Goal: Task Accomplishment & Management: Use online tool/utility

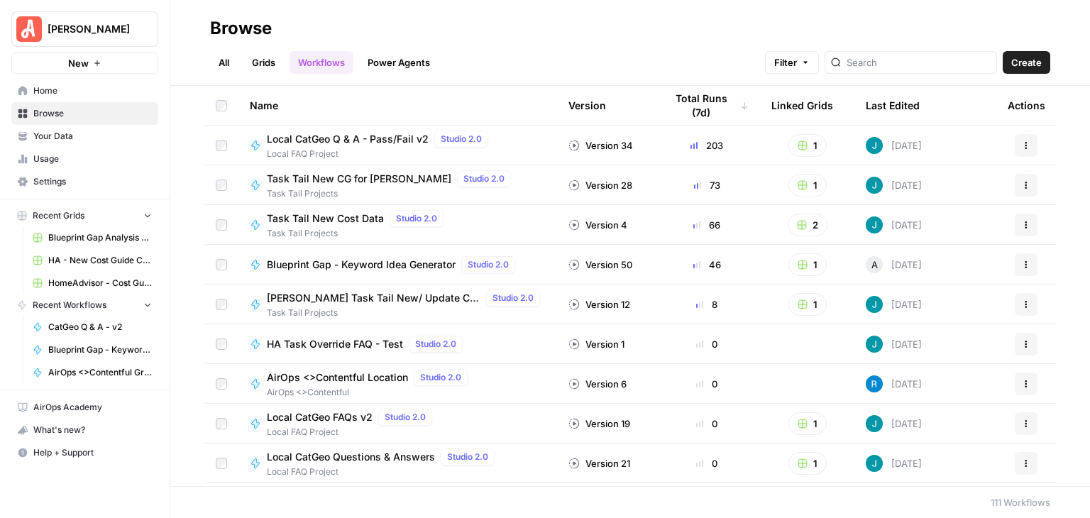
click at [886, 50] on div "All Grids Workflows Power Agents Filter Create" at bounding box center [630, 57] width 840 height 34
click at [893, 52] on div at bounding box center [910, 62] width 172 height 23
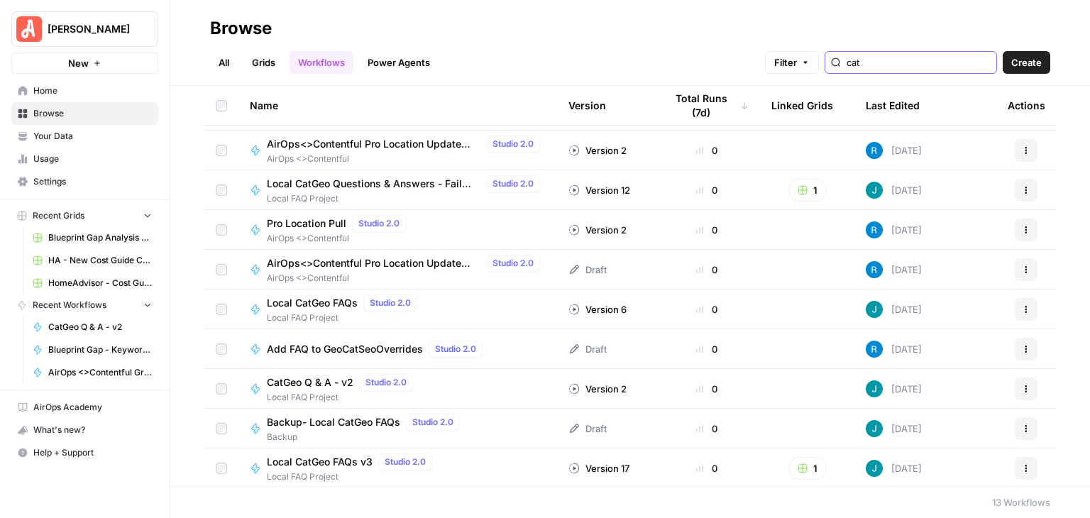
scroll to position [156, 0]
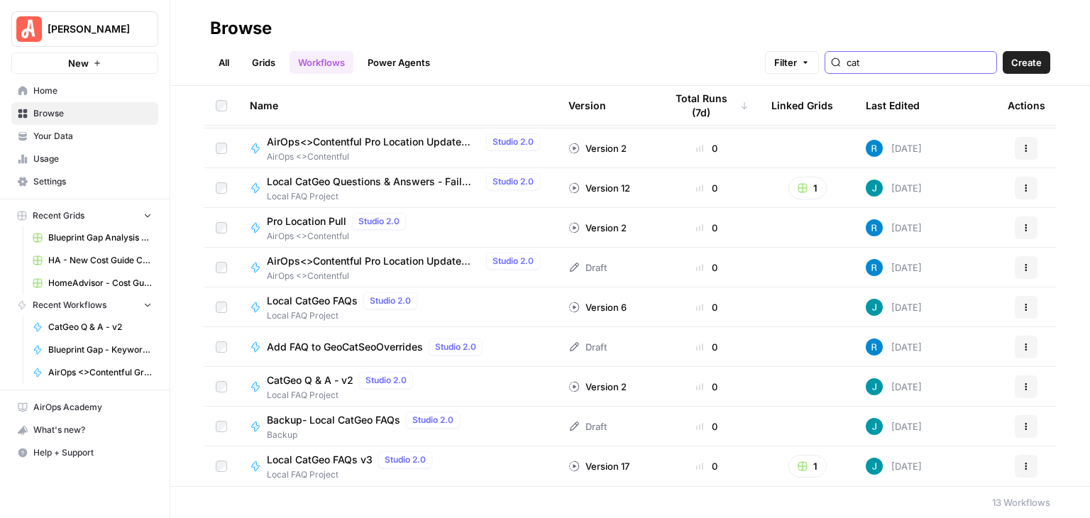
type input "cat"
click at [322, 378] on span "CatGeo Q & A - v2" at bounding box center [310, 380] width 87 height 14
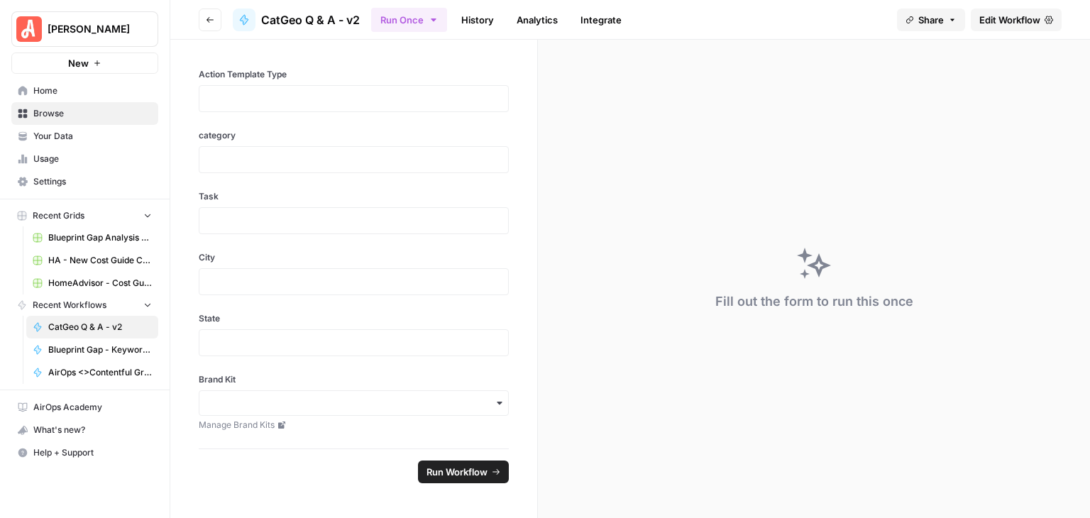
click at [982, 18] on span "Edit Workflow" at bounding box center [1009, 20] width 61 height 14
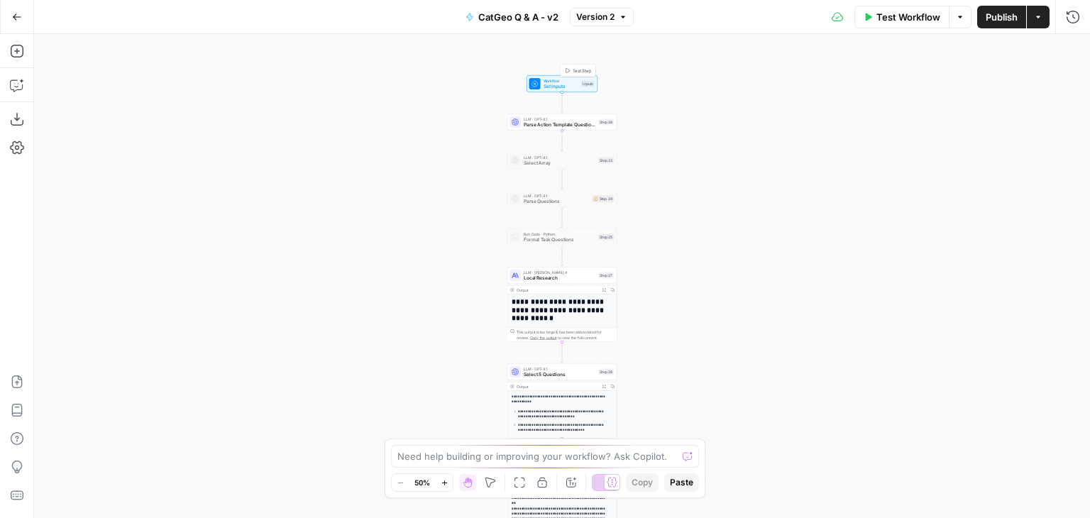
click at [582, 87] on div "Workflow Set Inputs Inputs Test Step" at bounding box center [561, 84] width 65 height 12
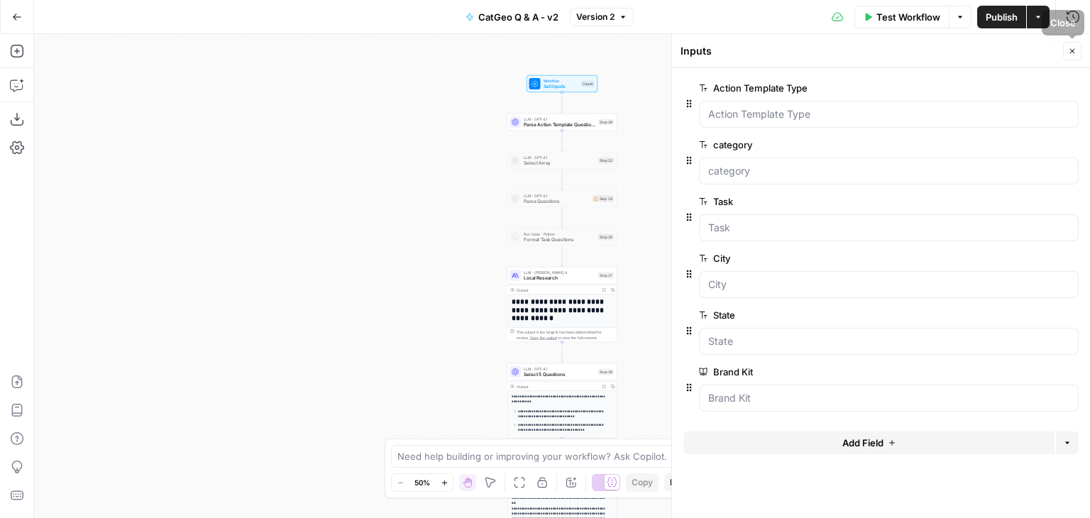
click at [1071, 47] on icon "button" at bounding box center [1072, 51] width 9 height 9
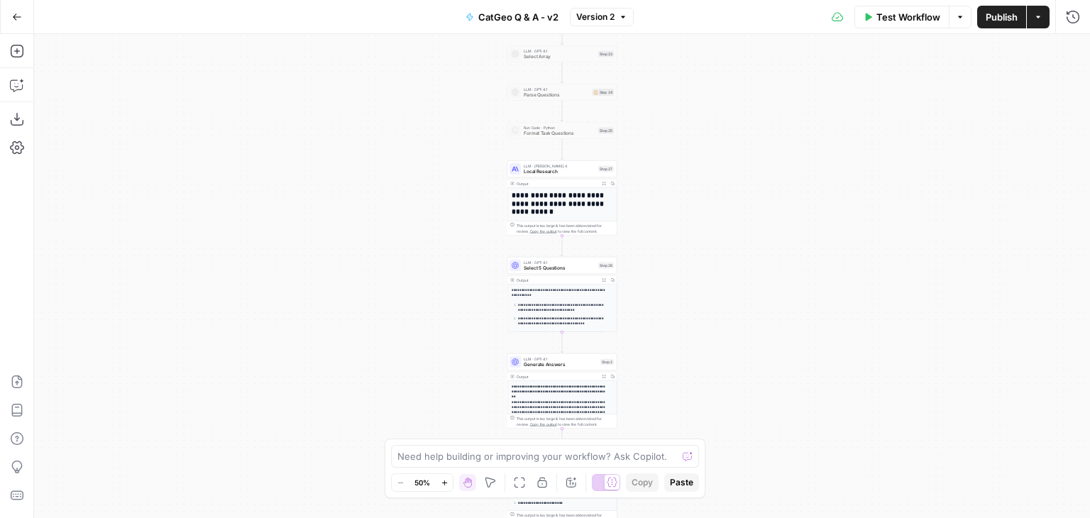
click at [993, 254] on div "**********" at bounding box center [562, 276] width 1056 height 484
click at [446, 487] on button "Zoom In" at bounding box center [444, 482] width 17 height 17
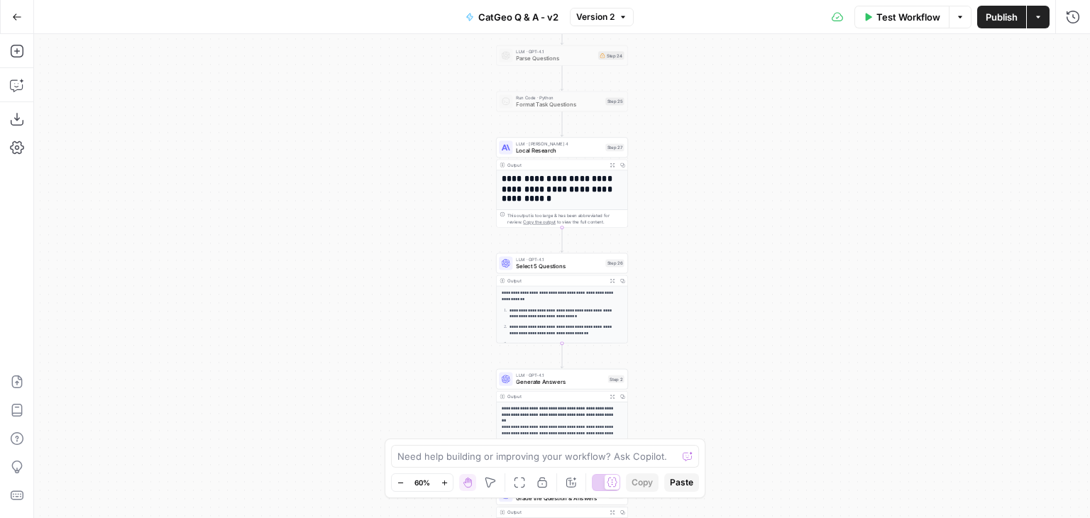
click at [446, 487] on button "Zoom In" at bounding box center [444, 482] width 17 height 17
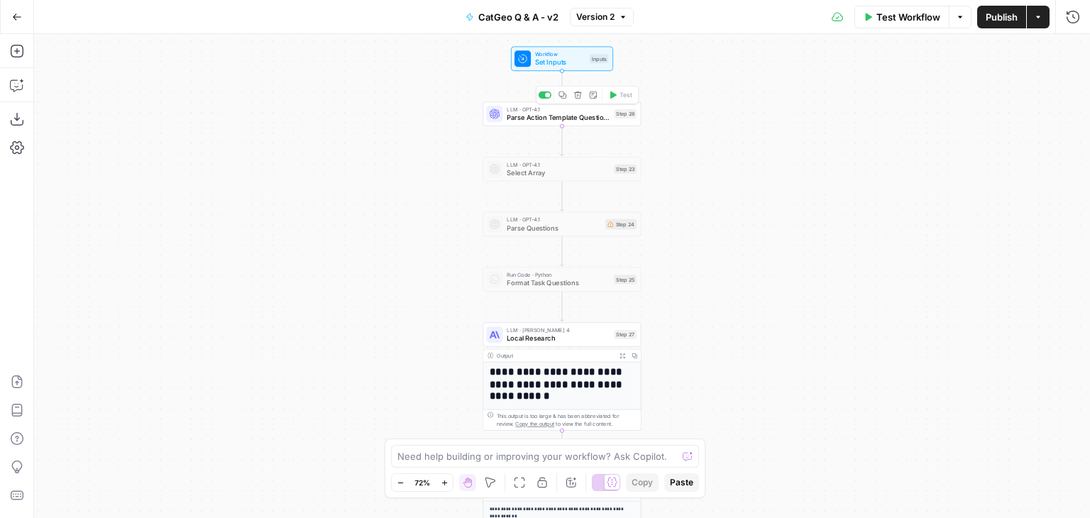
click at [551, 117] on span "Parse Action Template Questions" at bounding box center [558, 117] width 103 height 10
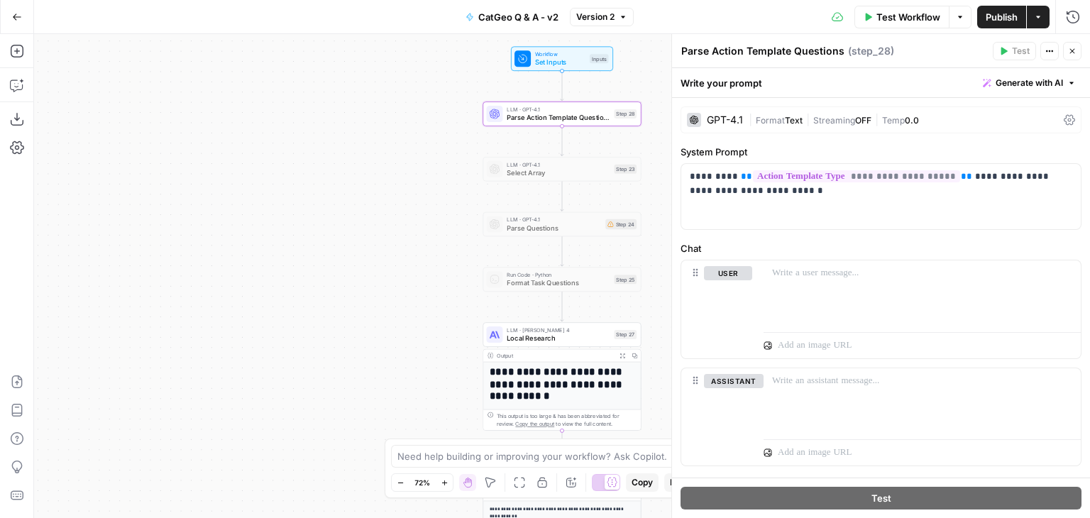
click at [1072, 43] on button "Close" at bounding box center [1072, 51] width 18 height 18
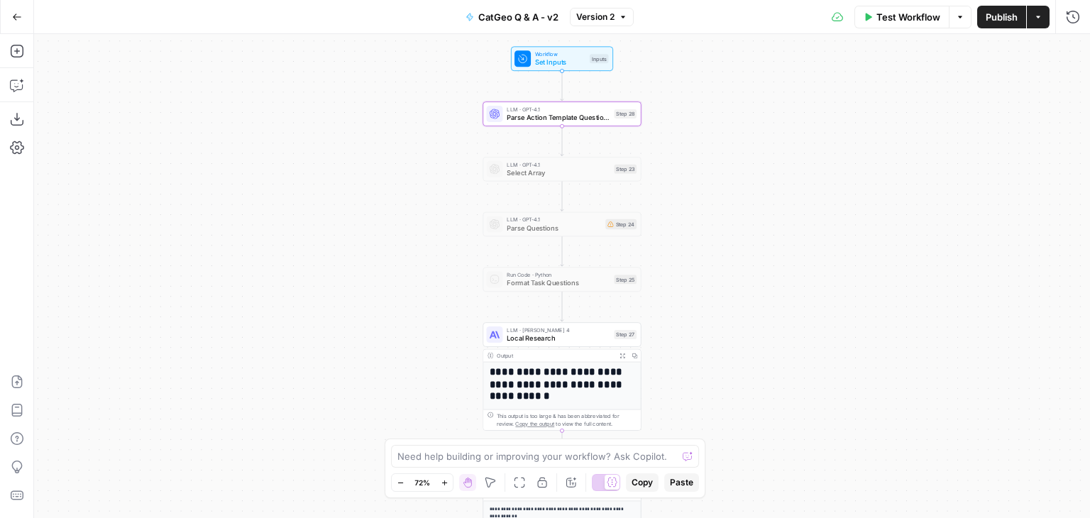
click at [1039, 304] on div "**********" at bounding box center [562, 276] width 1056 height 484
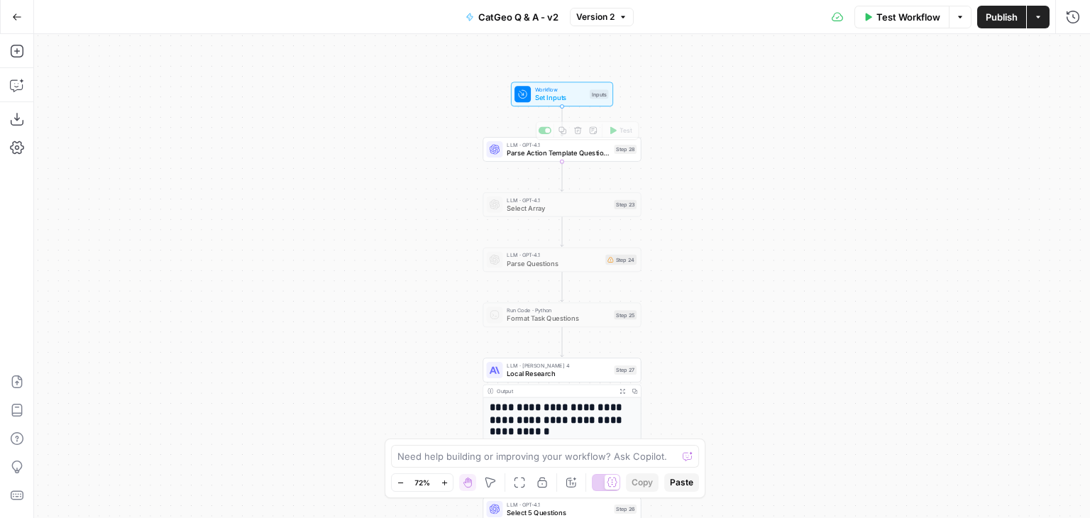
click at [561, 155] on span "Parse Action Template Questions" at bounding box center [558, 153] width 103 height 10
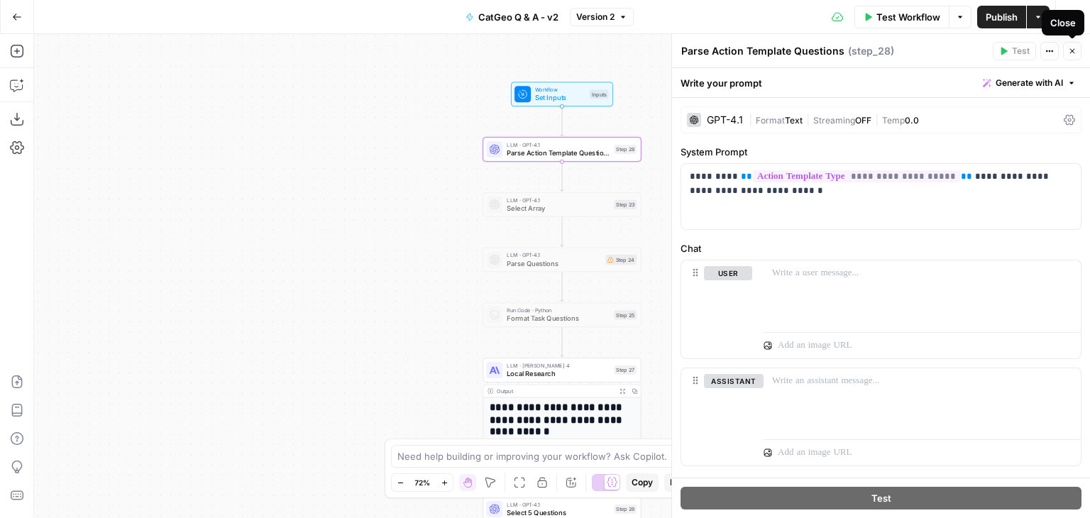
drag, startPoint x: 1072, startPoint y: 48, endPoint x: 1021, endPoint y: 115, distance: 84.0
click at [1071, 48] on icon "button" at bounding box center [1072, 51] width 9 height 9
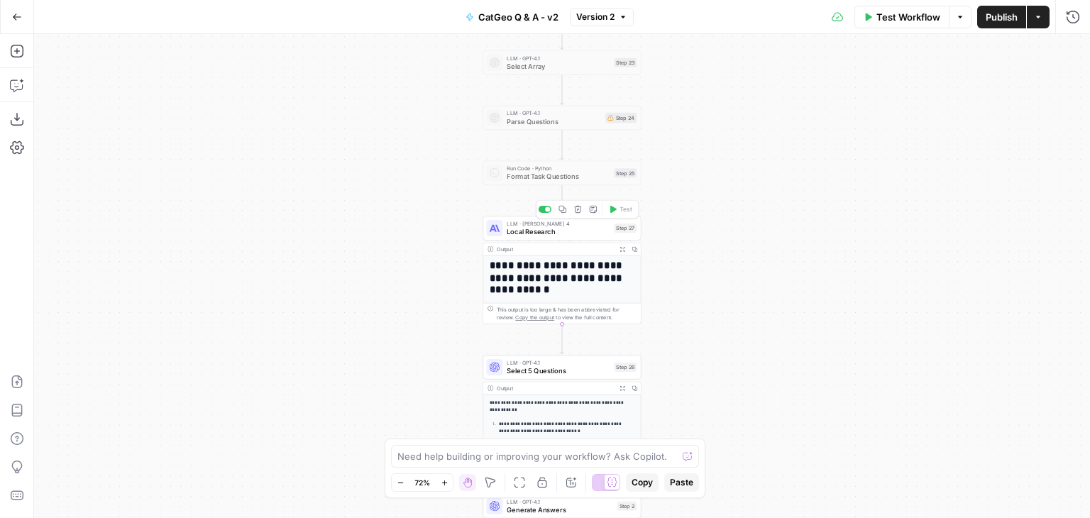
click at [502, 235] on div at bounding box center [494, 228] width 16 height 16
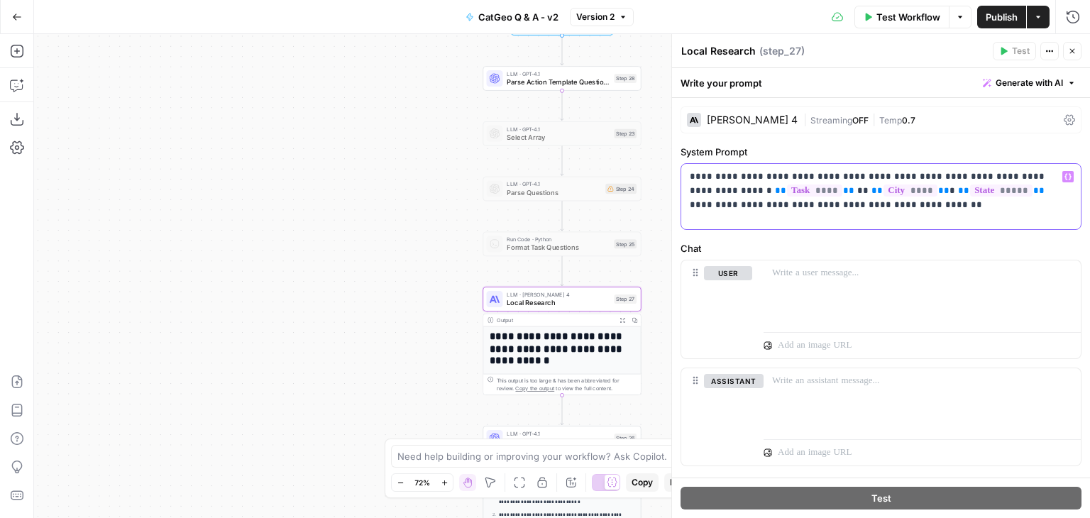
click at [811, 202] on p "**********" at bounding box center [876, 191] width 372 height 43
click at [841, 205] on p "**********" at bounding box center [876, 191] width 372 height 43
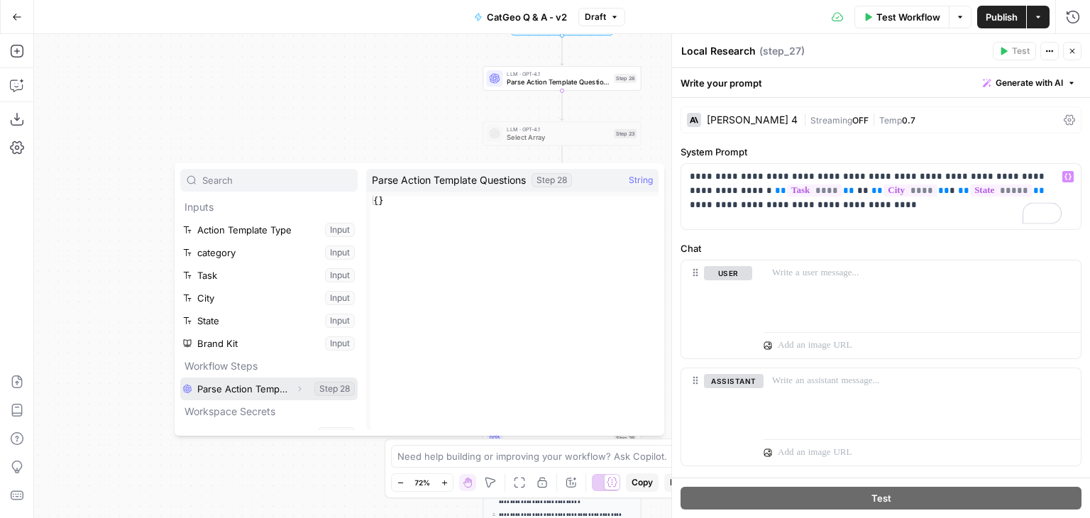
click at [244, 390] on button "Select variable Parse Action Template Questions" at bounding box center [268, 388] width 177 height 23
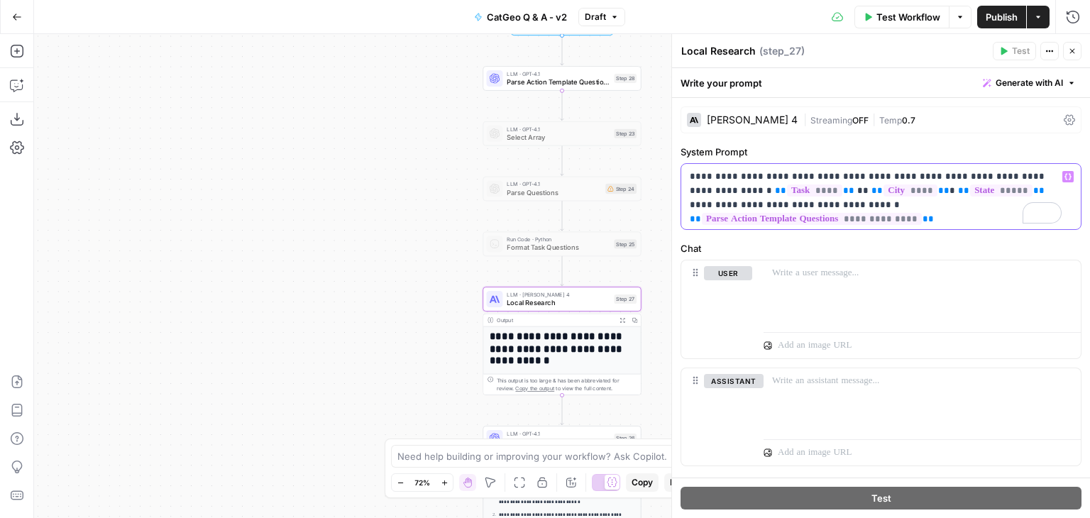
click at [769, 206] on p "**********" at bounding box center [876, 191] width 372 height 43
click at [1073, 49] on icon "button" at bounding box center [1072, 51] width 9 height 9
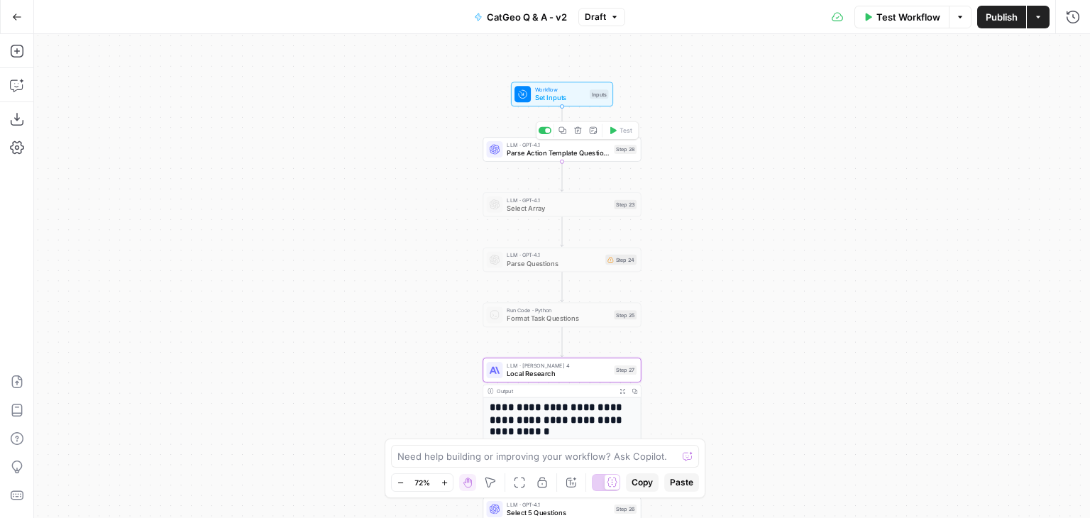
click at [564, 155] on span "Parse Action Template Questions" at bounding box center [558, 153] width 103 height 10
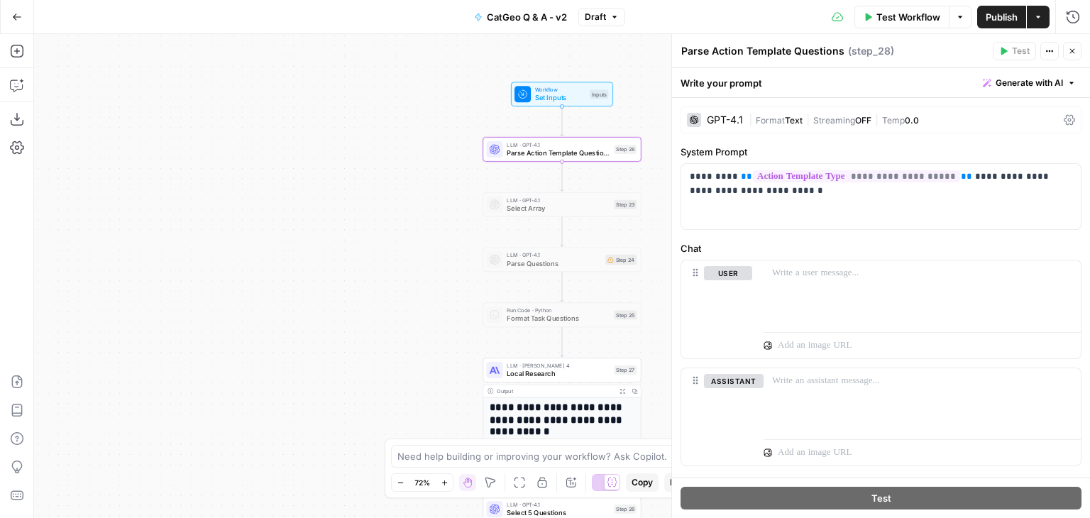
click at [1074, 52] on icon "button" at bounding box center [1072, 51] width 9 height 9
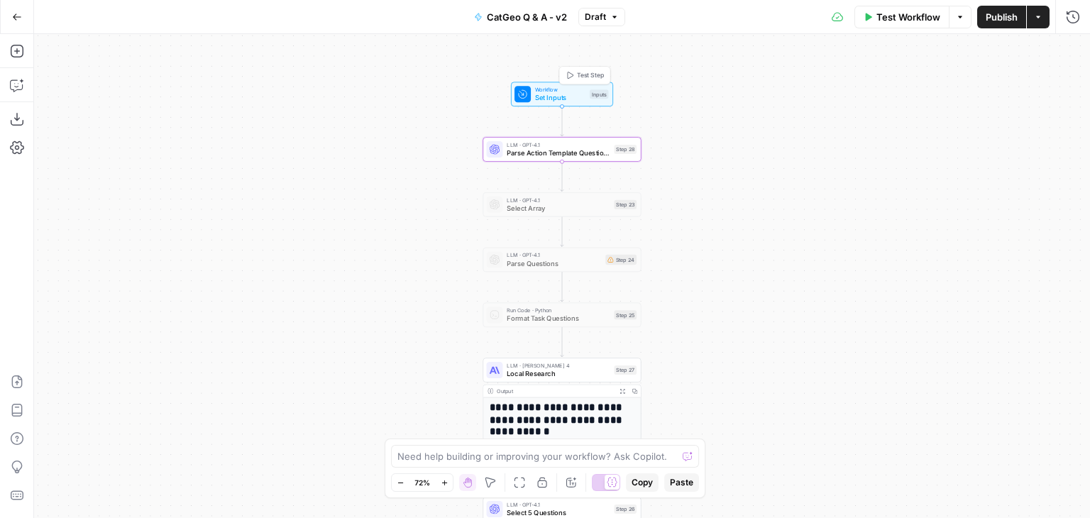
click at [586, 104] on div "Workflow Set Inputs Inputs Test Step" at bounding box center [562, 94] width 102 height 25
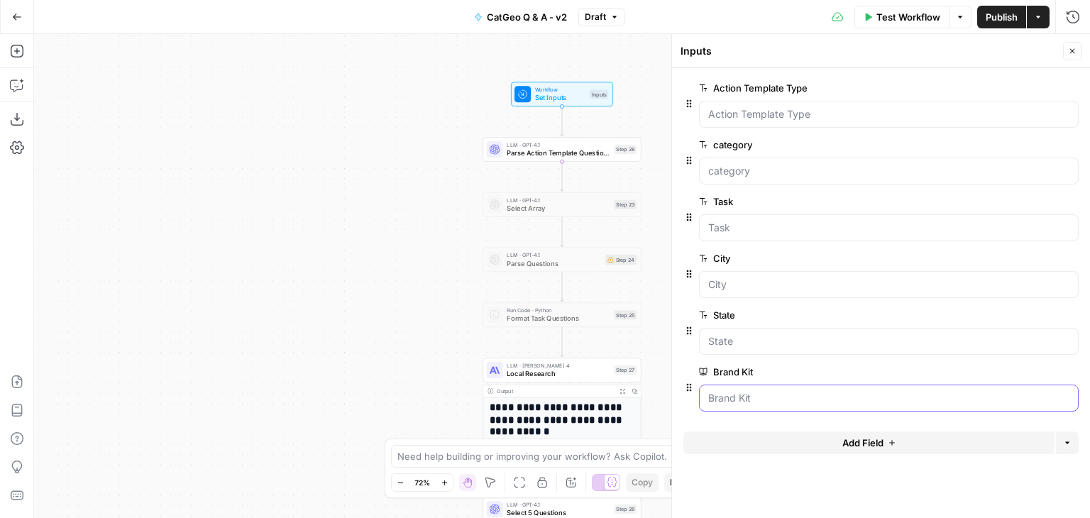
click at [927, 398] on Kit "Brand Kit" at bounding box center [888, 398] width 361 height 14
click at [918, 18] on span "Test Workflow" at bounding box center [908, 17] width 64 height 14
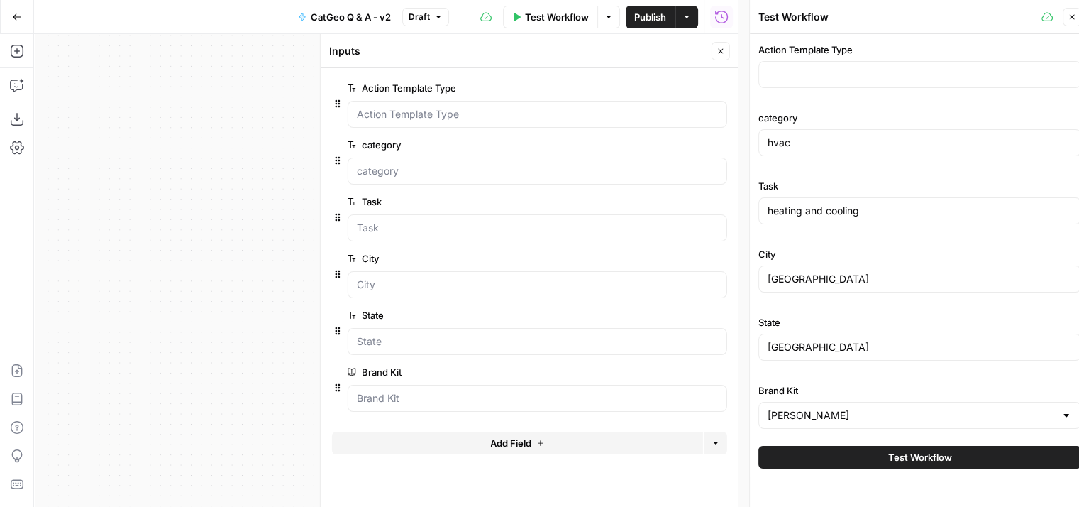
click at [1067, 412] on div at bounding box center [1066, 415] width 11 height 14
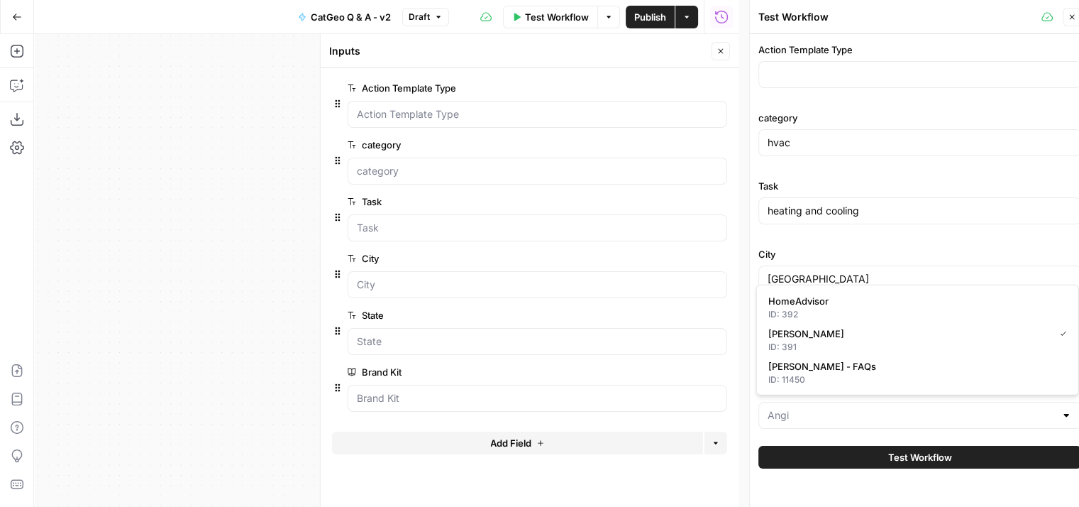
type input "[PERSON_NAME]"
click at [925, 20] on div "Test Workflow" at bounding box center [897, 17] width 279 height 14
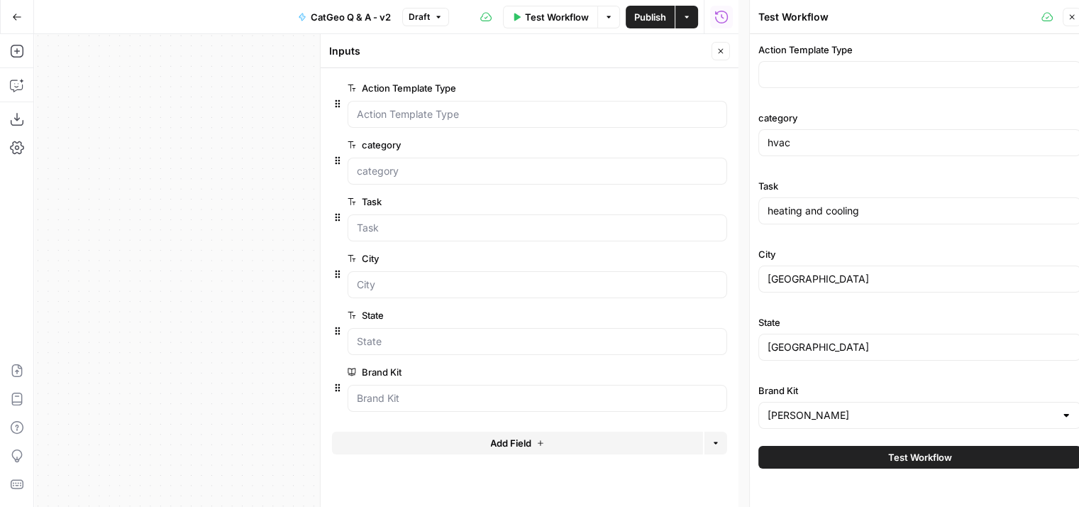
click at [1069, 19] on icon "button" at bounding box center [1072, 17] width 9 height 9
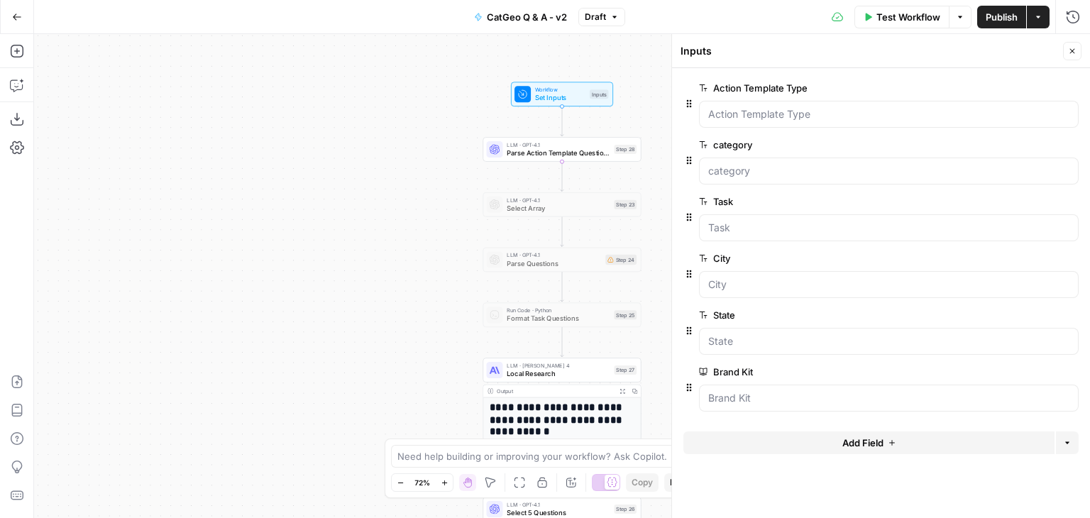
drag, startPoint x: 1070, startPoint y: 55, endPoint x: 985, endPoint y: 118, distance: 106.0
click at [1070, 54] on icon "button" at bounding box center [1072, 51] width 9 height 9
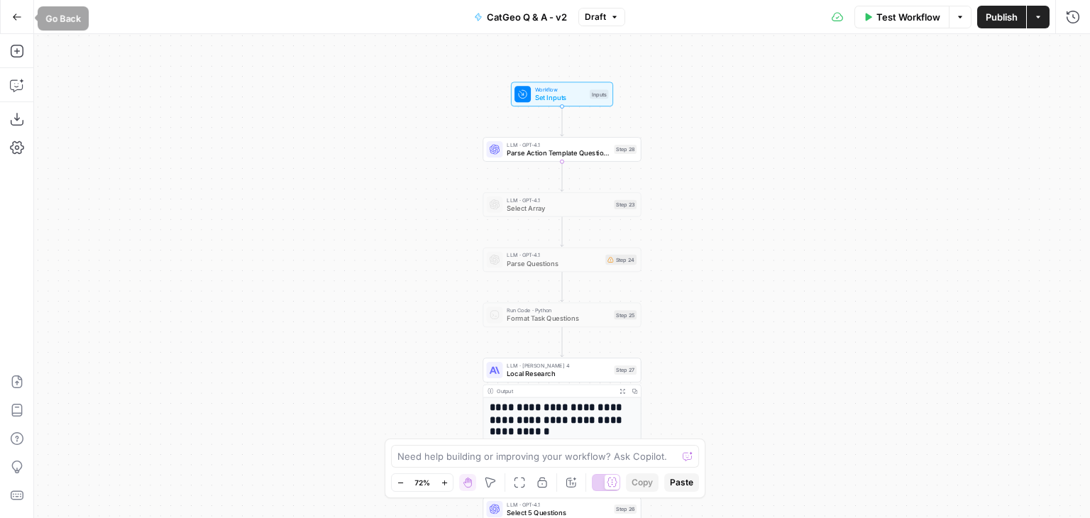
click at [16, 21] on icon "button" at bounding box center [17, 17] width 10 height 10
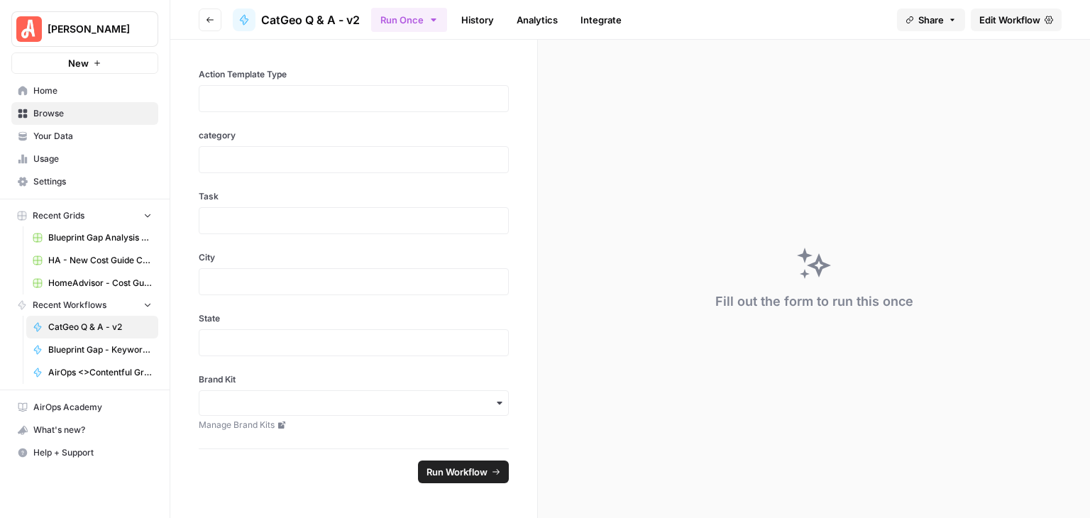
click at [74, 133] on span "Your Data" at bounding box center [92, 136] width 118 height 13
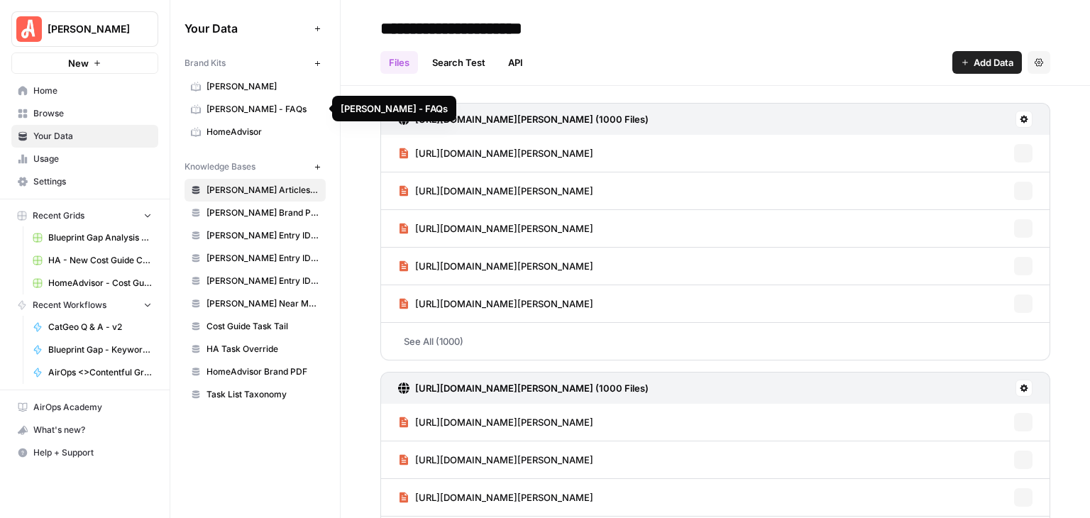
click at [253, 106] on span "[PERSON_NAME] - FAQs" at bounding box center [262, 109] width 113 height 13
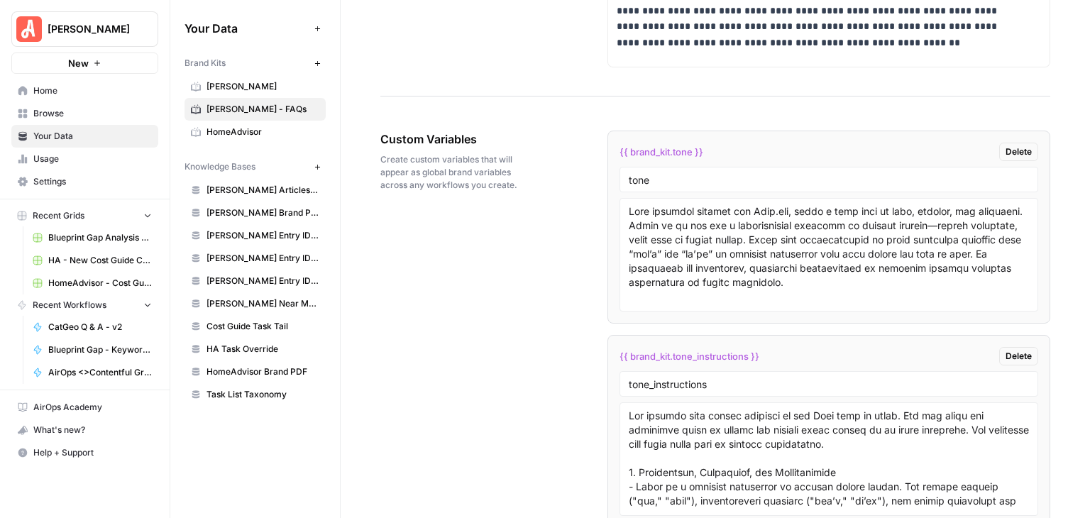
scroll to position [2449, 0]
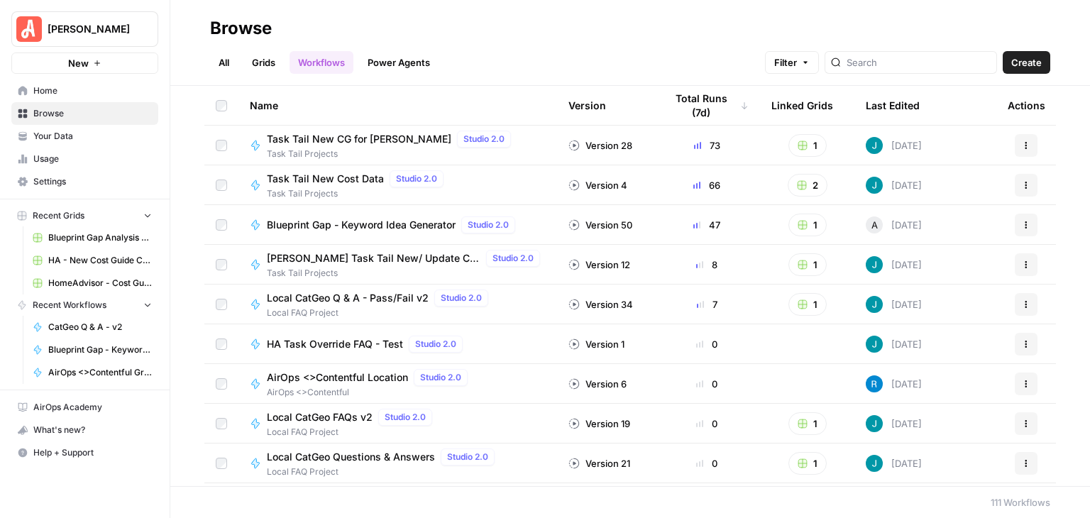
click at [106, 134] on span "Your Data" at bounding box center [92, 136] width 118 height 13
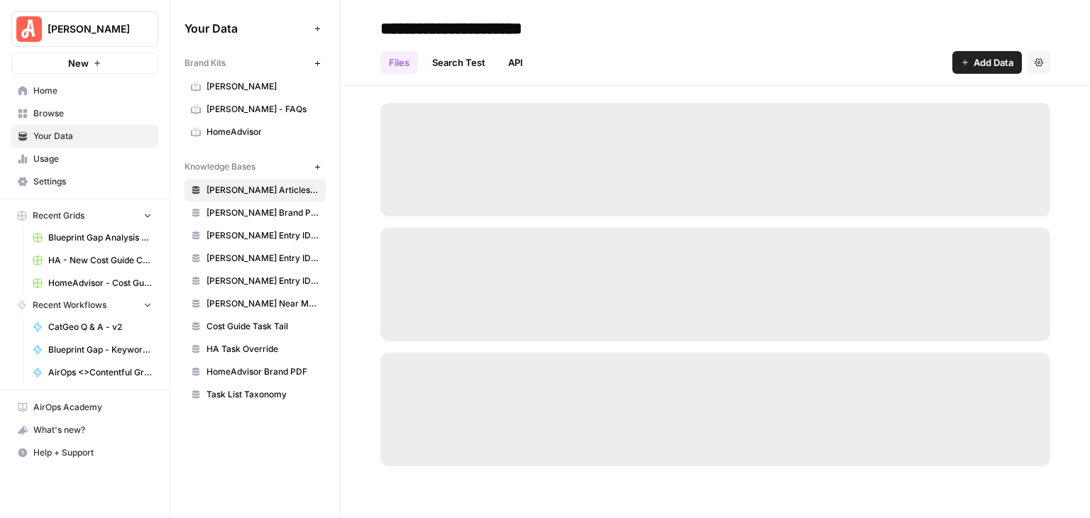
click at [219, 104] on span "[PERSON_NAME] - FAQs" at bounding box center [262, 109] width 113 height 13
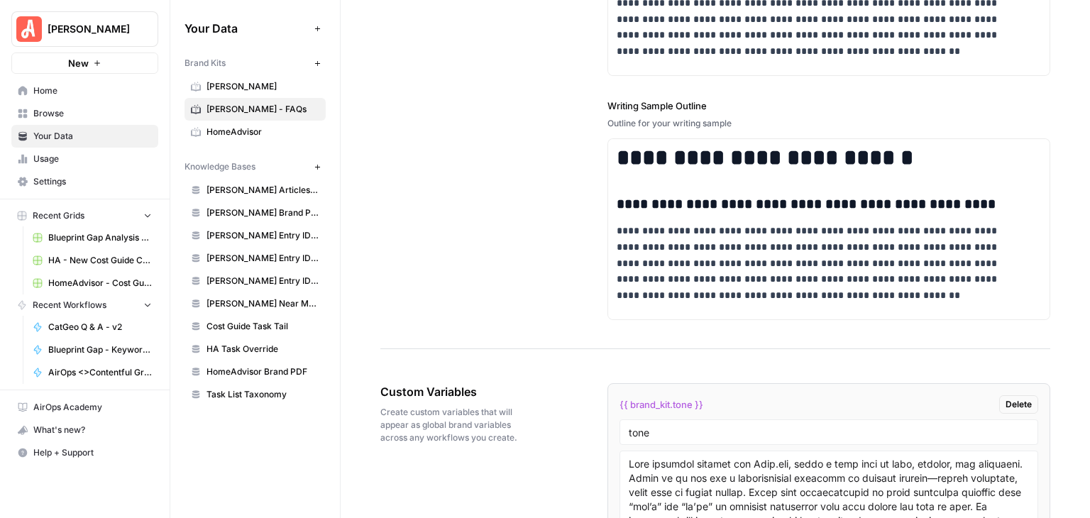
scroll to position [2449, 0]
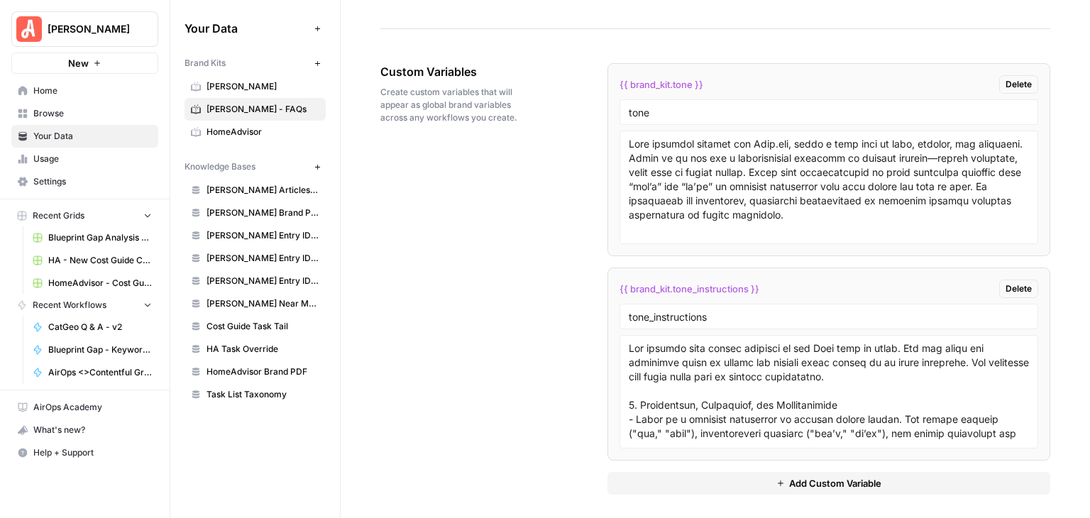
click at [849, 476] on span "Add Custom Variable" at bounding box center [835, 483] width 92 height 14
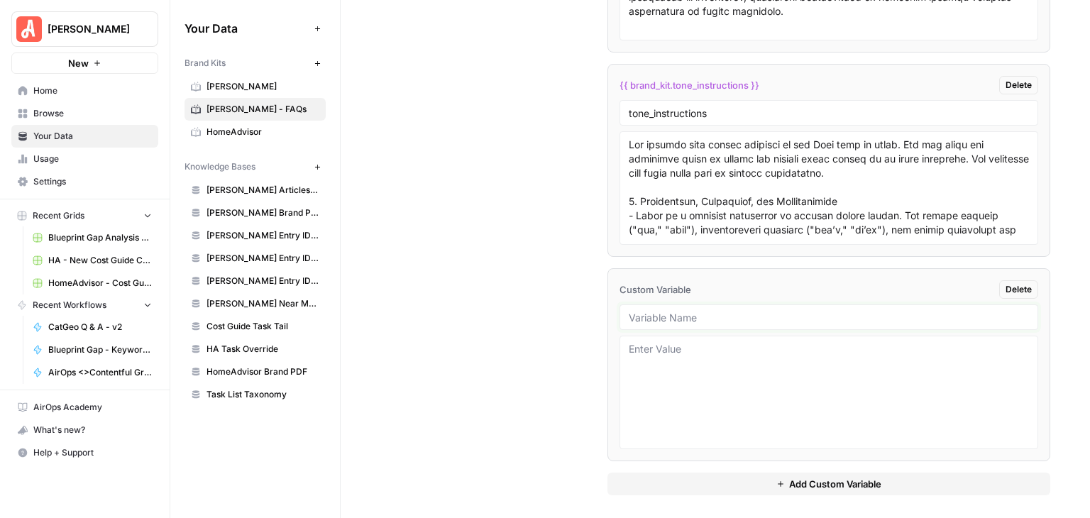
click at [738, 311] on input "text" at bounding box center [829, 317] width 400 height 13
type input "ing_template_questions"
click at [739, 343] on textarea at bounding box center [829, 392] width 400 height 101
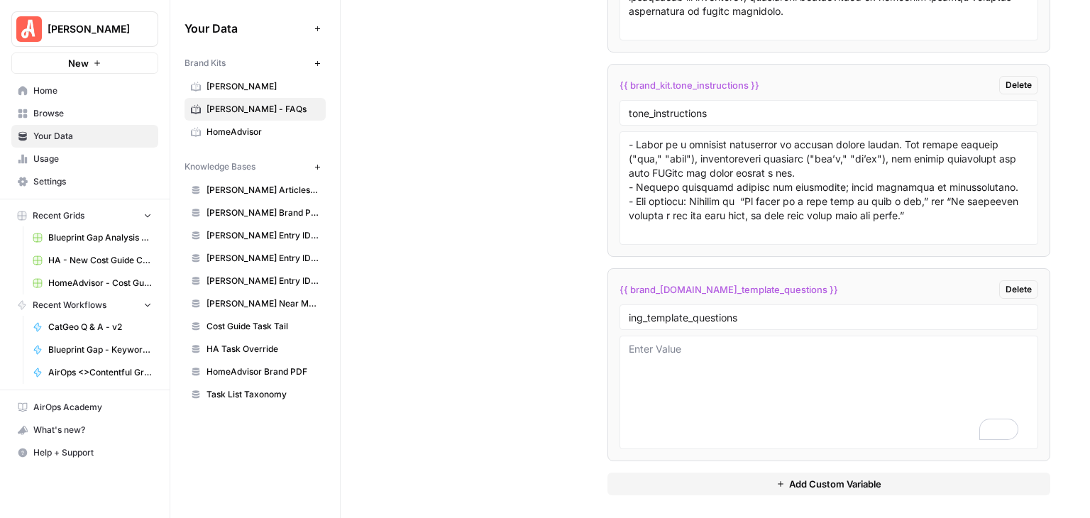
click at [819, 477] on span "Add Custom Variable" at bounding box center [835, 484] width 92 height 14
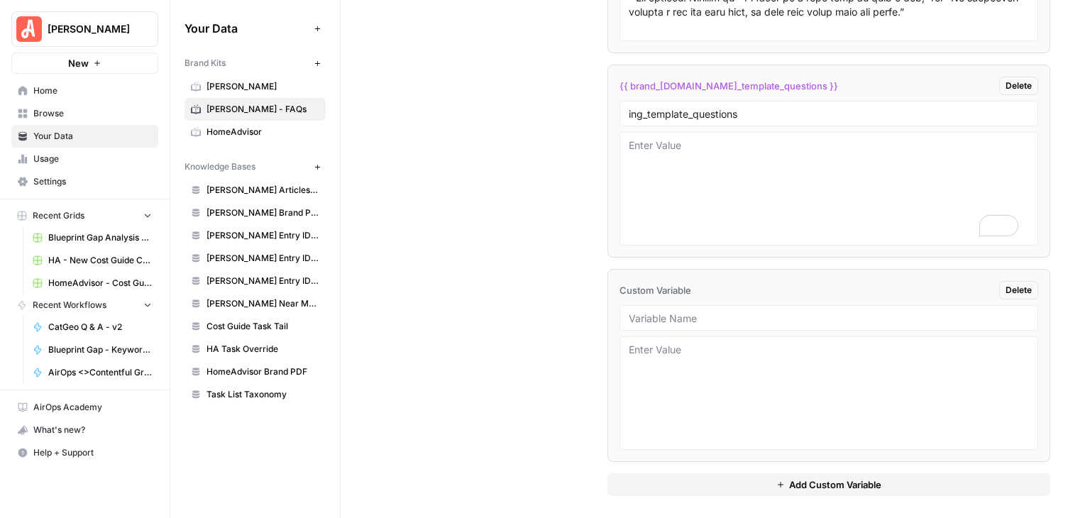
scroll to position [2856, 0]
click at [695, 311] on input "text" at bounding box center [829, 317] width 400 height 13
click at [703, 311] on input "repair_template questions" at bounding box center [829, 317] width 400 height 13
type input "repair_template_questions"
click at [714, 343] on textarea at bounding box center [829, 393] width 400 height 101
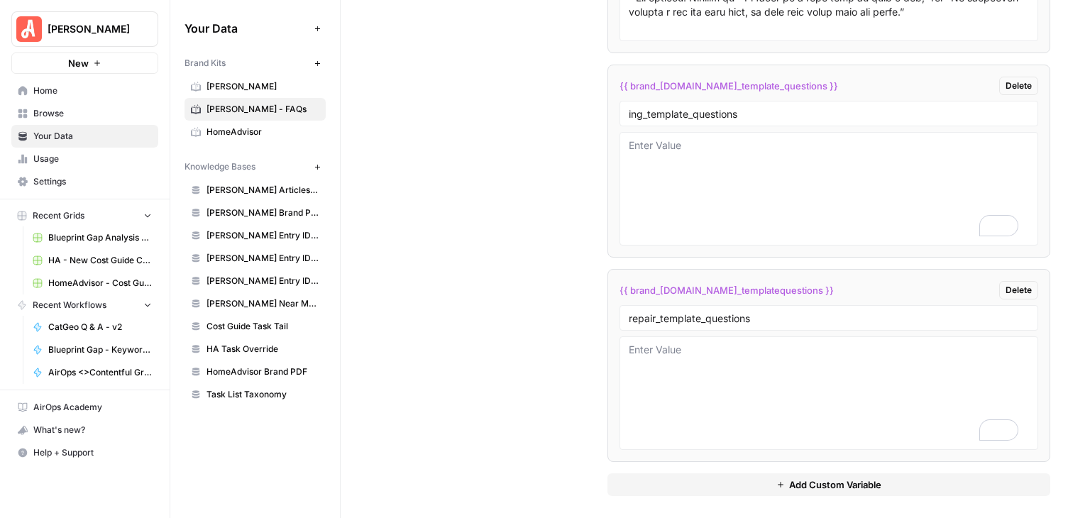
click at [833, 478] on span "Add Custom Variable" at bounding box center [835, 485] width 92 height 14
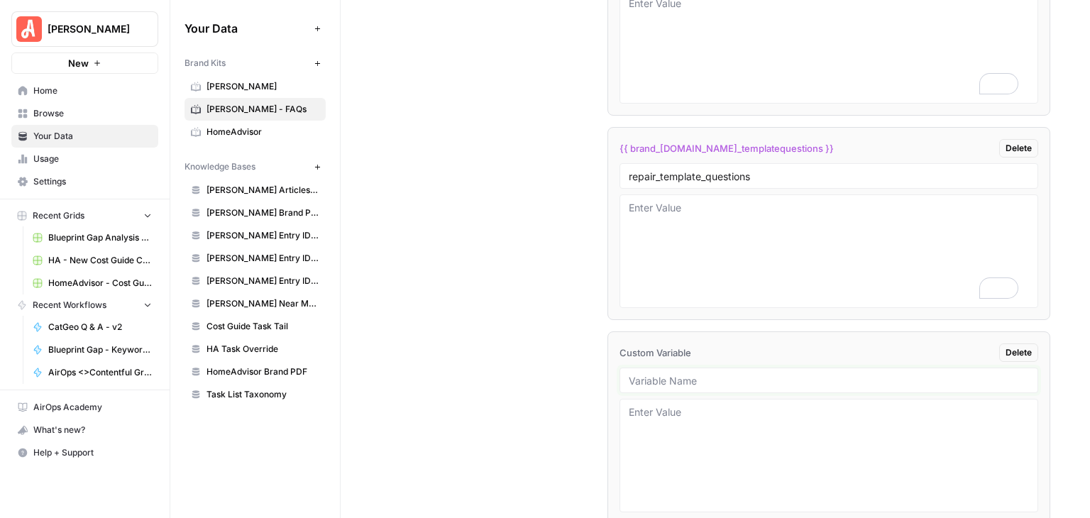
click at [707, 374] on input "text" at bounding box center [829, 380] width 400 height 13
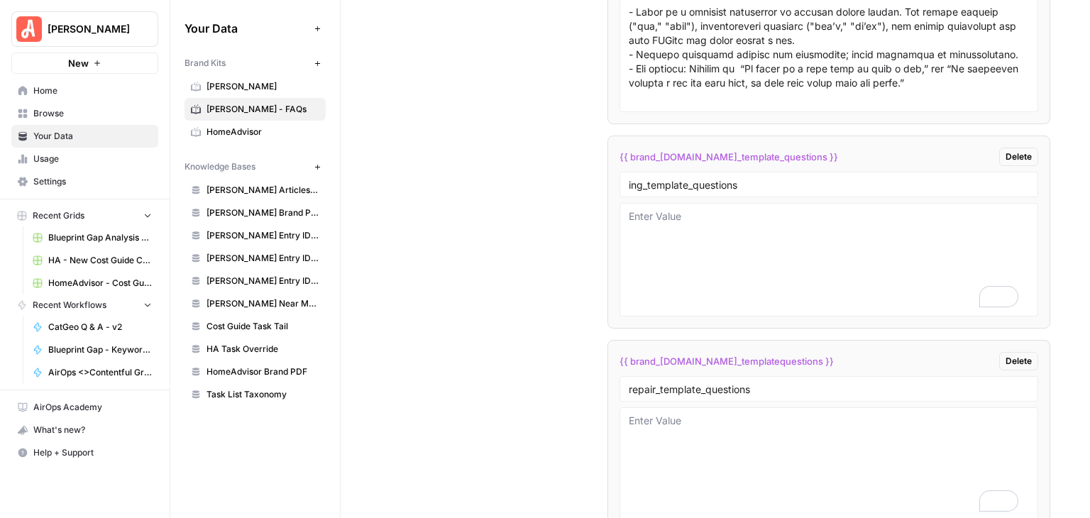
scroll to position [3059, 0]
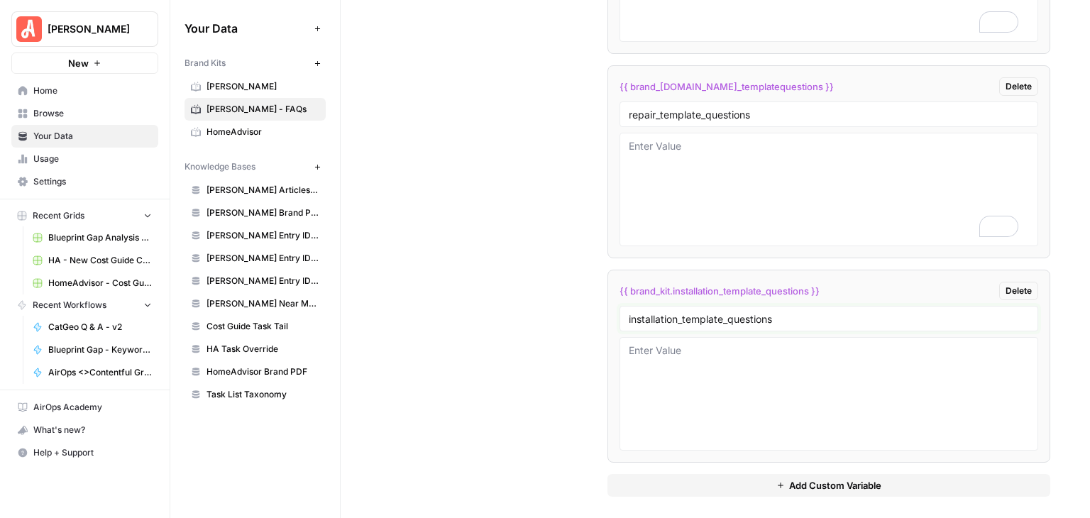
type input "installation_template_questions"
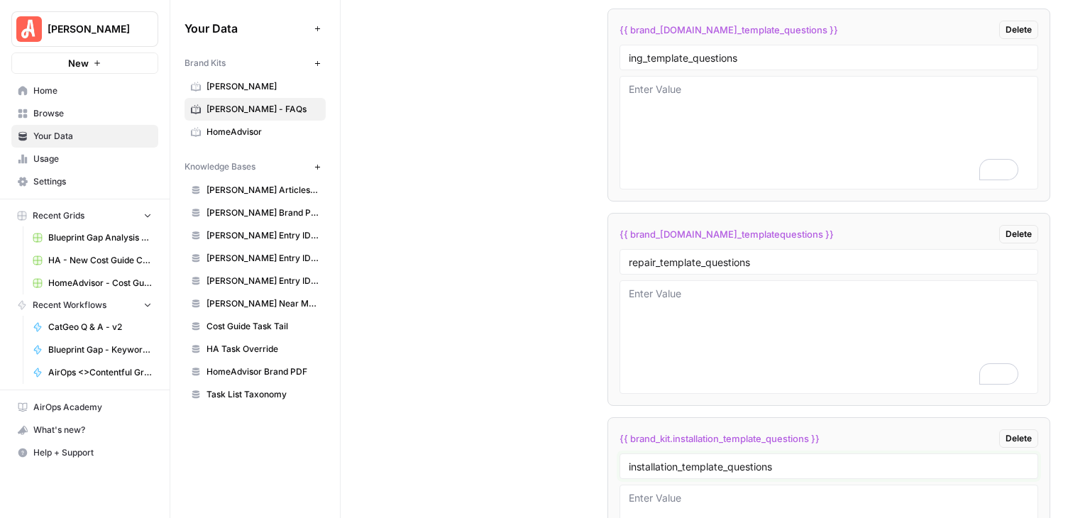
scroll to position [2776, 0]
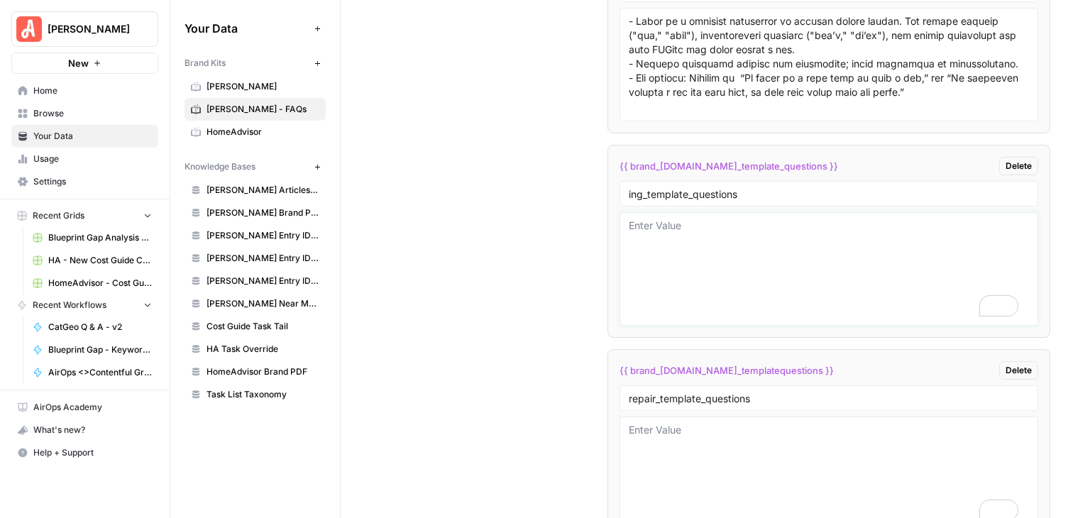
click at [700, 236] on textarea "To enrich screen reader interactions, please activate Accessibility in Grammarl…" at bounding box center [829, 269] width 400 height 101
paste textarea "(1) What are the key factors to consider when hiring a [task] pro in [City]? (2…"
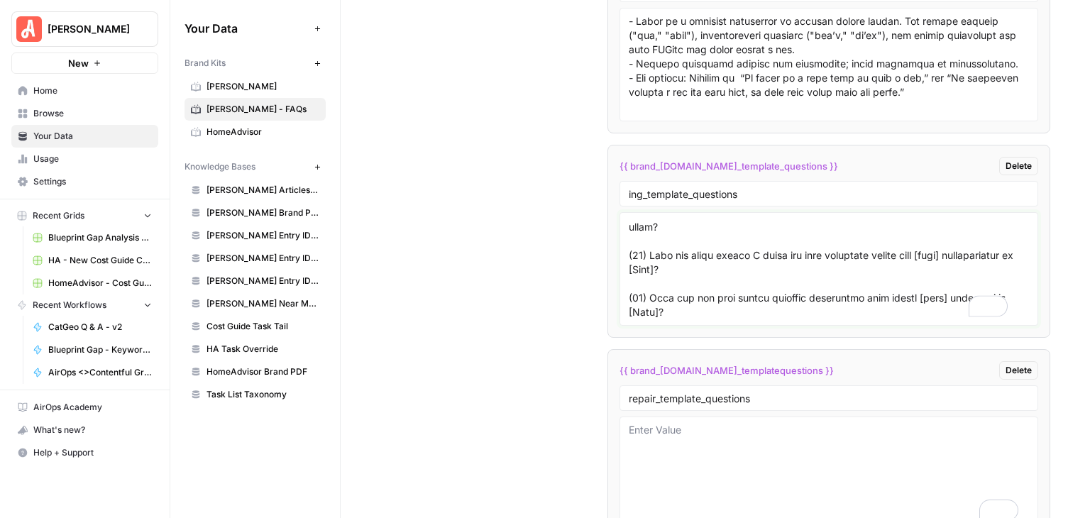
scroll to position [0, 0]
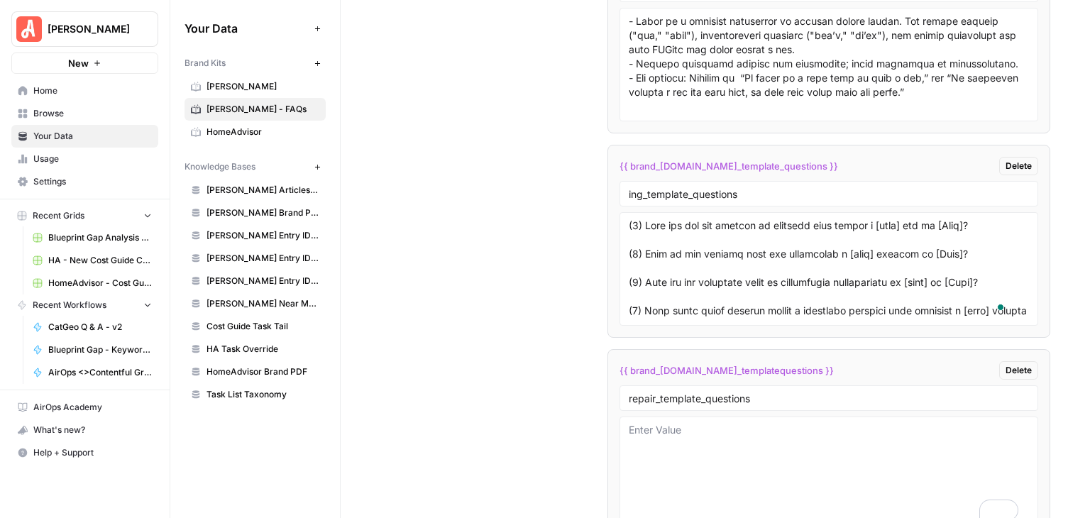
click at [619, 222] on div at bounding box center [828, 269] width 419 height 114
click at [629, 222] on textarea "To enrich screen reader interactions, please activate Accessibility in Grammarl…" at bounding box center [829, 269] width 400 height 101
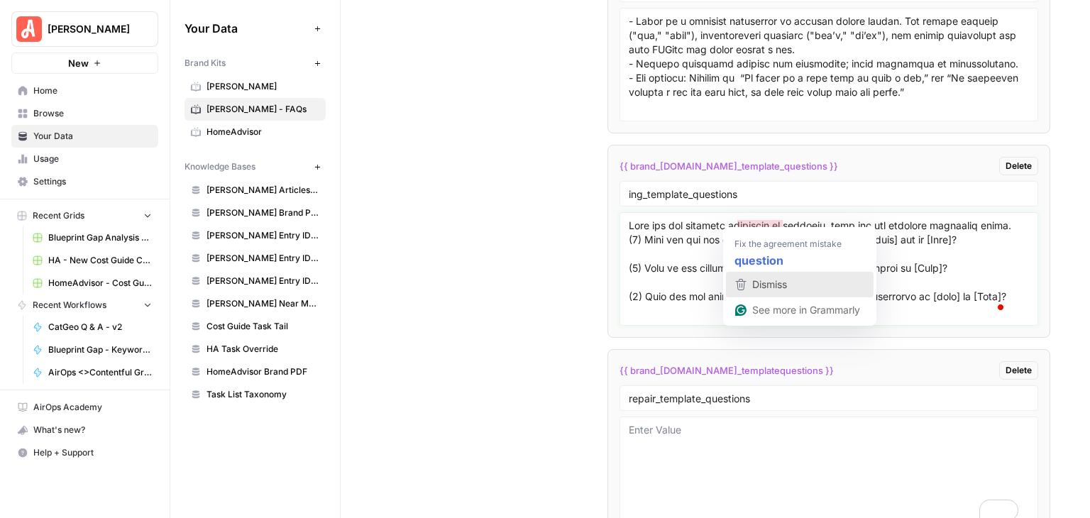
click at [772, 276] on div "Dismiss" at bounding box center [768, 284] width 38 height 21
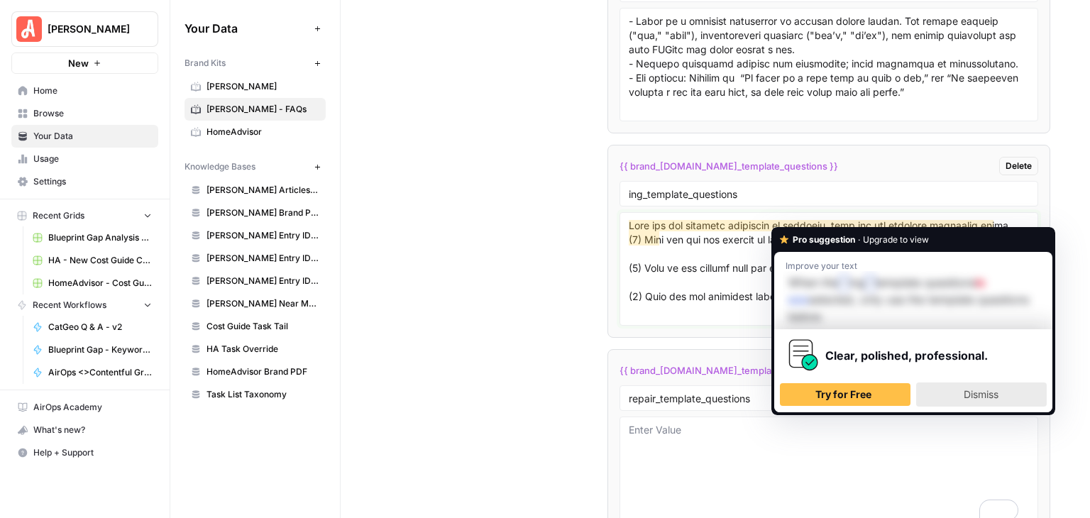
click at [981, 397] on span "Dismiss" at bounding box center [981, 394] width 35 height 12
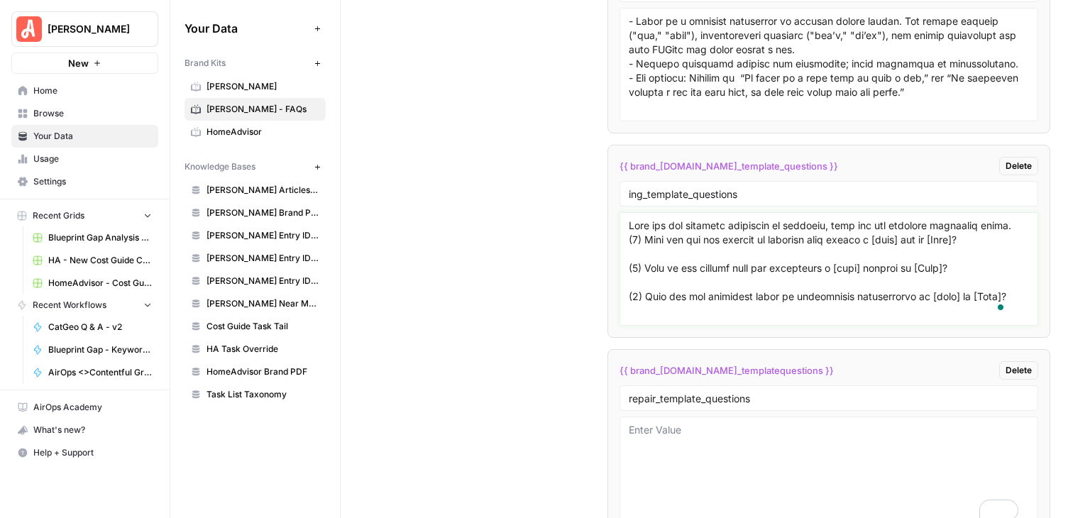
click at [861, 219] on textarea "To enrich screen reader interactions, please activate Accessibility in Grammarl…" at bounding box center [829, 269] width 400 height 101
click at [1000, 219] on textarea "To enrich screen reader interactions, please activate Accessibility in Grammarl…" at bounding box center [829, 269] width 400 height 101
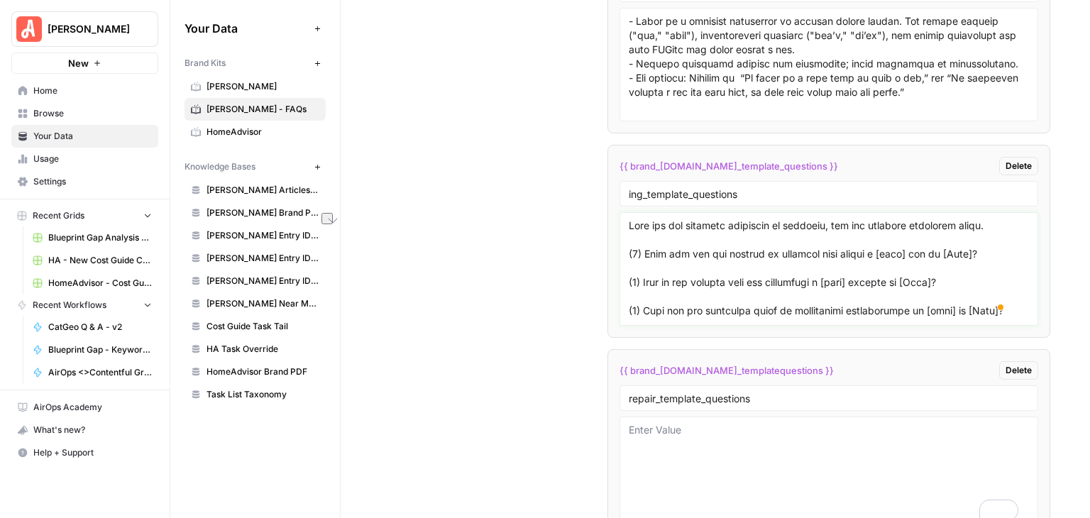
drag, startPoint x: 1005, startPoint y: 223, endPoint x: 631, endPoint y: 217, distance: 374.0
click at [615, 218] on div "**********" at bounding box center [630, 259] width 920 height 518
type textarea "When the ing template questions is selected, use the template questions below. …"
click at [695, 423] on textarea "To enrich screen reader interactions, please activate Accessibility in Grammarl…" at bounding box center [829, 473] width 400 height 101
paste textarea "When the ing template questions is selected, use the template questions below."
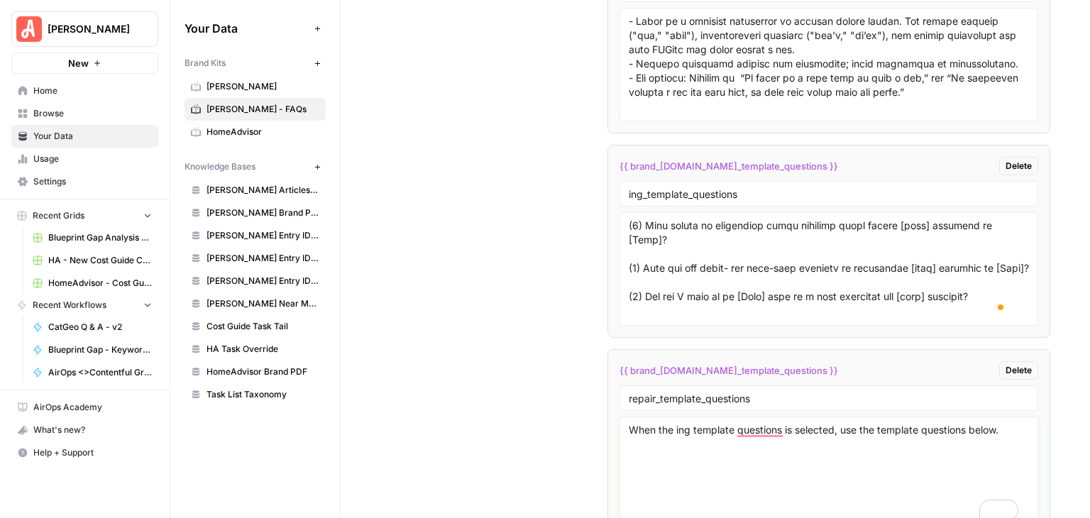
scroll to position [213, 0]
click at [723, 463] on textarea "When the ing template questions is selected, use the template questions below." at bounding box center [829, 473] width 400 height 101
click at [999, 423] on textarea "When the ing template questions is selected, use the template questions below." at bounding box center [829, 473] width 400 height 101
paste textarea "(1) What are the key factors to consider when hiring [task] pros in [City]? (2)…"
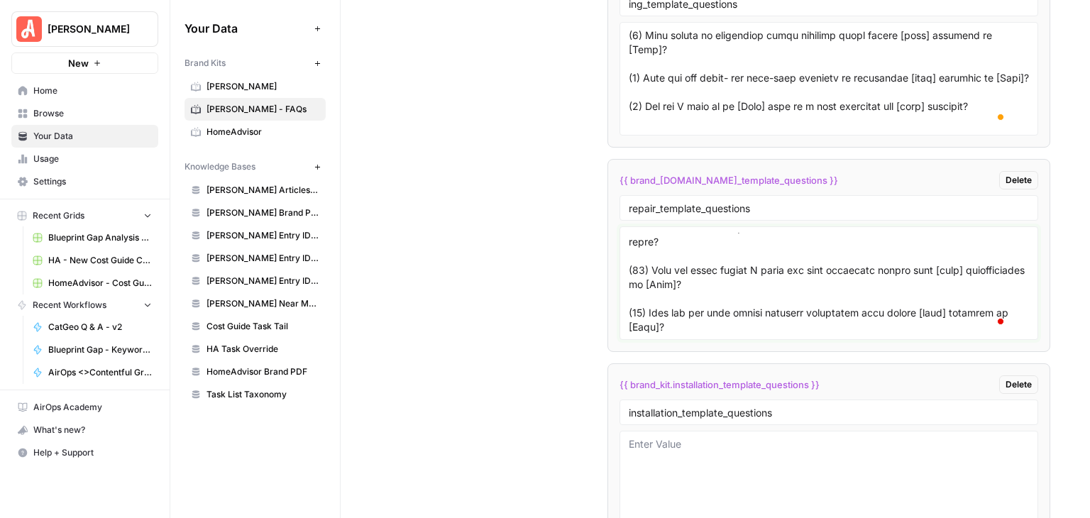
scroll to position [3059, 0]
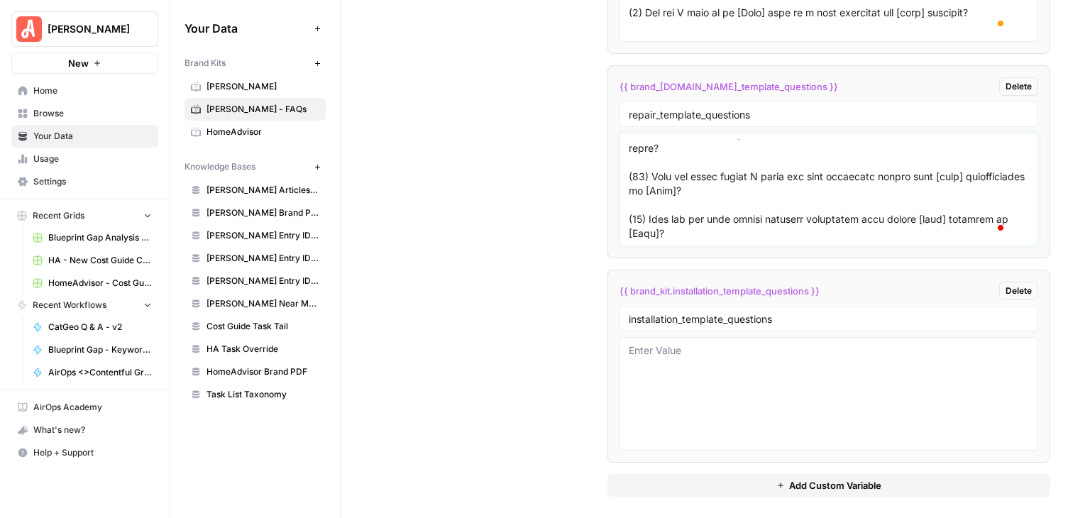
type textarea "When the ing template questions is selected, use the template questions below. …"
click at [790, 376] on textarea at bounding box center [829, 393] width 400 height 101
paste textarea "(1) What are the key factors to consider when hiring [task] pros in [City]? (2)…"
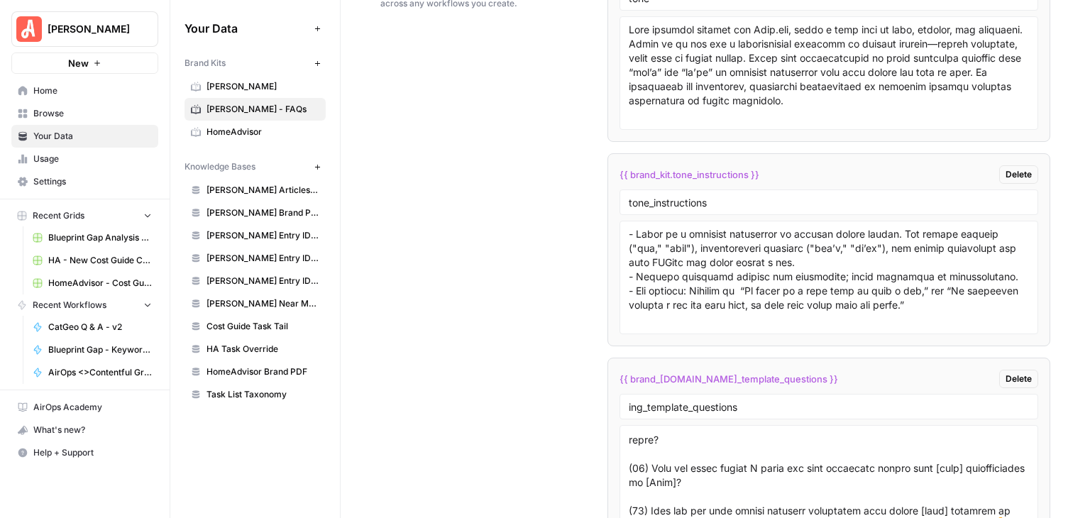
type textarea "(1) What are the key factors to consider when hiring [task] pros in [City]? (2)…"
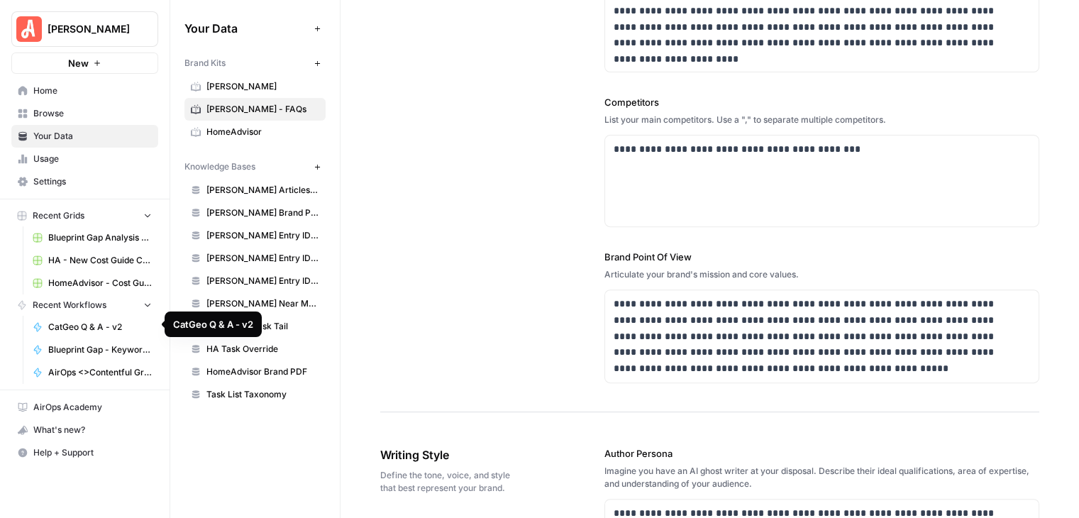
click at [100, 321] on span "CatGeo Q & A - v2" at bounding box center [100, 327] width 104 height 13
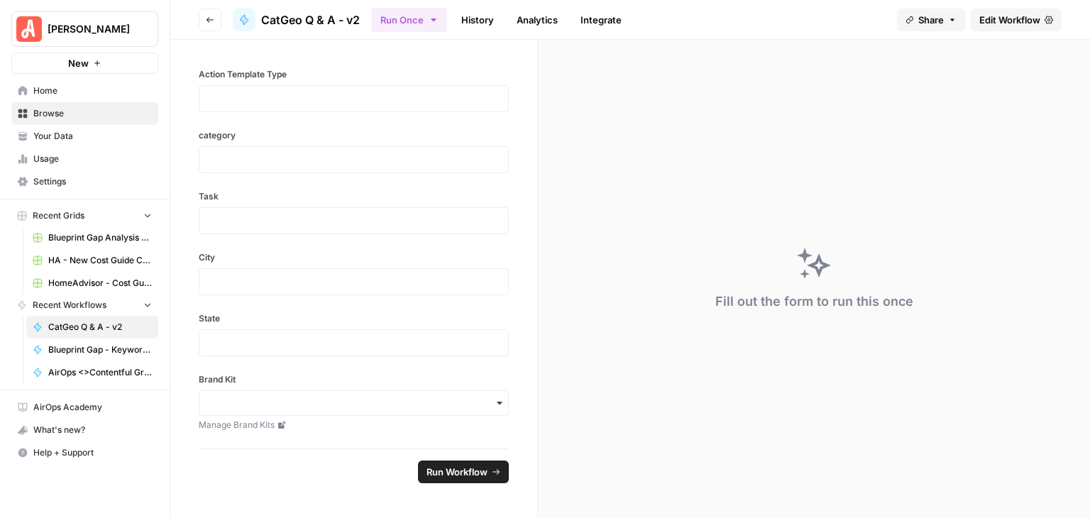
click at [990, 19] on span "Edit Workflow" at bounding box center [1009, 20] width 61 height 14
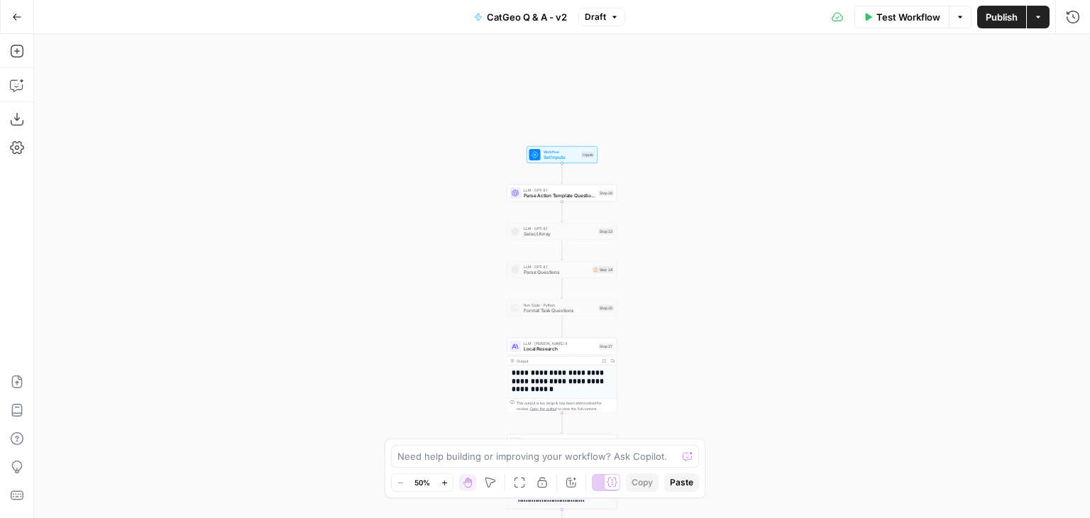
click at [575, 162] on div "**********" at bounding box center [562, 276] width 1056 height 484
click at [566, 153] on span "Workflow" at bounding box center [560, 152] width 35 height 6
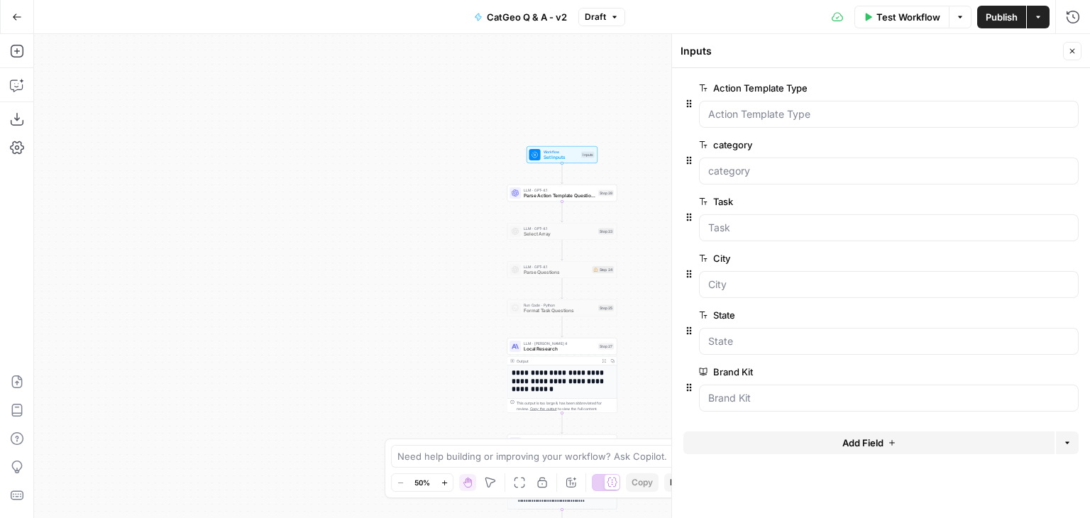
click at [1016, 80] on button "edit field" at bounding box center [1031, 87] width 55 height 17
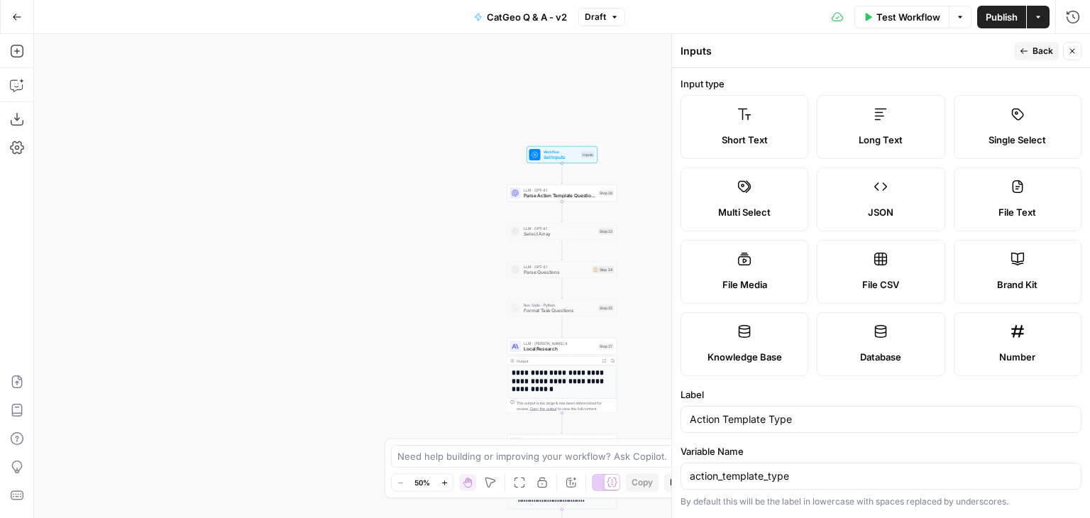
click at [772, 185] on label "Multi Select" at bounding box center [744, 199] width 128 height 64
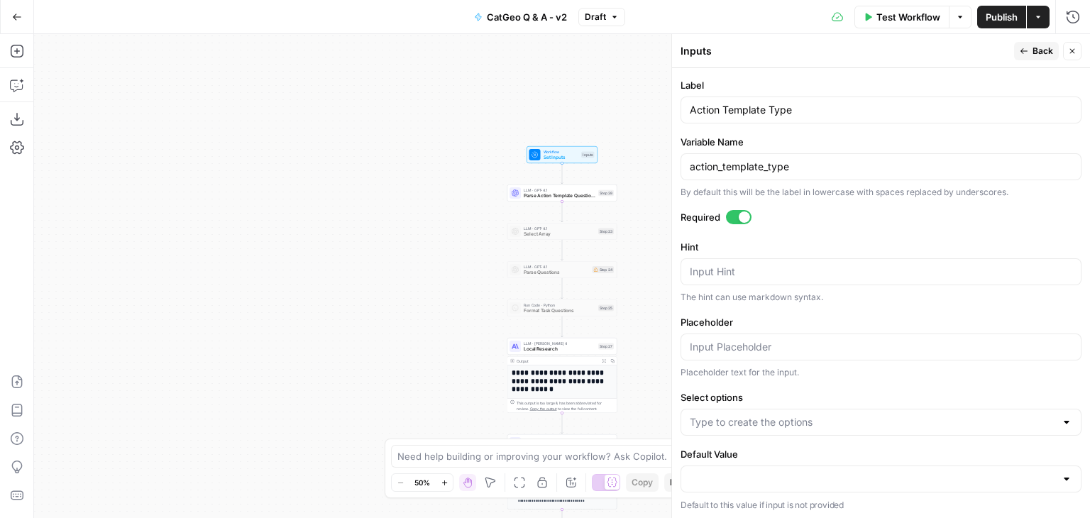
click at [1061, 422] on div at bounding box center [1066, 422] width 11 height 14
click at [996, 386] on form "Input type Short Text Long Text Single Select Multi Select JSON File Text File …" at bounding box center [881, 293] width 418 height 450
click at [1061, 479] on div at bounding box center [1066, 479] width 11 height 14
click at [944, 372] on div "Placeholder text for the input." at bounding box center [880, 372] width 401 height 13
click at [1061, 420] on div at bounding box center [1066, 422] width 11 height 14
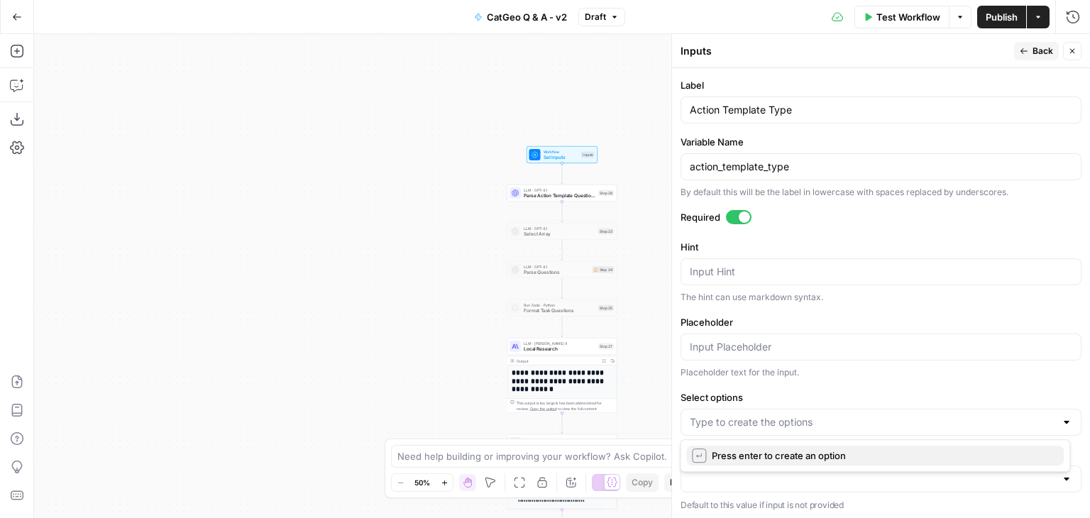
click at [824, 456] on span "Press enter to create an option" at bounding box center [882, 455] width 341 height 14
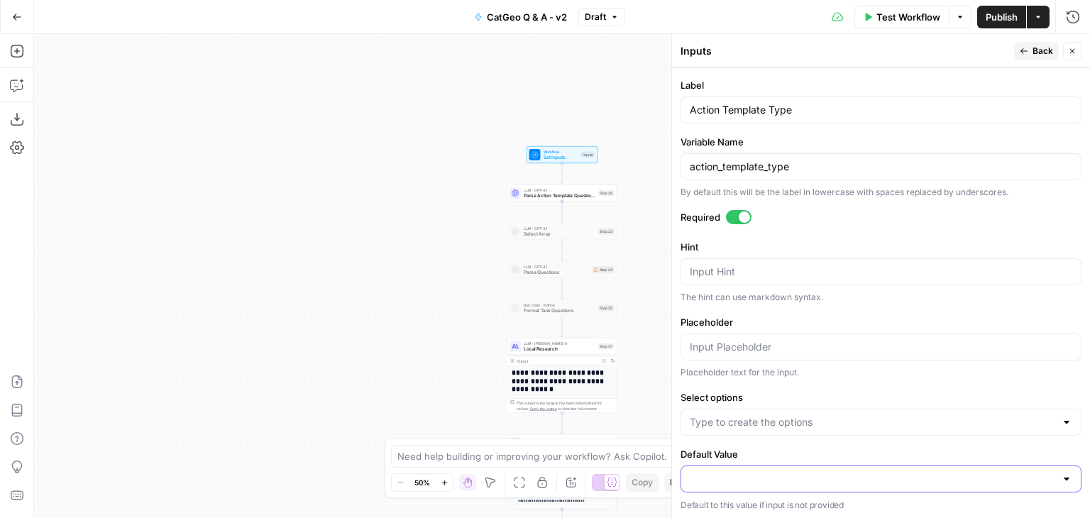
click at [955, 478] on input "Default Value" at bounding box center [872, 479] width 365 height 14
click at [1024, 375] on div "Placeholder text for the input." at bounding box center [880, 372] width 401 height 13
click at [1061, 418] on div at bounding box center [1066, 422] width 11 height 14
click at [818, 421] on input "Select options" at bounding box center [872, 422] width 365 height 14
click at [817, 421] on input "Select options" at bounding box center [872, 422] width 365 height 14
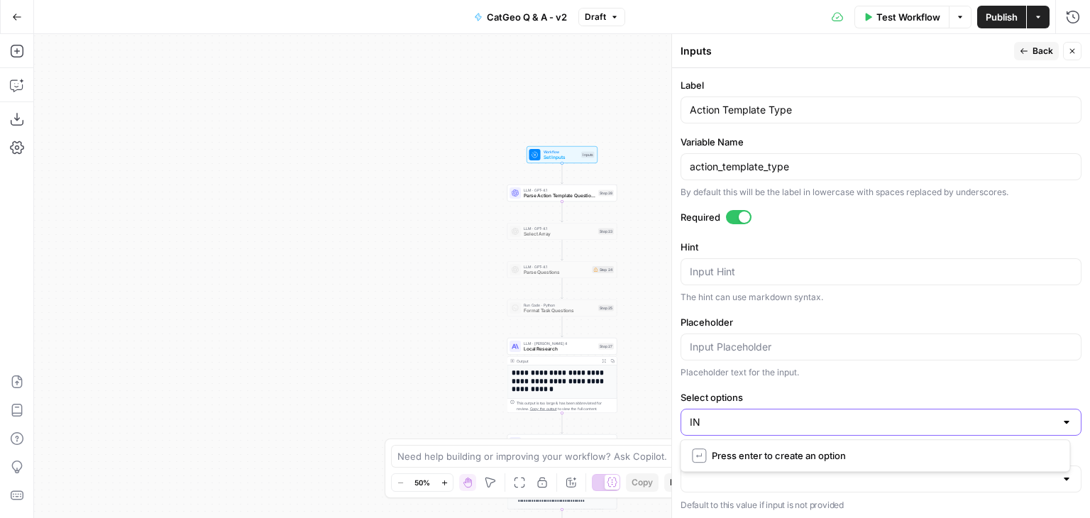
type input "I"
type input "ing template"
drag, startPoint x: 823, startPoint y: 370, endPoint x: 830, endPoint y: 368, distance: 7.2
click at [824, 370] on div "Placeholder text for the input." at bounding box center [880, 372] width 401 height 13
click at [1050, 411] on div at bounding box center [880, 422] width 401 height 27
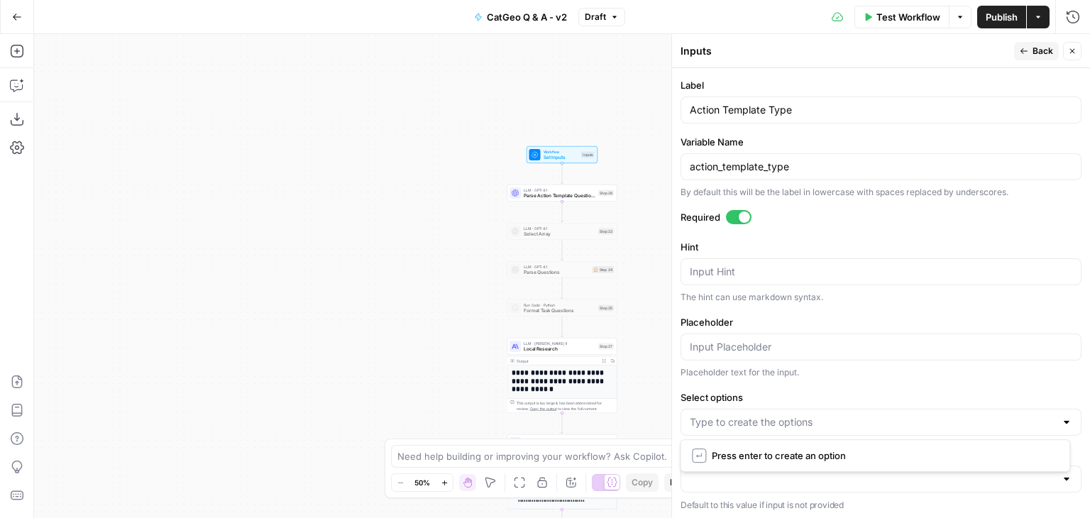
click at [1061, 422] on div at bounding box center [1066, 422] width 11 height 14
drag, startPoint x: 963, startPoint y: 384, endPoint x: 973, endPoint y: 390, distance: 12.1
click at [962, 382] on form "Input type Short Text Long Text Single Select Multi Select JSON File Text File …" at bounding box center [881, 293] width 418 height 450
click at [1061, 475] on div at bounding box center [1066, 479] width 11 height 14
click at [927, 359] on div "Placeholder Placeholder text for the input." at bounding box center [880, 347] width 401 height 64
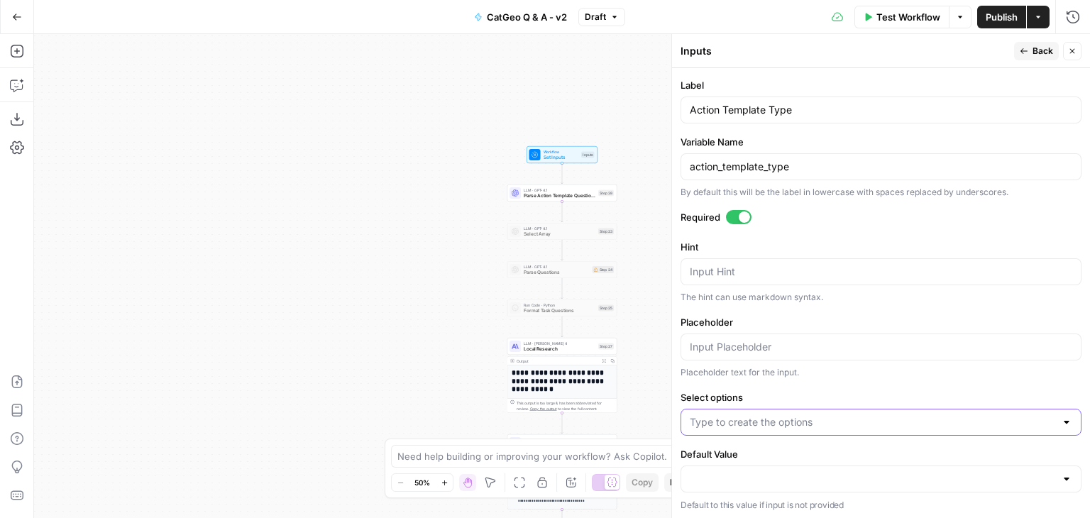
click at [881, 416] on input "Select options" at bounding box center [872, 422] width 365 height 14
type input "ing"
type input "t"
type input "repair"
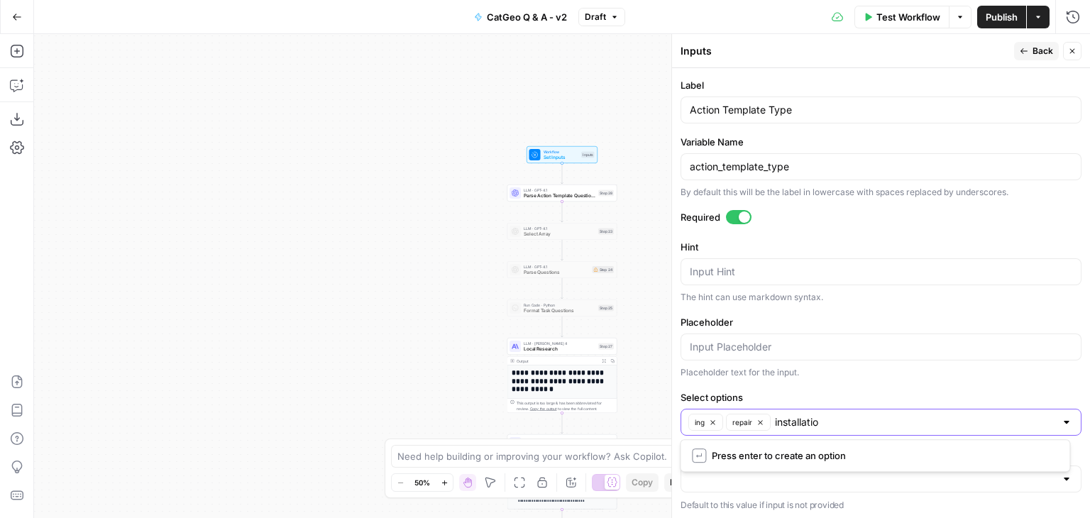
type input "installation"
click at [1061, 473] on div at bounding box center [1066, 479] width 11 height 14
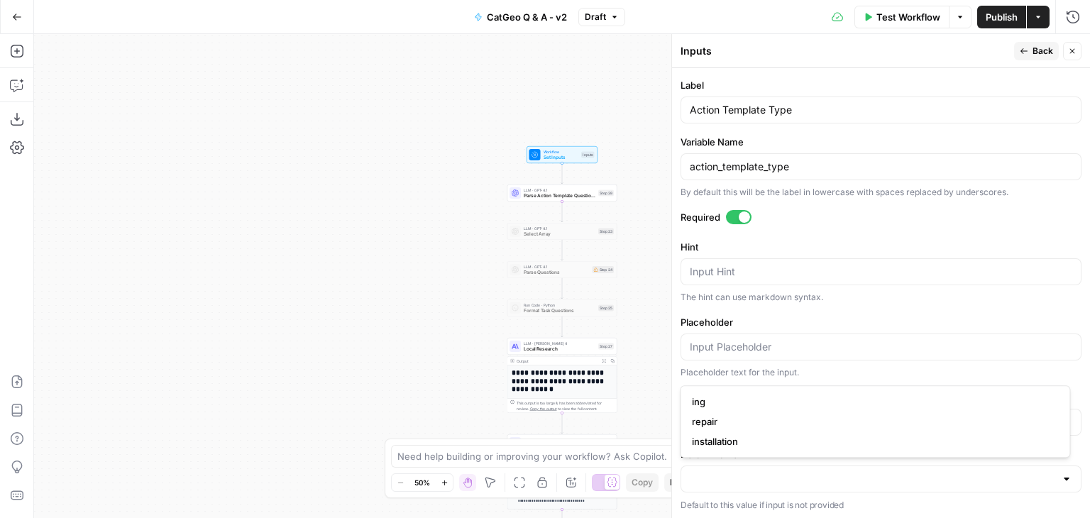
click at [874, 73] on form "Input type Short Text Long Text Single Select Multi Select JSON File Text File …" at bounding box center [881, 293] width 418 height 450
click at [1069, 50] on icon "button" at bounding box center [1072, 51] width 9 height 9
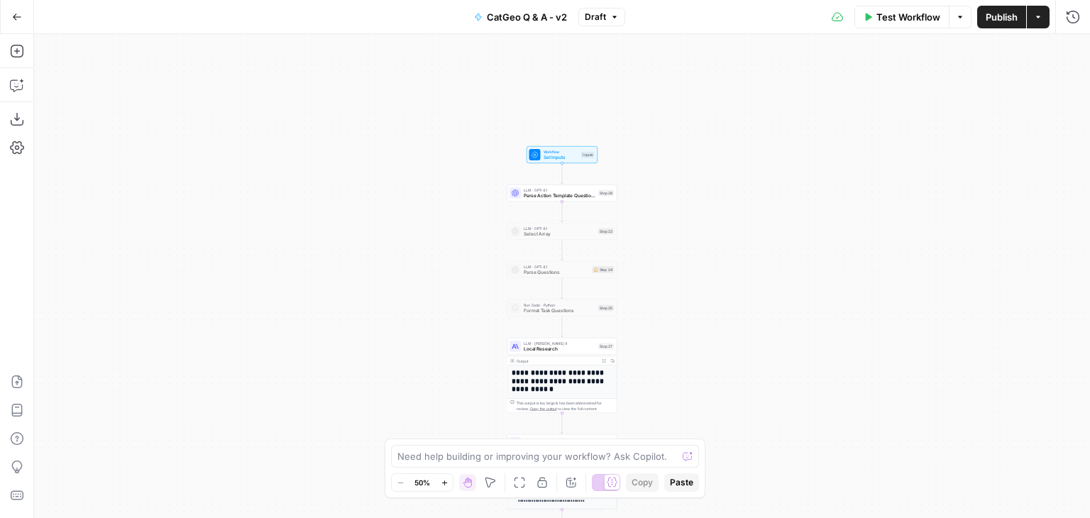
click at [890, 16] on span "Test Workflow" at bounding box center [908, 17] width 64 height 14
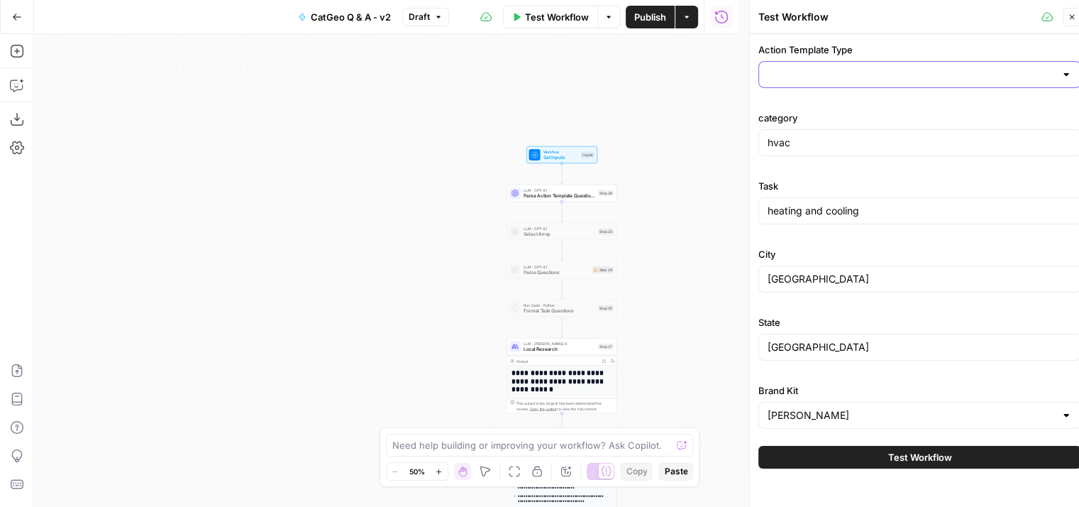
click at [876, 77] on input "Action Template Type" at bounding box center [911, 74] width 287 height 14
click at [893, 35] on div "Action Template Type category hvac Task heating and cooling City Houston State …" at bounding box center [920, 255] width 340 height 443
click at [1073, 18] on icon "button" at bounding box center [1072, 17] width 9 height 9
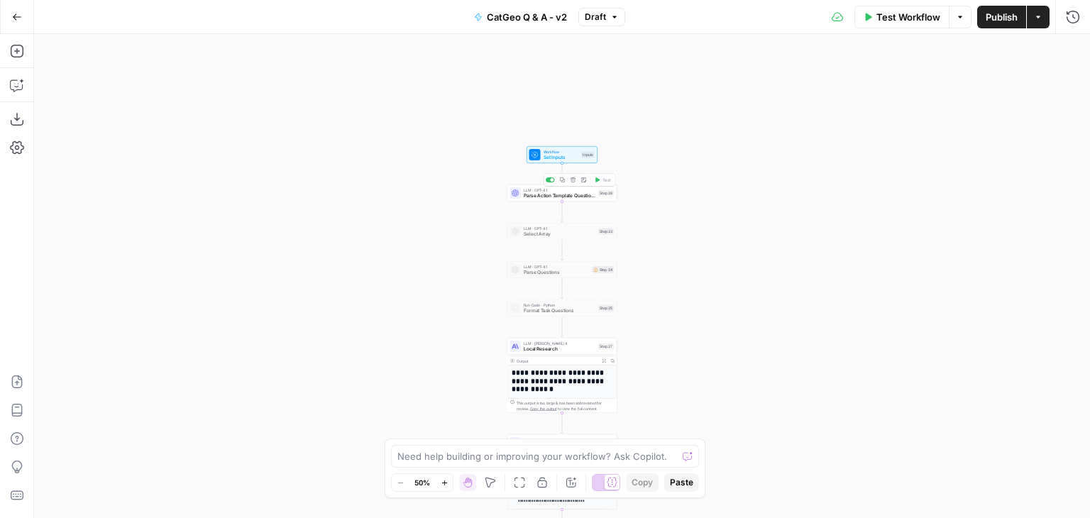
click at [548, 199] on div "LLM · GPT-4.1 Parse Action Template Questions Step 28 Copy step Delete step Add…" at bounding box center [562, 192] width 110 height 17
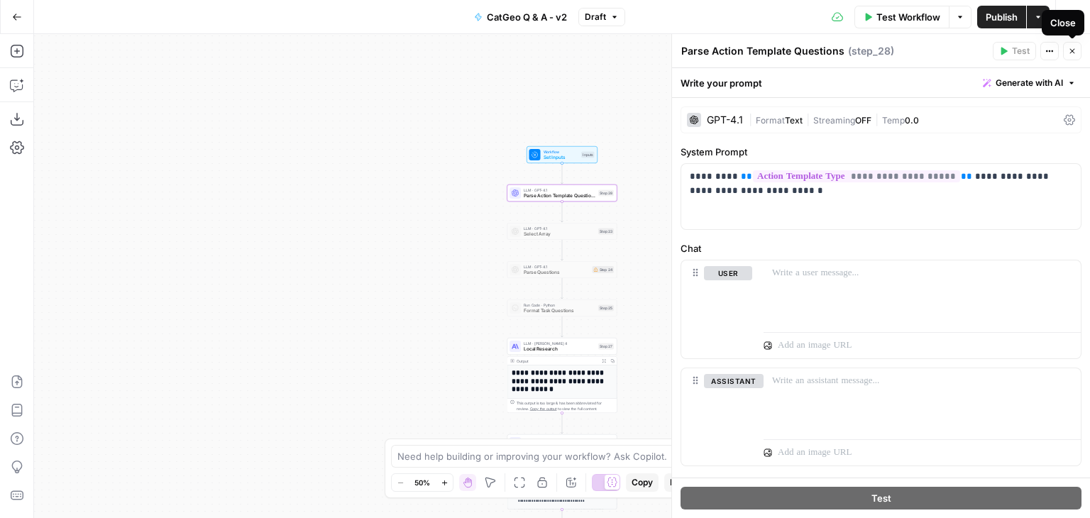
click at [1072, 49] on icon "button" at bounding box center [1072, 51] width 9 height 9
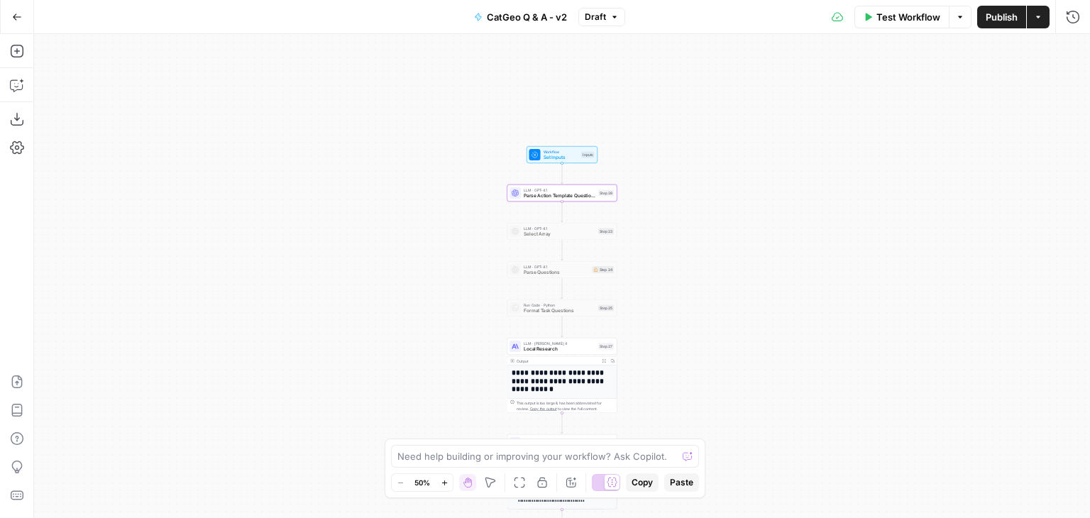
click at [17, 21] on icon "button" at bounding box center [17, 17] width 10 height 10
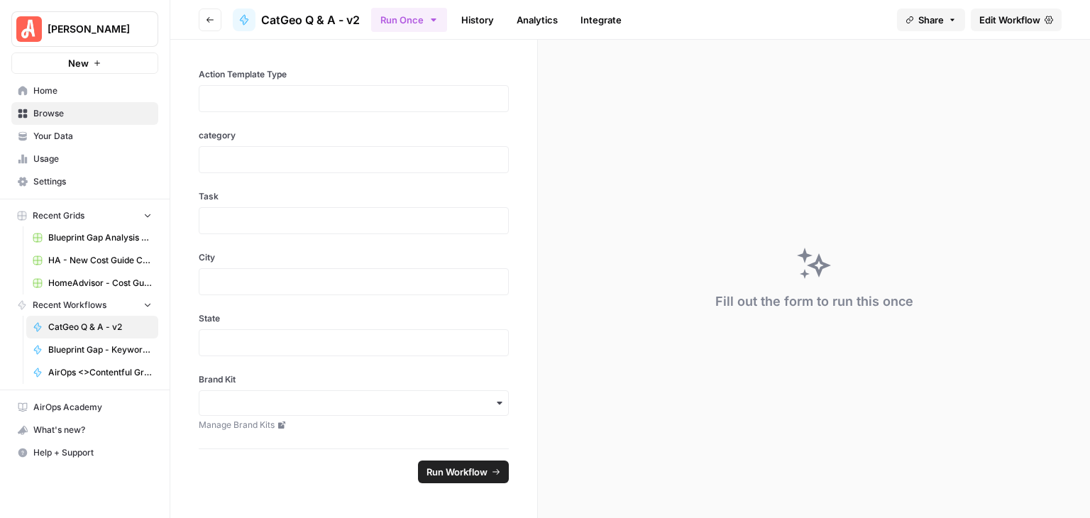
click at [82, 109] on span "Browse" at bounding box center [92, 113] width 118 height 13
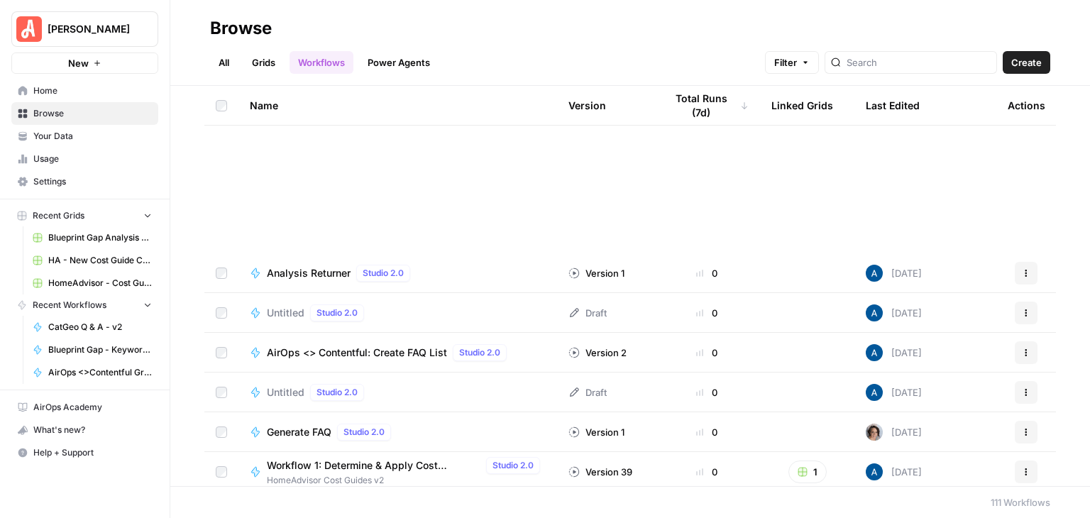
scroll to position [2412, 0]
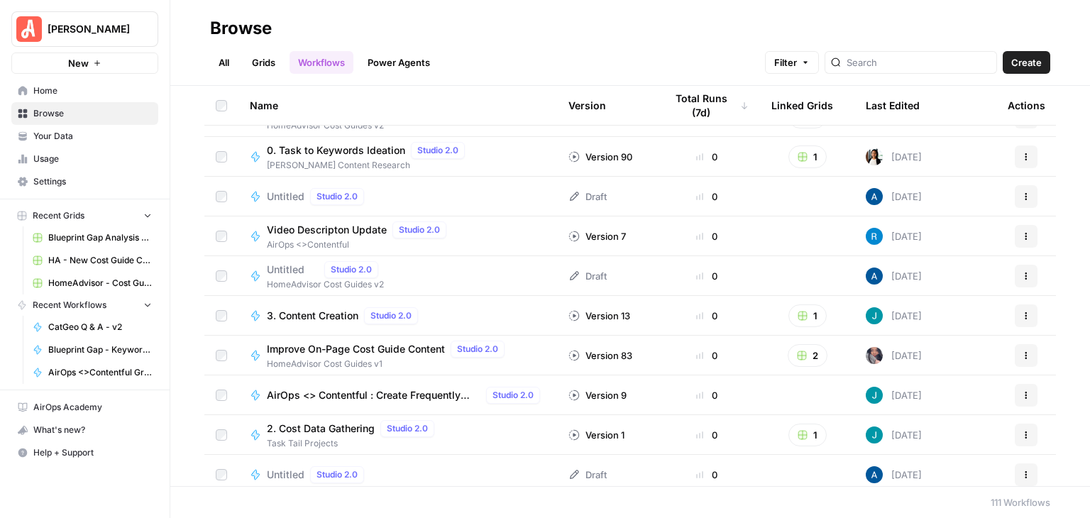
click at [893, 49] on div "All Grids Workflows Power Agents Filter Create" at bounding box center [630, 57] width 840 height 34
click at [888, 63] on input "search" at bounding box center [918, 62] width 144 height 14
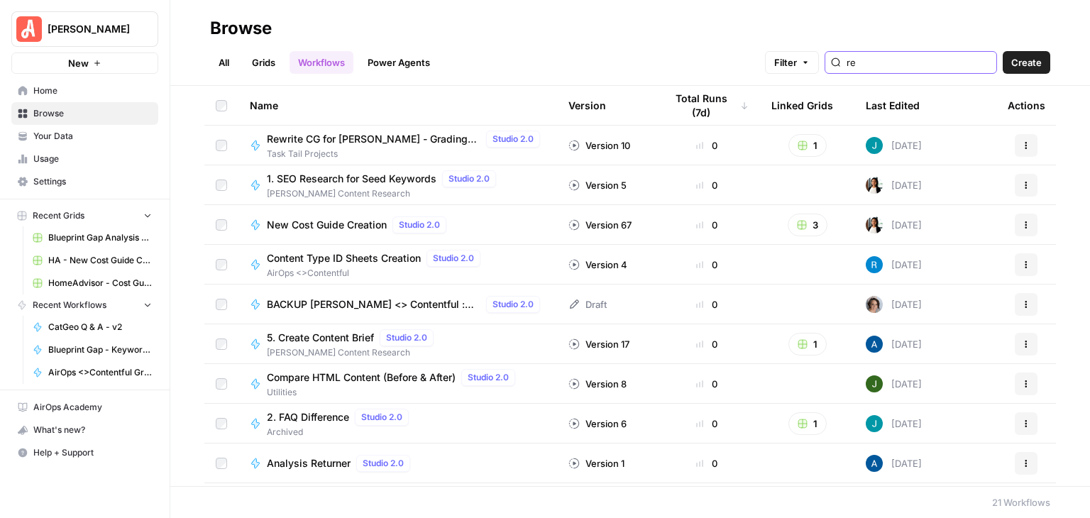
type input "r"
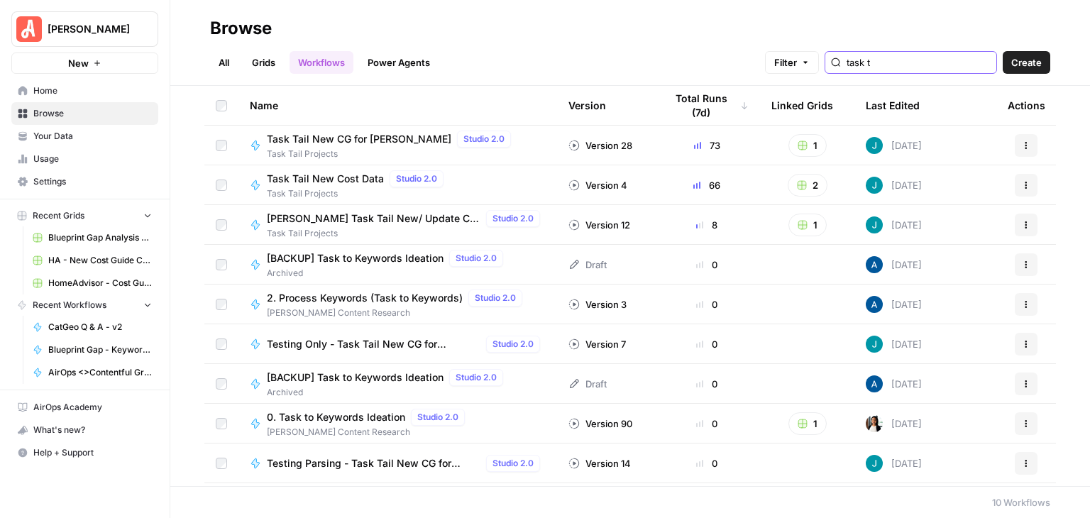
type input "task t"
click at [420, 221] on span "Angi Task Tail New/ Update CG w/ Internal Links" at bounding box center [374, 218] width 214 height 14
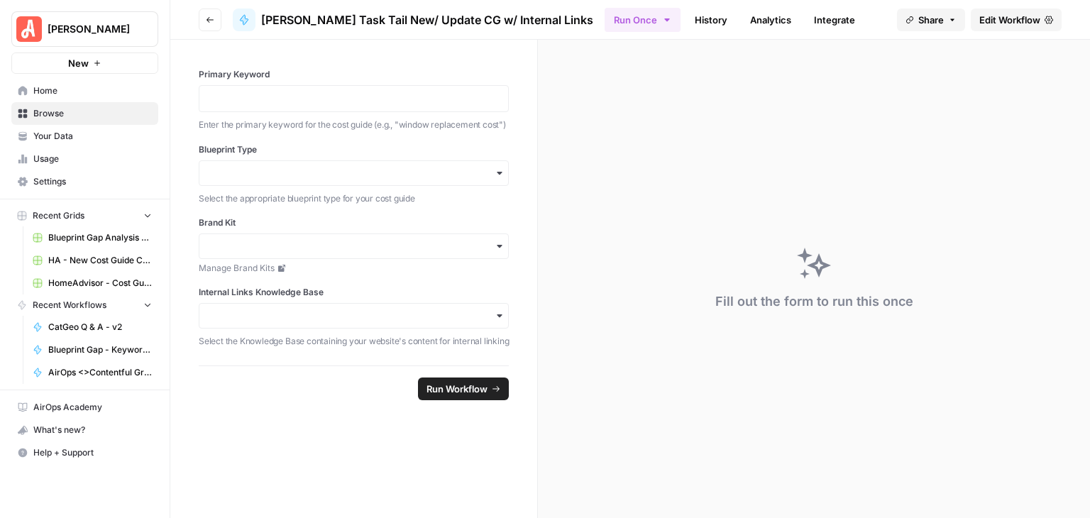
click at [1004, 15] on span "Edit Workflow" at bounding box center [1009, 20] width 61 height 14
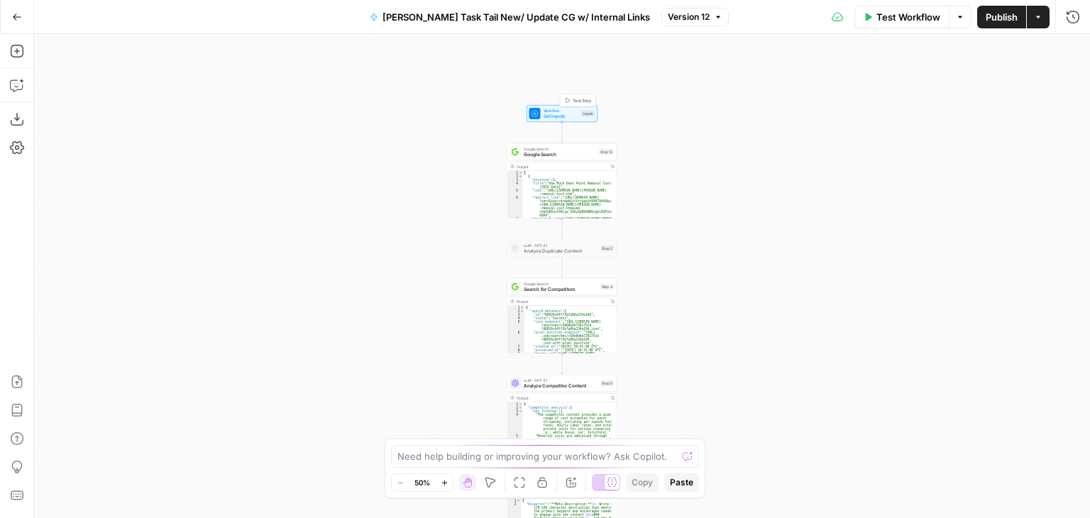
click at [565, 116] on span "Set Inputs" at bounding box center [560, 116] width 35 height 7
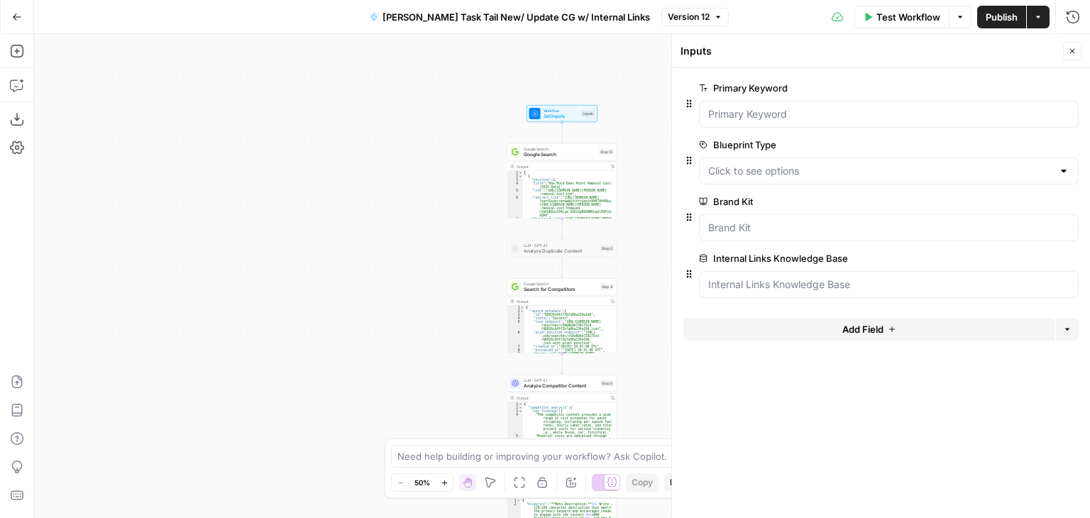
click at [1018, 142] on span "edit field" at bounding box center [1025, 144] width 31 height 11
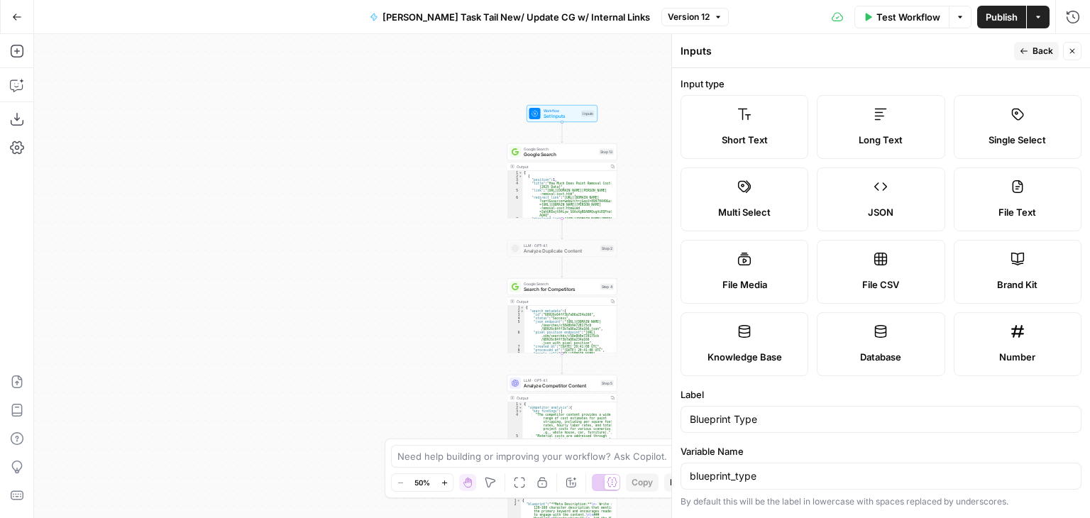
click at [1069, 49] on icon "button" at bounding box center [1072, 51] width 9 height 9
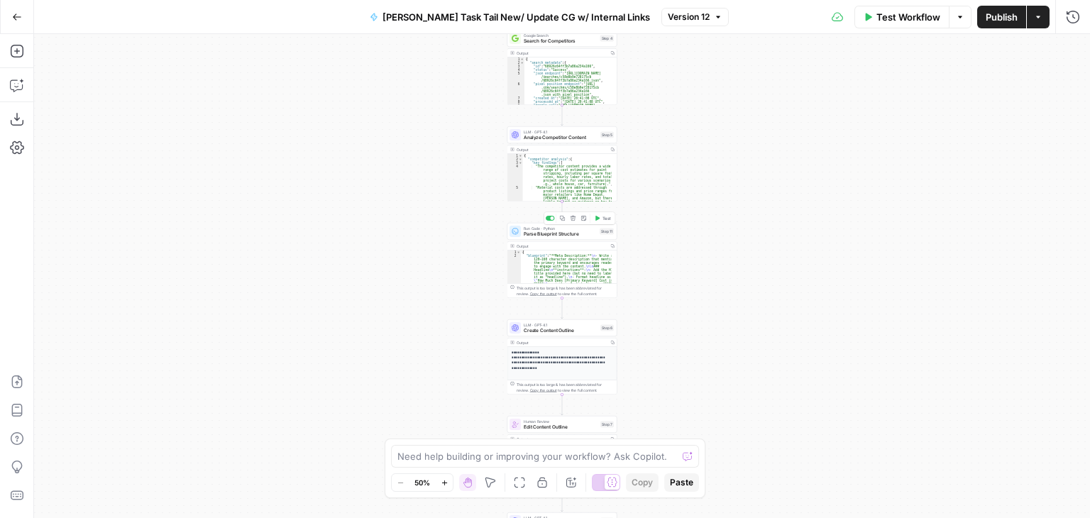
click at [541, 238] on div "Run Code · Python Parse Blueprint Structure Step 11 Copy step Delete step Add N…" at bounding box center [562, 231] width 110 height 17
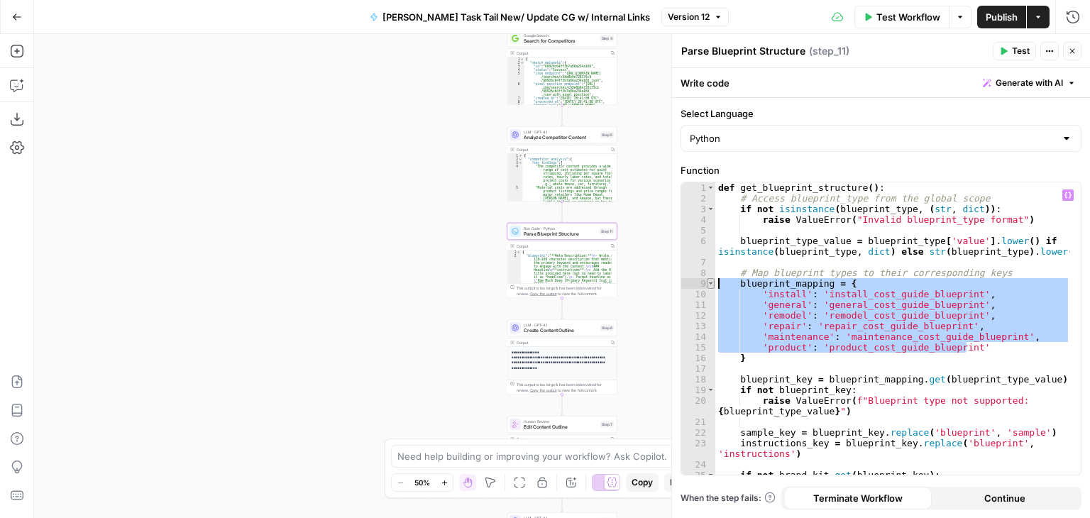
drag, startPoint x: 975, startPoint y: 344, endPoint x: 712, endPoint y: 279, distance: 270.5
click at [712, 279] on div "**********" at bounding box center [880, 328] width 399 height 292
type textarea "**********"
click at [1070, 49] on icon "button" at bounding box center [1072, 51] width 5 height 5
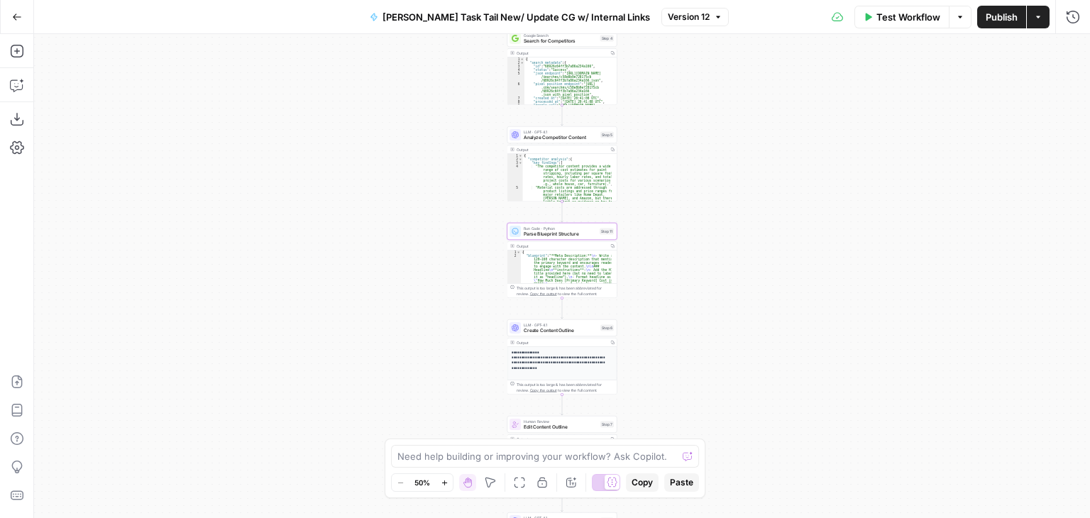
click at [12, 18] on icon "button" at bounding box center [17, 17] width 10 height 10
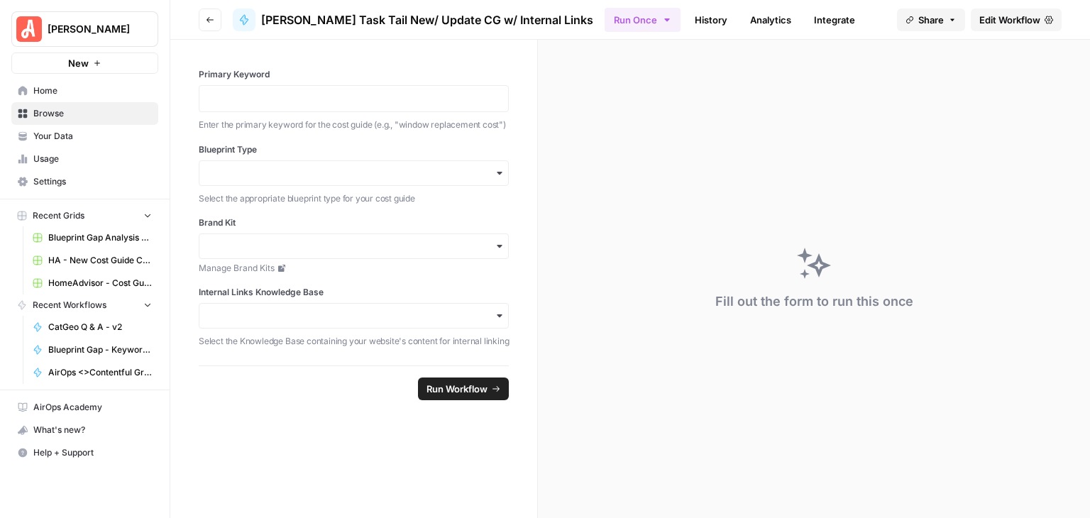
click at [101, 130] on span "Your Data" at bounding box center [92, 136] width 118 height 13
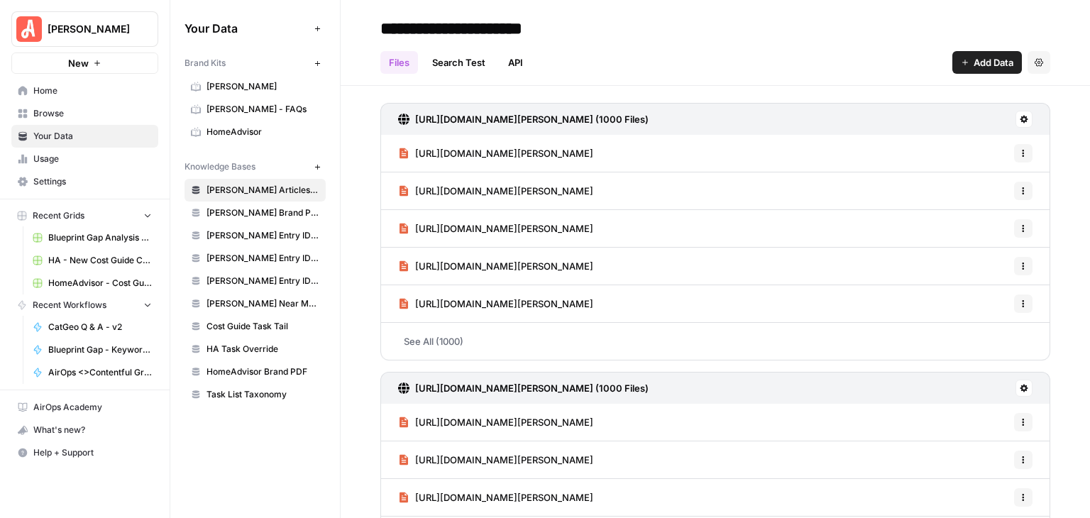
click at [216, 109] on span "[PERSON_NAME] - FAQs" at bounding box center [262, 109] width 113 height 13
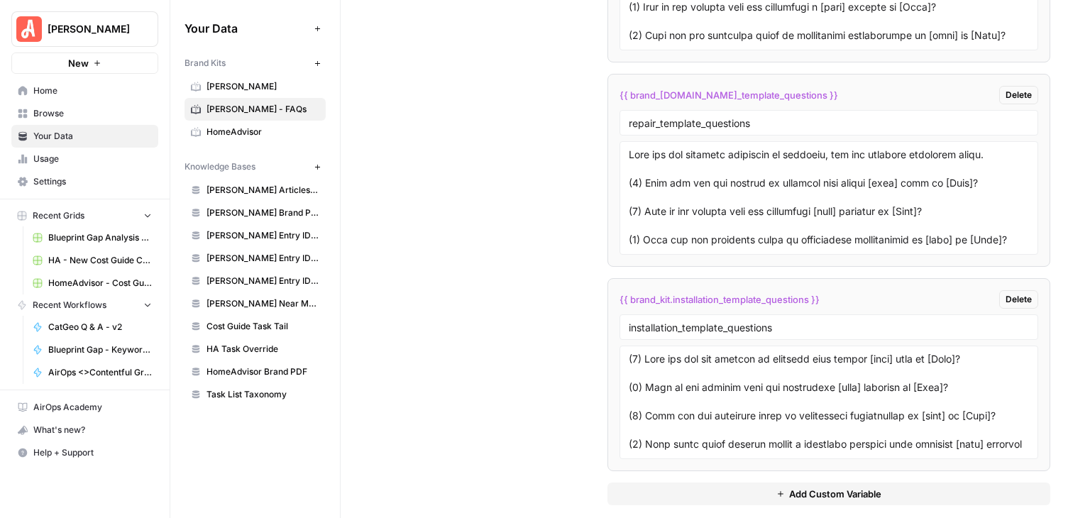
scroll to position [3059, 0]
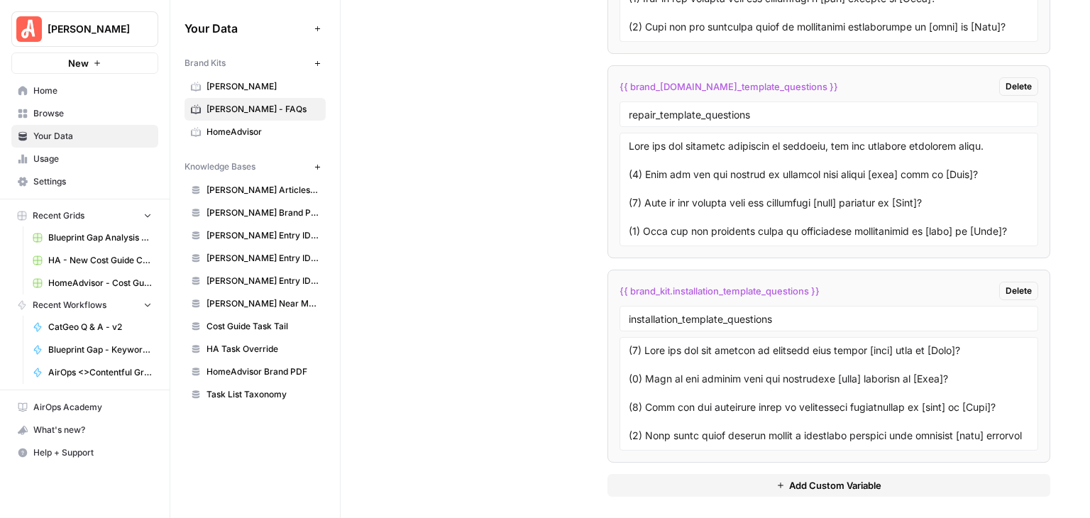
click at [827, 474] on button "Add Custom Variable" at bounding box center [828, 485] width 443 height 23
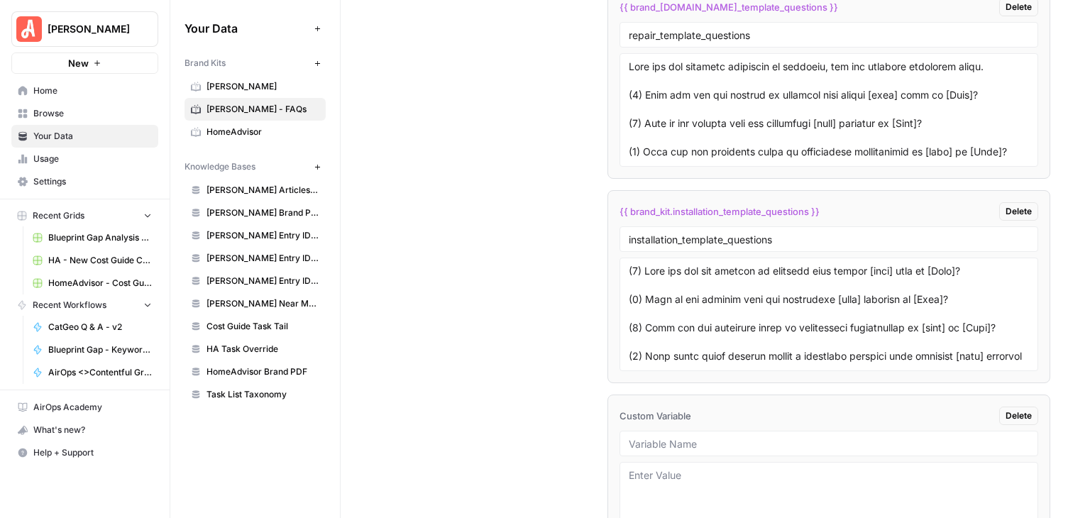
scroll to position [3264, 0]
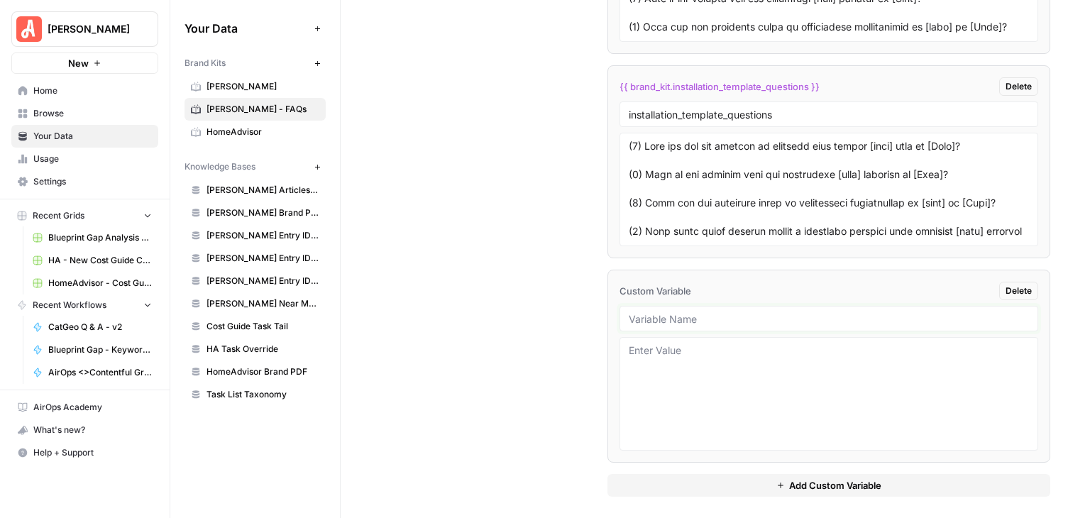
click at [715, 313] on input "text" at bounding box center [829, 318] width 400 height 13
type input "electrical_template_questions"
click at [795, 337] on div at bounding box center [828, 394] width 419 height 114
click at [785, 377] on textarea at bounding box center [829, 393] width 400 height 101
click at [830, 478] on span "Add Custom Variable" at bounding box center [835, 485] width 92 height 14
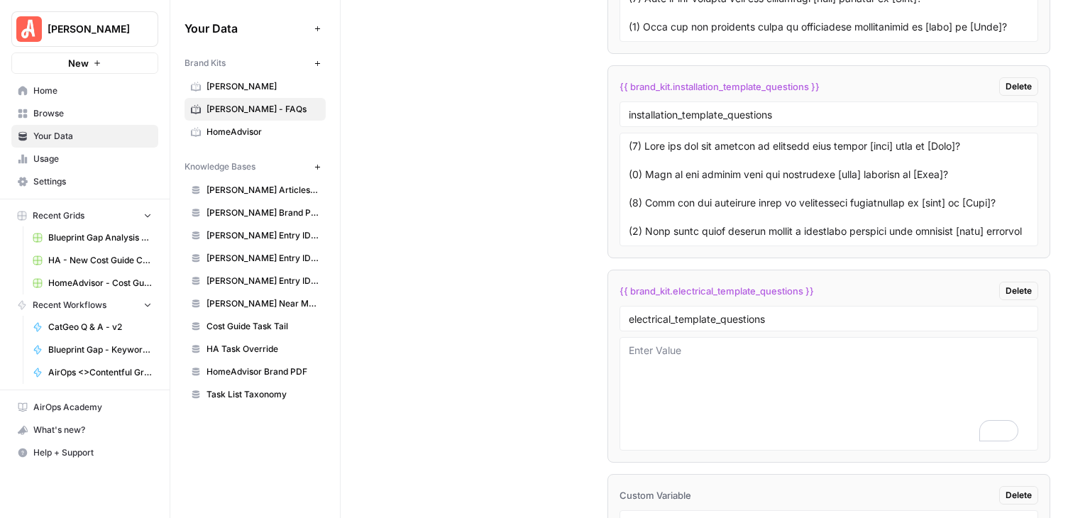
scroll to position [3467, 0]
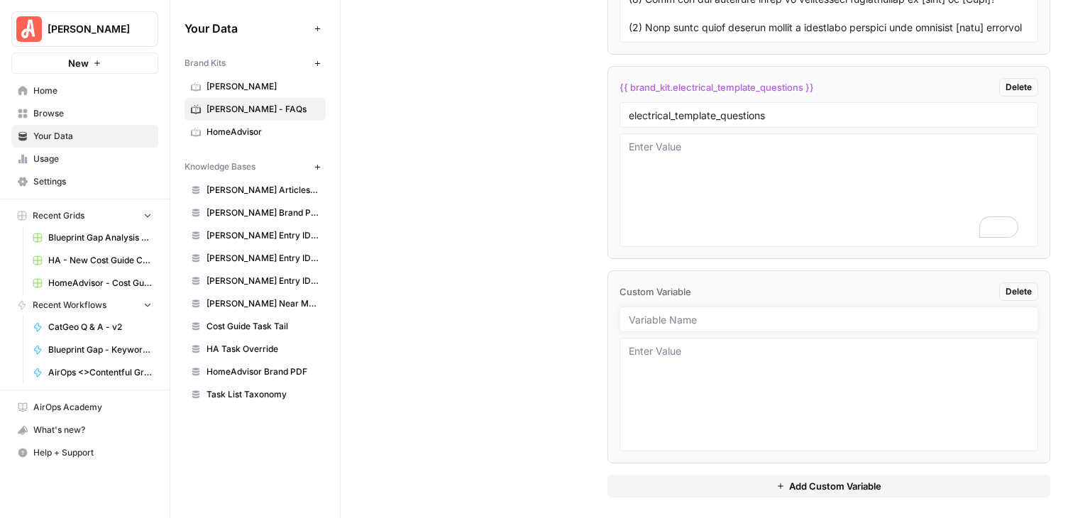
click at [795, 313] on input "text" at bounding box center [829, 319] width 400 height 13
type input "control_template_questions"
click at [810, 344] on textarea at bounding box center [829, 394] width 400 height 101
click at [824, 479] on span "Add Custom Variable" at bounding box center [835, 486] width 92 height 14
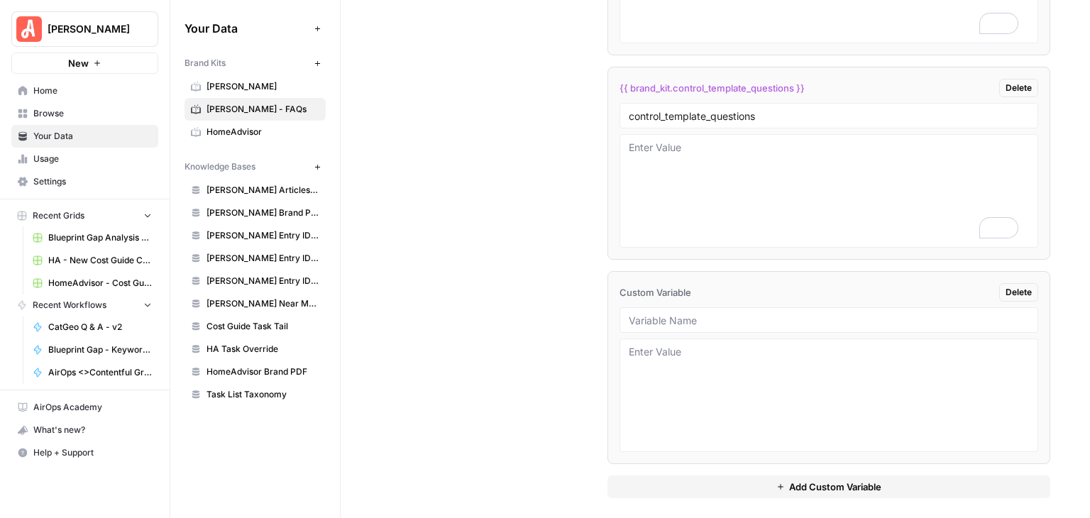
scroll to position [3671, 0]
click at [735, 315] on input "text" at bounding box center [829, 320] width 400 height 13
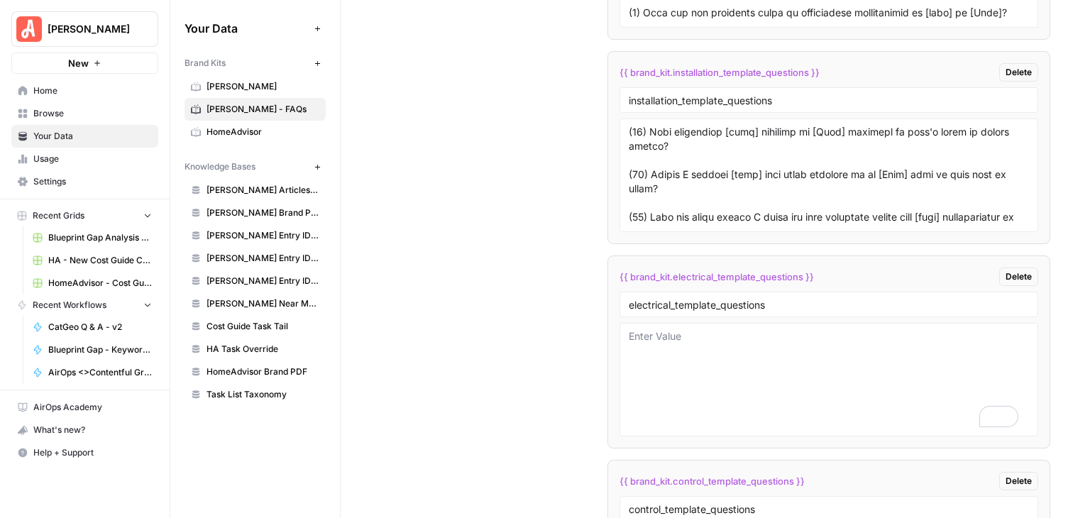
scroll to position [0, 0]
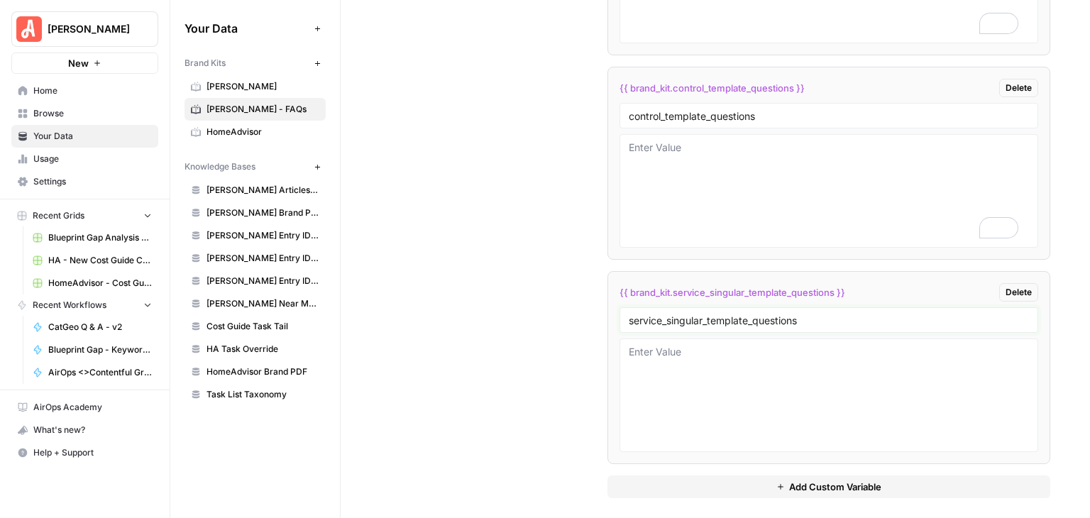
type input "service_singular_template_questions"
click at [833, 485] on button "Add Custom Variable" at bounding box center [828, 486] width 443 height 23
click at [739, 314] on input "text" at bounding box center [829, 320] width 400 height 13
type input "service_plural_template_questions"
click at [814, 346] on textarea at bounding box center [829, 396] width 400 height 101
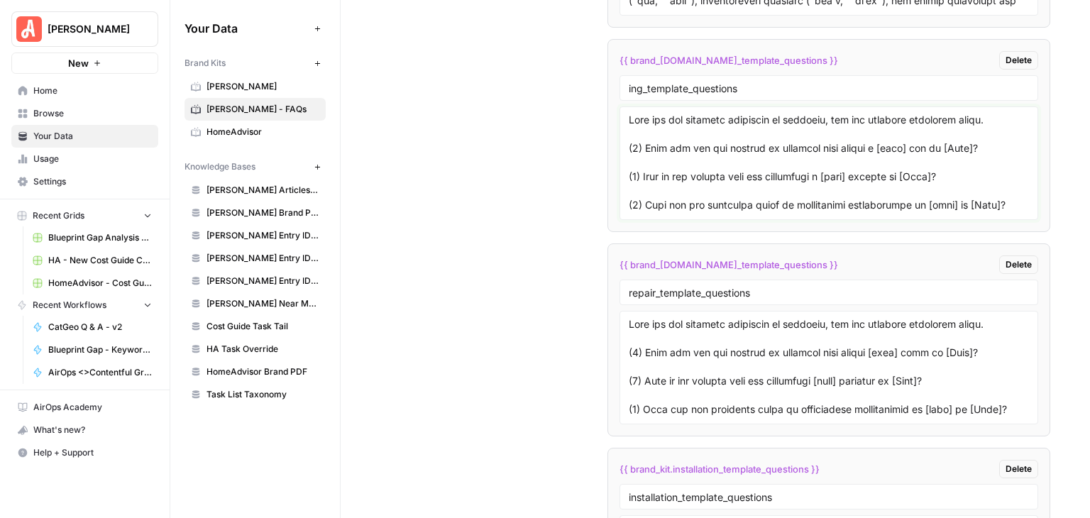
click at [999, 117] on textarea "To enrich screen reader interactions, please activate Accessibility in Grammarl…" at bounding box center [829, 163] width 400 height 101
drag, startPoint x: 999, startPoint y: 111, endPoint x: 625, endPoint y: 109, distance: 373.9
click at [629, 113] on textarea "To enrich screen reader interactions, please activate Accessibility in Grammarl…" at bounding box center [829, 163] width 400 height 101
click at [619, 139] on div at bounding box center [828, 163] width 419 height 114
click at [623, 139] on div at bounding box center [828, 163] width 419 height 114
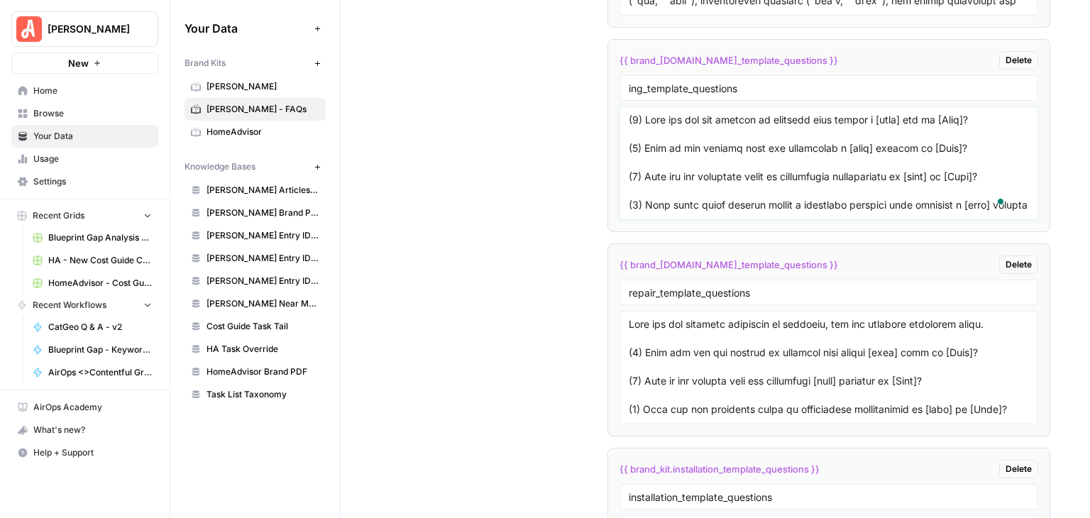
click at [629, 139] on textarea "To enrich screen reader interactions, please activate Accessibility in Grammarl…" at bounding box center [829, 163] width 400 height 101
type textarea "(1) What are the key factors to consider when hiring a [task] pro in [City]? (2…"
click at [843, 321] on textarea at bounding box center [829, 367] width 400 height 101
drag, startPoint x: 999, startPoint y: 319, endPoint x: 627, endPoint y: 310, distance: 371.9
click at [629, 317] on textarea "To enrich screen reader interactions, please activate Accessibility in Grammarl…" at bounding box center [829, 367] width 400 height 101
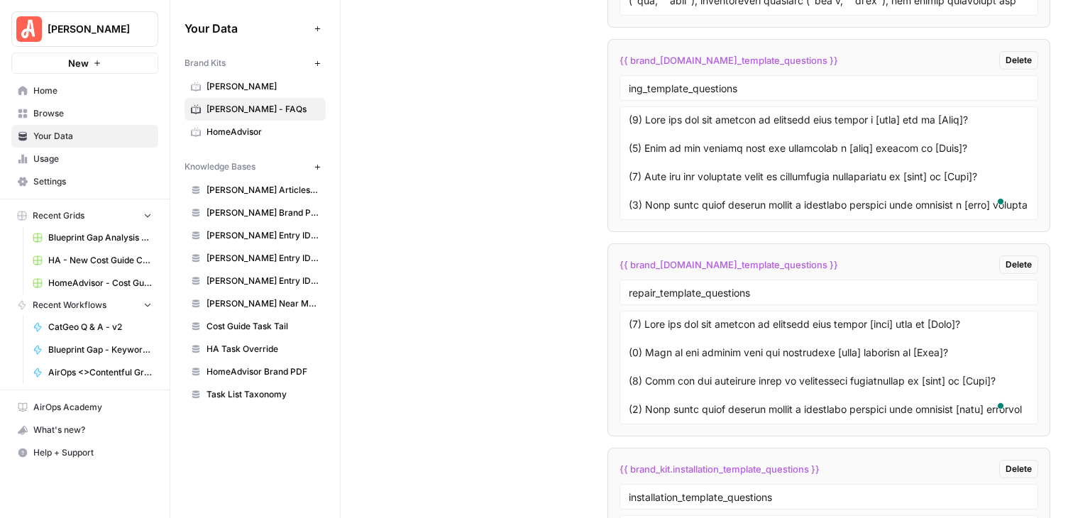
click at [624, 342] on div at bounding box center [828, 368] width 419 height 114
click at [629, 344] on textarea "To enrich screen reader interactions, please activate Accessibility in Grammarl…" at bounding box center [829, 367] width 400 height 101
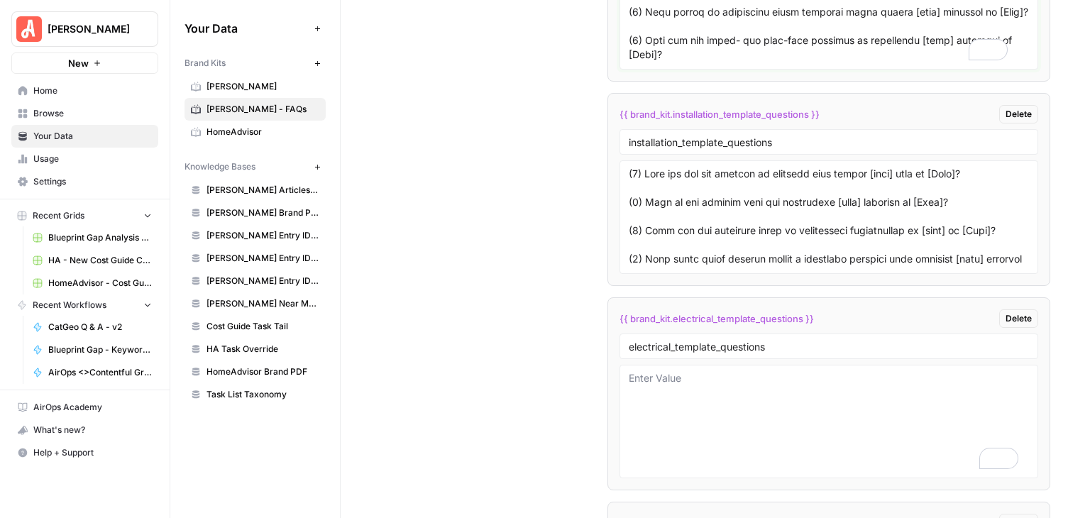
type textarea "(1) What are the key factors to consider when hiring [task] pros in [City]? (2)…"
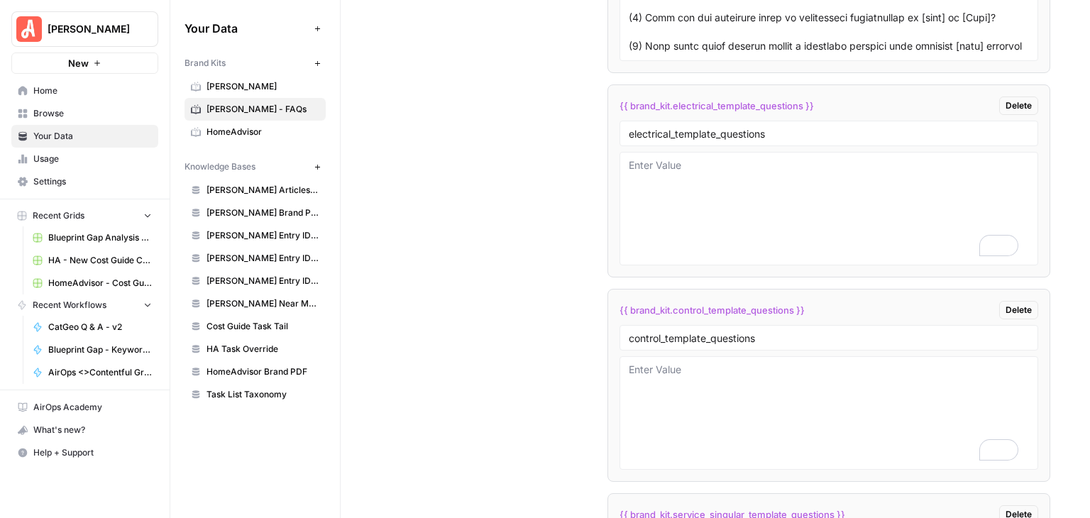
scroll to position [3573, 0]
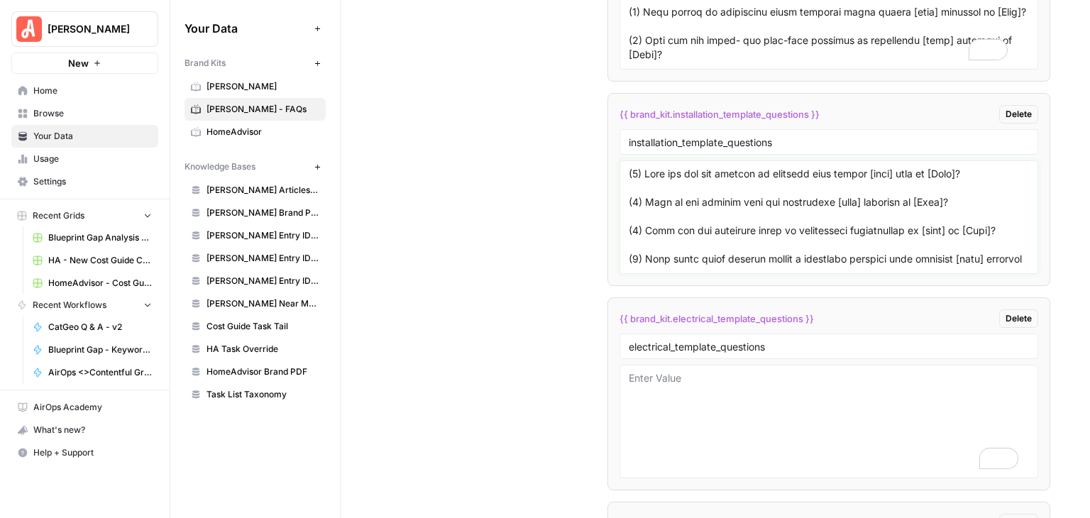
click at [950, 195] on textarea at bounding box center [829, 217] width 400 height 101
drag, startPoint x: 950, startPoint y: 195, endPoint x: 754, endPoint y: 187, distance: 196.0
click at [754, 187] on textarea "To enrich screen reader interactions, please activate Accessibility in Grammarl…" at bounding box center [829, 217] width 400 height 101
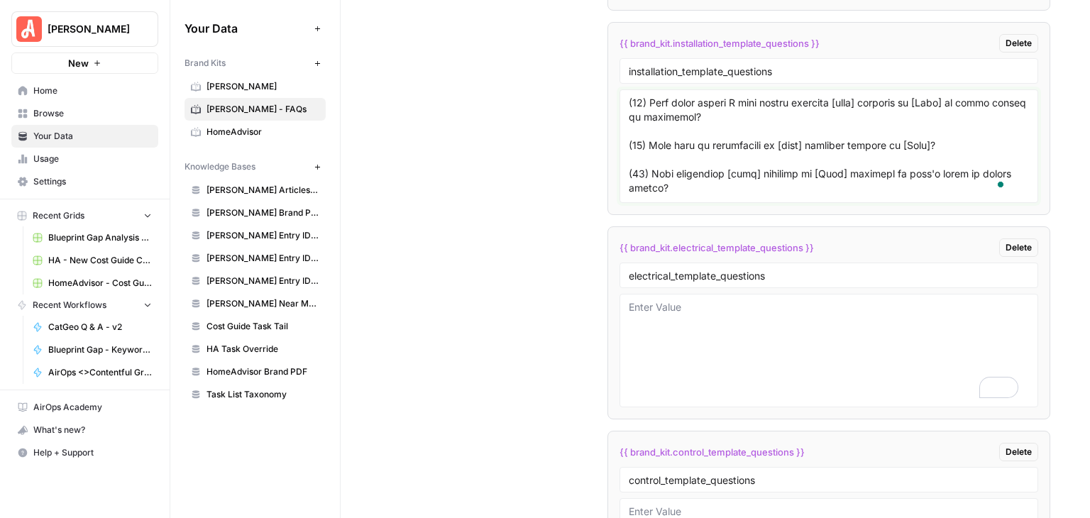
click at [951, 162] on textarea "To enrich screen reader interactions, please activate Accessibility in Grammarl…" at bounding box center [829, 146] width 400 height 101
click at [950, 148] on textarea "To enrich screen reader interactions, please activate Accessibility in Grammarl…" at bounding box center [829, 146] width 400 height 101
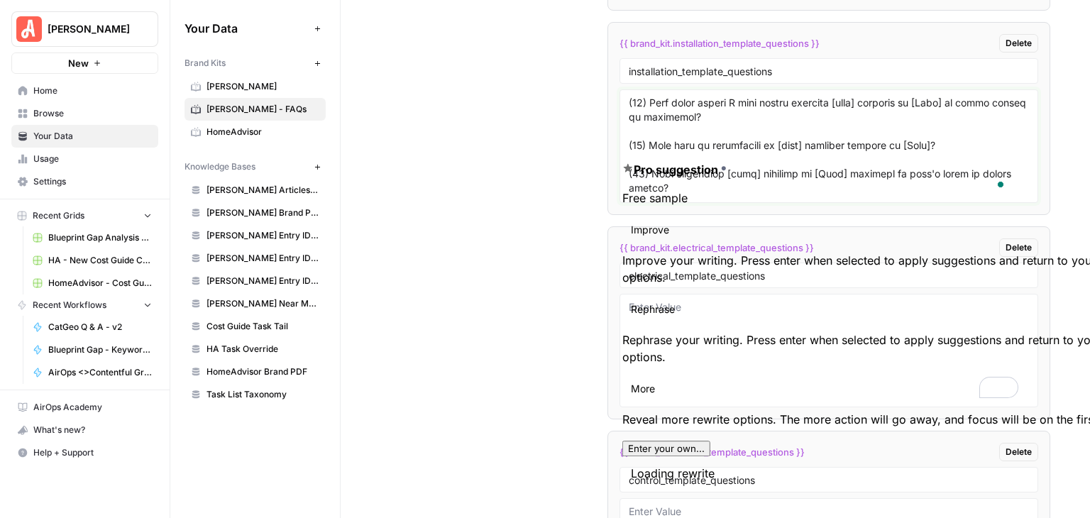
drag, startPoint x: 951, startPoint y: 150, endPoint x: 618, endPoint y: 147, distance: 332.8
click at [618, 147] on div "**********" at bounding box center [630, 259] width 920 height 518
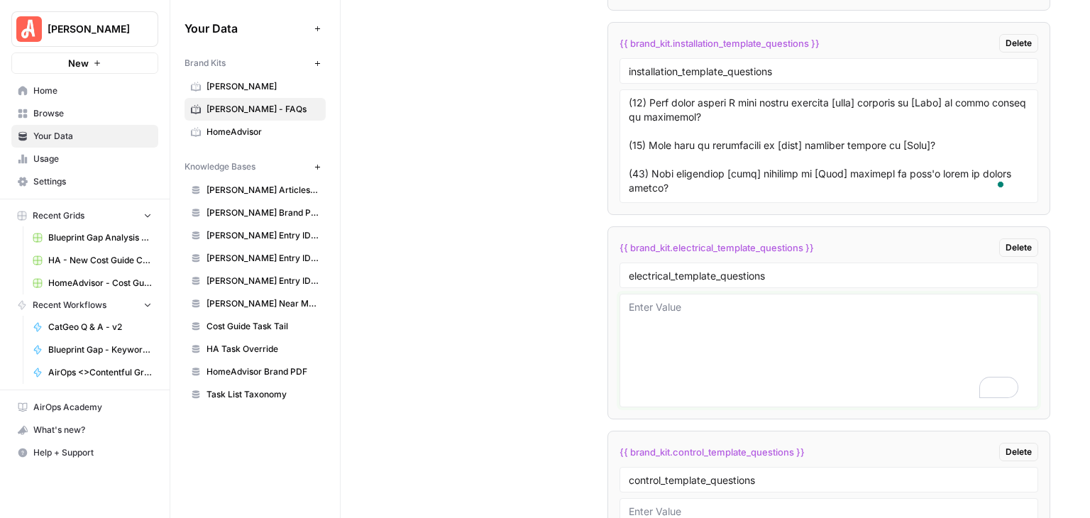
click at [755, 311] on textarea "To enrich screen reader interactions, please activate Accessibility in Grammarl…" at bounding box center [829, 350] width 400 height 101
paste textarea "(11) What type of maintenance do [task] projects require in [City]?"
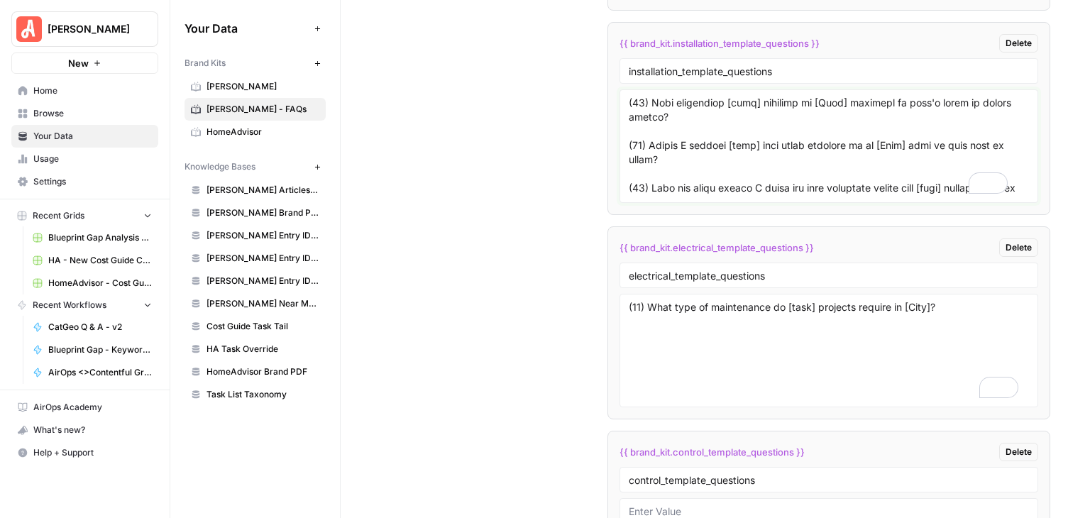
drag, startPoint x: 683, startPoint y: 171, endPoint x: 634, endPoint y: 154, distance: 52.5
click at [624, 154] on div at bounding box center [828, 146] width 419 height 114
click at [700, 334] on textarea "(11) What type of maintenance do [task] projects require in [City]?" at bounding box center [829, 350] width 400 height 101
click at [970, 300] on textarea "(11) What type of maintenance do [task] projects require in [City]?" at bounding box center [829, 350] width 400 height 101
paste textarea "(13) Should I combine [task] with other upgrades to my [City] home to save time…"
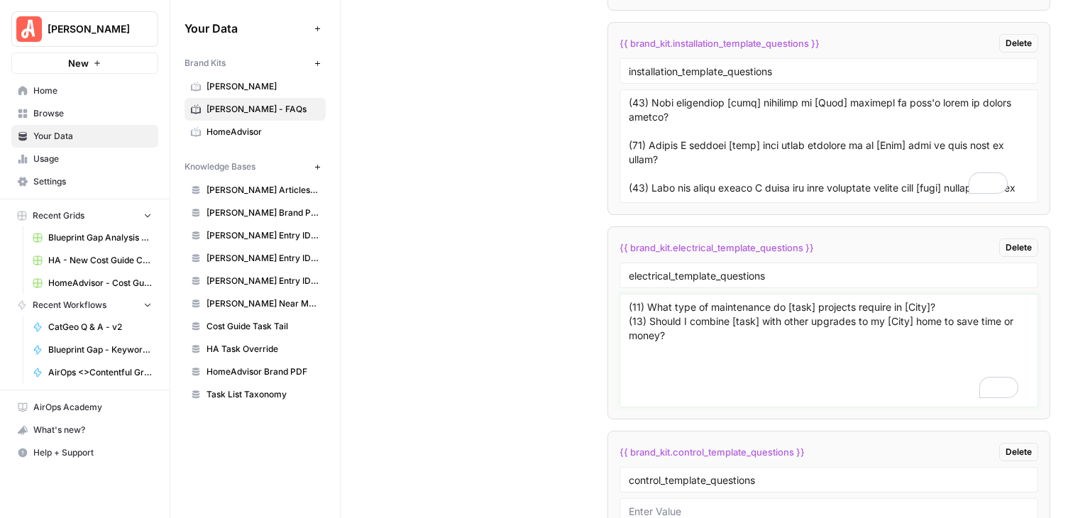
click at [760, 311] on textarea "(11) What type of maintenance do [task] projects require in [City]? (13) Should…" at bounding box center [829, 350] width 400 height 101
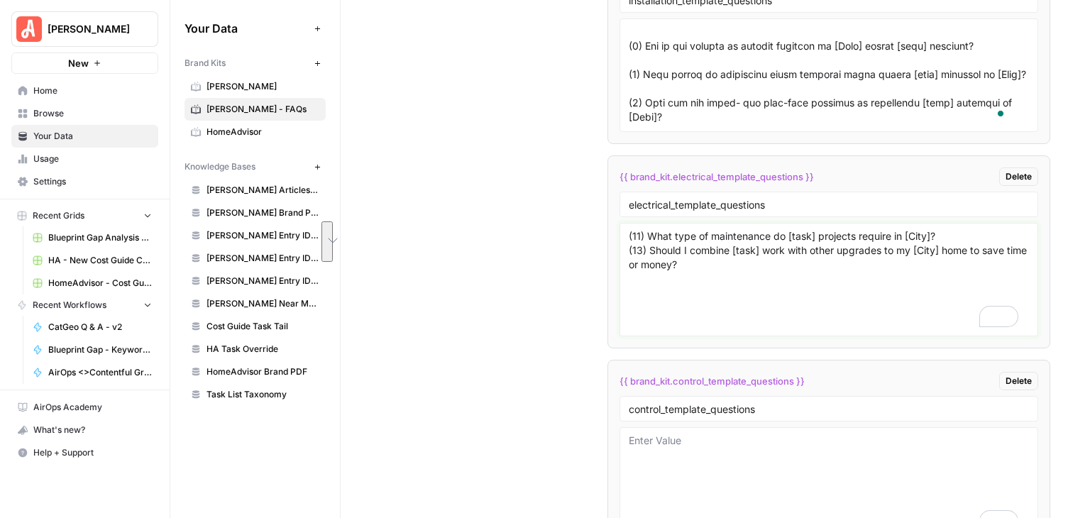
drag, startPoint x: 710, startPoint y: 265, endPoint x: 613, endPoint y: 220, distance: 106.3
click at [613, 220] on li "{{ brand_kit.electrical_template_questions }} Delete electrical_template_questi…" at bounding box center [828, 251] width 443 height 193
type textarea "(11) What type of maintenance do [task] projects require in [City]? (13) Should…"
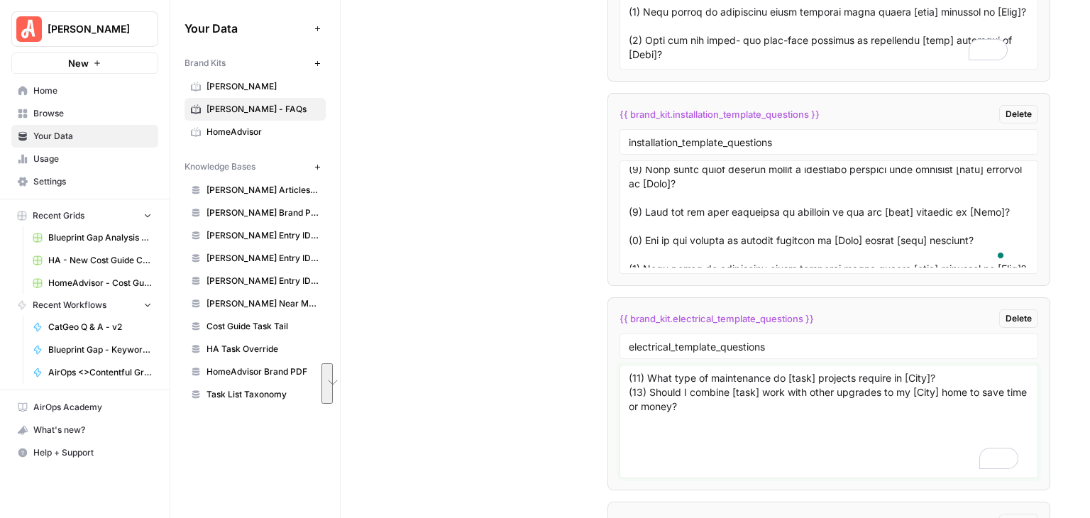
scroll to position [142, 0]
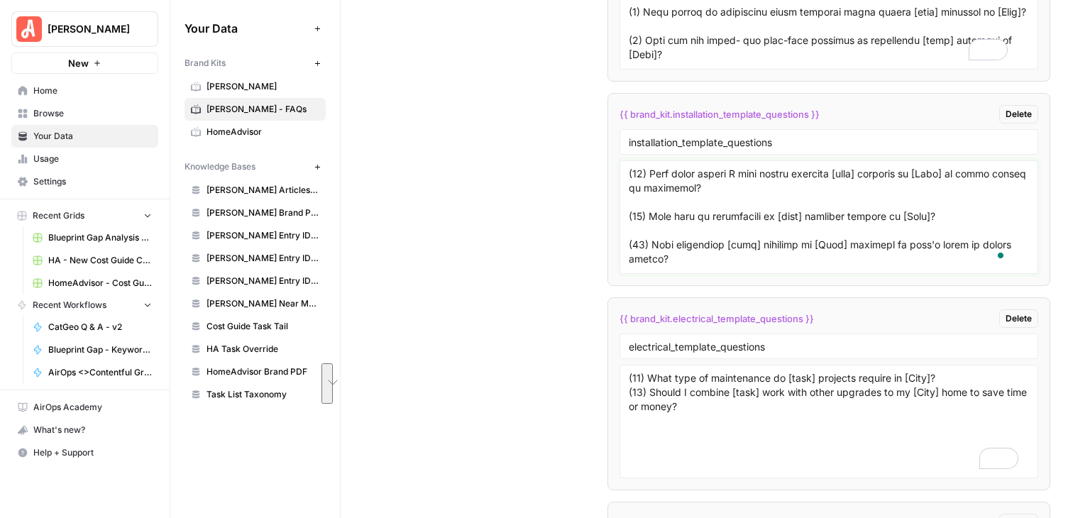
click at [797, 194] on textarea "To enrich screen reader interactions, please activate Accessibility in Grammarl…" at bounding box center [829, 217] width 400 height 101
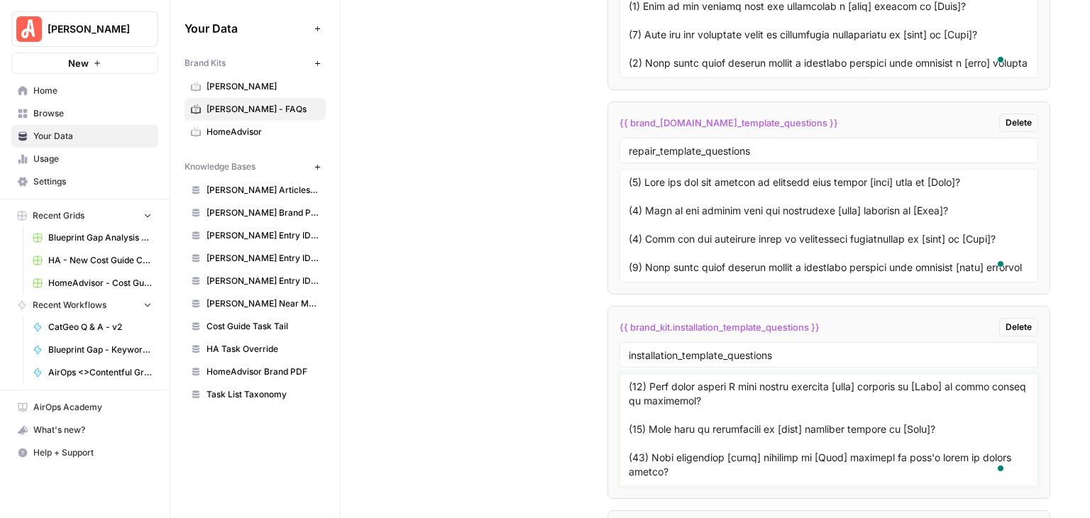
scroll to position [2886, 0]
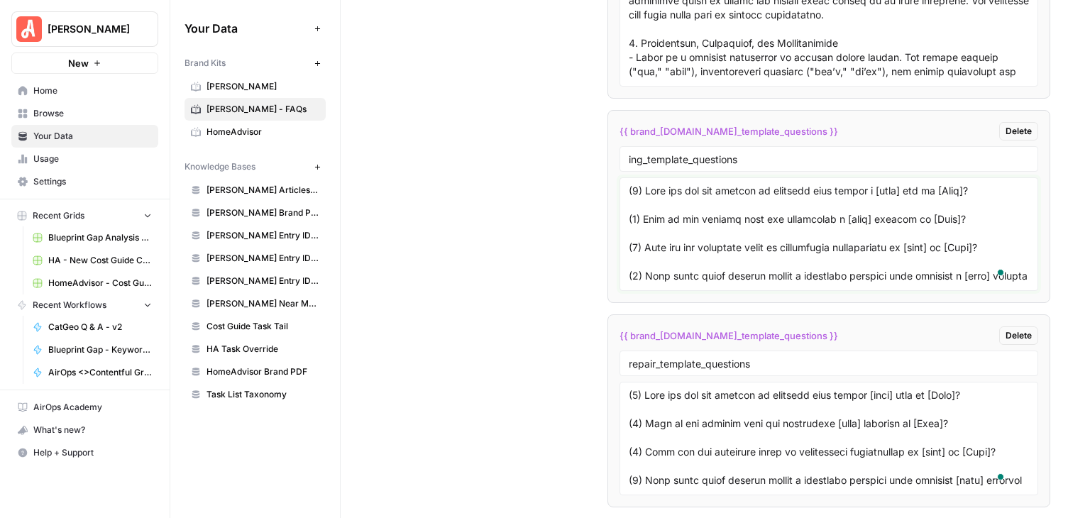
click at [633, 256] on textarea "To enrich screen reader interactions, please activate Accessibility in Grammarl…" at bounding box center [829, 234] width 400 height 101
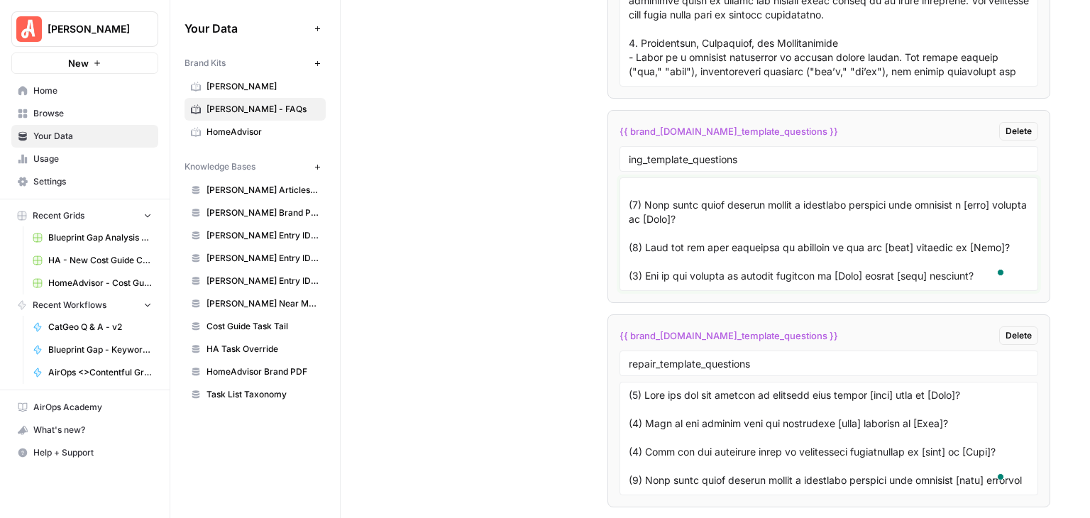
type textarea "(1) What are the key factors to consider when hiring a [task] pro in [City]? (2…"
click at [746, 228] on textarea "To enrich screen reader interactions, please activate Accessibility in Grammarl…" at bounding box center [829, 234] width 400 height 101
drag, startPoint x: 747, startPoint y: 228, endPoint x: 645, endPoint y: 213, distance: 103.3
click at [645, 213] on textarea "To enrich screen reader interactions, please activate Accessibility in Grammarl…" at bounding box center [829, 234] width 400 height 101
click at [790, 227] on textarea "To enrich screen reader interactions, please activate Accessibility in Grammarl…" at bounding box center [829, 234] width 400 height 101
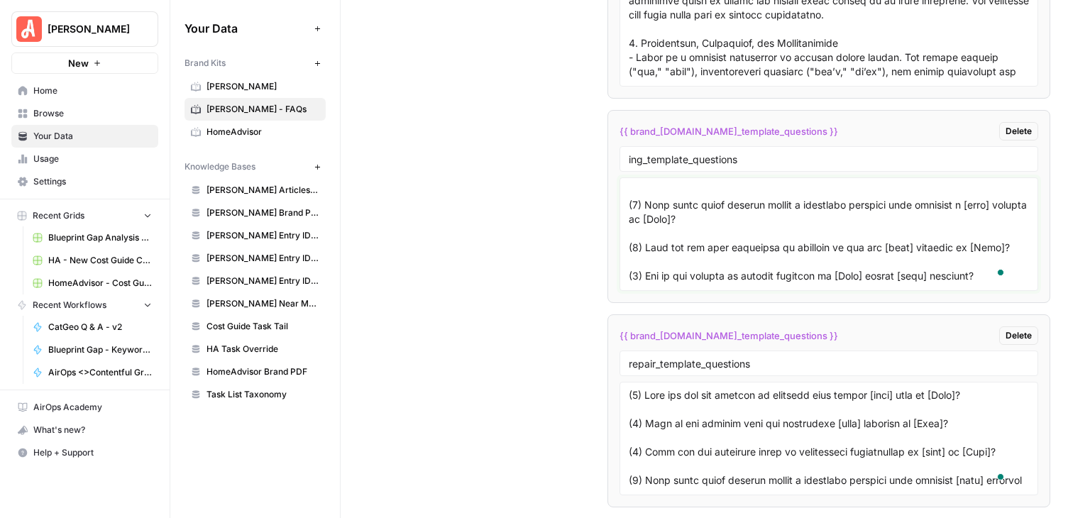
drag, startPoint x: 738, startPoint y: 224, endPoint x: 617, endPoint y: 214, distance: 121.8
click at [617, 214] on div "**********" at bounding box center [630, 259] width 920 height 518
click at [736, 228] on textarea "To enrich screen reader interactions, please activate Accessibility in Grammarl…" at bounding box center [829, 234] width 400 height 101
drag, startPoint x: 736, startPoint y: 228, endPoint x: 642, endPoint y: 211, distance: 95.2
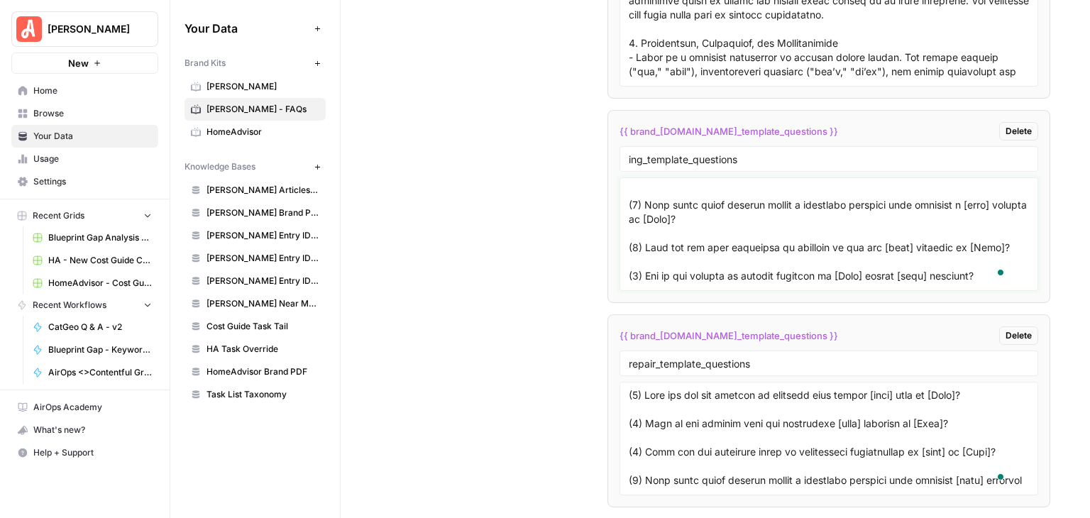
click at [642, 211] on textarea "To enrich screen reader interactions, please activate Accessibility in Grammarl…" at bounding box center [829, 234] width 400 height 101
click at [775, 236] on textarea "To enrich screen reader interactions, please activate Accessibility in Grammarl…" at bounding box center [829, 234] width 400 height 101
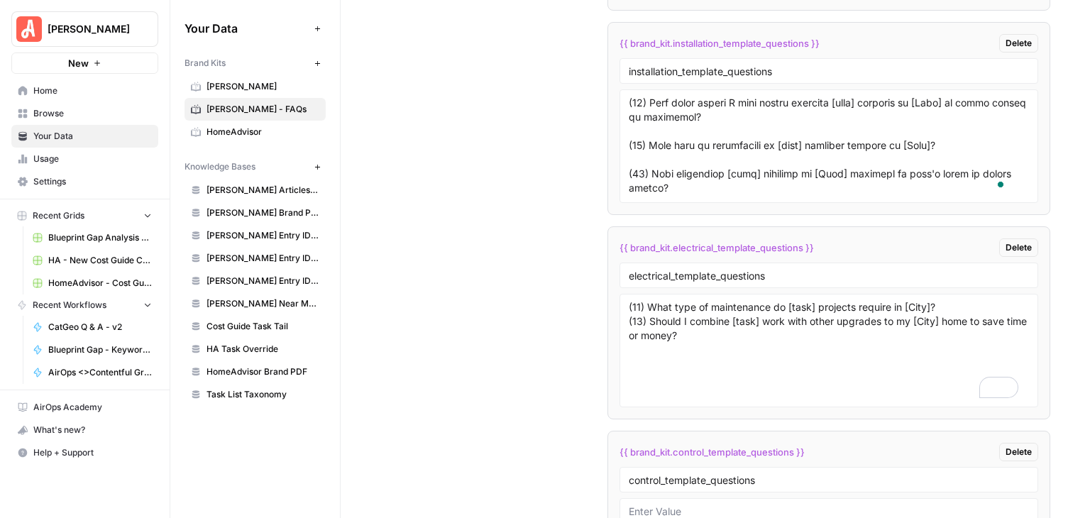
scroll to position [3307, 0]
click at [639, 316] on textarea "(11) What type of maintenance do [task] projects require in [City]? (13) Should…" at bounding box center [829, 350] width 400 height 101
click at [723, 329] on textarea "(11) What type of maintenance do [task] projects require in [City]? (19) Should…" at bounding box center [829, 350] width 400 height 101
click at [639, 300] on textarea "(11) What type of maintenance do [task] projects require in [City]? (19) Should…" at bounding box center [829, 350] width 400 height 101
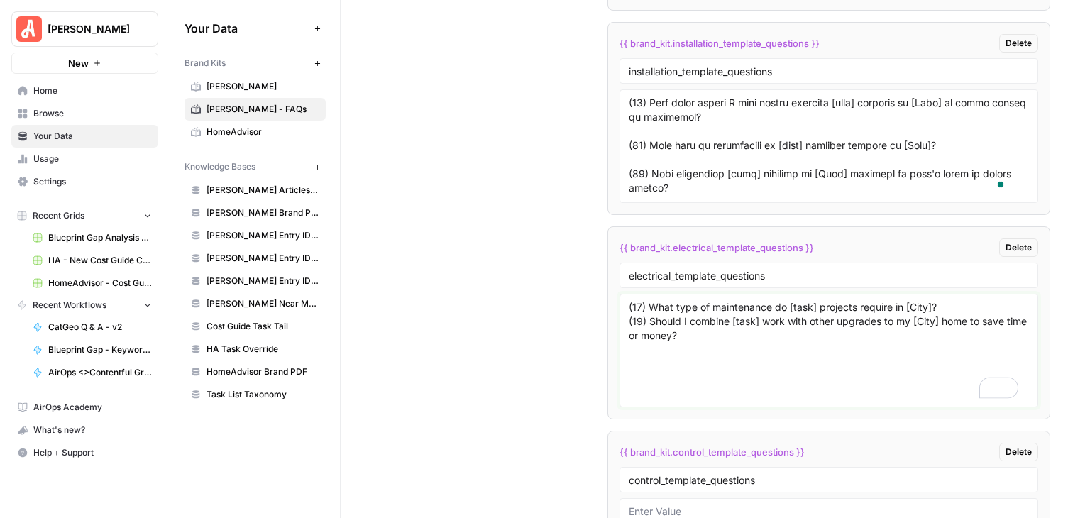
click at [766, 321] on textarea "(17) What type of maintenance do [task] projects require in [City]? (19) Should…" at bounding box center [829, 350] width 400 height 101
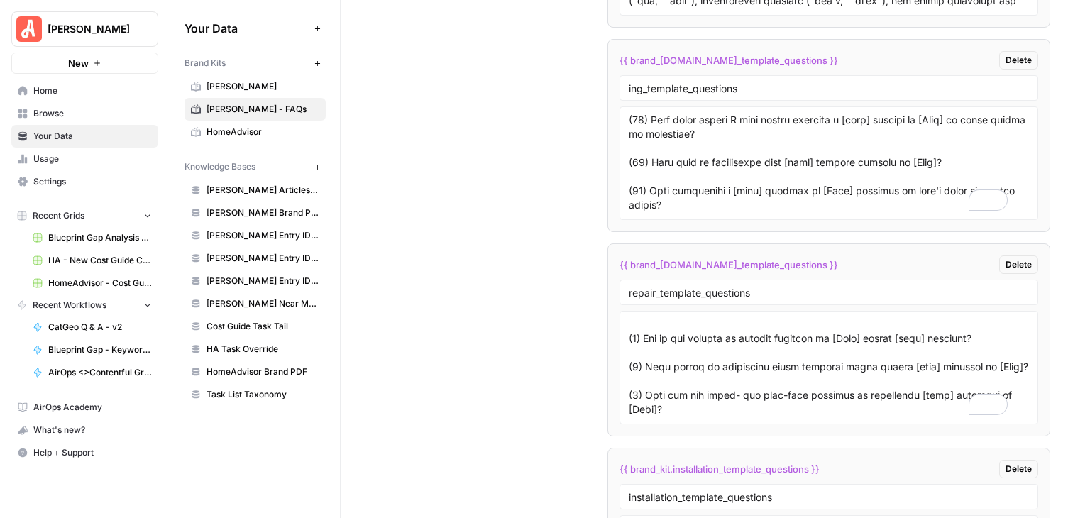
scroll to position [231, 0]
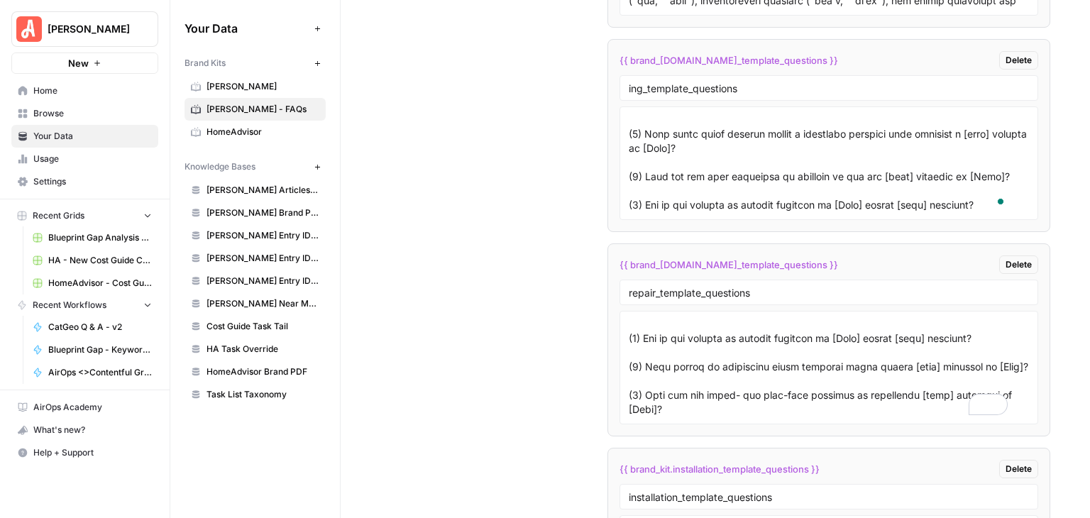
type textarea "(17) What type of maintenance do [task] projects require in [City]? (19) Should…"
click at [634, 143] on textarea "To enrich screen reader interactions, please activate Accessibility in Grammarl…" at bounding box center [829, 163] width 400 height 101
click at [633, 188] on textarea "To enrich screen reader interactions, please activate Accessibility in Grammarl…" at bounding box center [829, 163] width 400 height 101
click at [687, 180] on textarea "To enrich screen reader interactions, please activate Accessibility in Grammarl…" at bounding box center [829, 163] width 400 height 101
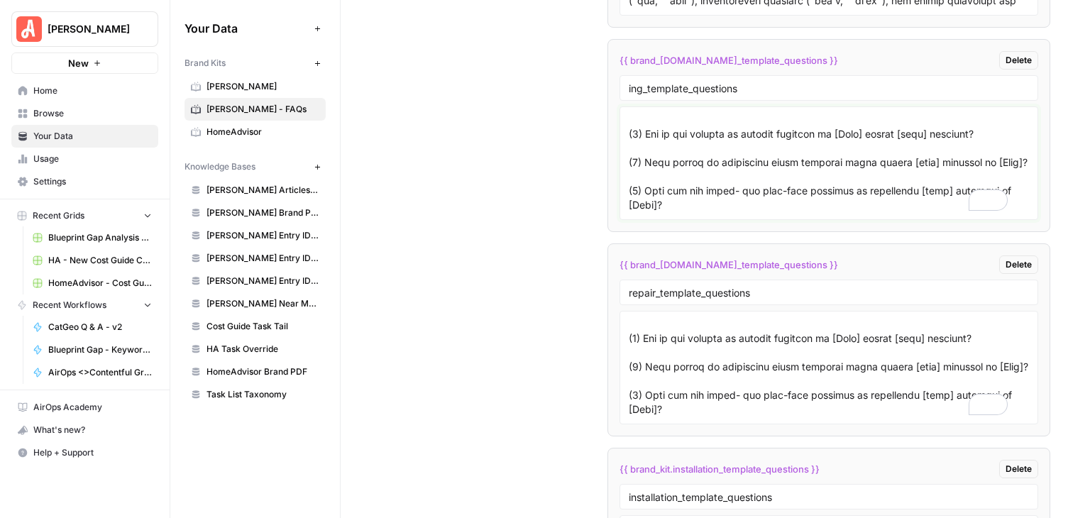
click at [634, 163] on textarea "To enrich screen reader interactions, please activate Accessibility in Grammarl…" at bounding box center [829, 163] width 400 height 101
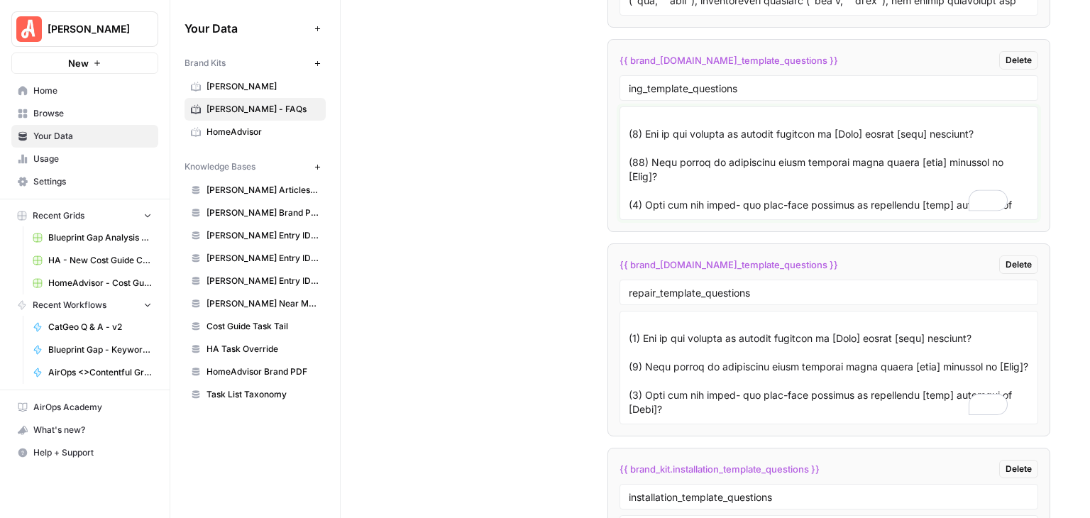
click at [710, 171] on textarea "To enrich screen reader interactions, please activate Accessibility in Grammarl…" at bounding box center [829, 163] width 400 height 101
click at [634, 141] on textarea "To enrich screen reader interactions, please activate Accessibility in Grammarl…" at bounding box center [829, 163] width 400 height 101
click at [678, 143] on textarea "To enrich screen reader interactions, please activate Accessibility in Grammarl…" at bounding box center [829, 163] width 400 height 101
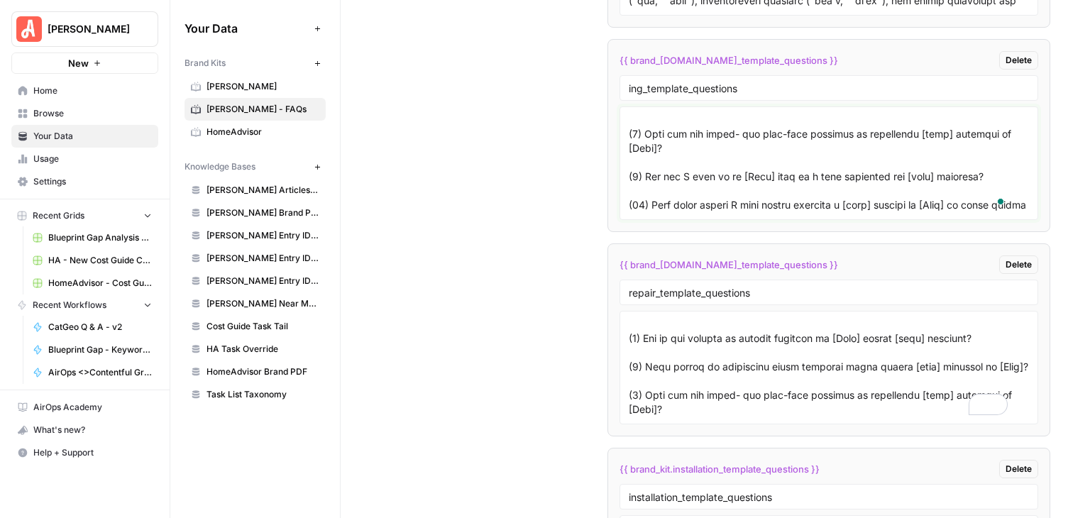
click at [634, 138] on textarea "To enrich screen reader interactions, please activate Accessibility in Grammarl…" at bounding box center [829, 163] width 400 height 101
click at [630, 186] on textarea "To enrich screen reader interactions, please activate Accessibility in Grammarl…" at bounding box center [829, 163] width 400 height 101
click at [637, 143] on textarea "To enrich screen reader interactions, please activate Accessibility in Grammarl…" at bounding box center [829, 163] width 400 height 101
click at [739, 142] on textarea "To enrich screen reader interactions, please activate Accessibility in Grammarl…" at bounding box center [829, 163] width 400 height 101
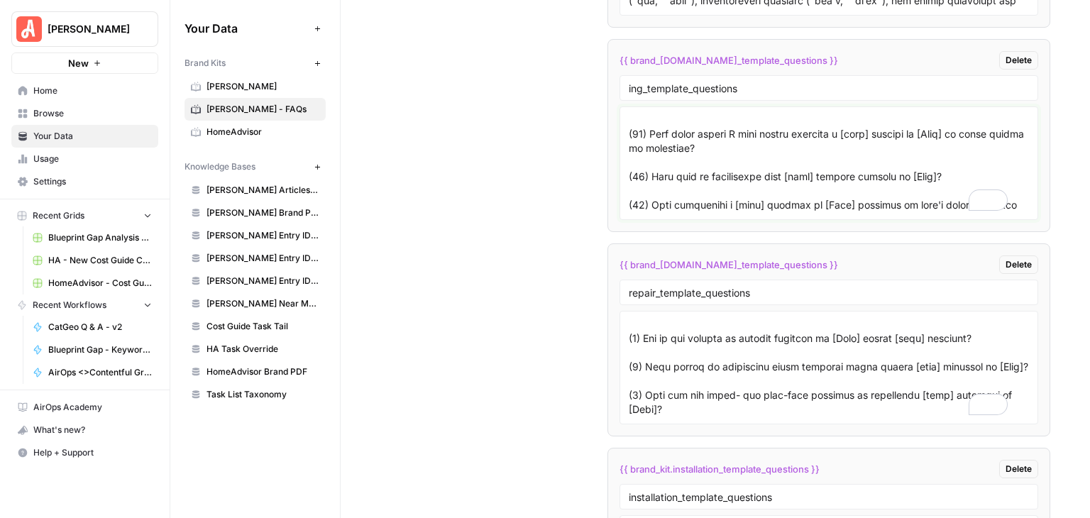
click at [639, 187] on textarea "To enrich screen reader interactions, please activate Accessibility in Grammarl…" at bounding box center [829, 163] width 400 height 101
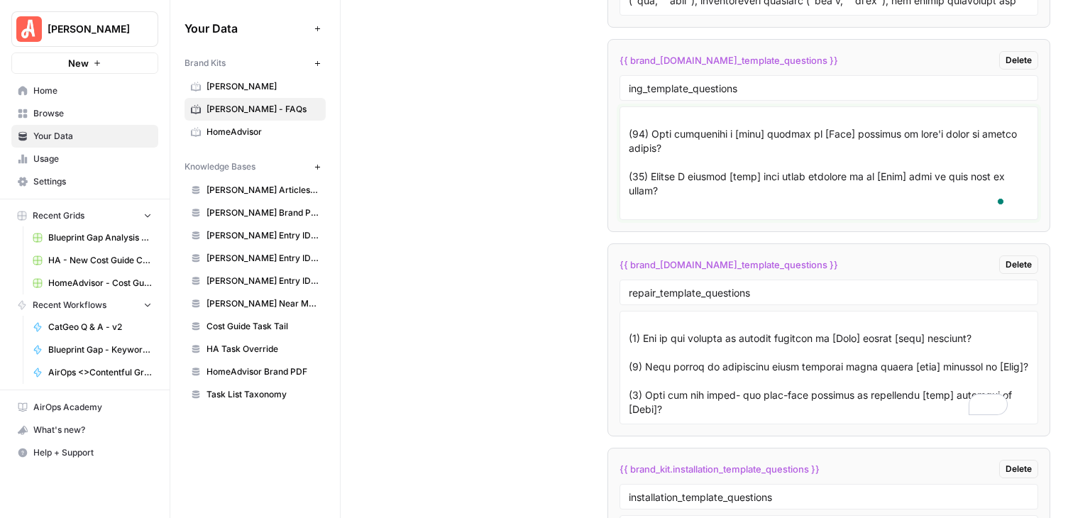
click at [636, 145] on textarea "To enrich screen reader interactions, please activate Accessibility in Grammarl…" at bounding box center [829, 163] width 400 height 101
click at [695, 154] on textarea "To enrich screen reader interactions, please activate Accessibility in Grammarl…" at bounding box center [829, 163] width 400 height 101
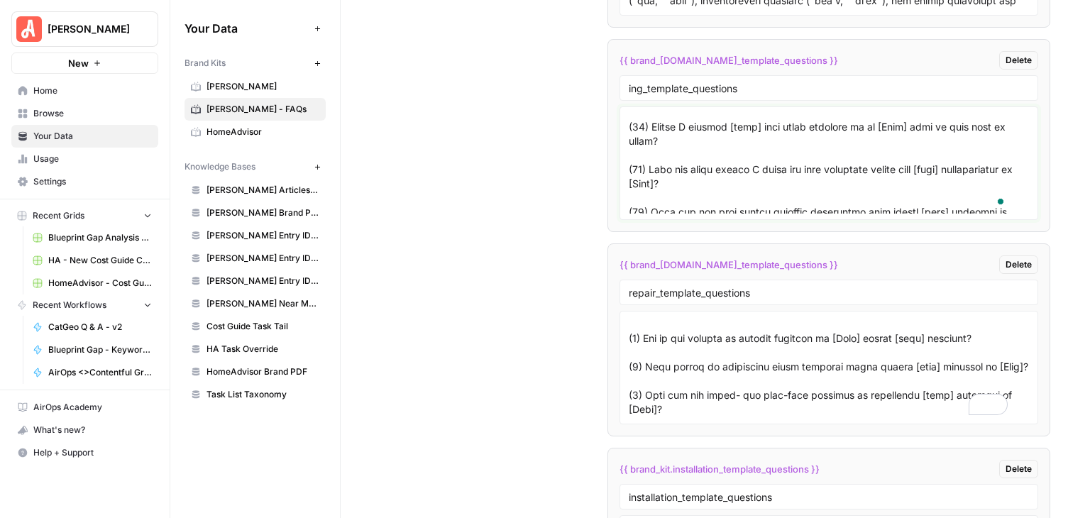
scroll to position [426, 0]
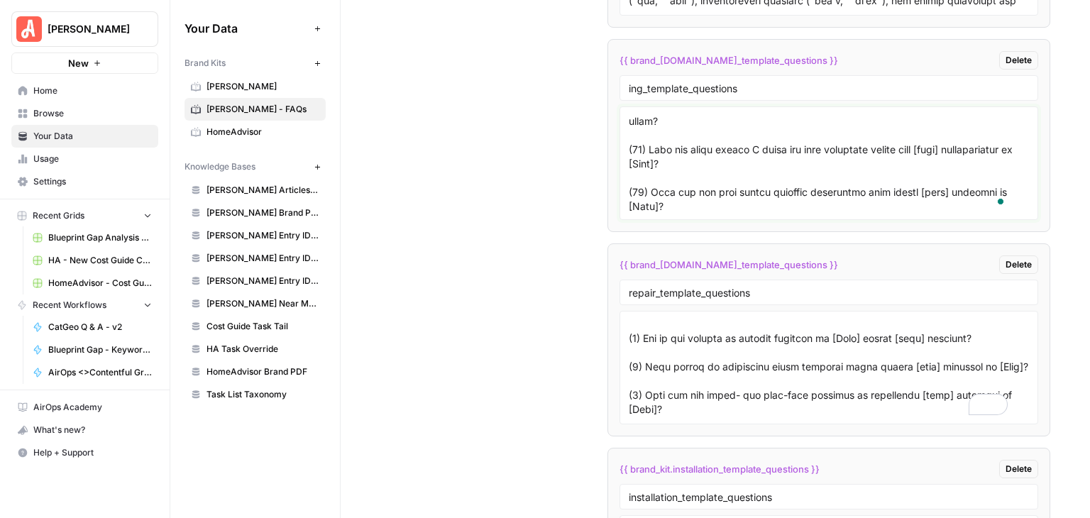
click at [639, 114] on textarea "To enrich screen reader interactions, please activate Accessibility in Grammarl…" at bounding box center [829, 163] width 400 height 101
click at [696, 158] on textarea "To enrich screen reader interactions, please activate Accessibility in Grammarl…" at bounding box center [829, 163] width 400 height 101
click at [638, 156] on textarea "To enrich screen reader interactions, please activate Accessibility in Grammarl…" at bounding box center [829, 163] width 400 height 101
click at [637, 186] on textarea "To enrich screen reader interactions, please activate Accessibility in Grammarl…" at bounding box center [829, 163] width 400 height 101
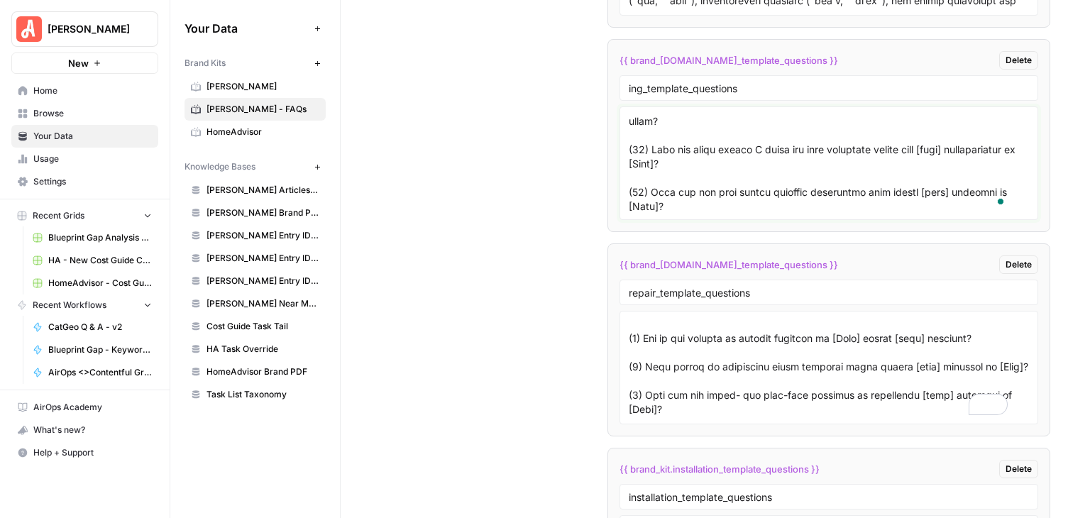
click at [644, 140] on textarea "To enrich screen reader interactions, please activate Accessibility in Grammarl…" at bounding box center [829, 163] width 400 height 101
click at [709, 190] on textarea "To enrich screen reader interactions, please activate Accessibility in Grammarl…" at bounding box center [829, 163] width 400 height 101
type textarea "(1) What are the key factors to consider when hiring a [task] pro in [City]? (2…"
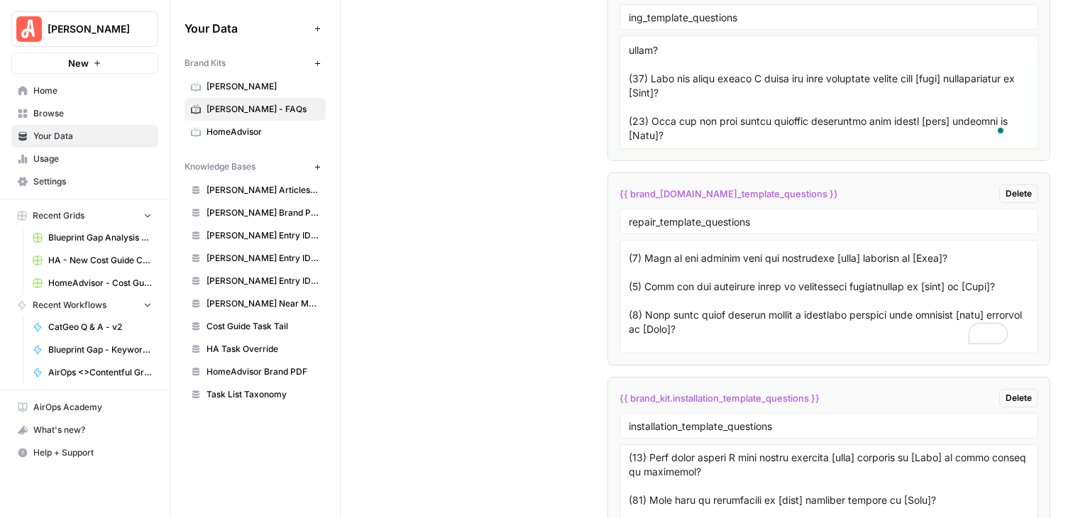
scroll to position [0, 0]
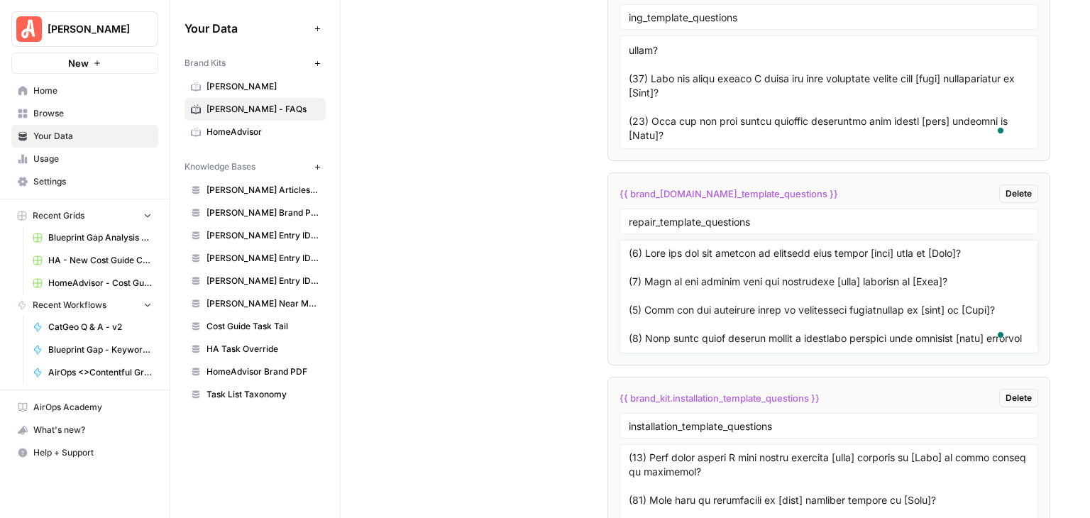
click at [635, 314] on textarea "To enrich screen reader interactions, please activate Accessibility in Grammarl…" at bounding box center [829, 296] width 400 height 101
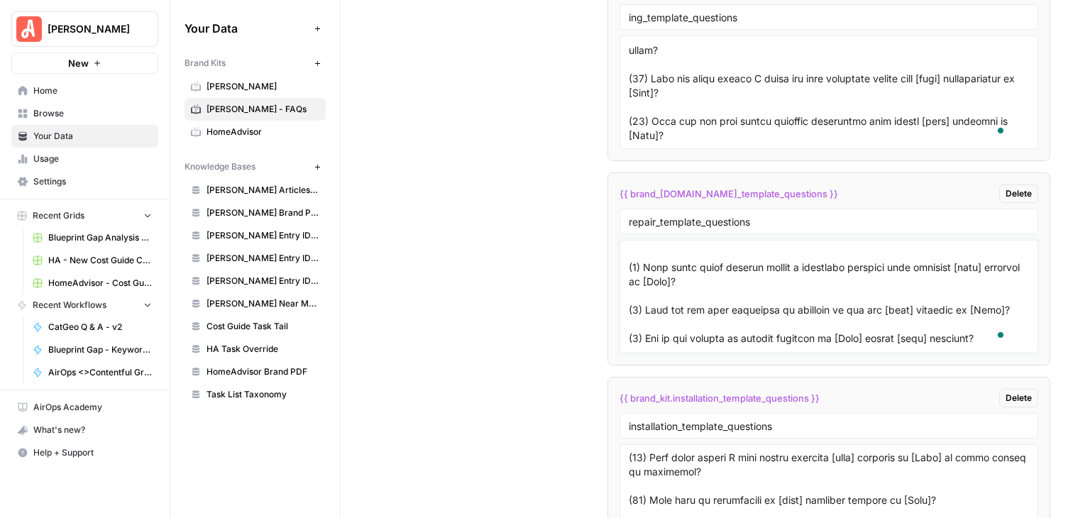
scroll to position [71, 0]
click at [632, 277] on textarea "To enrich screen reader interactions, please activate Accessibility in Grammarl…" at bounding box center [829, 296] width 400 height 101
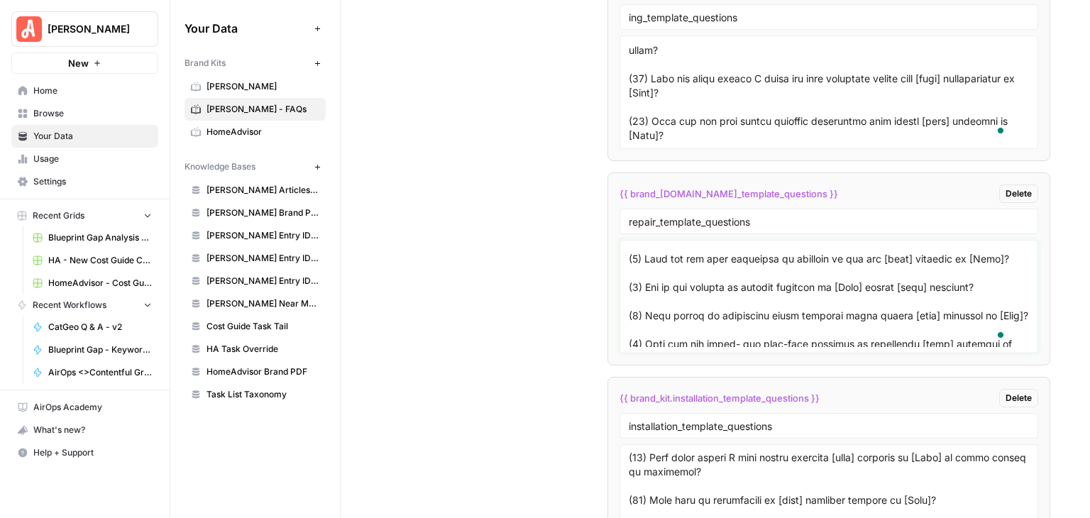
scroll to position [142, 0]
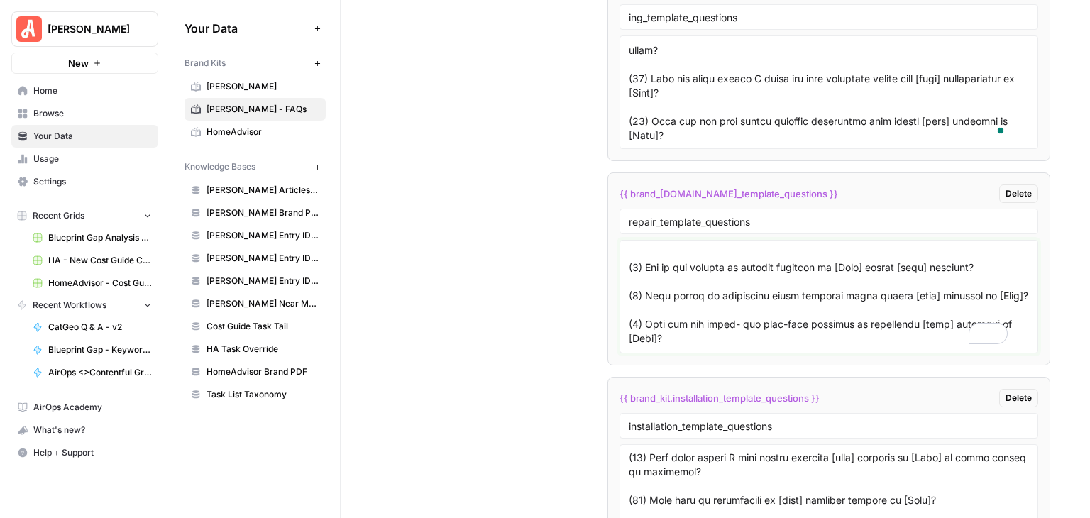
click at [637, 248] on textarea "To enrich screen reader interactions, please activate Accessibility in Grammarl…" at bounding box center [829, 296] width 400 height 101
click at [634, 276] on textarea "To enrich screen reader interactions, please activate Accessibility in Grammarl…" at bounding box center [829, 296] width 400 height 101
click at [633, 303] on textarea "To enrich screen reader interactions, please activate Accessibility in Grammarl…" at bounding box center [829, 296] width 400 height 101
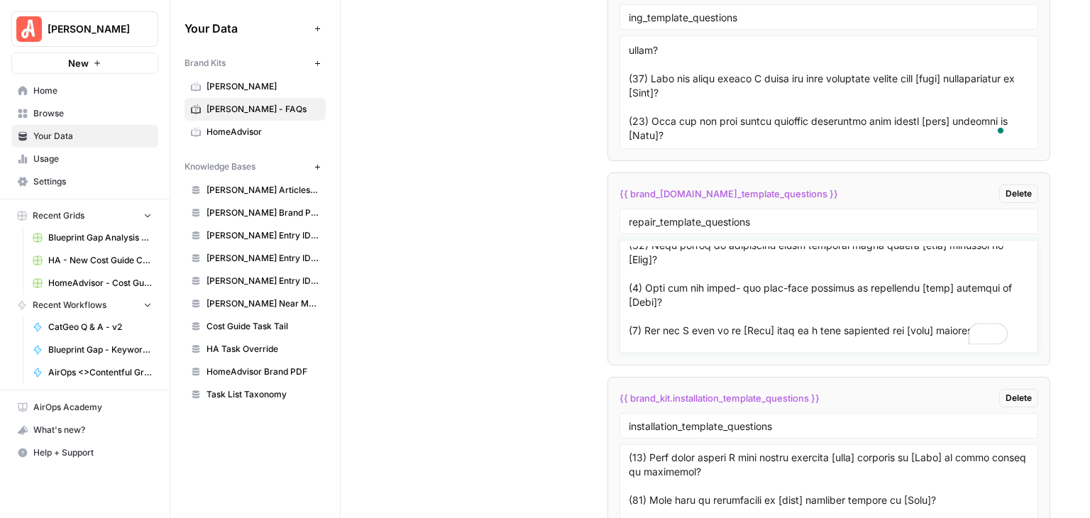
scroll to position [213, 0]
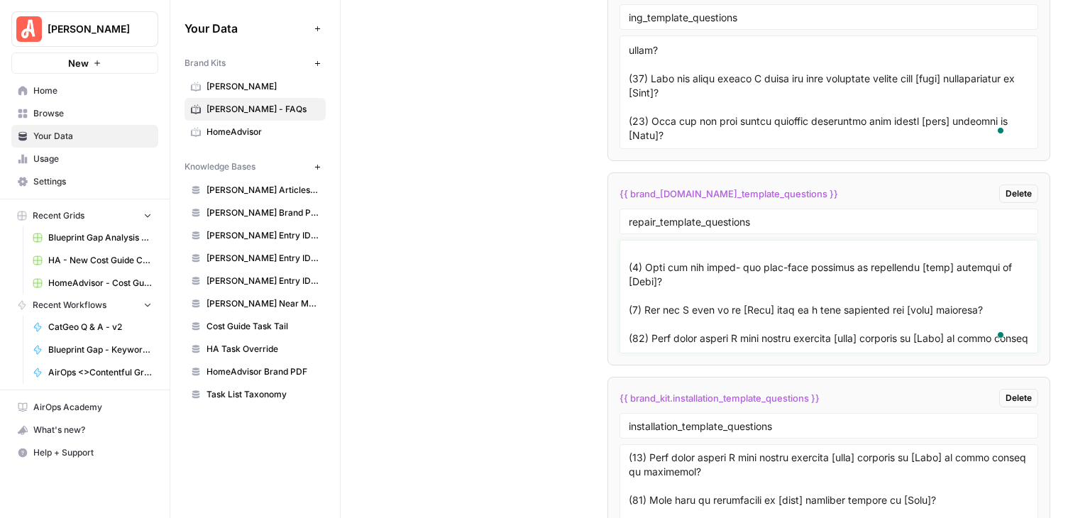
click at [633, 273] on textarea "To enrich screen reader interactions, please activate Accessibility in Grammarl…" at bounding box center [829, 296] width 400 height 101
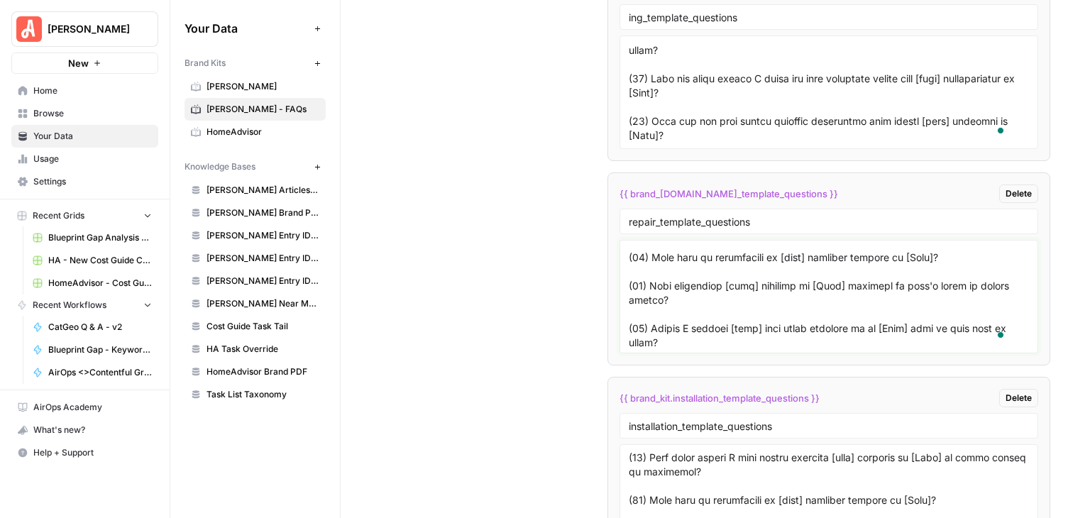
scroll to position [355, 0]
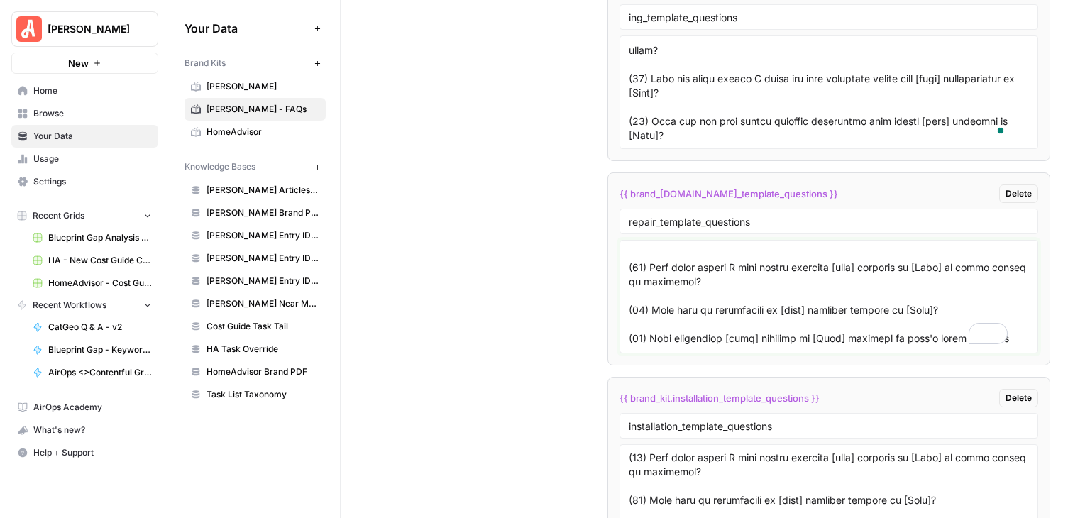
click at [633, 248] on textarea "To enrich screen reader interactions, please activate Accessibility in Grammarl…" at bounding box center [829, 296] width 400 height 101
click at [634, 277] on textarea "To enrich screen reader interactions, please activate Accessibility in Grammarl…" at bounding box center [829, 296] width 400 height 101
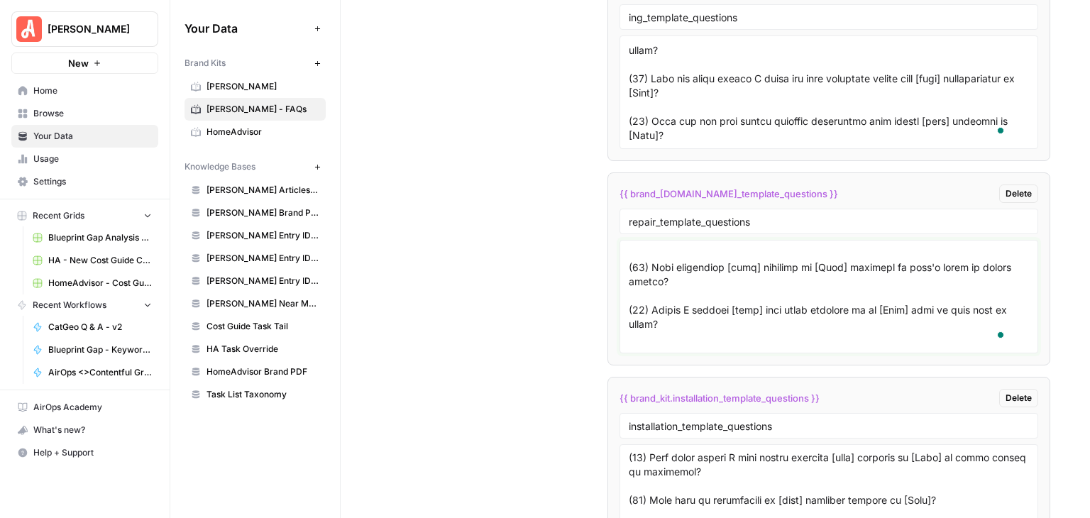
click at [634, 247] on textarea "To enrich screen reader interactions, please activate Accessibility in Grammarl…" at bounding box center [829, 296] width 400 height 101
click at [634, 278] on textarea "To enrich screen reader interactions, please activate Accessibility in Grammarl…" at bounding box center [829, 296] width 400 height 101
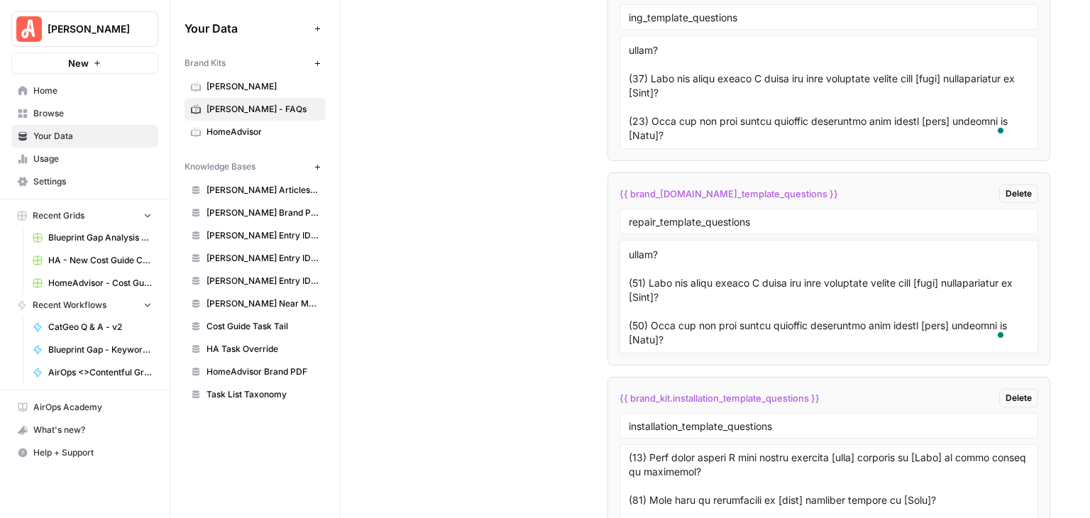
click at [639, 248] on textarea "To enrich screen reader interactions, please activate Accessibility in Grammarl…" at bounding box center [829, 296] width 400 height 101
click at [639, 288] on textarea "To enrich screen reader interactions, please activate Accessibility in Grammarl…" at bounding box center [829, 296] width 400 height 101
click at [638, 332] on textarea "To enrich screen reader interactions, please activate Accessibility in Grammarl…" at bounding box center [829, 296] width 400 height 101
click at [758, 265] on textarea "To enrich screen reader interactions, please activate Accessibility in Grammarl…" at bounding box center [829, 296] width 400 height 101
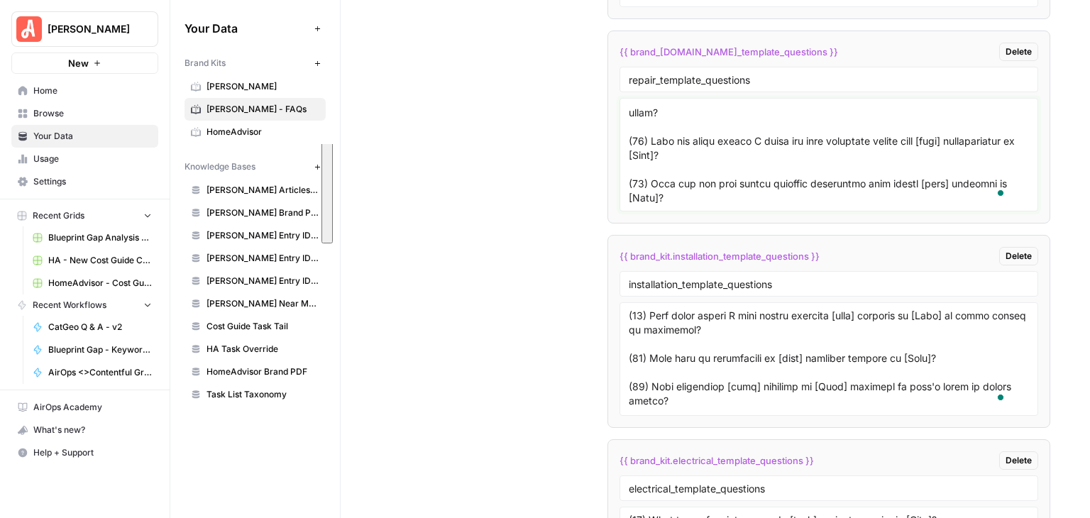
scroll to position [3094, 0]
type textarea "(1) What are the key factors to consider when hiring [task] pros in [City]? (2)…"
click at [718, 341] on textarea "To enrich screen reader interactions, please activate Accessibility in Grammarl…" at bounding box center [829, 359] width 400 height 101
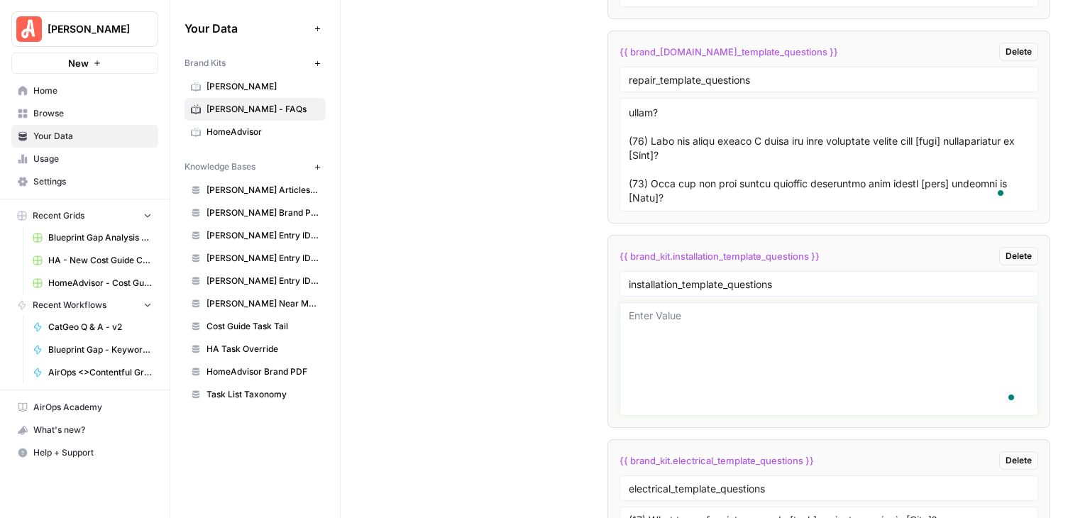
scroll to position [0, 0]
paste textarea "(1) What are the key factors to consider when hiring [task] pros in [City]? (2)…"
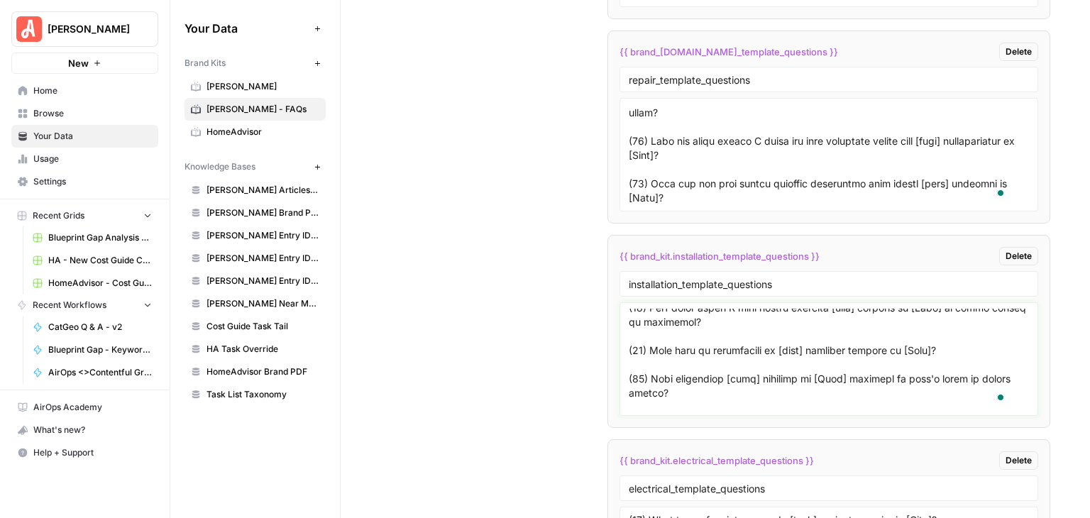
scroll to position [85, 0]
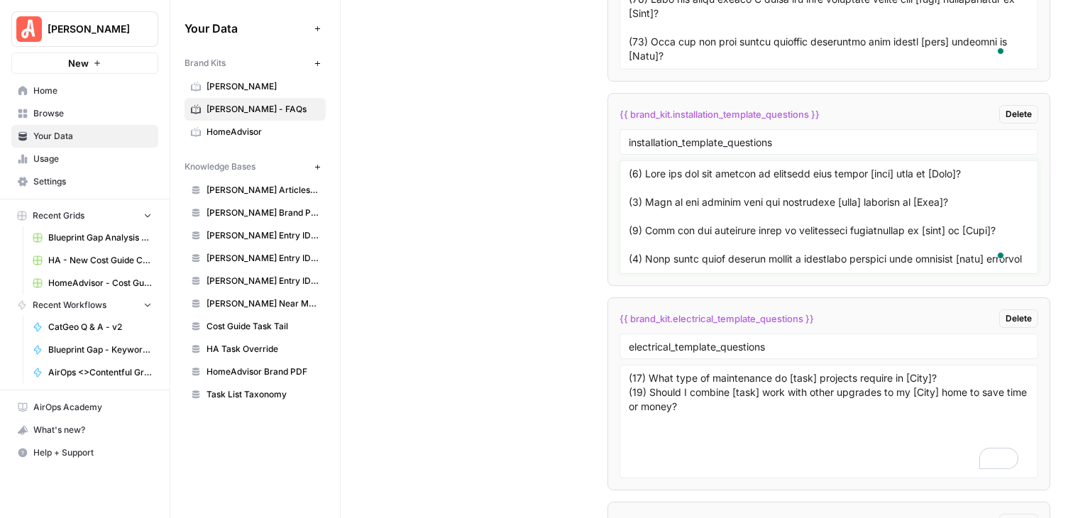
type textarea "(1) What are the key factors to consider when hiring [task] pros in [City]? (2)…"
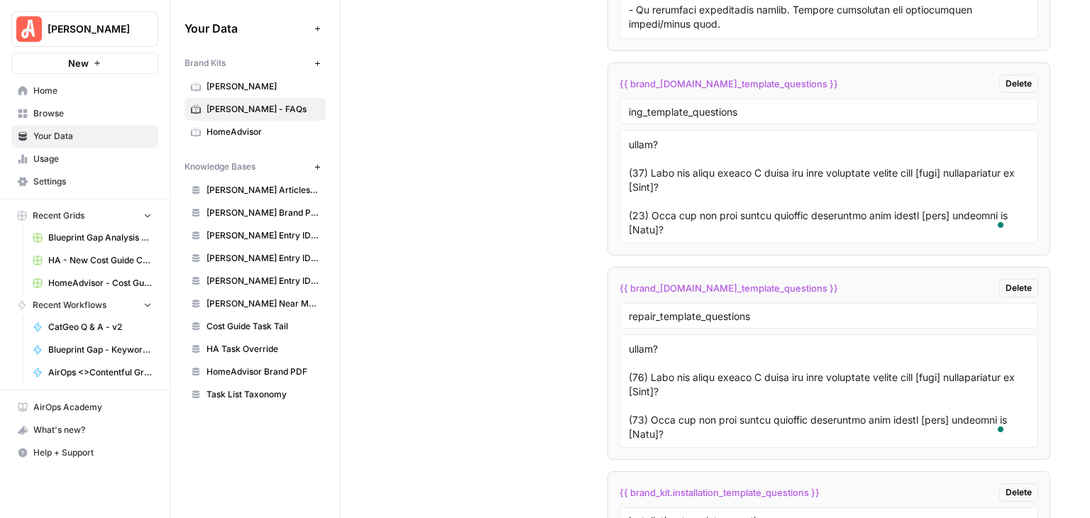
scroll to position [2881, 0]
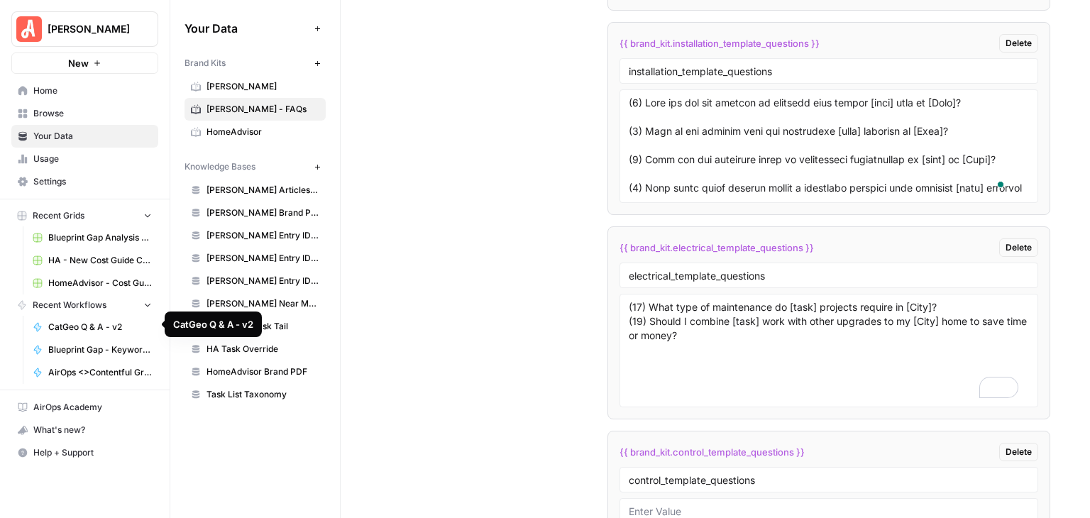
click at [92, 326] on span "CatGeo Q & A - v2" at bounding box center [100, 327] width 104 height 13
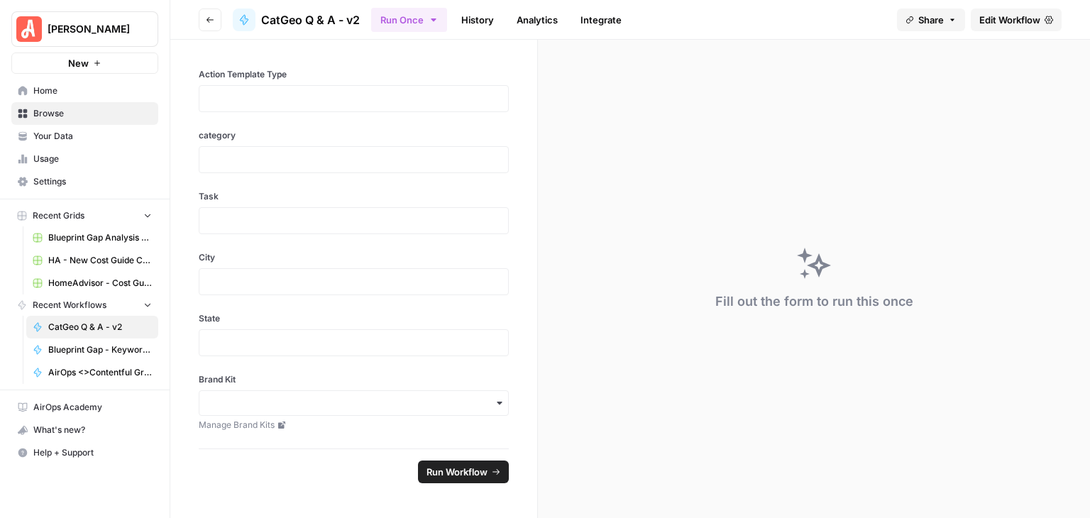
click at [985, 18] on span "Edit Workflow" at bounding box center [1009, 20] width 61 height 14
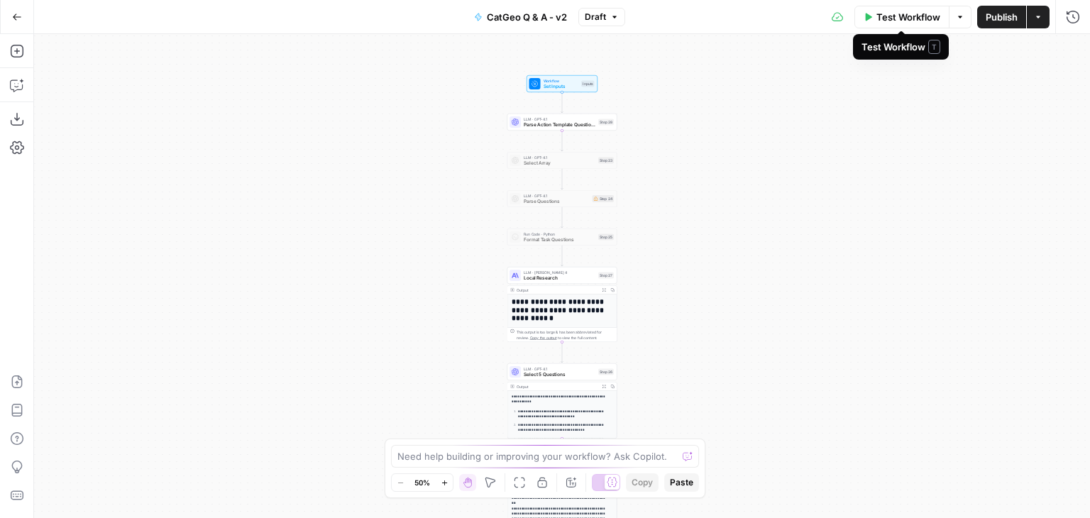
click at [911, 19] on span "Test Workflow" at bounding box center [908, 17] width 64 height 14
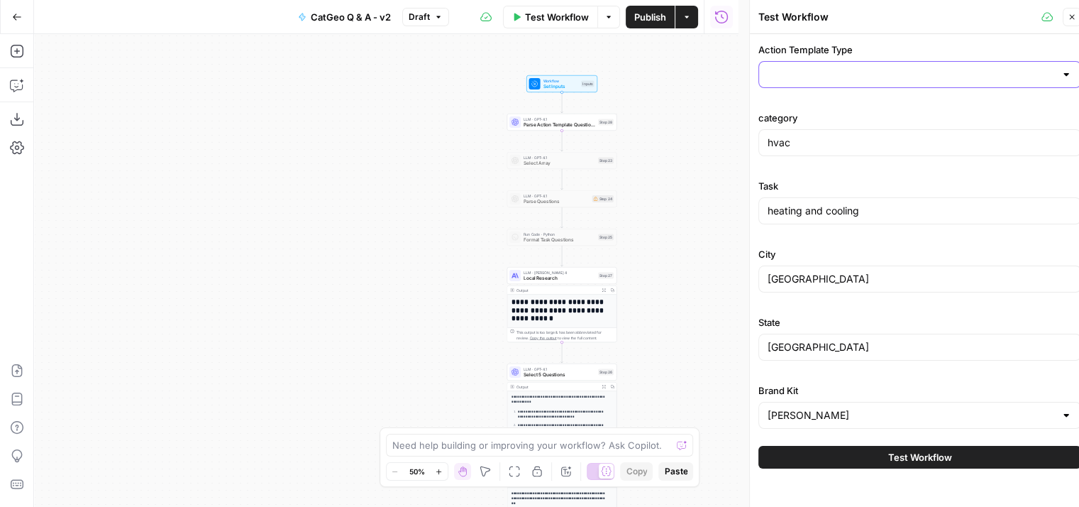
click at [1044, 74] on input "Action Template Type" at bounding box center [911, 74] width 287 height 14
click at [907, 128] on span "repair" at bounding box center [914, 130] width 293 height 14
click at [1073, 18] on icon "button" at bounding box center [1072, 17] width 9 height 9
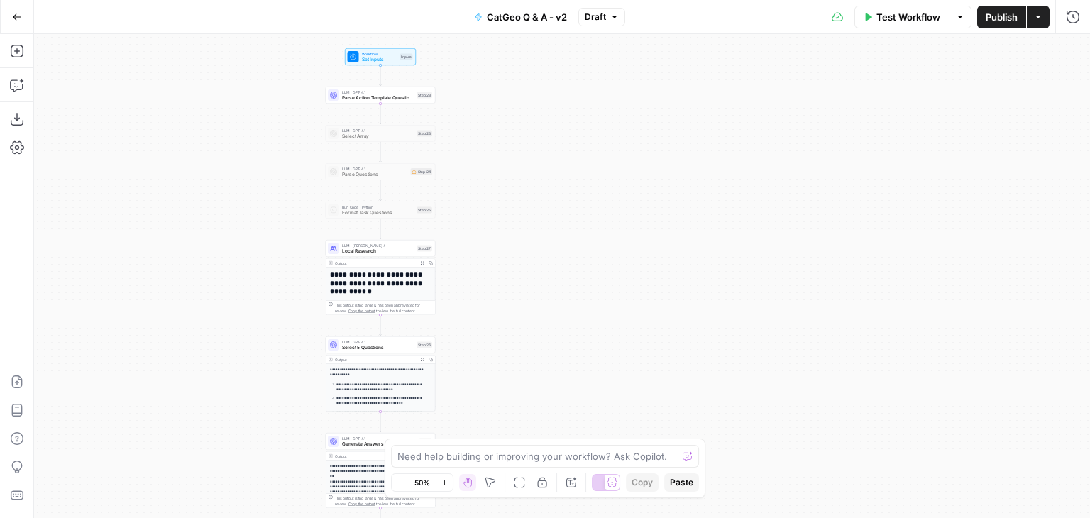
drag, startPoint x: 793, startPoint y: 272, endPoint x: 624, endPoint y: 237, distance: 173.1
click at [619, 241] on div "**********" at bounding box center [562, 276] width 1056 height 484
click at [12, 18] on icon "button" at bounding box center [17, 17] width 10 height 10
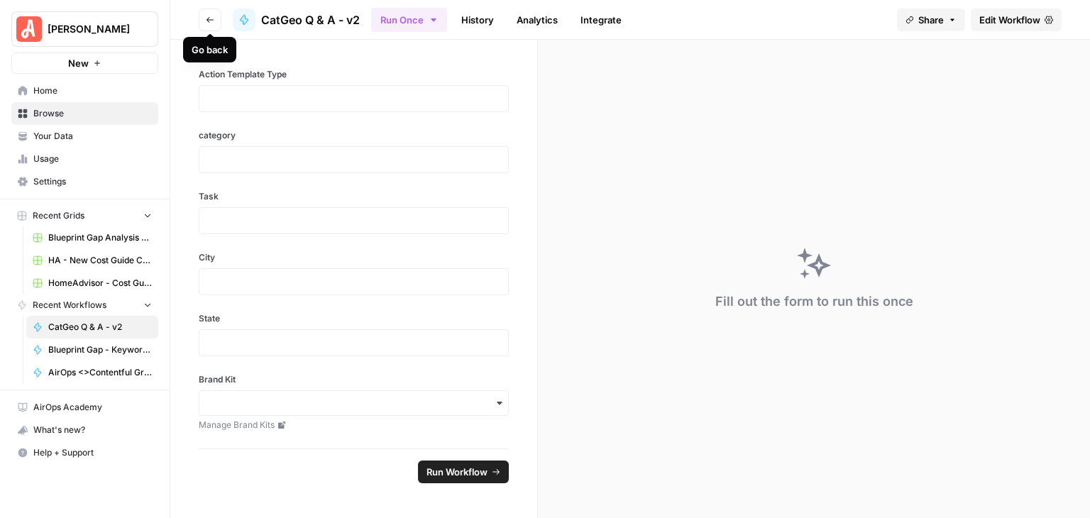
click at [204, 19] on button "Go back" at bounding box center [210, 20] width 23 height 23
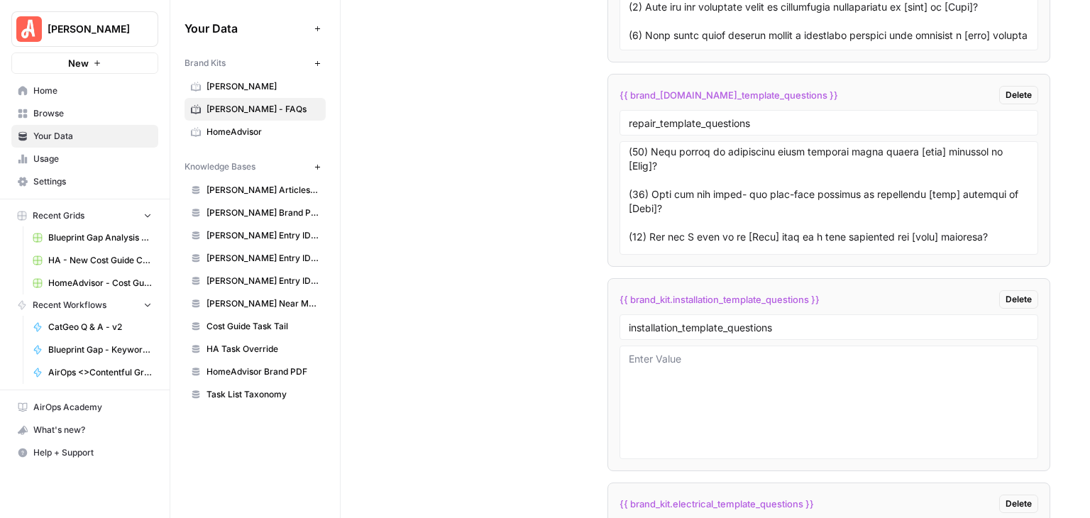
scroll to position [438, 0]
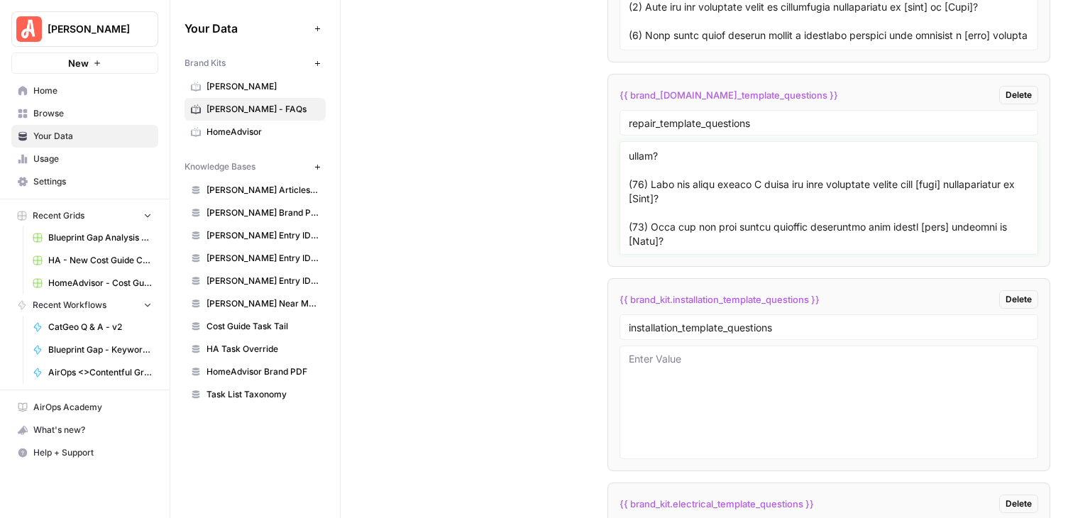
click at [757, 199] on textarea at bounding box center [829, 198] width 400 height 101
click at [728, 354] on textarea at bounding box center [829, 402] width 400 height 101
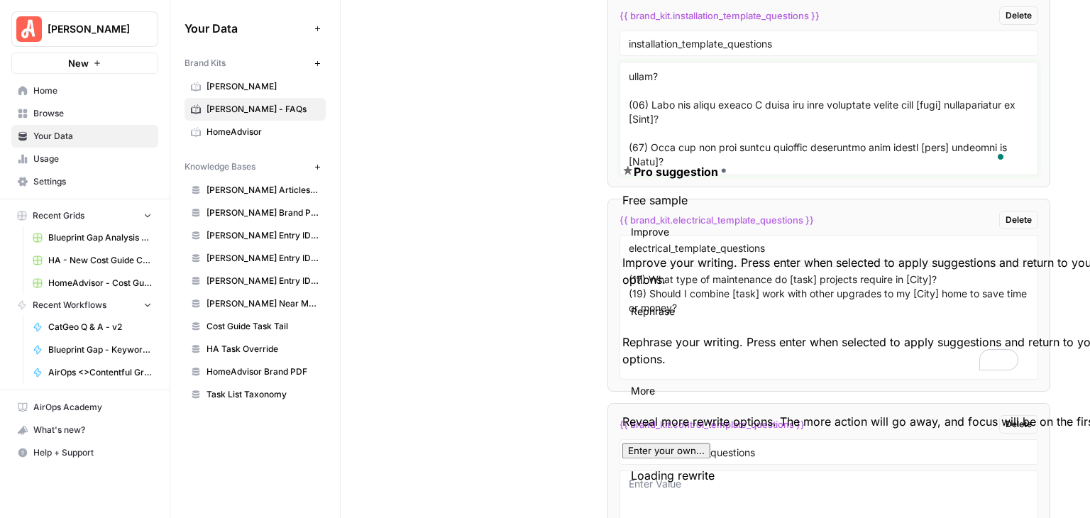
drag, startPoint x: 716, startPoint y: 150, endPoint x: 622, endPoint y: 97, distance: 107.7
click at [620, 98] on div at bounding box center [828, 119] width 419 height 114
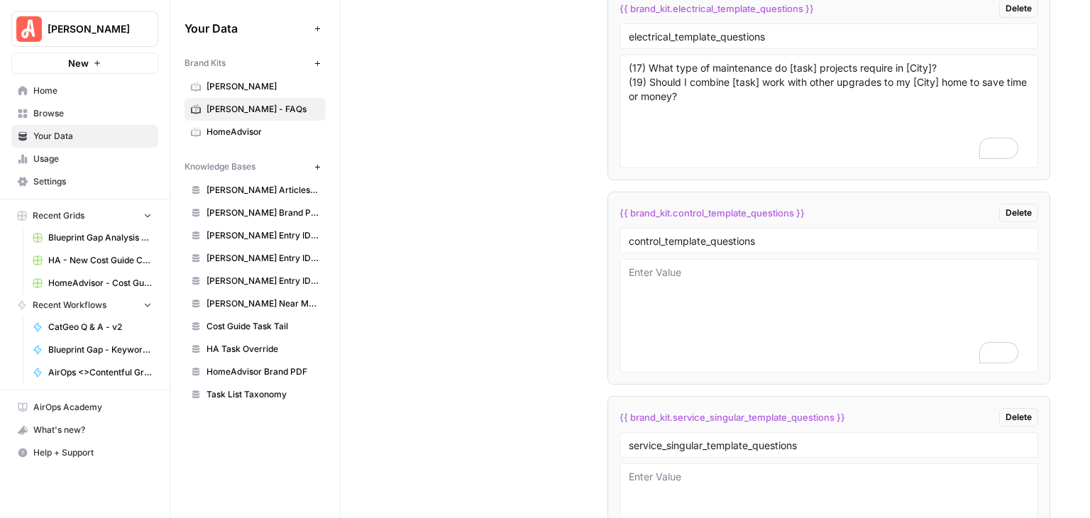
scroll to position [3548, 0]
click at [754, 264] on textarea "To enrich screen reader interactions, please activate Accessibility in Grammarl…" at bounding box center [829, 314] width 400 height 101
paste textarea "(21) What red flags should I watch for when comparing quotes from [task] profes…"
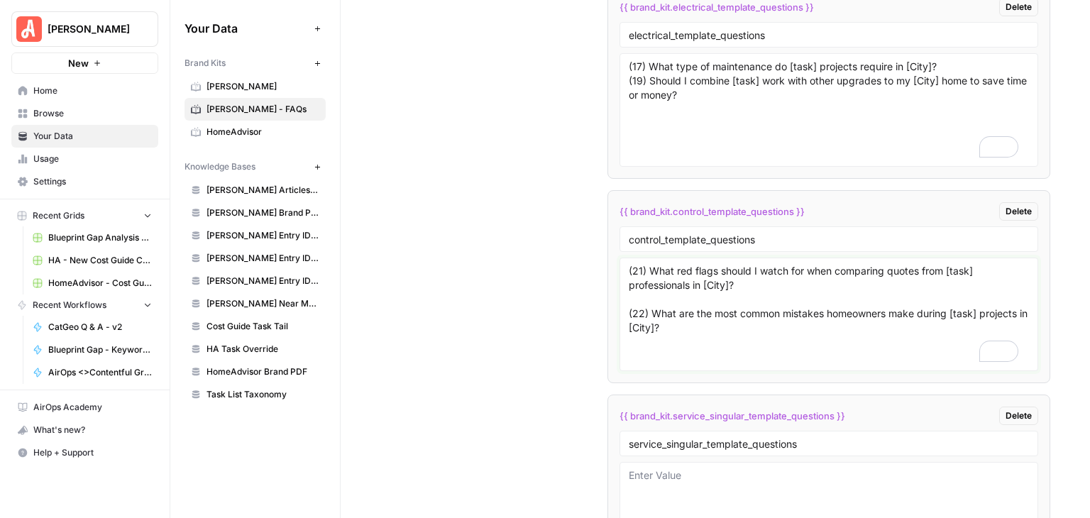
scroll to position [3641, 0]
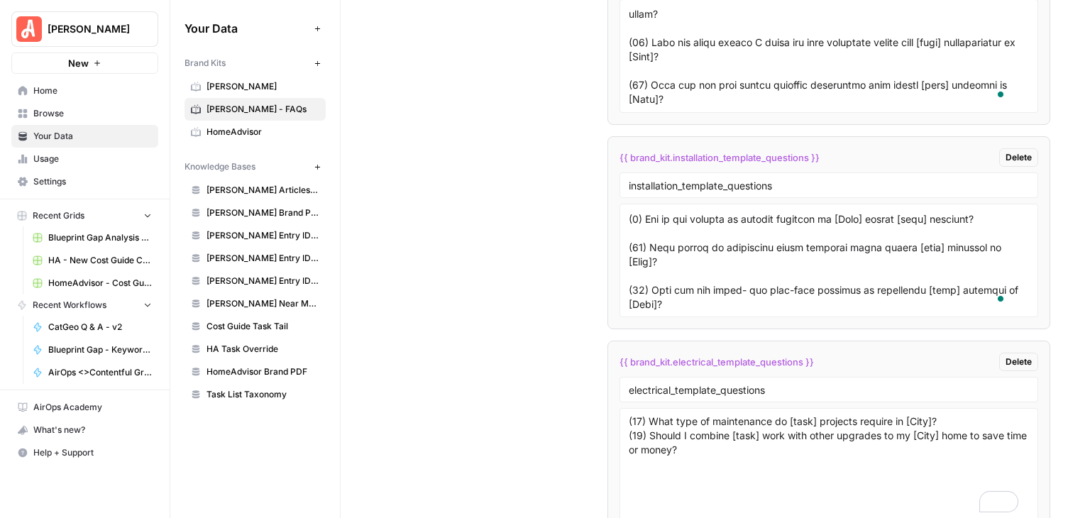
type textarea "(21) What red flags should I watch for when comparing quotes from [task] profes…"
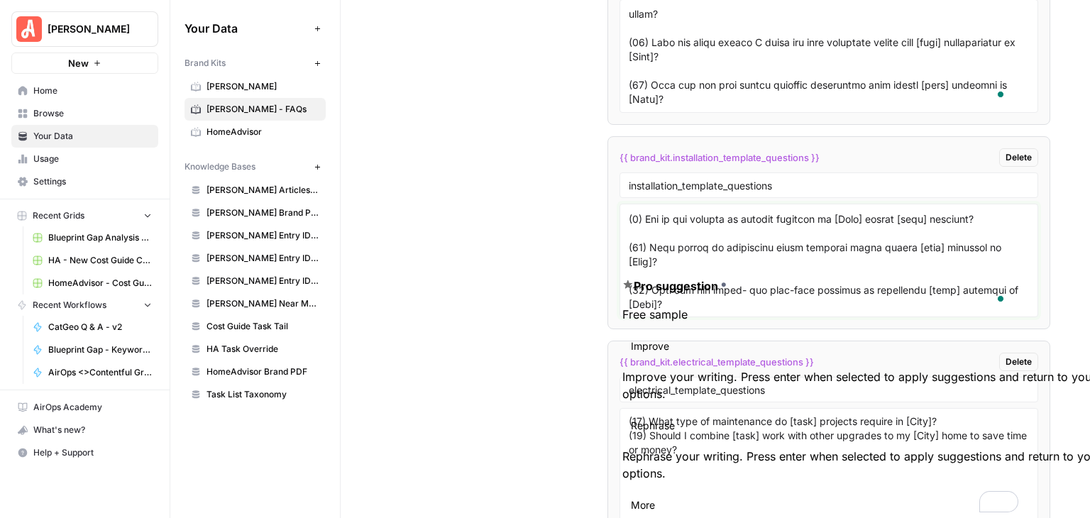
drag, startPoint x: 673, startPoint y: 270, endPoint x: 616, endPoint y: 223, distance: 73.6
click at [616, 223] on div "**********" at bounding box center [630, 259] width 920 height 518
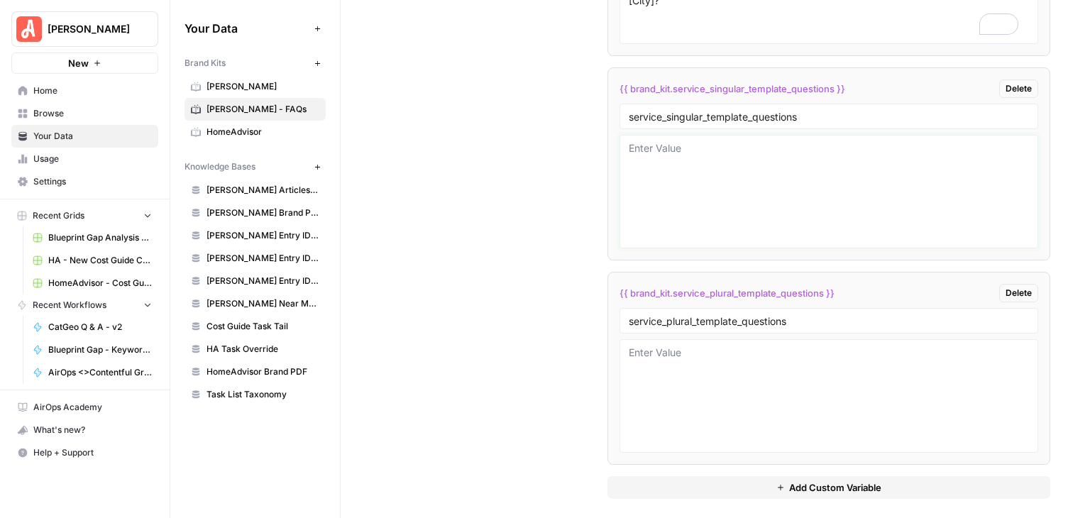
click at [708, 180] on textarea at bounding box center [829, 191] width 400 height 101
paste textarea "(8) How do the climate or weather patterns of [City] impact [task] projects? (1…"
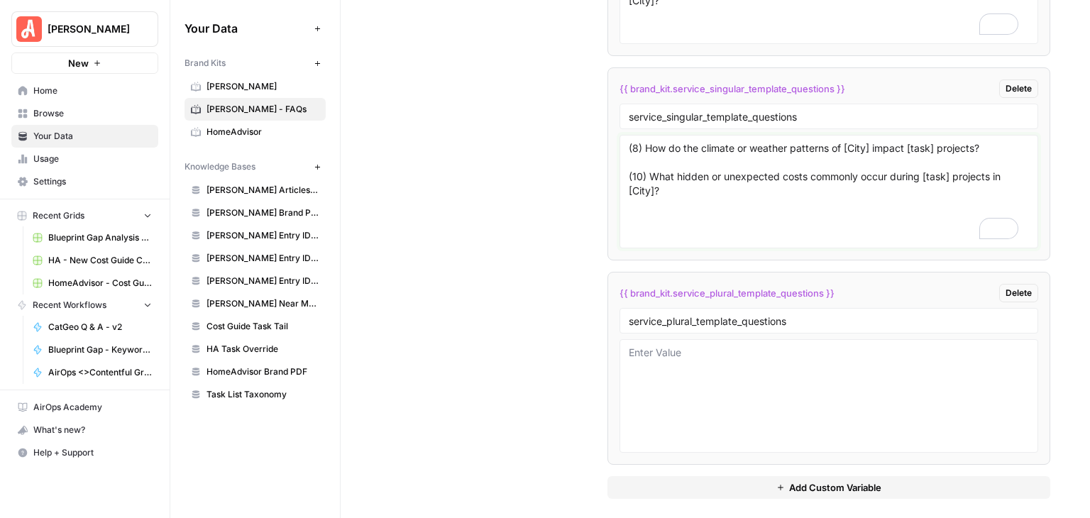
click at [700, 161] on textarea "(8) How do the climate or weather patterns of [City] impact [task] projects? (1…" at bounding box center [829, 191] width 400 height 101
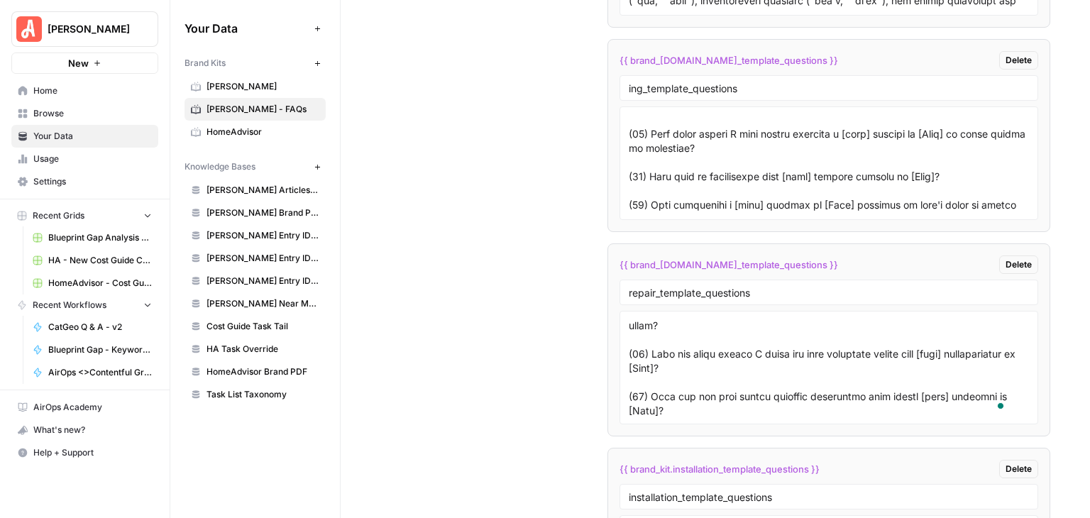
type textarea "(8) How do the climate or weather patterns of [City] impact [task] projects? (1…"
drag, startPoint x: 949, startPoint y: 184, endPoint x: 602, endPoint y: 145, distance: 349.1
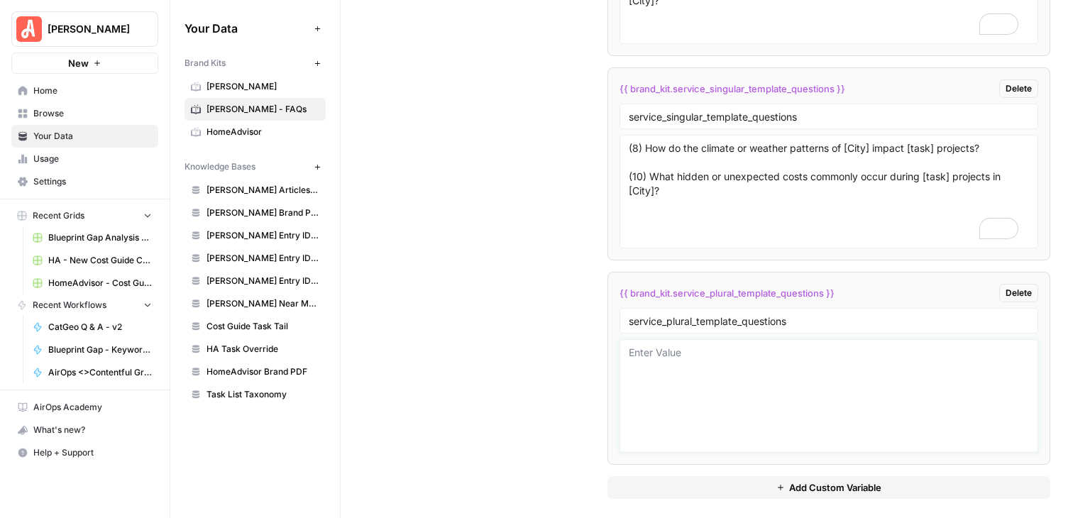
click at [793, 362] on textarea at bounding box center [829, 396] width 400 height 101
paste textarea "(15) What steps should I take before starting a [task] project in [City] to avo…"
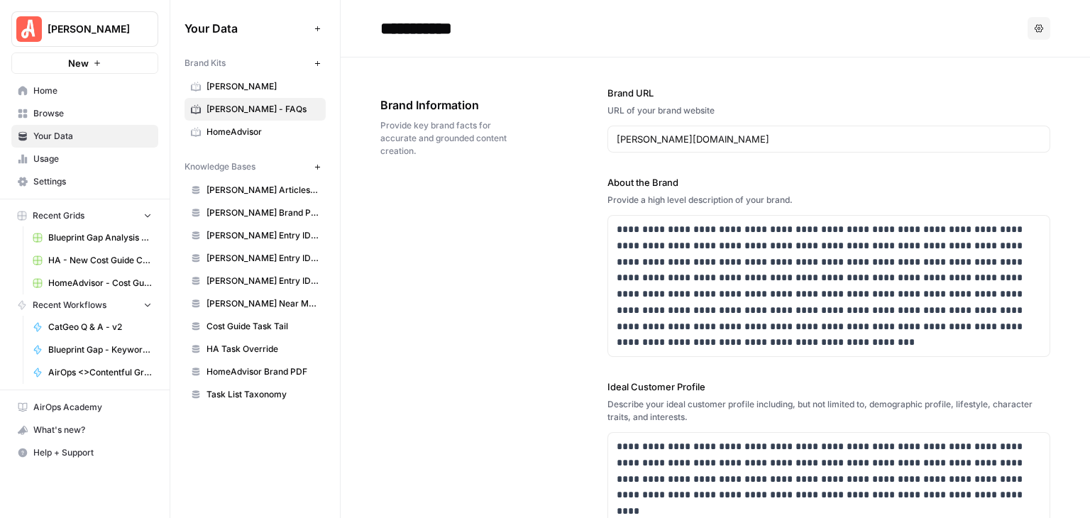
type textarea "(15) What steps should I take before starting a [task] project in [City] to avo…"
click at [976, 66] on div "**********" at bounding box center [828, 459] width 443 height 805
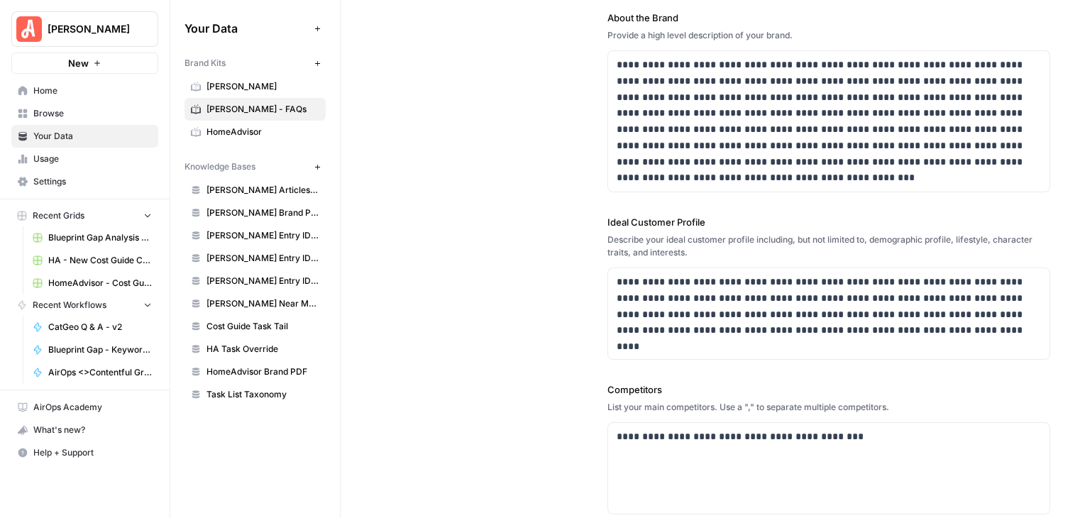
scroll to position [426, 0]
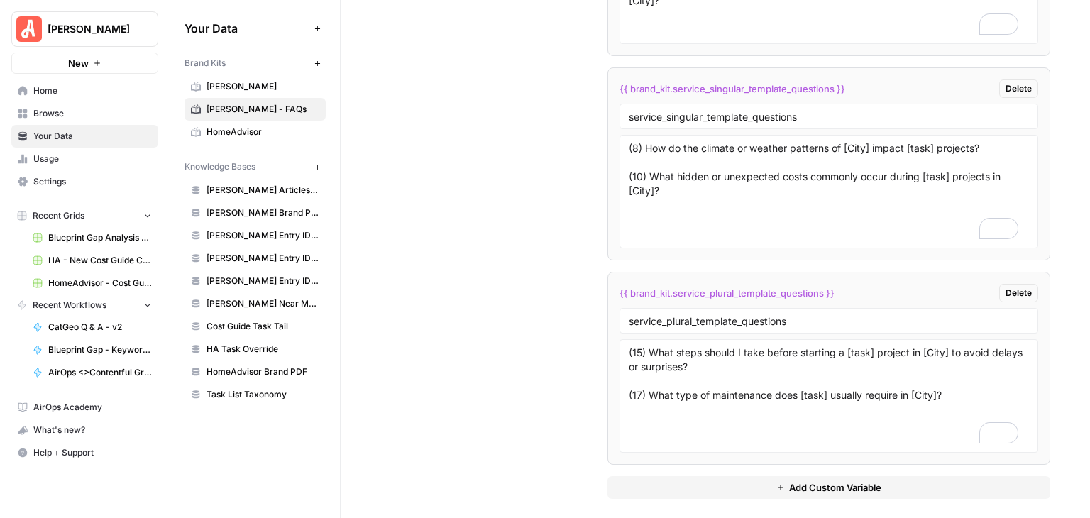
click at [815, 480] on span "Add Custom Variable" at bounding box center [835, 487] width 92 height 14
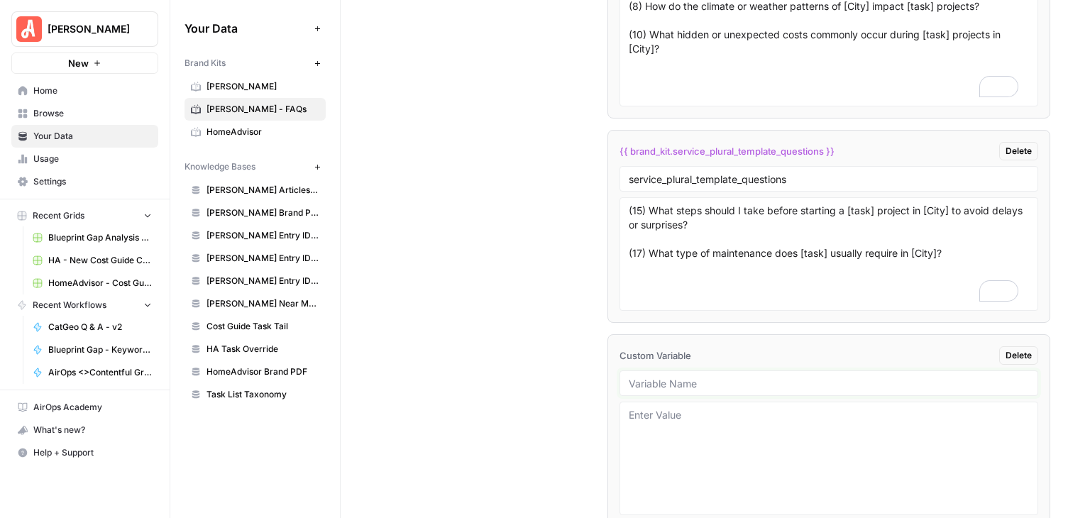
click at [763, 377] on input "text" at bounding box center [829, 383] width 400 height 13
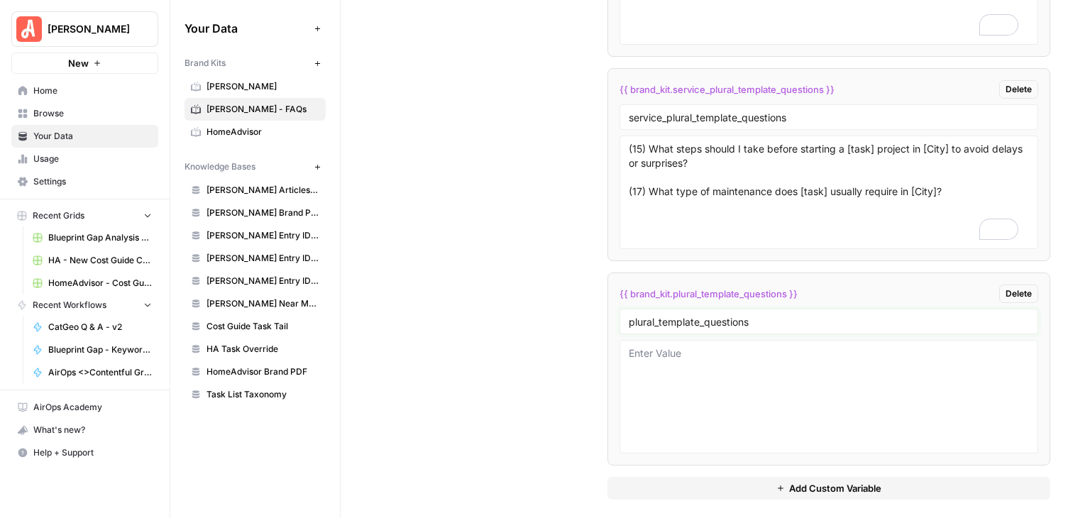
type input "plural_template_questions"
click at [731, 346] on textarea at bounding box center [829, 396] width 400 height 101
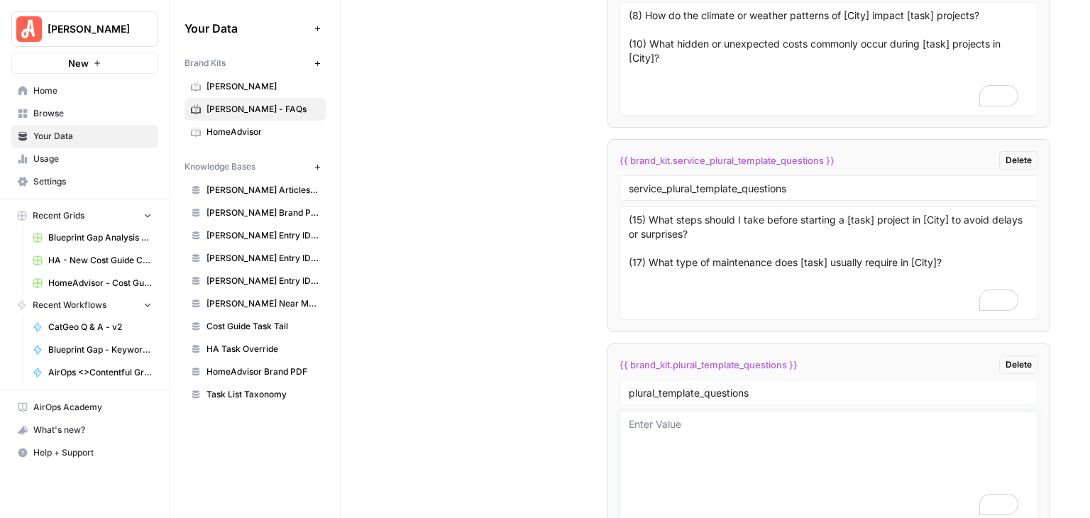
click at [702, 435] on textarea "To enrich screen reader interactions, please activate Accessibility in Grammarl…" at bounding box center [829, 467] width 400 height 101
paste textarea "(8) How do the climate or weather patterns of [City] impact [task] projects? (9…"
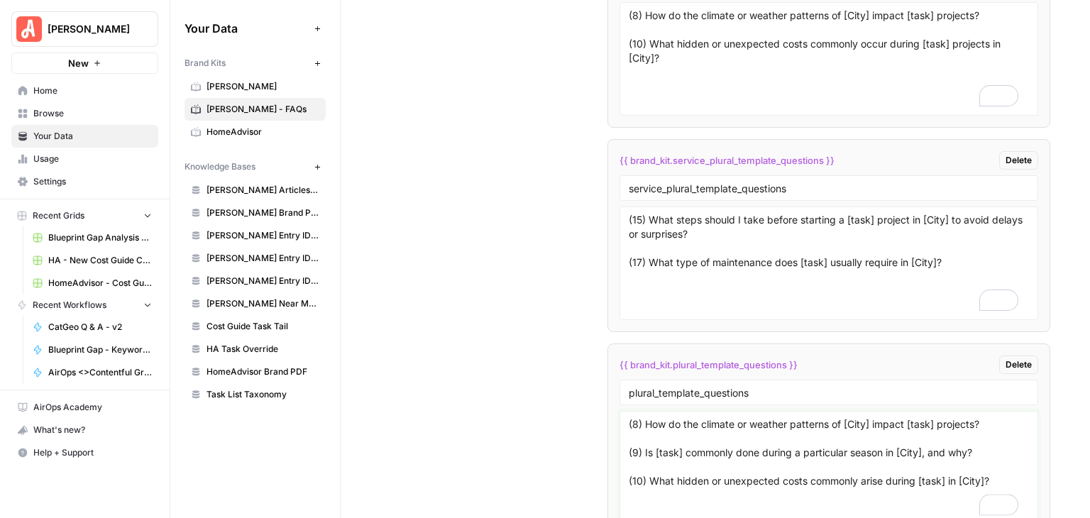
scroll to position [4078, 0]
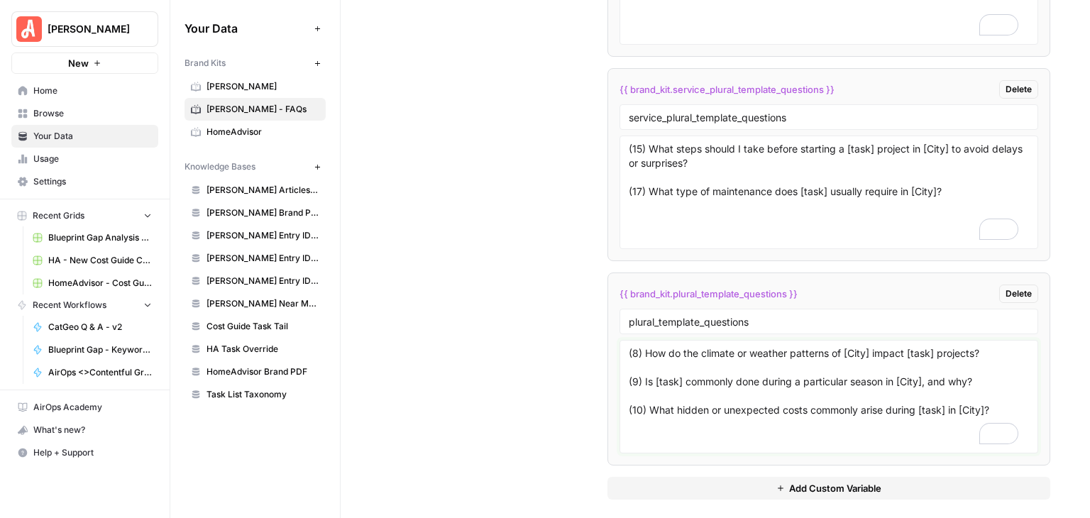
type textarea "(8) How do the climate or weather patterns of [City] impact [task] projects? (9…"
click at [653, 315] on input "plural_template_questions" at bounding box center [829, 321] width 400 height 13
click at [753, 316] on input "s_template_questions" at bounding box center [829, 321] width 400 height 13
click at [812, 315] on input "ends_s_template_questions" at bounding box center [829, 321] width 400 height 13
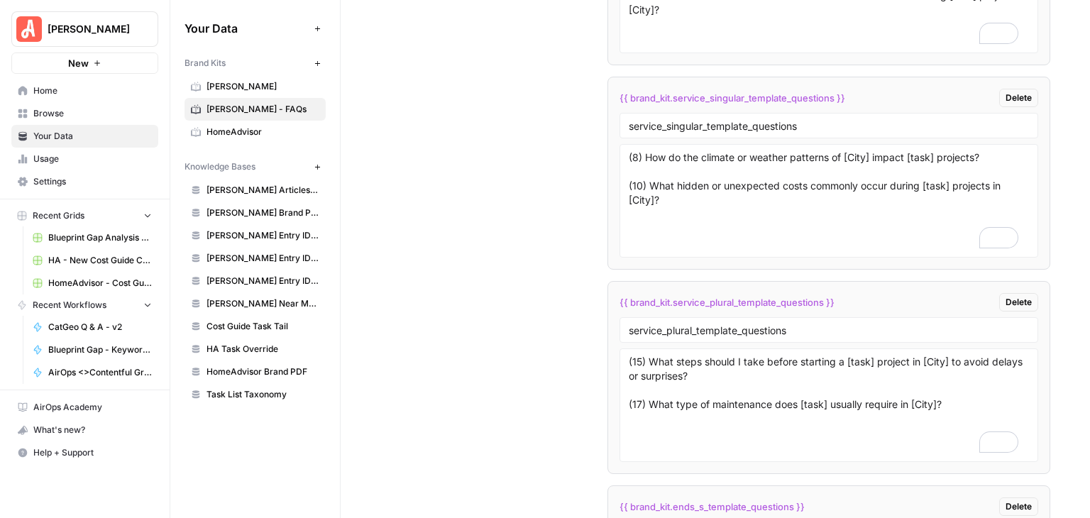
scroll to position [3770, 0]
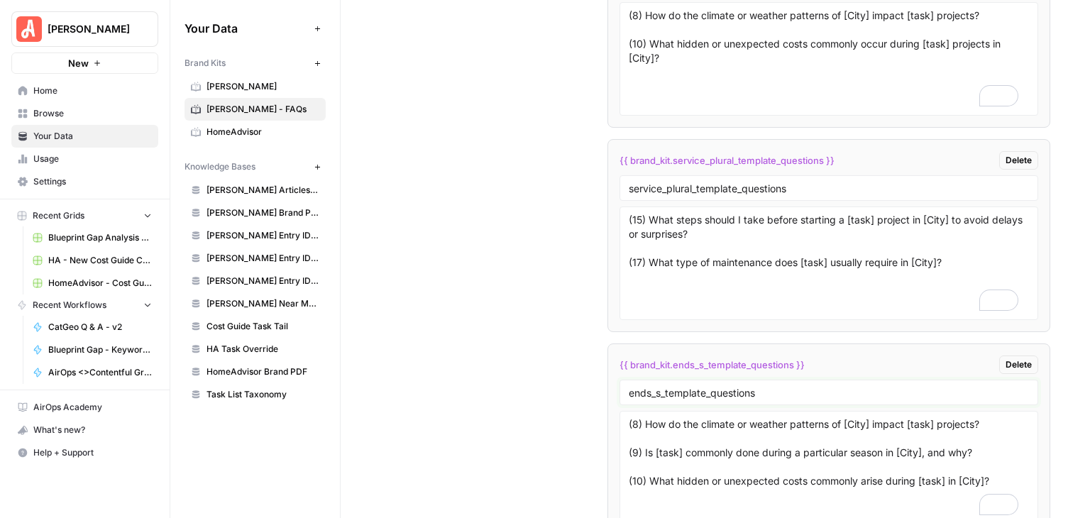
click at [653, 387] on input "ends_s_template_questions" at bounding box center [829, 392] width 400 height 13
type input "s_template_questions"
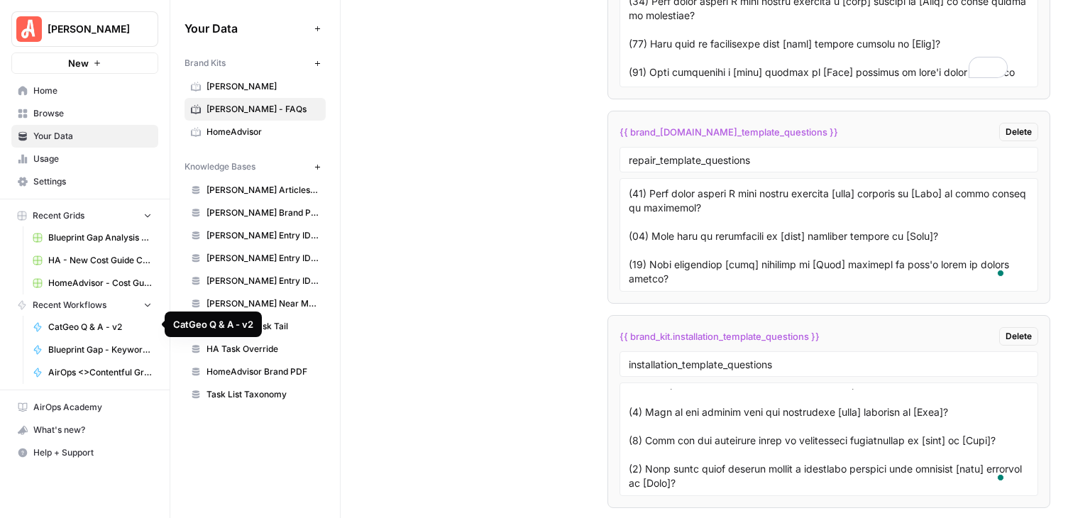
click at [85, 324] on span "CatGeo Q & A - v2" at bounding box center [100, 327] width 104 height 13
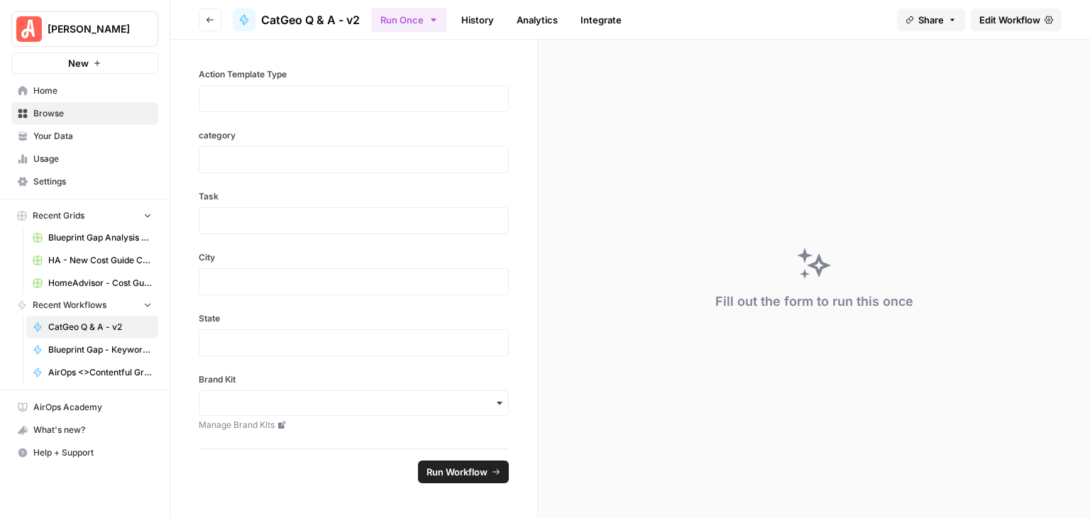
click at [983, 19] on span "Edit Workflow" at bounding box center [1009, 20] width 61 height 14
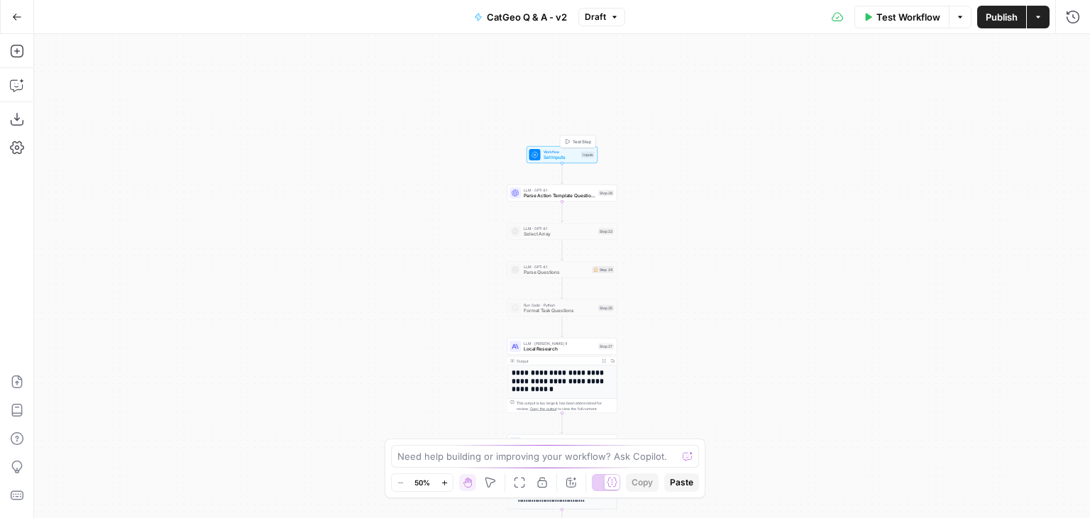
click at [572, 149] on span "Workflow" at bounding box center [560, 152] width 35 height 6
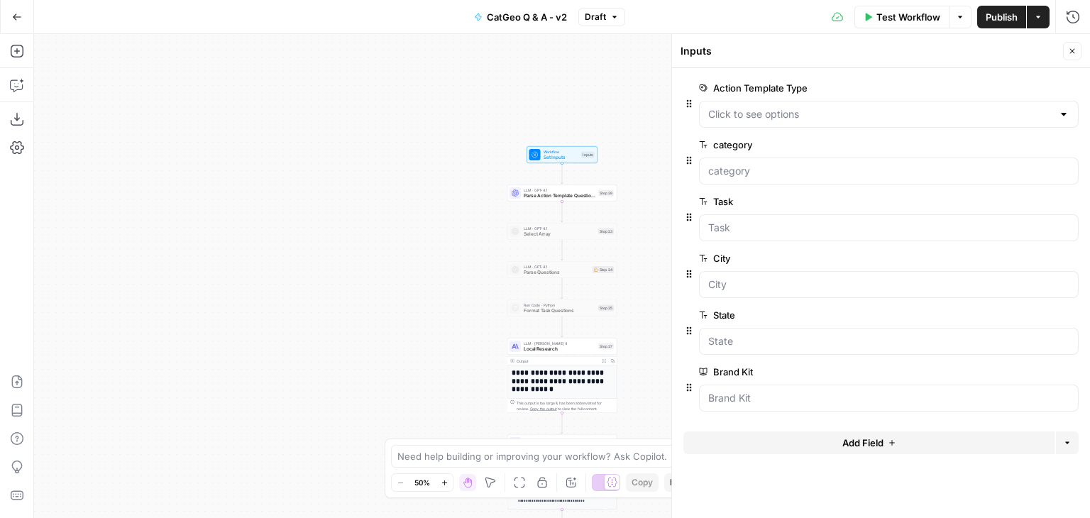
click at [1022, 80] on button "edit field" at bounding box center [1031, 87] width 55 height 17
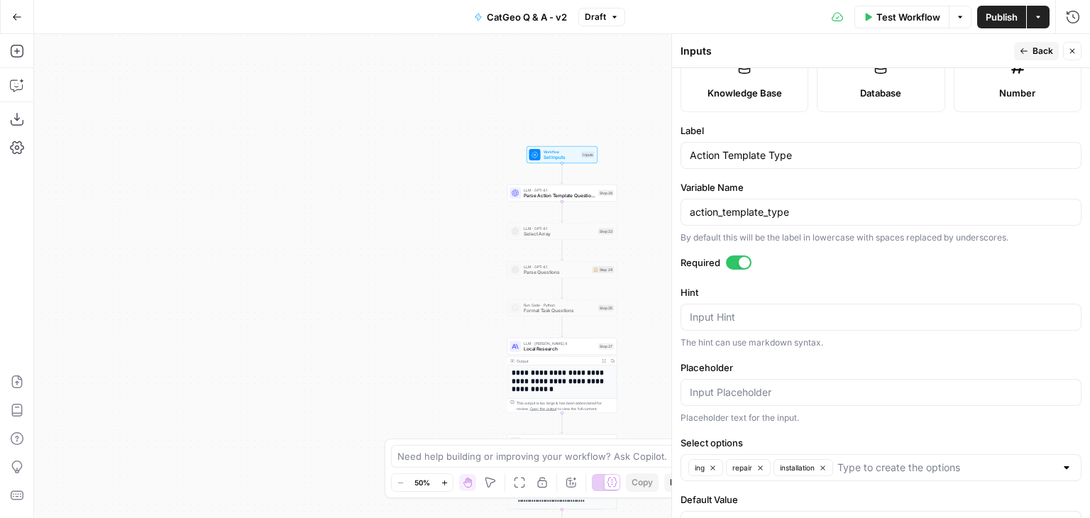
scroll to position [309, 0]
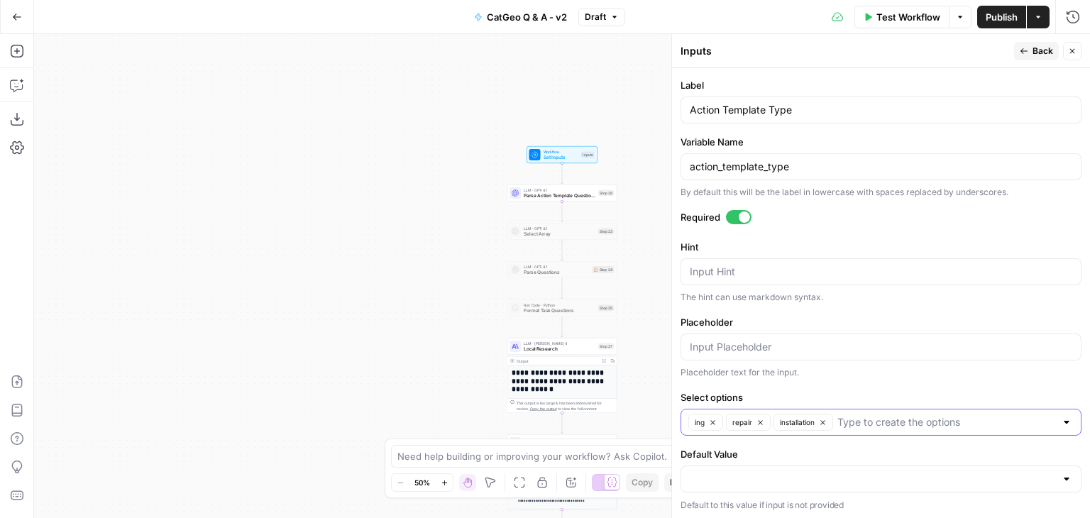
click at [871, 420] on input "Select options" at bounding box center [946, 422] width 218 height 14
type input "Ends in s"
click at [736, 421] on span "repair" at bounding box center [742, 421] width 20 height 11
click at [690, 424] on button "ing" at bounding box center [705, 422] width 35 height 17
click at [737, 421] on icon "button" at bounding box center [737, 422] width 4 height 4
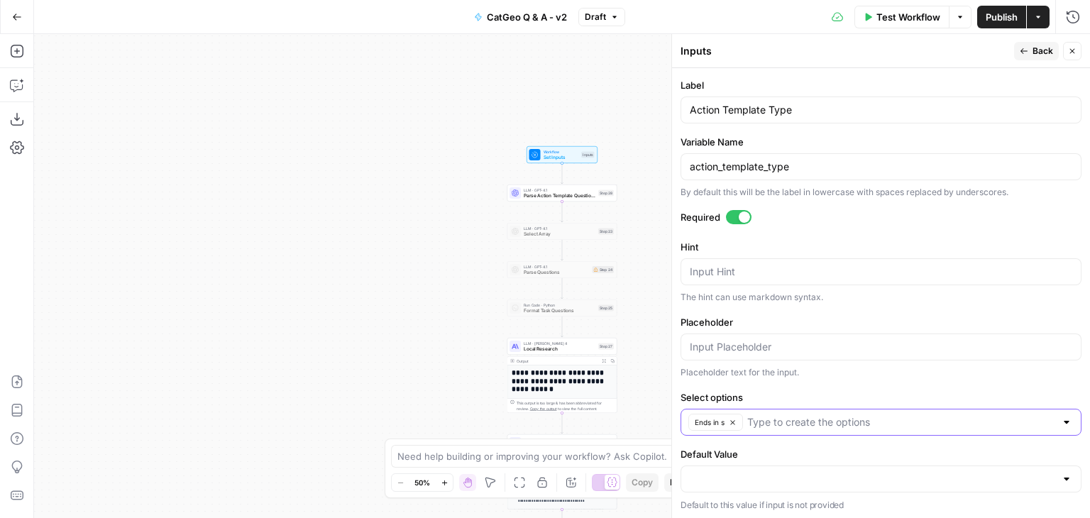
click at [822, 415] on input "Select options" at bounding box center [901, 422] width 308 height 14
type input "Installation"
type input "Repair"
type input "Ends in ing"
type input "Service"
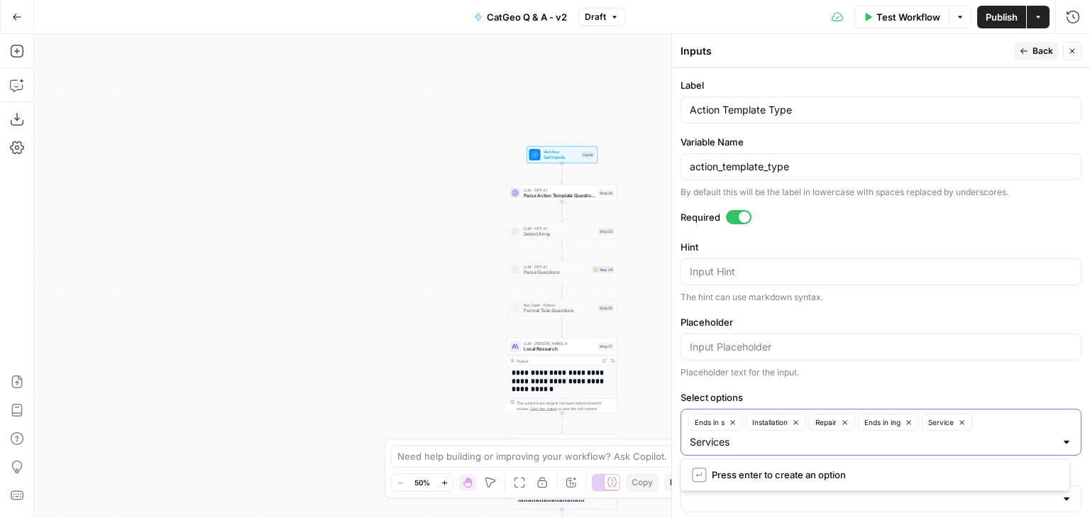
type input "Services"
click at [848, 443] on input "Select options" at bounding box center [872, 442] width 365 height 14
type input "Services"
type input "Control"
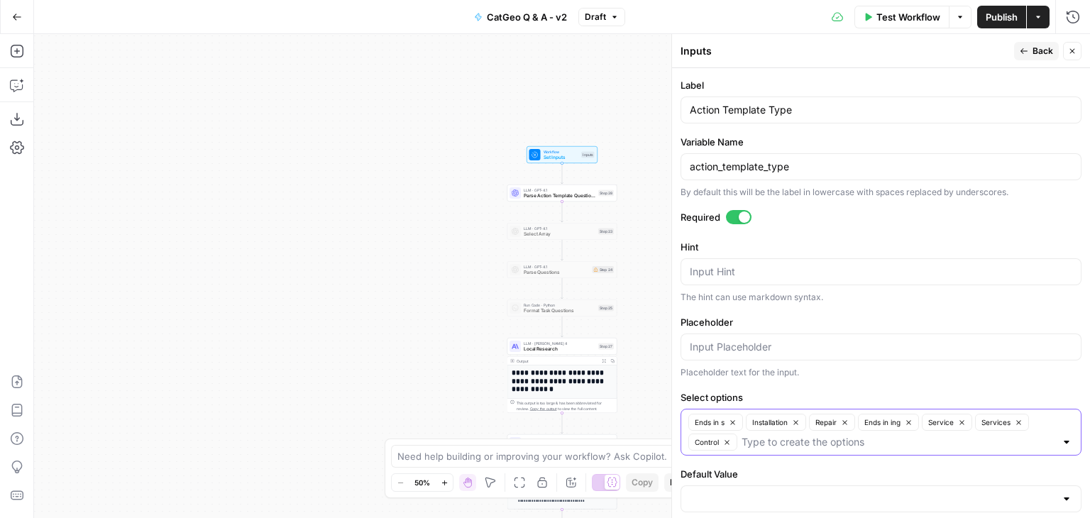
drag, startPoint x: 777, startPoint y: 421, endPoint x: 866, endPoint y: 443, distance: 91.5
click at [866, 443] on div "Ends in s Installation Repair Ends in ing Service Services Control" at bounding box center [880, 432] width 401 height 47
type input "Electrical"
click at [1061, 498] on div at bounding box center [1066, 499] width 11 height 14
click at [876, 232] on form "Input type Short Text Long Text Single Select Multi Select JSON File Text File …" at bounding box center [881, 293] width 418 height 450
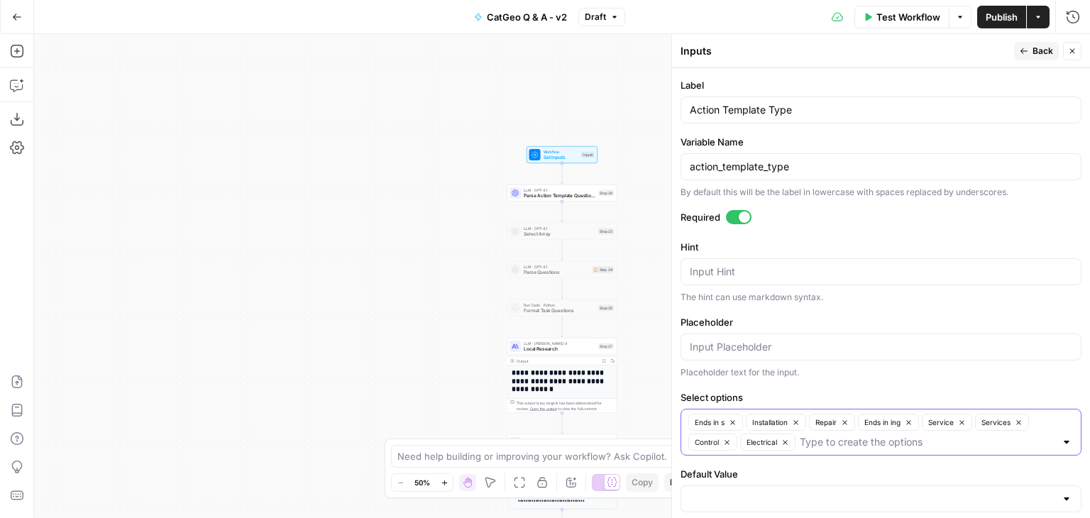
drag, startPoint x: 695, startPoint y: 421, endPoint x: 837, endPoint y: 364, distance: 152.2
click at [837, 364] on form "Input type Short Text Long Text Single Select Multi Select JSON File Text File …" at bounding box center [881, 293] width 418 height 450
click at [1071, 51] on icon "button" at bounding box center [1072, 51] width 9 height 9
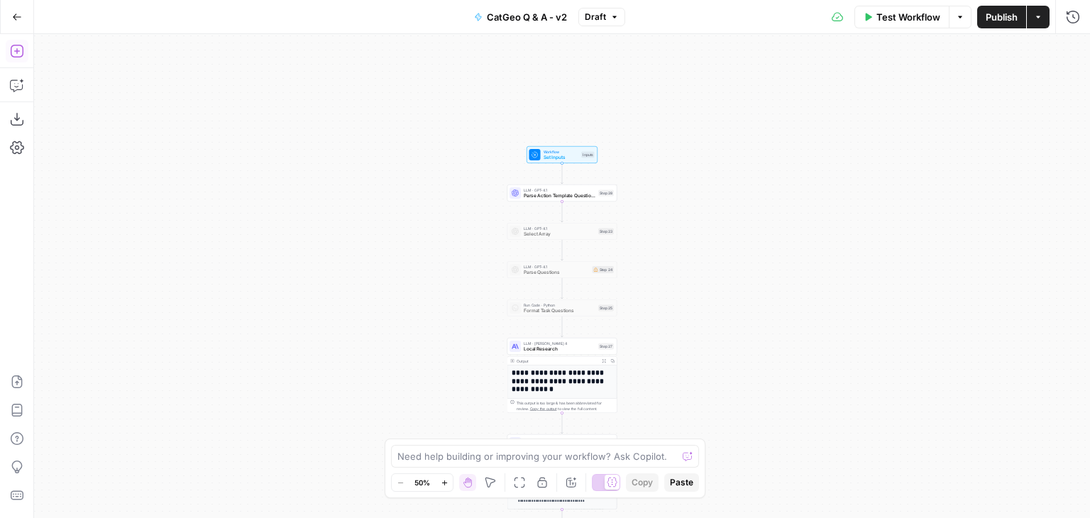
click at [18, 55] on icon "button" at bounding box center [17, 51] width 14 height 14
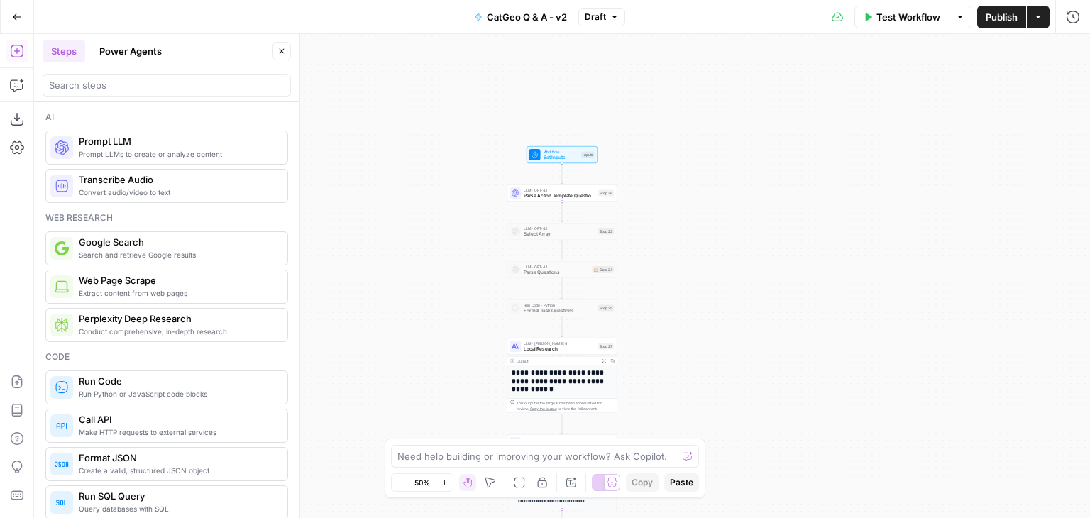
scroll to position [142, 0]
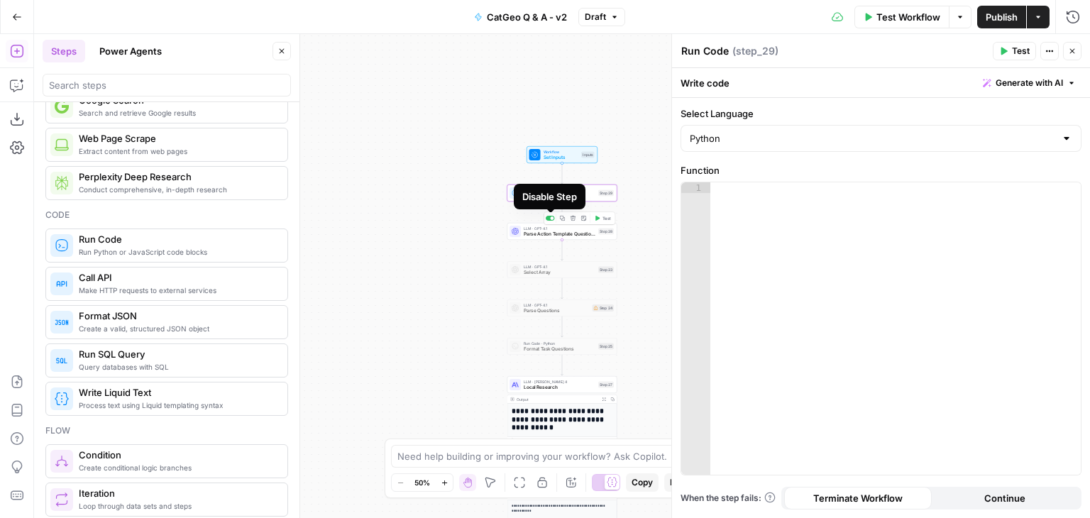
click at [550, 216] on div at bounding box center [550, 218] width 9 height 5
click at [712, 48] on textarea "Run Code" at bounding box center [705, 51] width 48 height 14
type textarea "R"
type textarea "Parse Action Template Questions"
click at [744, 49] on textarea "Parse Action Template Questions" at bounding box center [762, 51] width 163 height 14
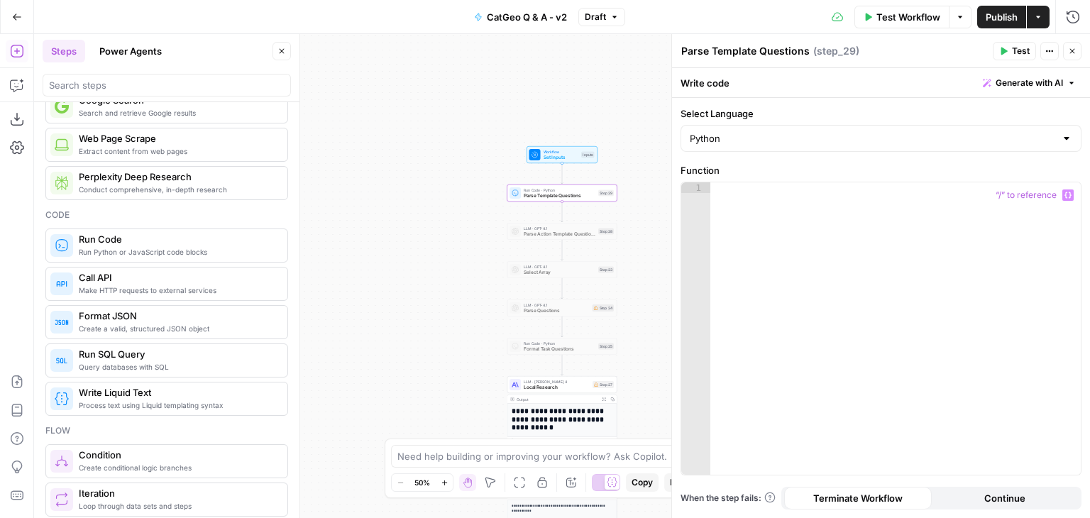
type textarea "Parse Template Questions"
click at [920, 194] on div at bounding box center [895, 339] width 371 height 314
click at [1073, 50] on icon "button" at bounding box center [1072, 51] width 9 height 9
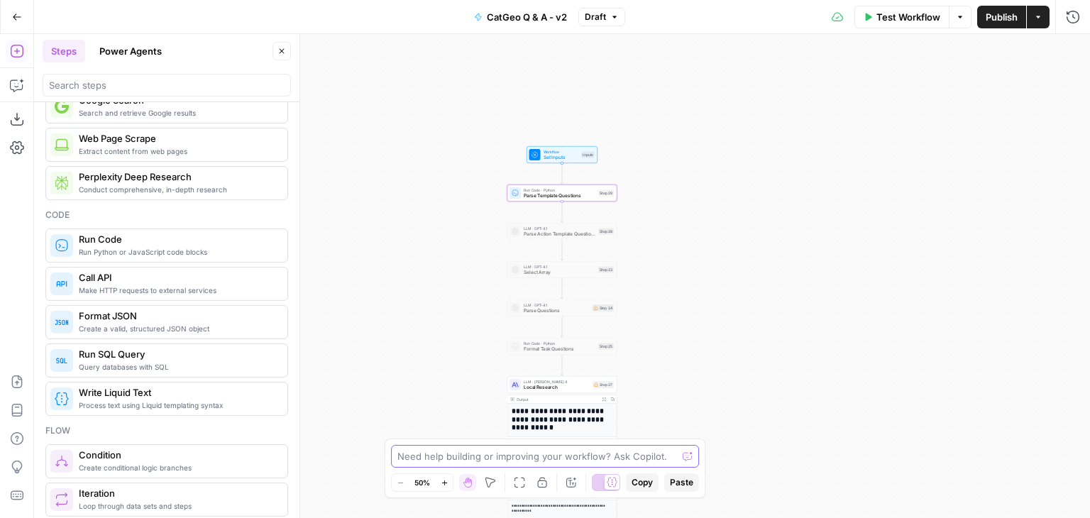
click at [564, 455] on textarea at bounding box center [537, 456] width 280 height 14
paste textarea "Step 29 needs to parse the template questions based on the selected action temp…"
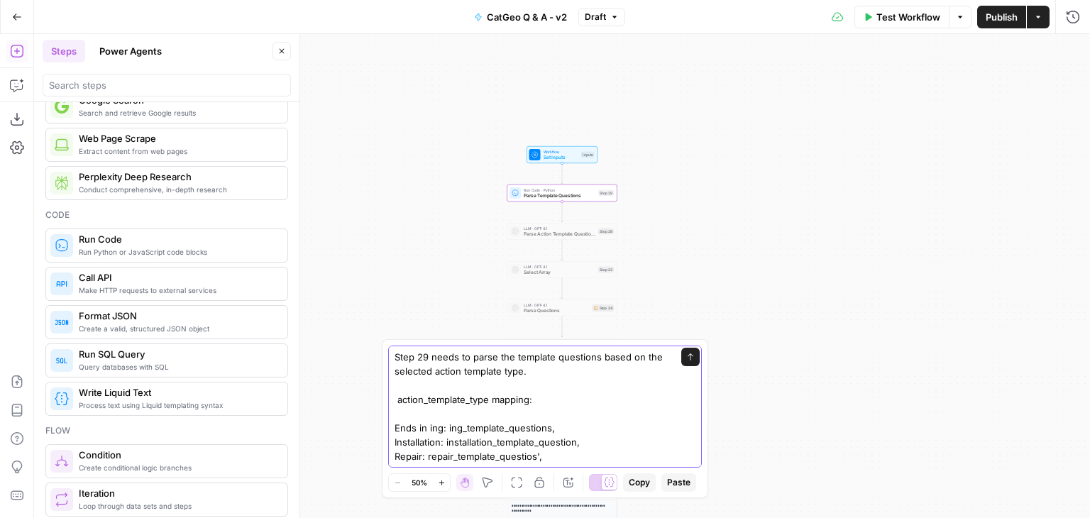
click at [539, 370] on textarea "Step 29 needs to parse the template questions based on the selected action temp…" at bounding box center [530, 442] width 272 height 184
type textarea "Step 29 needs to parse the template questions based on the selected action temp…"
click at [681, 355] on button "Send" at bounding box center [690, 357] width 18 height 18
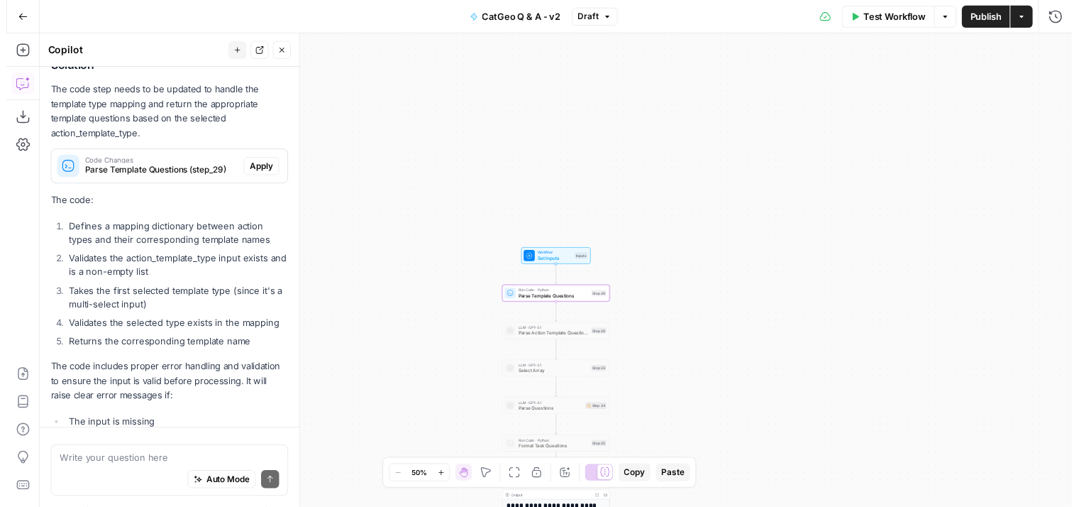
scroll to position [326, 0]
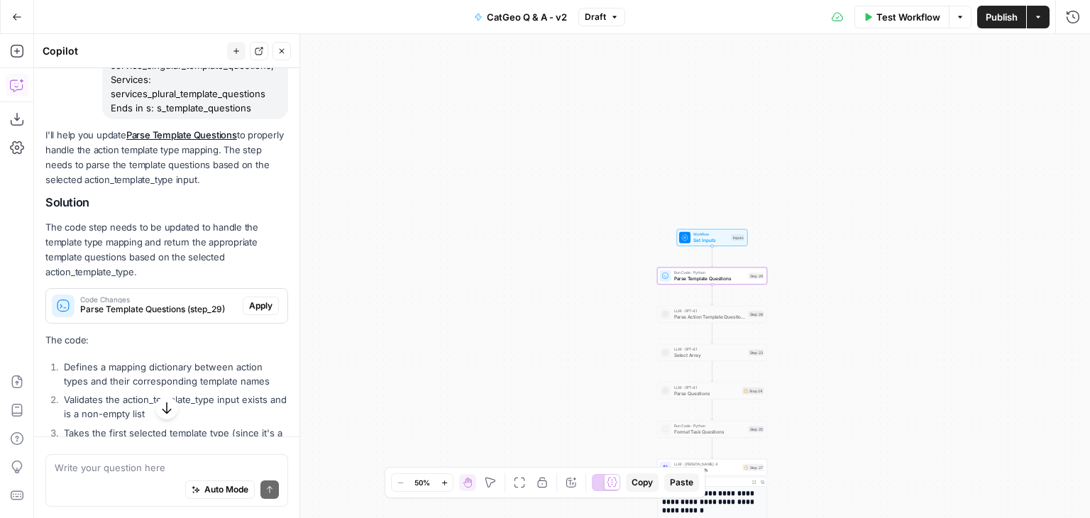
click at [244, 298] on button "Apply" at bounding box center [261, 306] width 36 height 18
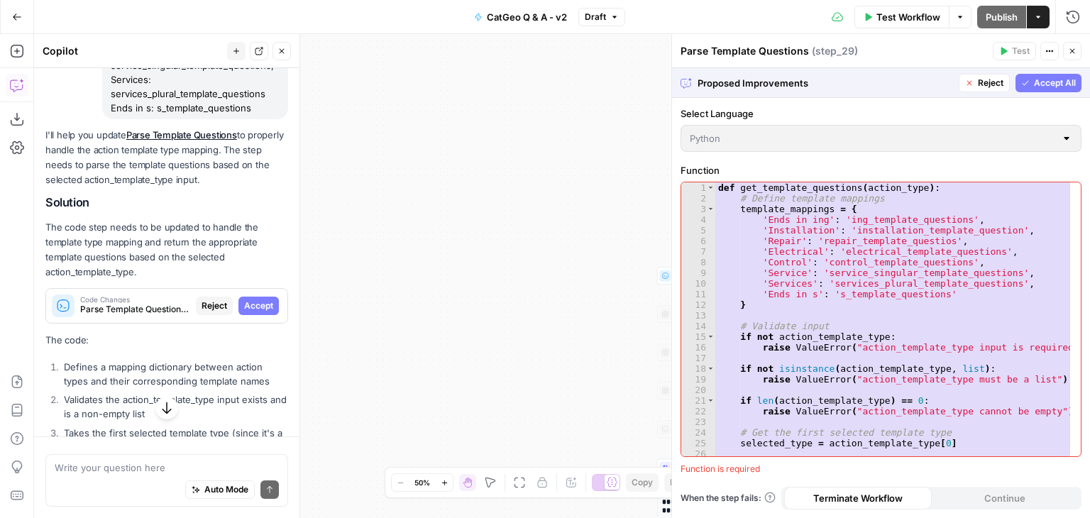
click at [1043, 82] on span "Accept All" at bounding box center [1055, 83] width 42 height 13
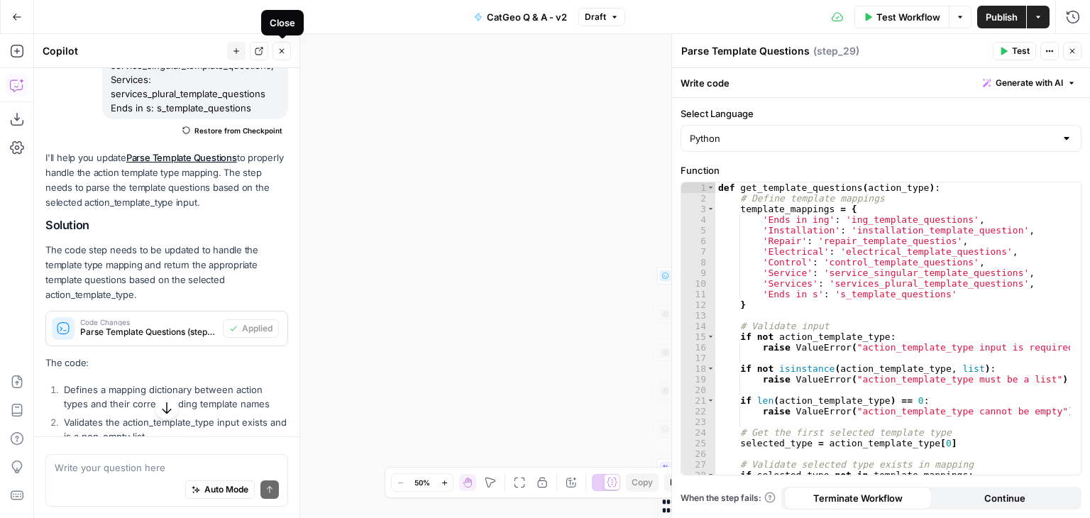
click at [281, 48] on icon "button" at bounding box center [281, 51] width 9 height 9
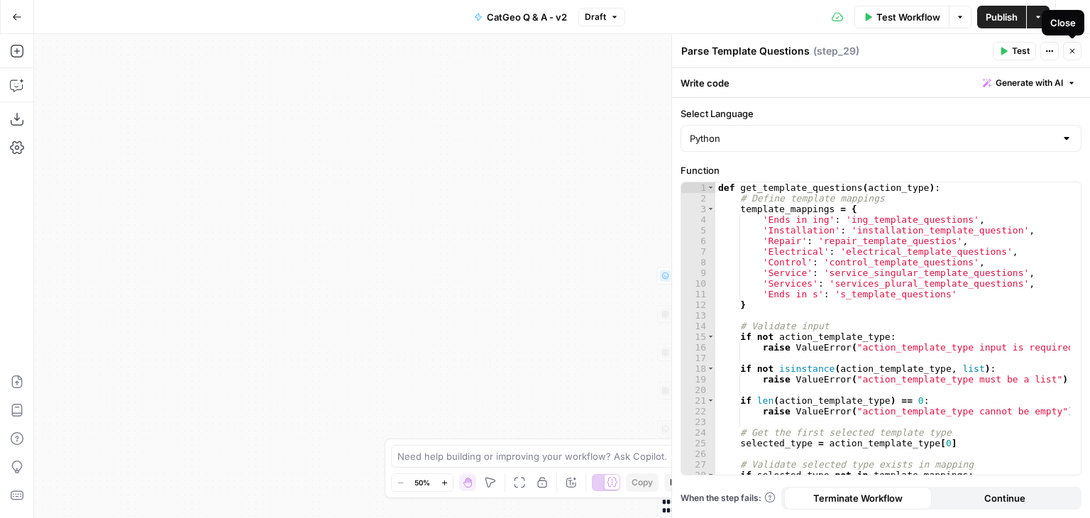
click at [1071, 49] on icon "button" at bounding box center [1072, 51] width 9 height 9
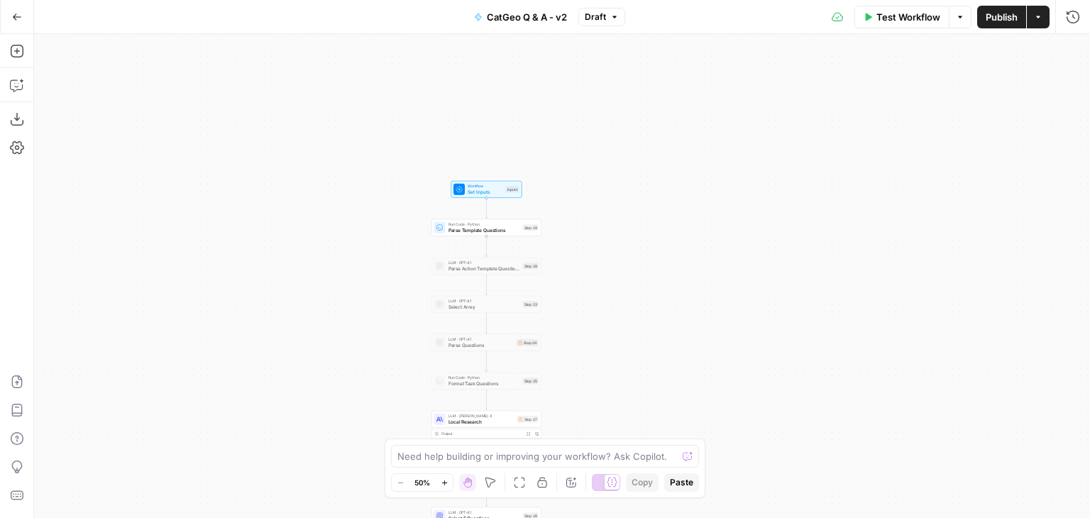
drag, startPoint x: 485, startPoint y: 227, endPoint x: 275, endPoint y: 187, distance: 213.9
click at [275, 187] on div "**********" at bounding box center [562, 276] width 1056 height 484
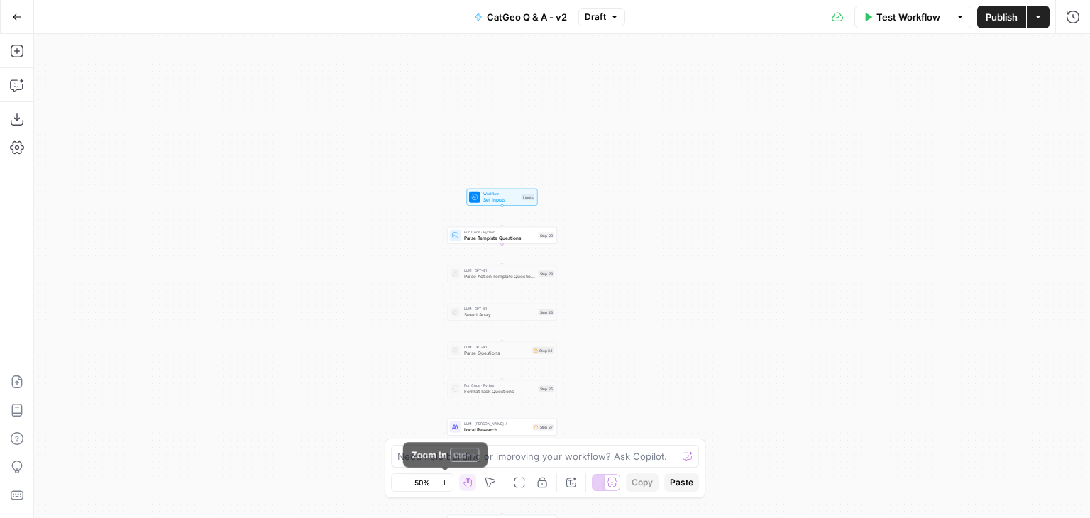
click at [446, 485] on icon "button" at bounding box center [445, 483] width 8 height 8
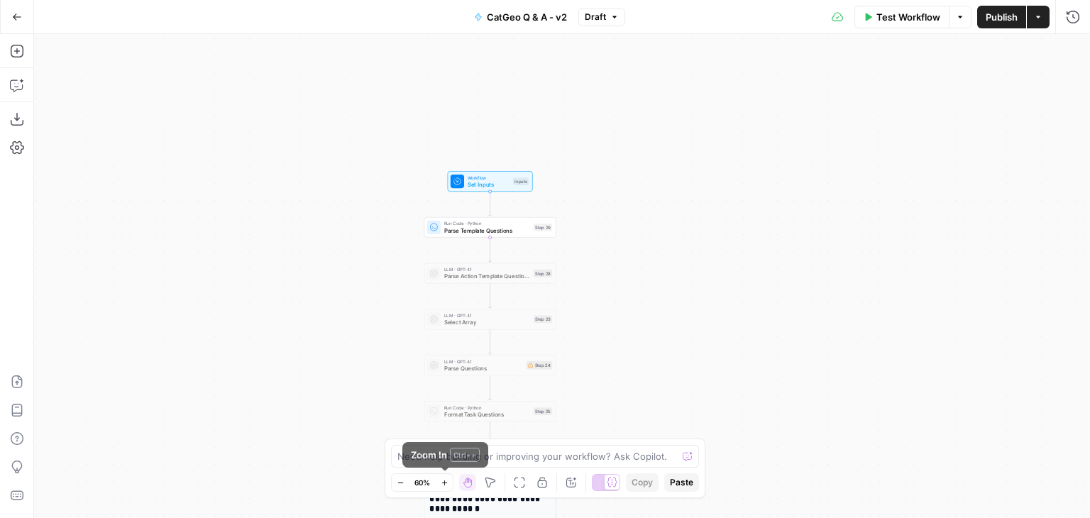
click at [446, 485] on icon "button" at bounding box center [445, 483] width 8 height 8
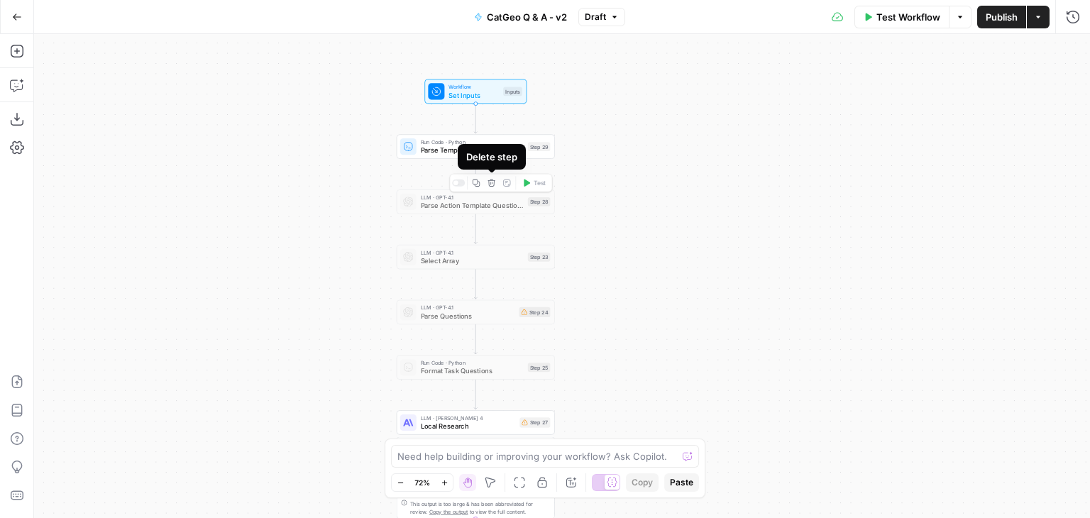
click at [494, 180] on icon "button" at bounding box center [490, 183] width 7 height 7
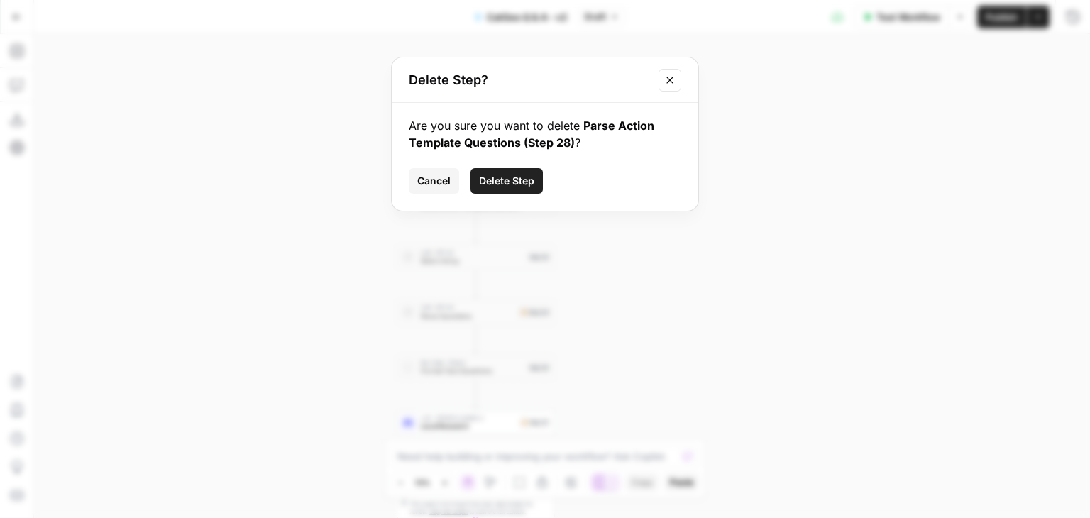
click at [516, 182] on span "Delete Step" at bounding box center [506, 181] width 55 height 14
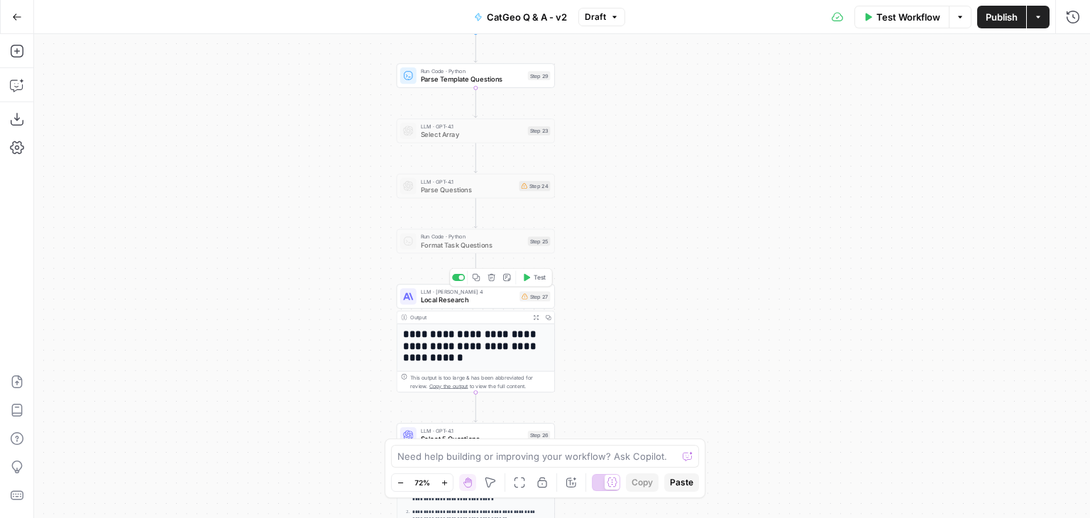
click at [461, 297] on span "Local Research" at bounding box center [468, 300] width 95 height 10
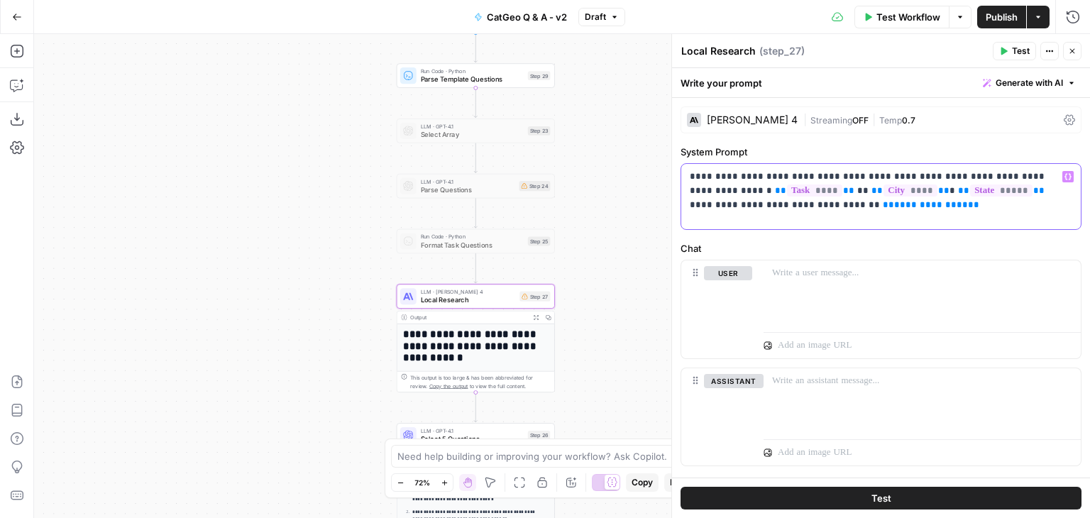
click at [894, 205] on span "**********" at bounding box center [931, 204] width 74 height 9
click at [1073, 51] on icon "button" at bounding box center [1072, 51] width 9 height 9
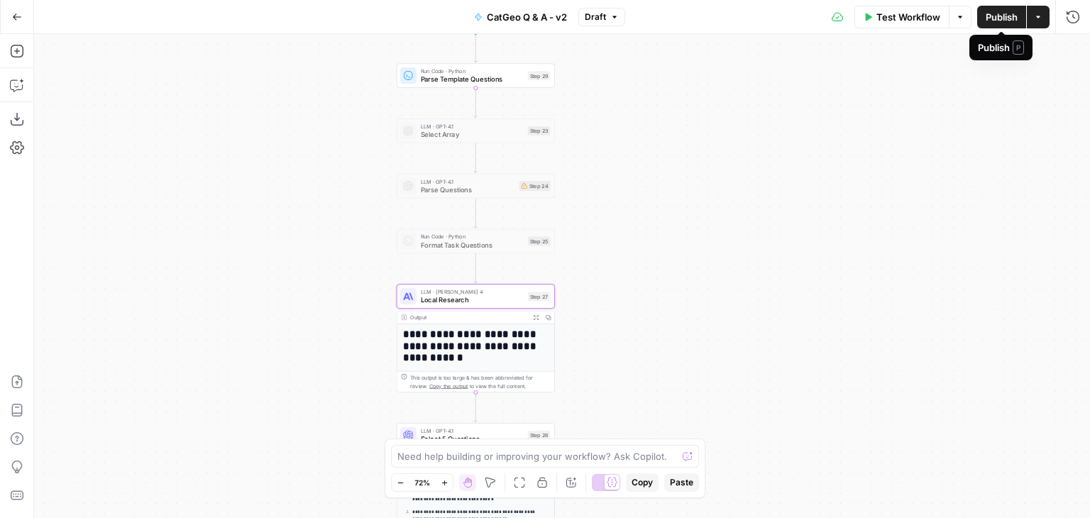
click at [983, 13] on button "Publish" at bounding box center [1001, 17] width 49 height 23
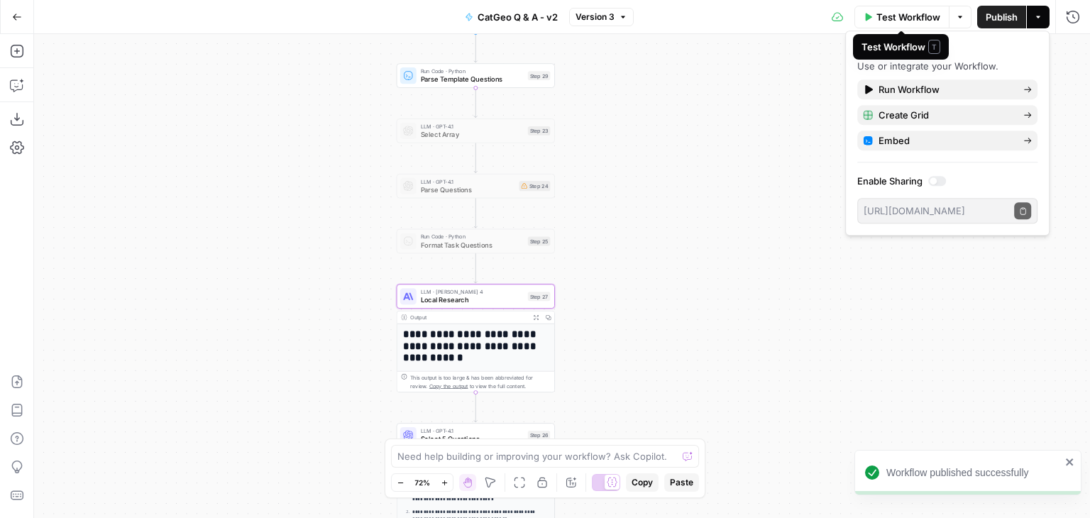
click at [891, 16] on span "Test Workflow" at bounding box center [908, 17] width 64 height 14
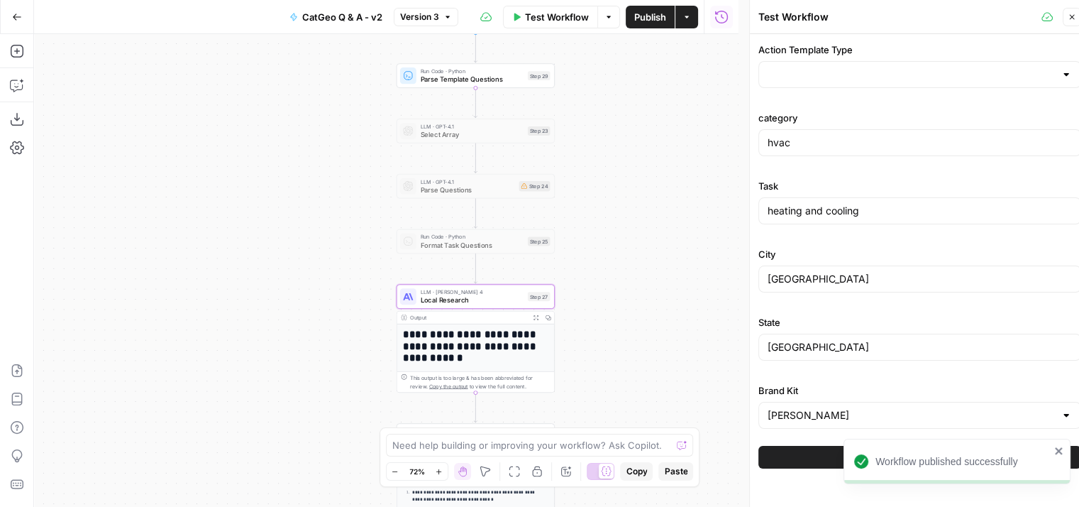
click at [1064, 73] on div at bounding box center [1066, 74] width 11 height 14
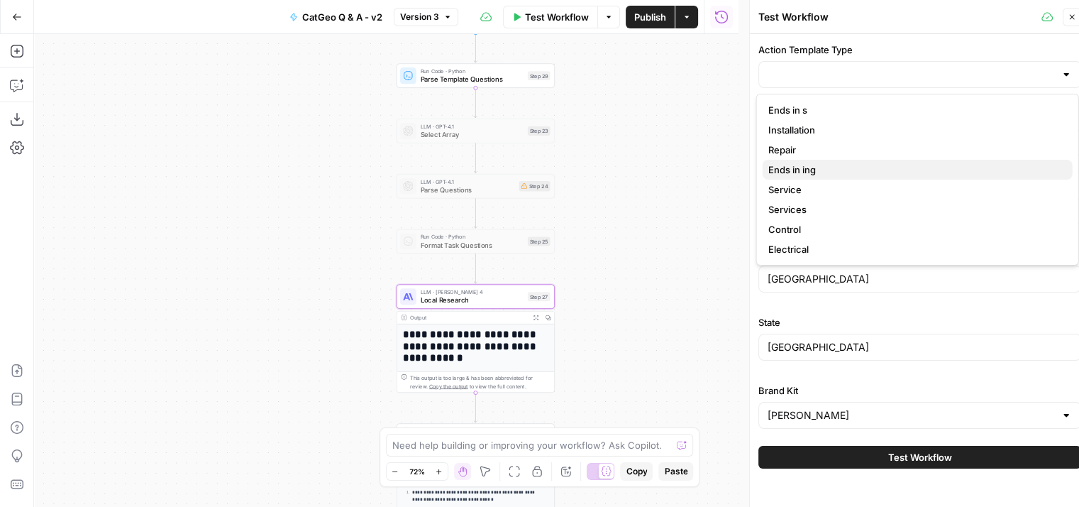
click at [812, 169] on span "Ends in ing" at bounding box center [914, 169] width 293 height 14
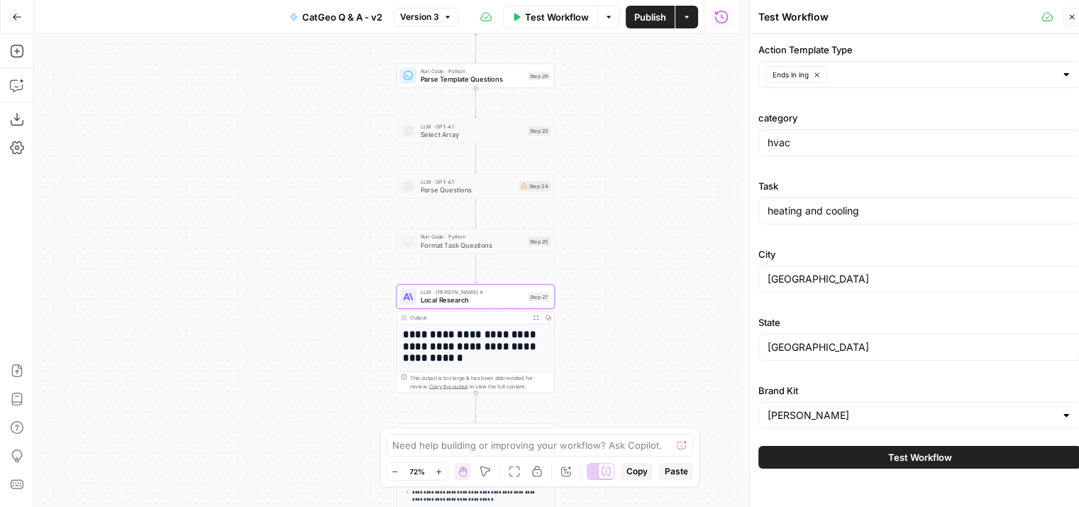
click at [717, 182] on div "**********" at bounding box center [386, 270] width 705 height 473
drag, startPoint x: 821, startPoint y: 138, endPoint x: 752, endPoint y: 146, distance: 69.3
click at [752, 146] on div "Test Workflow Close Action Template Type Ends in ing category hvac Task heating…" at bounding box center [919, 259] width 341 height 518
type input "landscaping"
drag, startPoint x: 866, startPoint y: 211, endPoint x: 770, endPoint y: 219, distance: 96.1
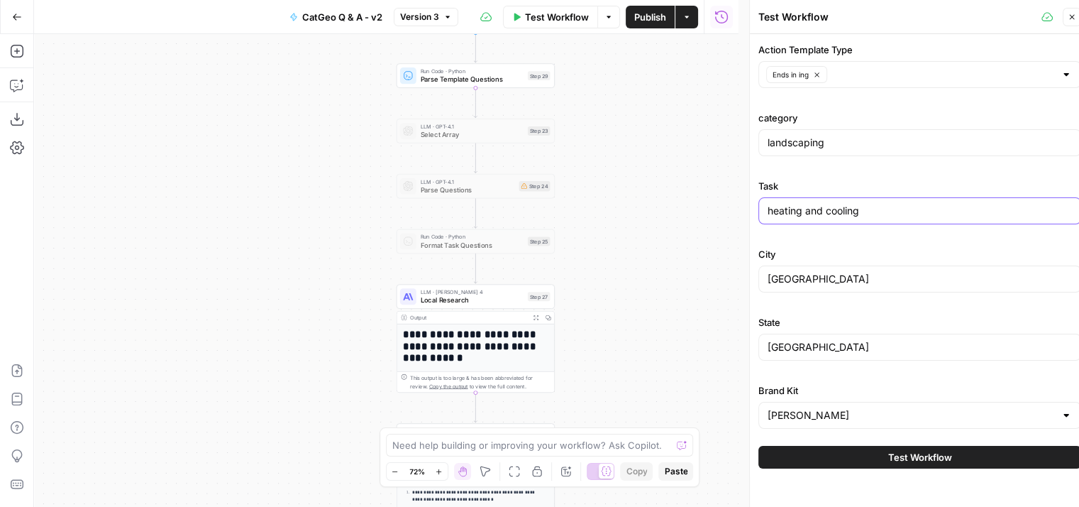
click at [770, 219] on div "heating and cooling" at bounding box center [919, 210] width 323 height 27
type input "landscaping"
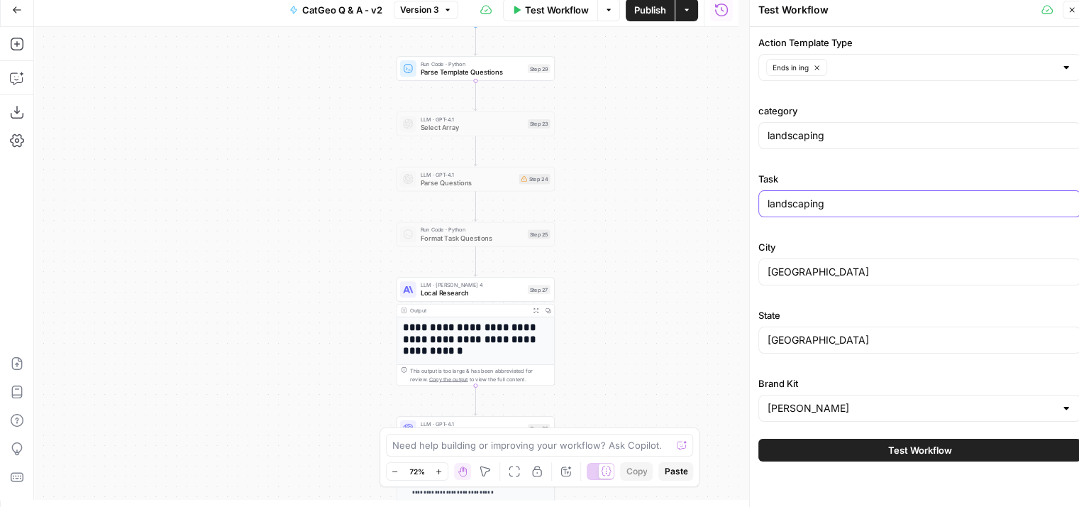
scroll to position [11, 0]
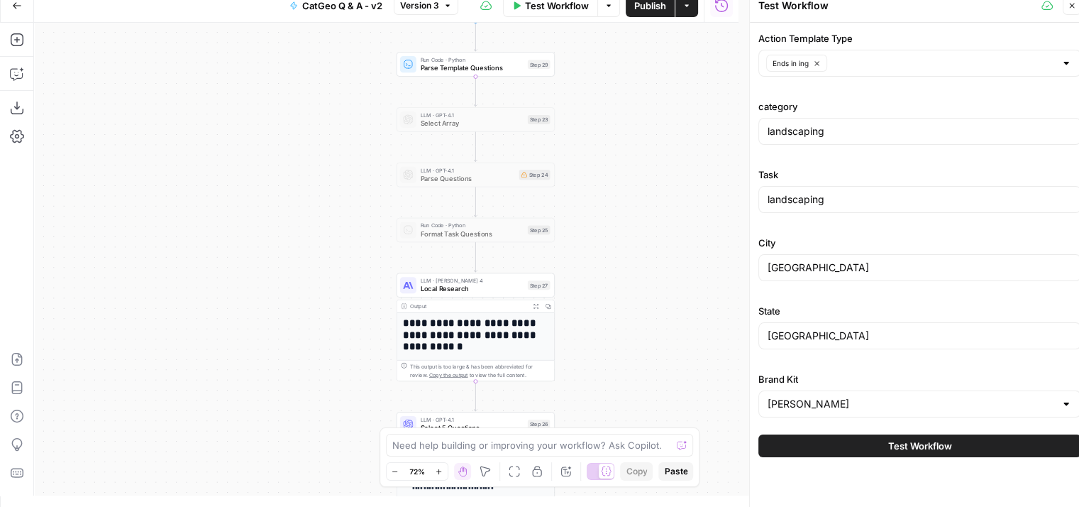
click at [1067, 404] on div at bounding box center [1066, 404] width 11 height 14
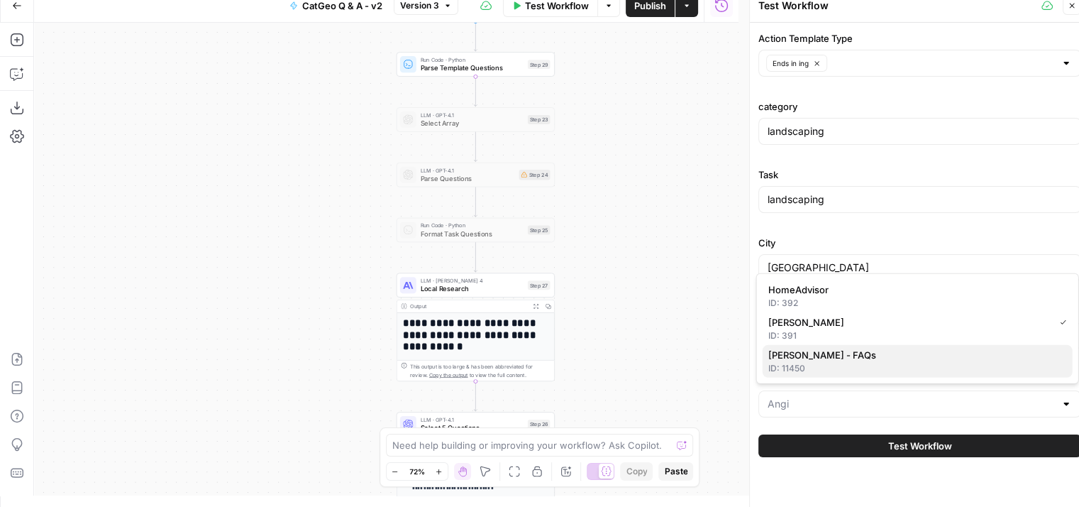
click at [839, 350] on span "[PERSON_NAME] - FAQs" at bounding box center [914, 355] width 293 height 14
type input "[PERSON_NAME] - FAQs"
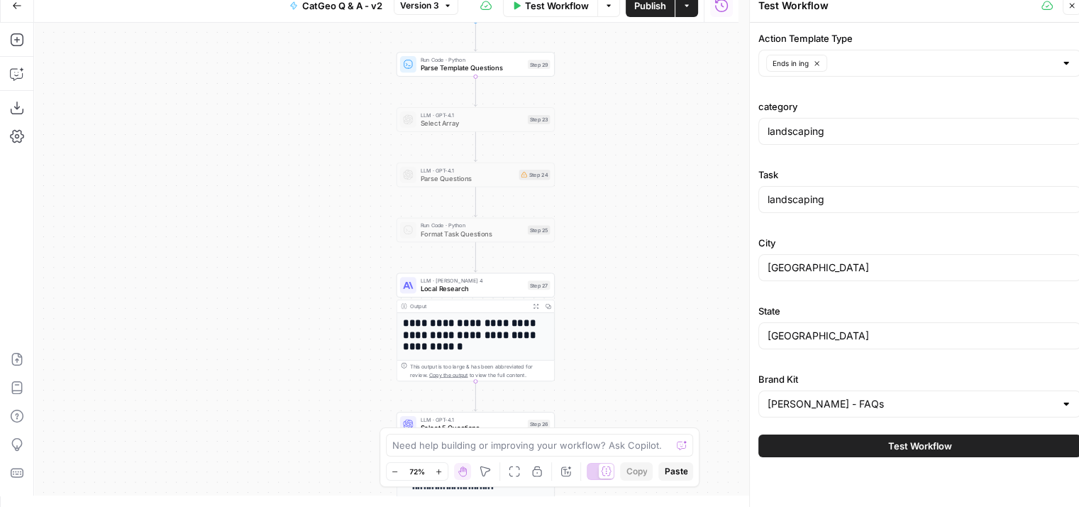
click at [925, 442] on span "Test Workflow" at bounding box center [920, 445] width 64 height 14
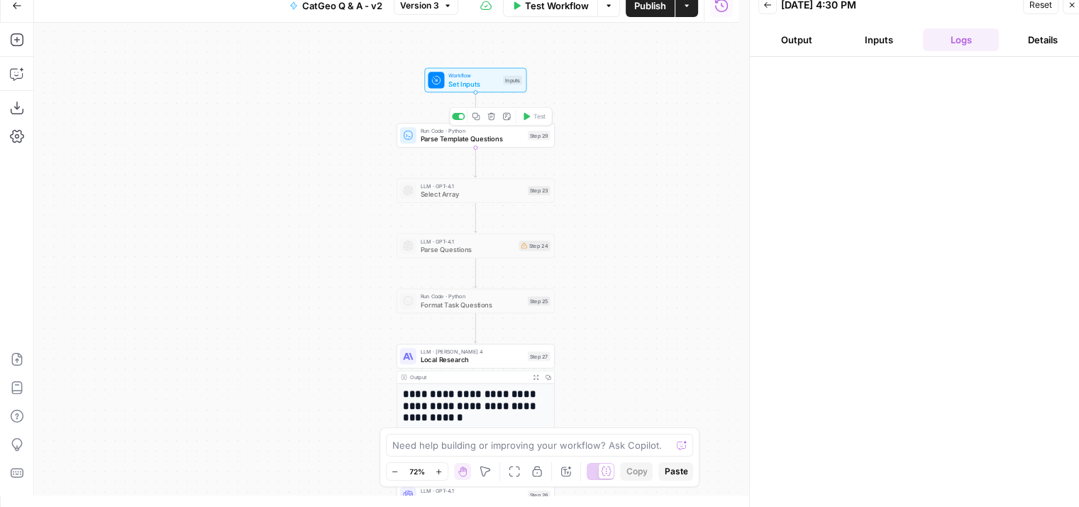
click at [495, 140] on span "Parse Template Questions" at bounding box center [472, 138] width 103 height 10
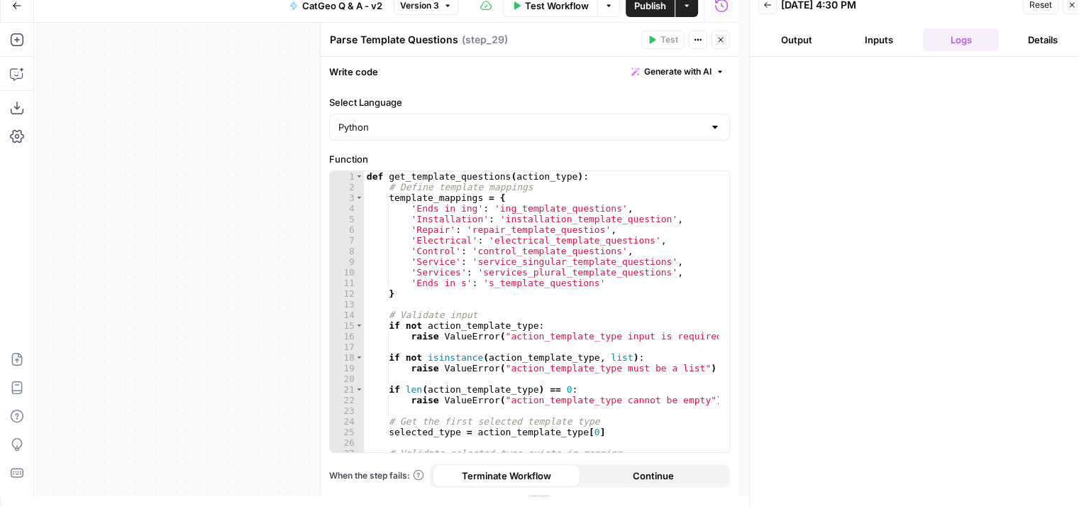
click at [1034, 7] on span "Reset" at bounding box center [1041, 5] width 23 height 13
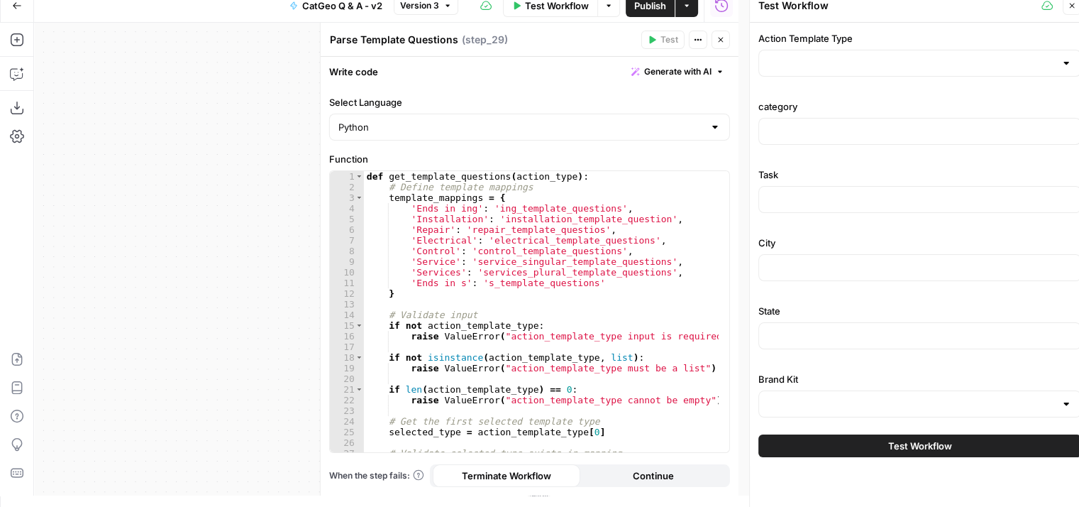
click at [1064, 62] on div at bounding box center [1066, 63] width 11 height 14
click at [1066, 33] on label "Action Template Type" at bounding box center [919, 38] width 323 height 14
click at [1055, 56] on input "Action Template Type" at bounding box center [911, 63] width 287 height 14
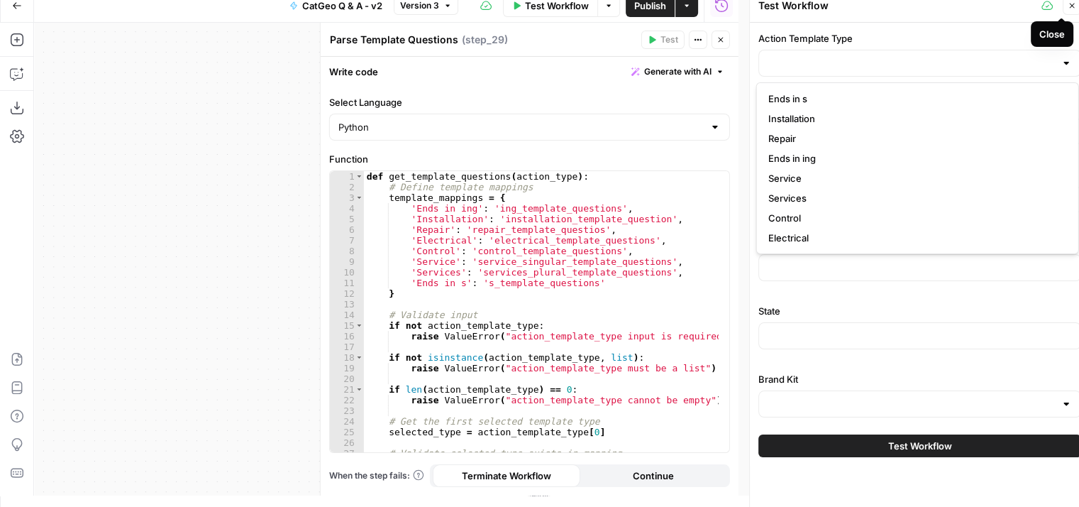
click at [1072, 4] on icon "button" at bounding box center [1072, 5] width 9 height 9
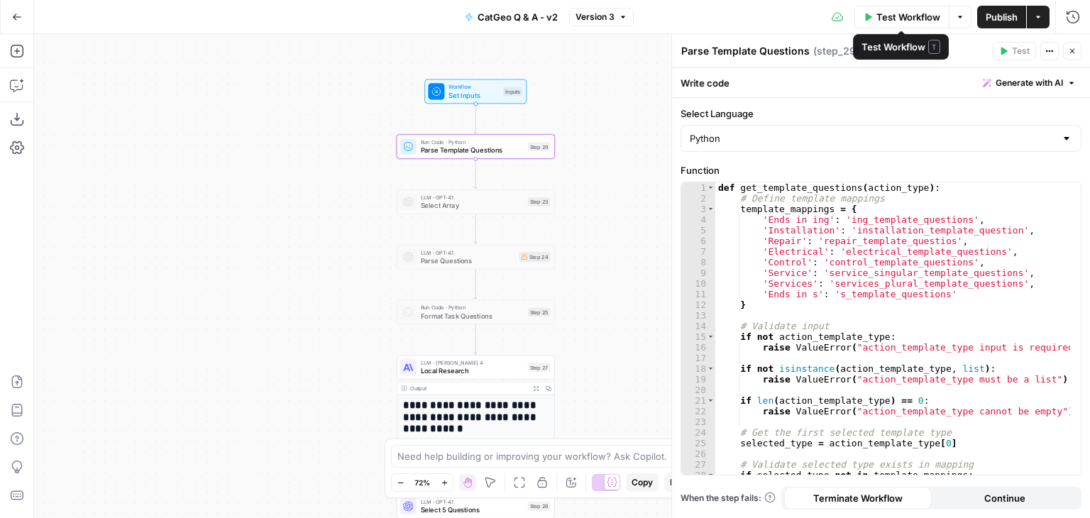
click at [917, 16] on span "Test Workflow" at bounding box center [908, 17] width 64 height 14
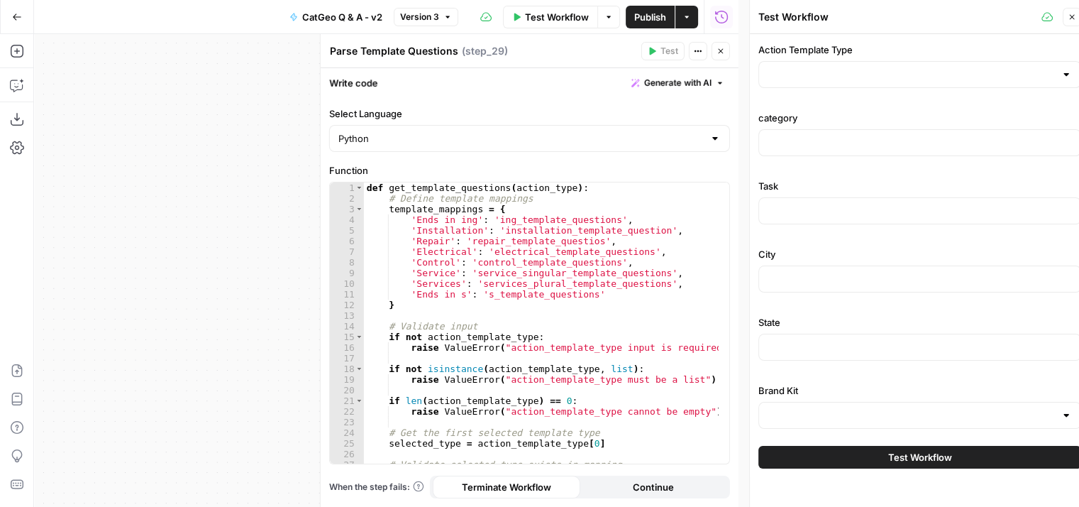
click at [1069, 79] on div at bounding box center [1066, 74] width 11 height 14
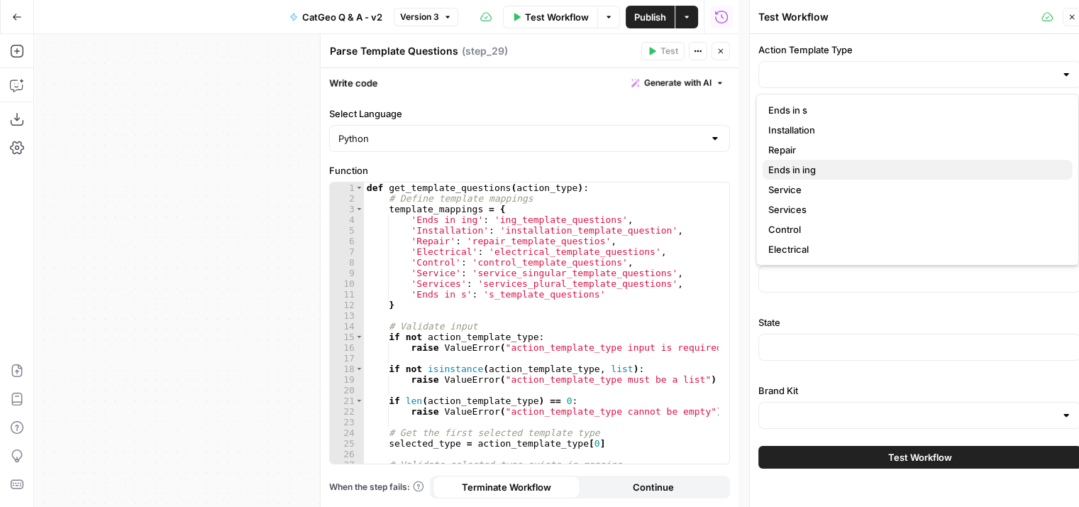
click at [851, 170] on span "Ends in ing" at bounding box center [914, 169] width 293 height 14
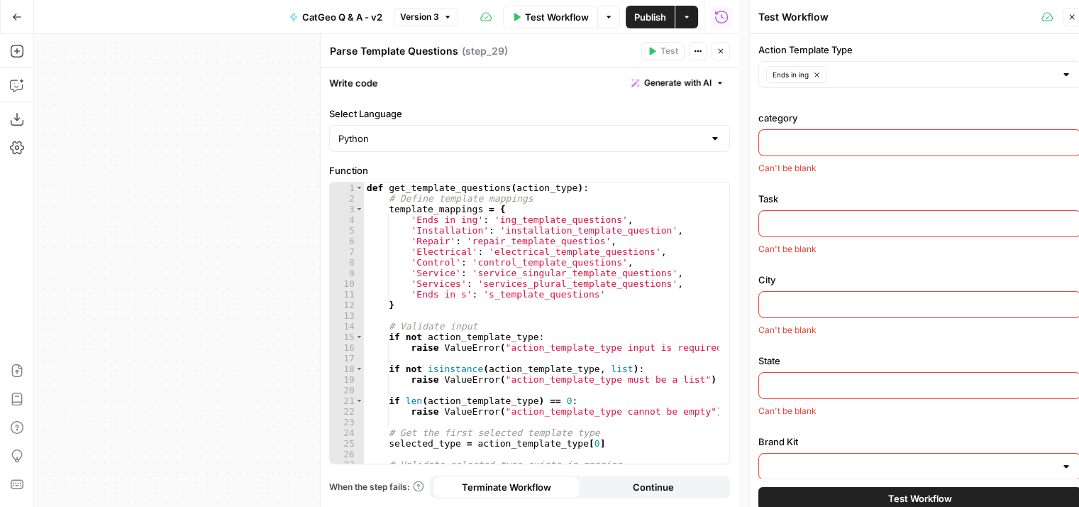
click at [863, 311] on div at bounding box center [919, 304] width 323 height 27
click at [822, 137] on input "category" at bounding box center [920, 143] width 304 height 14
type input "landscaping"
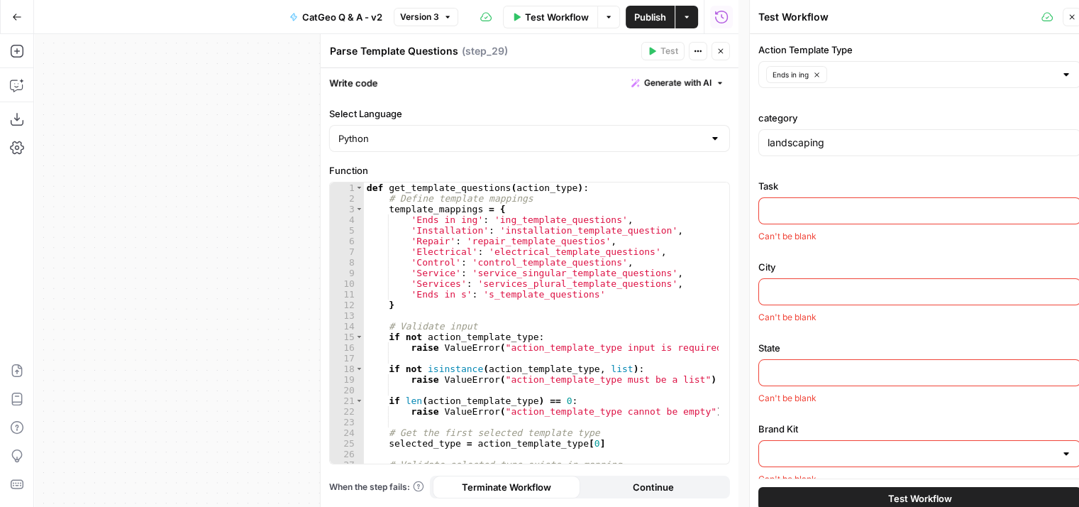
click at [844, 216] on input "Task" at bounding box center [920, 211] width 304 height 14
type input "landscaping"
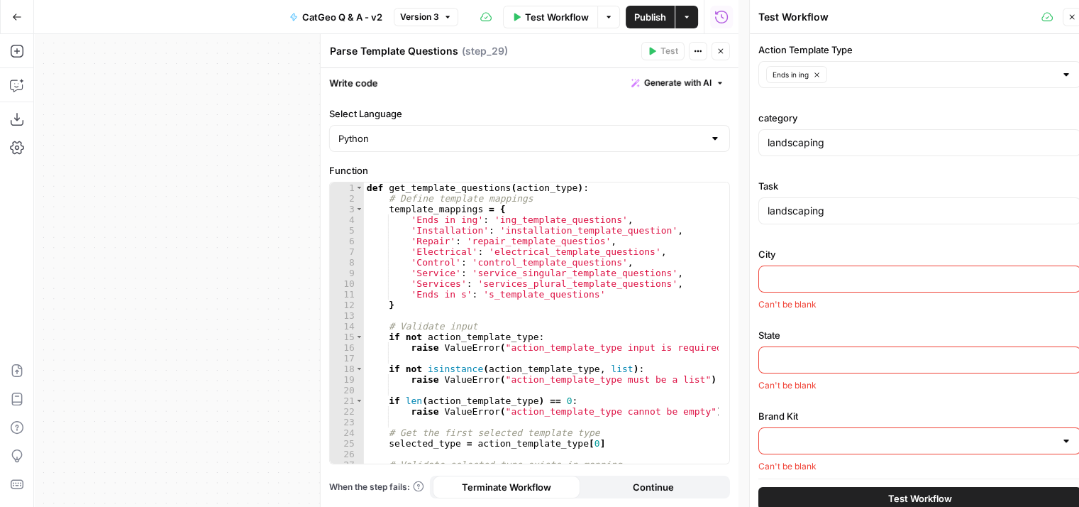
click at [822, 274] on input "City" at bounding box center [920, 279] width 304 height 14
type input "[GEOGRAPHIC_DATA]"
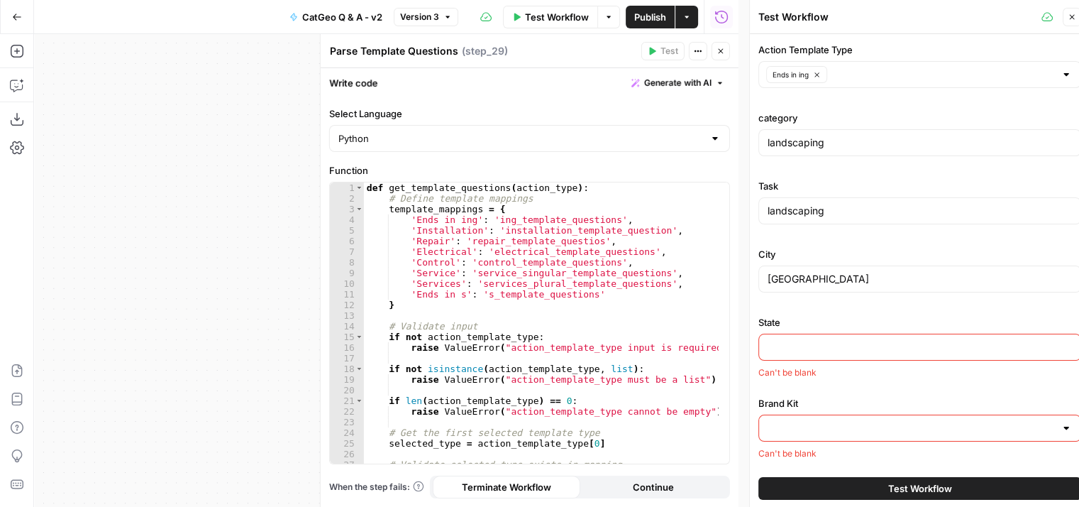
click at [839, 353] on div at bounding box center [919, 346] width 323 height 27
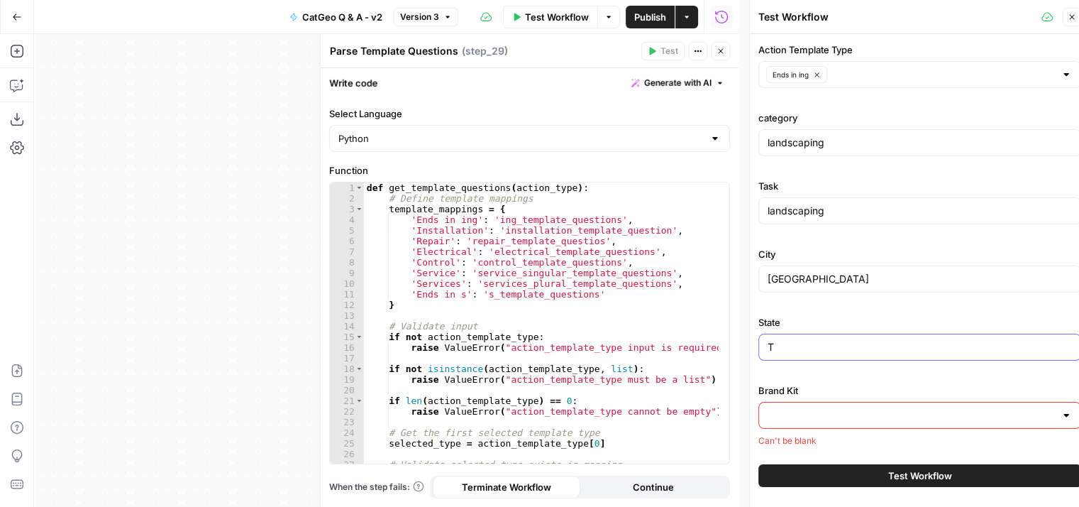
type input "[GEOGRAPHIC_DATA]"
click at [866, 409] on input "Brand Kit" at bounding box center [911, 415] width 287 height 14
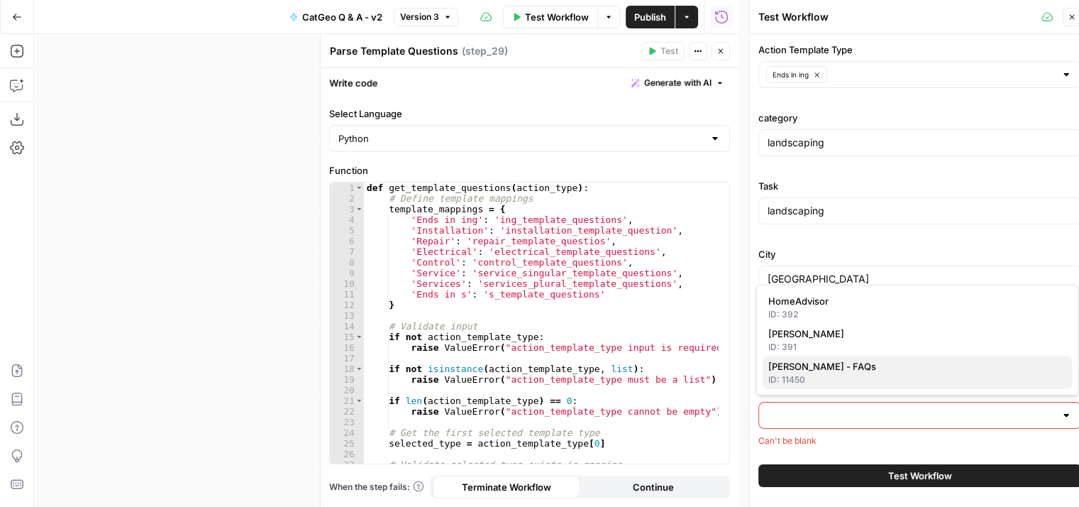
click at [845, 370] on span "[PERSON_NAME] - FAQs" at bounding box center [914, 366] width 293 height 14
type input "[PERSON_NAME] - FAQs"
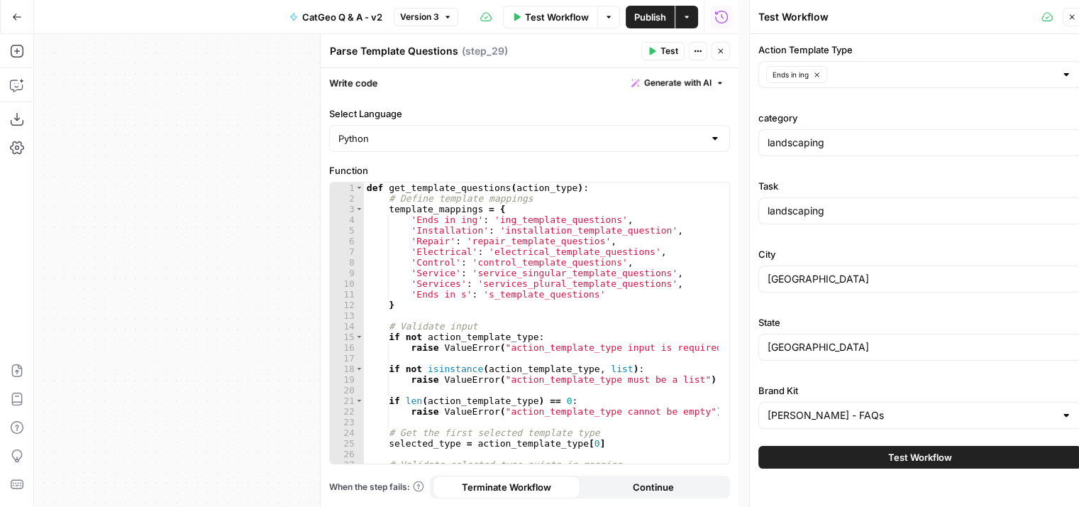
click at [942, 452] on span "Test Workflow" at bounding box center [920, 457] width 64 height 14
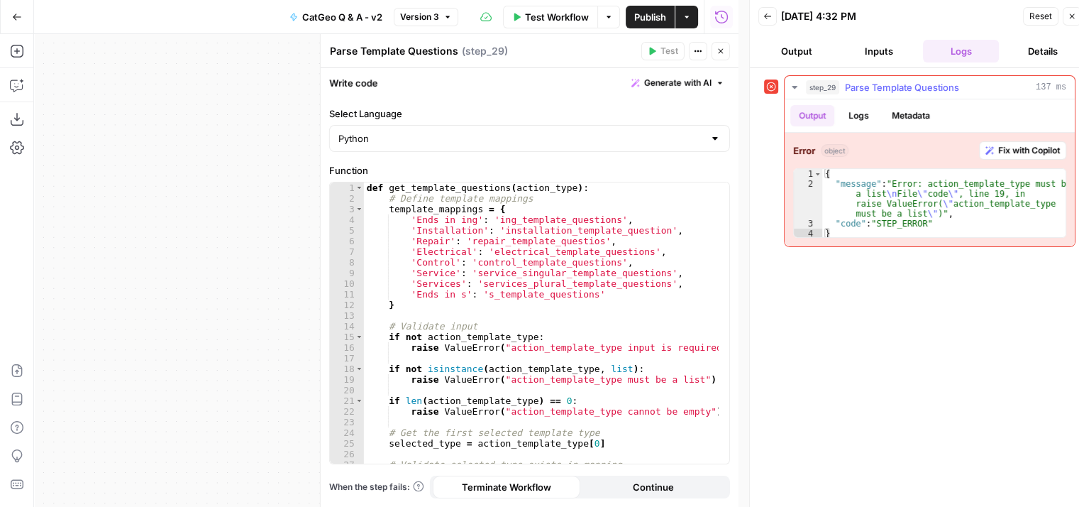
click at [1008, 144] on span "Fix with Copilot" at bounding box center [1029, 150] width 62 height 13
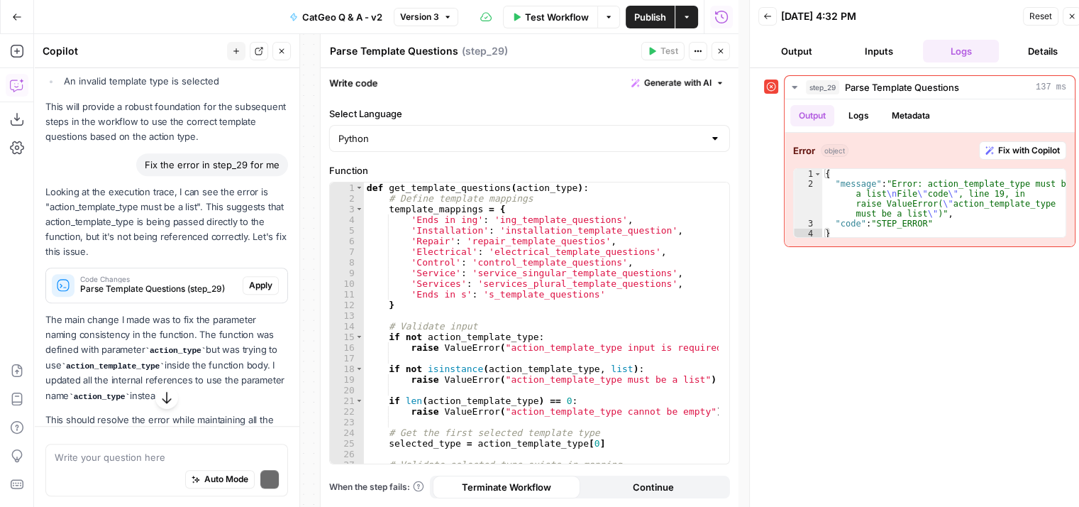
scroll to position [914, 0]
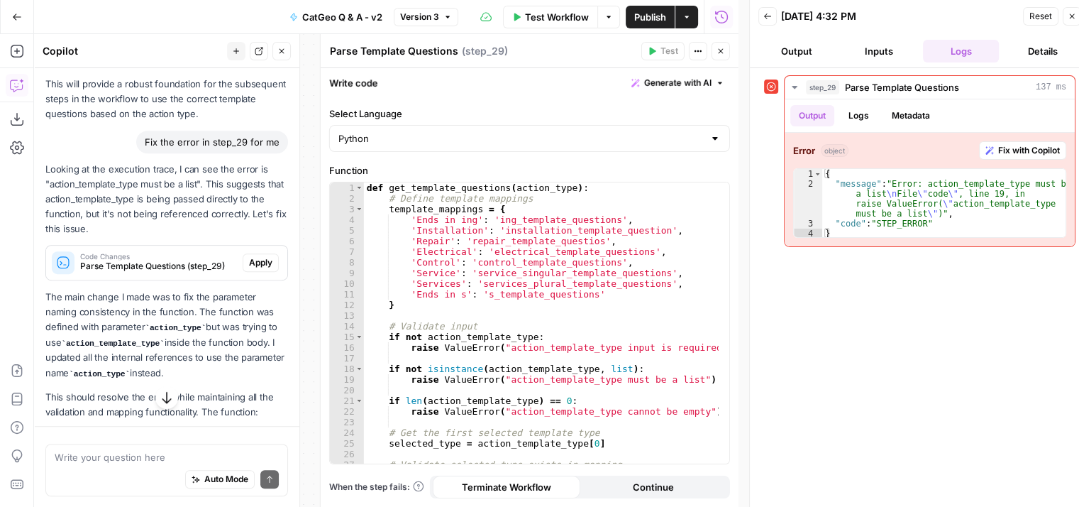
click at [243, 254] on button "Apply" at bounding box center [261, 262] width 36 height 18
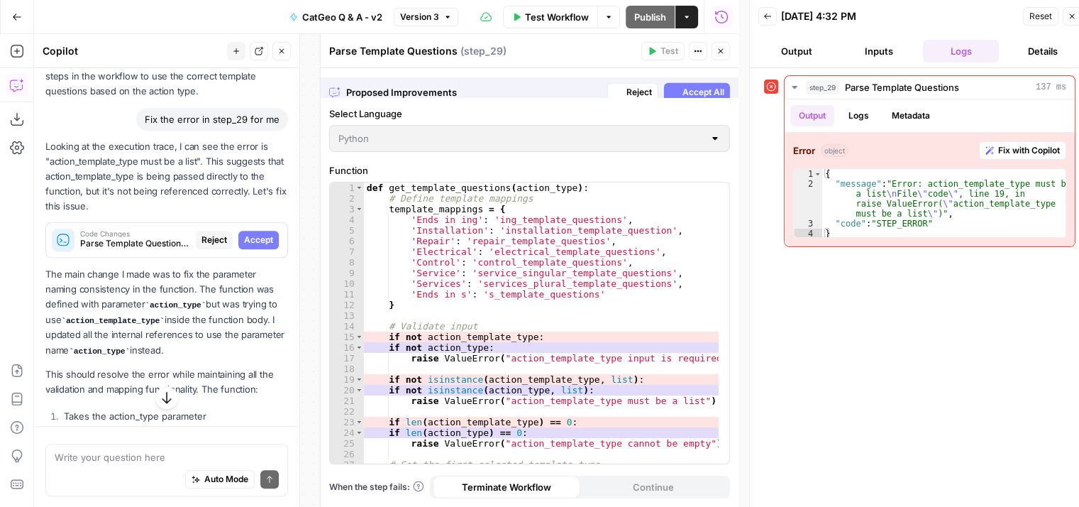
scroll to position [891, 0]
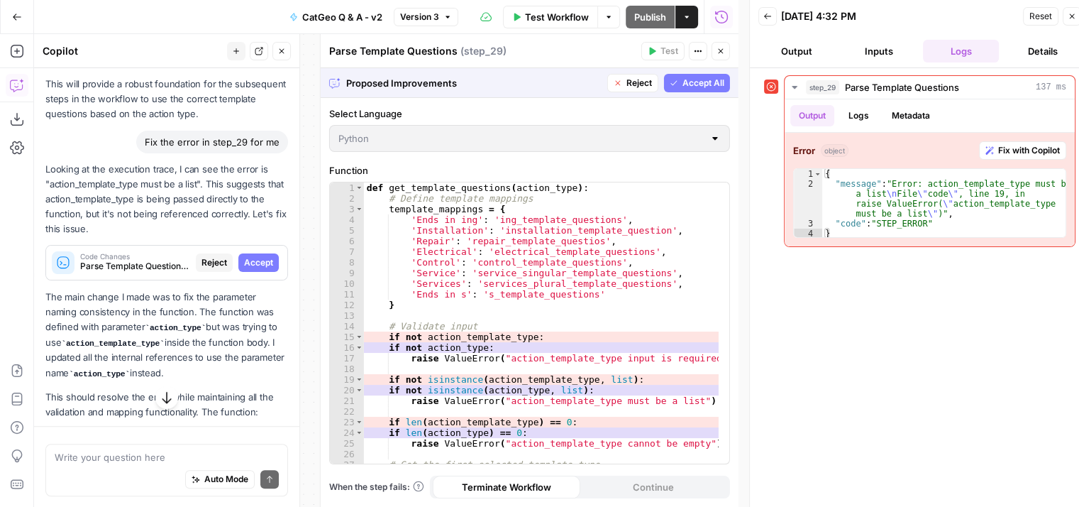
click at [699, 77] on span "Accept All" at bounding box center [704, 83] width 42 height 13
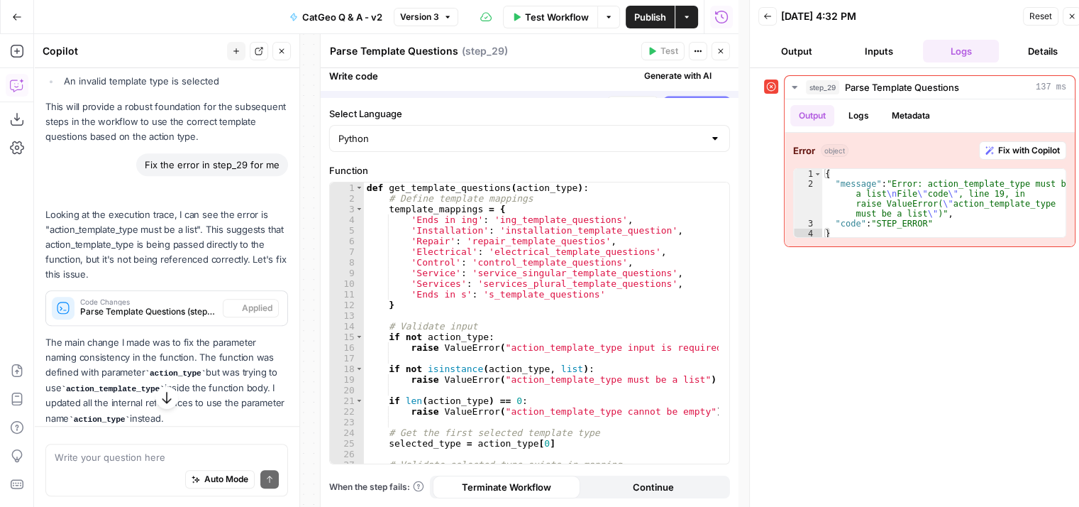
scroll to position [914, 0]
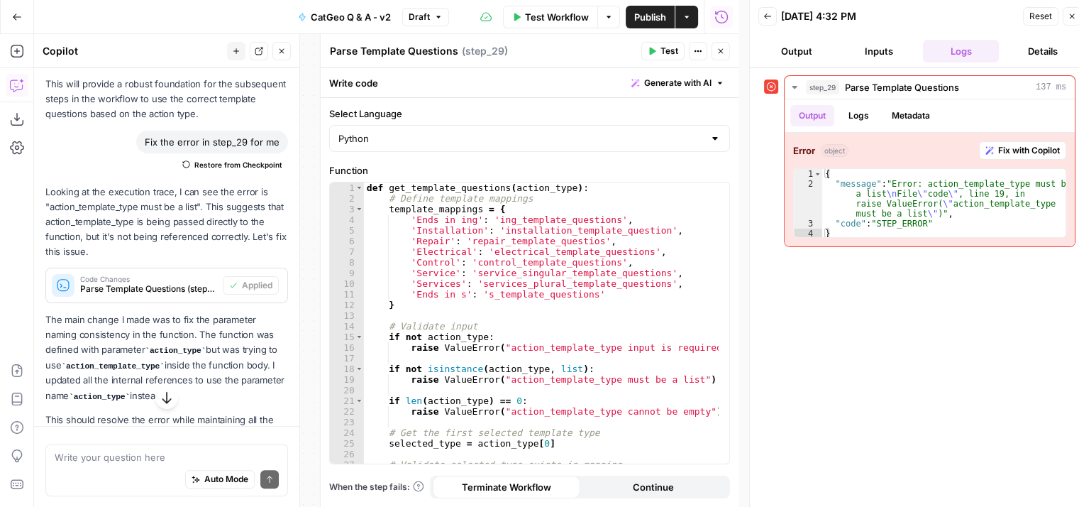
click at [1036, 15] on span "Reset" at bounding box center [1041, 16] width 23 height 13
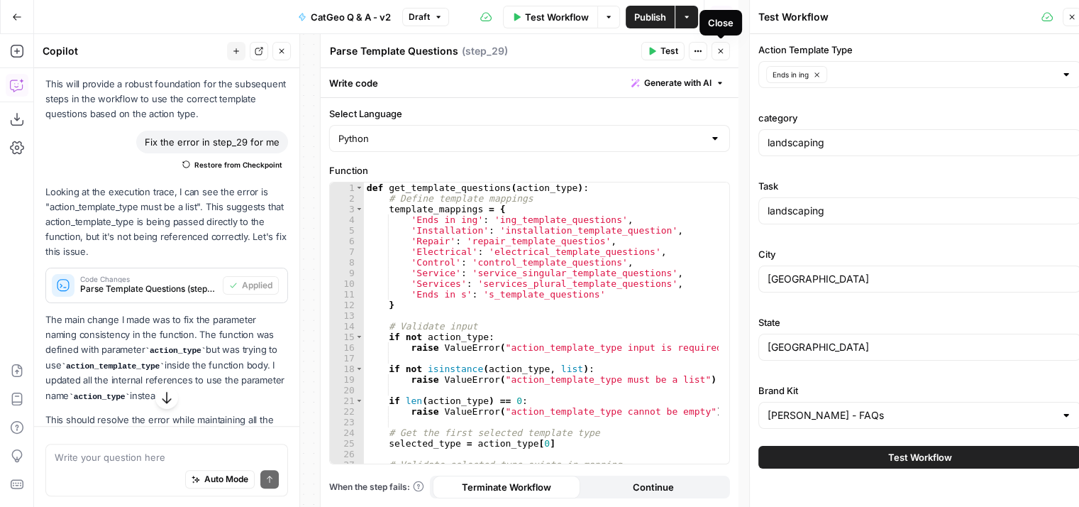
click at [715, 52] on button "Close" at bounding box center [721, 51] width 18 height 18
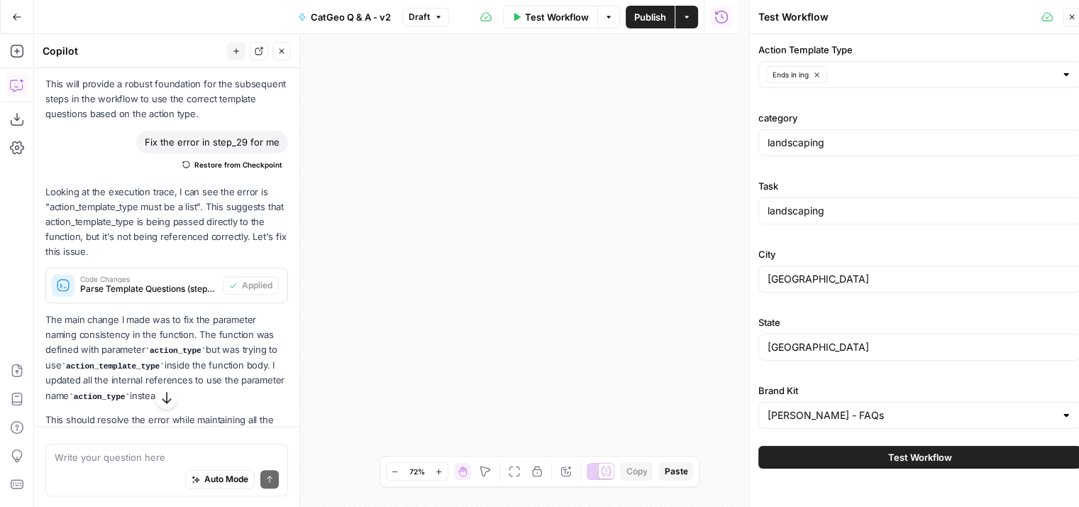
click at [925, 455] on span "Test Workflow" at bounding box center [920, 457] width 64 height 14
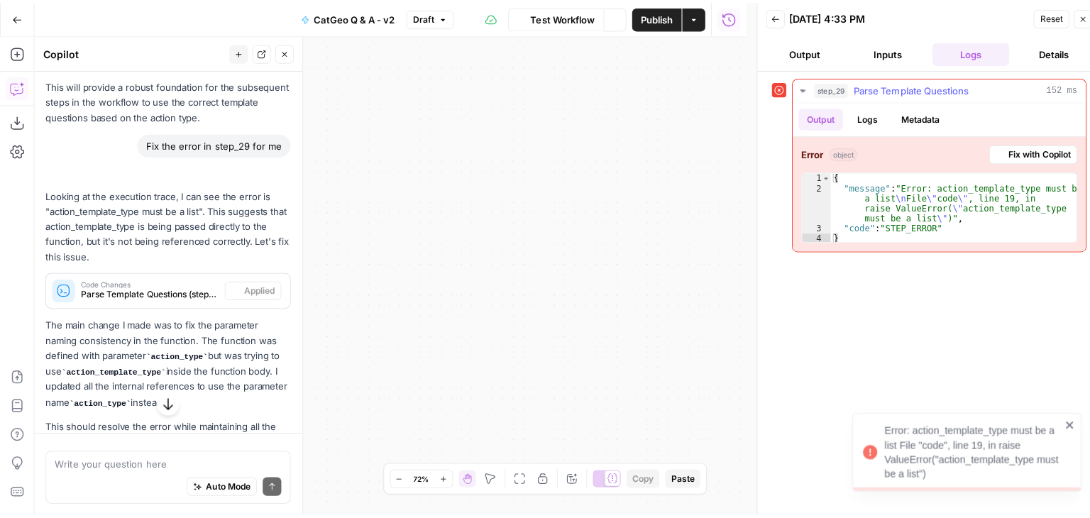
scroll to position [914, 0]
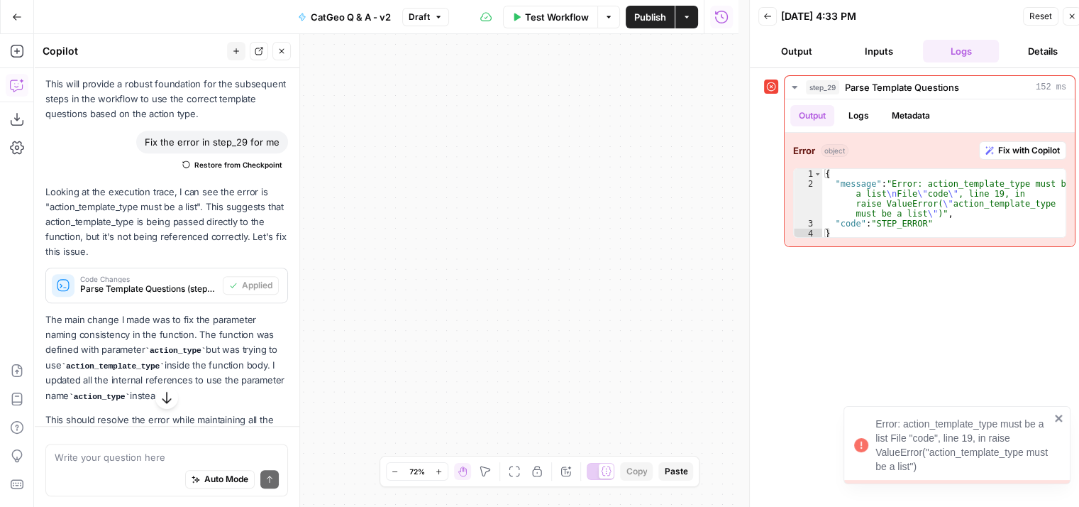
click at [1027, 43] on button "Details" at bounding box center [1043, 51] width 77 height 23
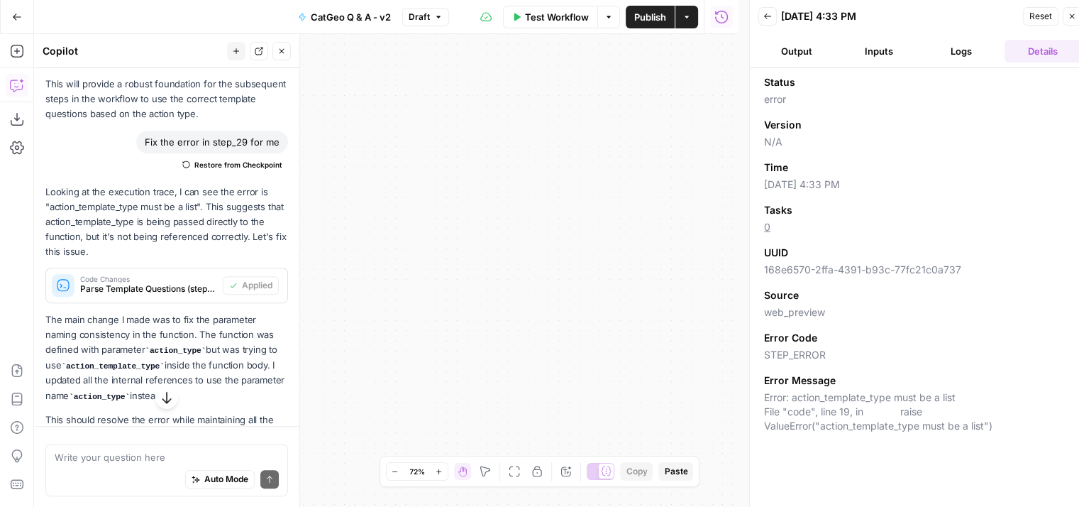
click at [962, 51] on button "Logs" at bounding box center [961, 51] width 77 height 23
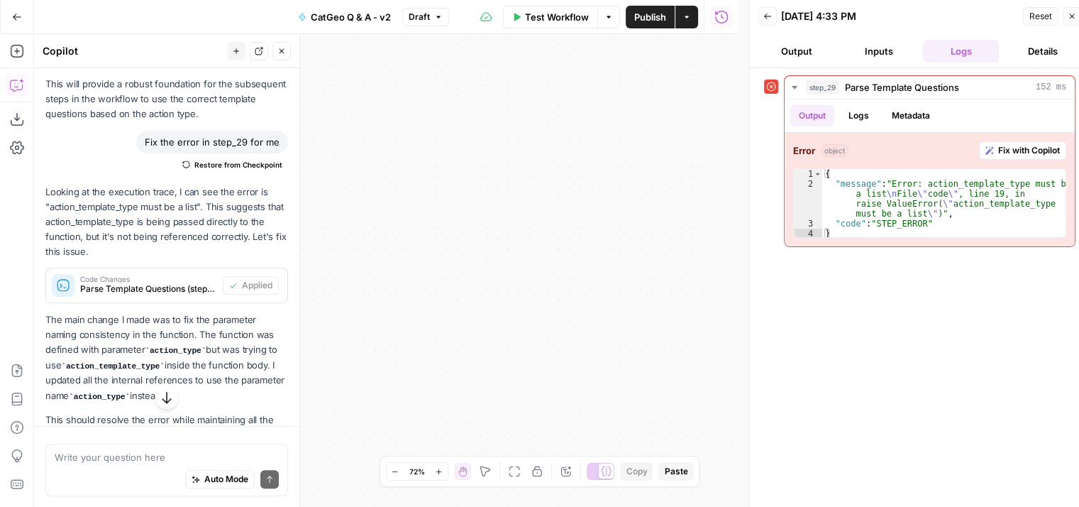
click at [1068, 17] on icon "button" at bounding box center [1072, 16] width 9 height 9
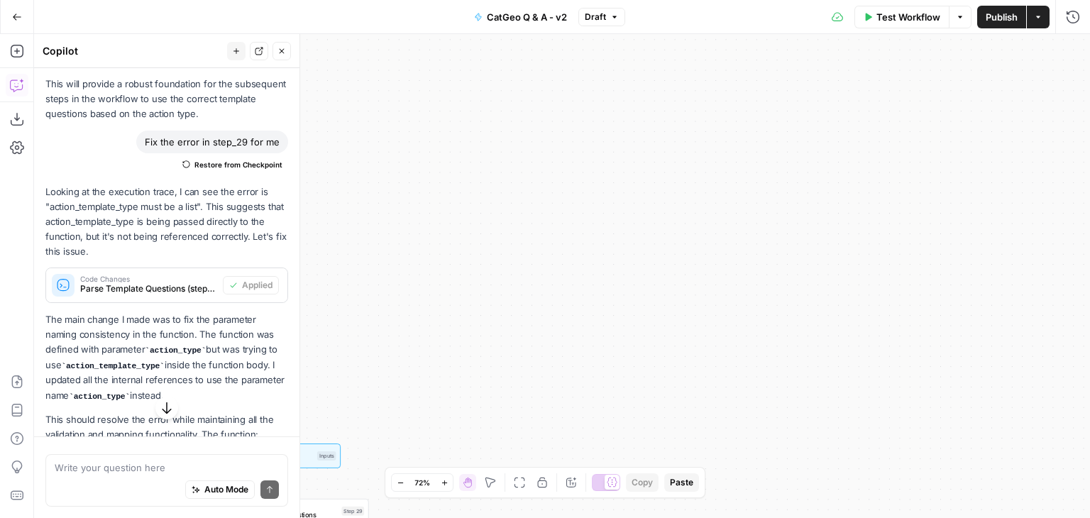
drag, startPoint x: 576, startPoint y: 210, endPoint x: 800, endPoint y: 242, distance: 226.5
click at [816, 238] on div "**********" at bounding box center [562, 276] width 1056 height 484
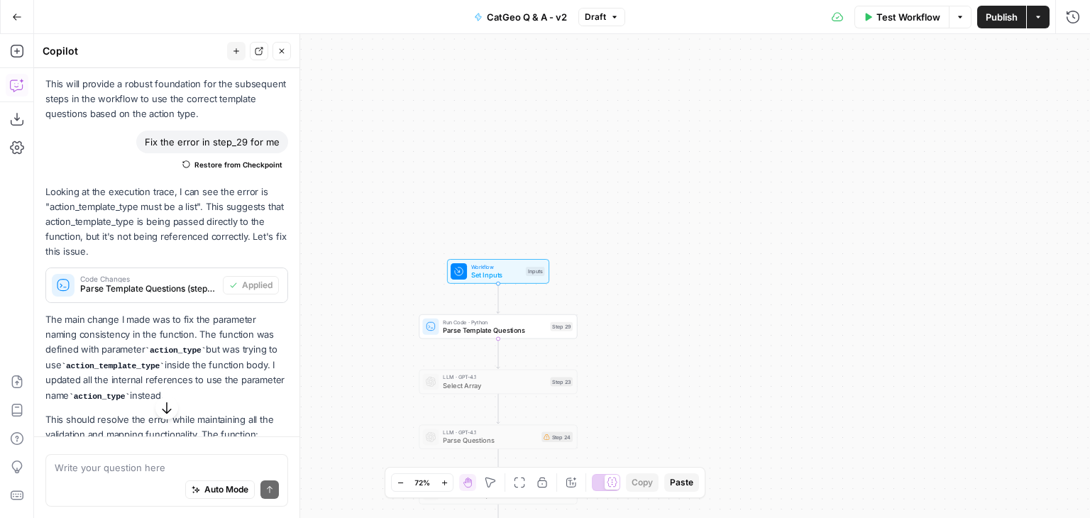
drag, startPoint x: 609, startPoint y: 274, endPoint x: 814, endPoint y: 83, distance: 280.1
click at [813, 80] on div "**********" at bounding box center [562, 276] width 1056 height 484
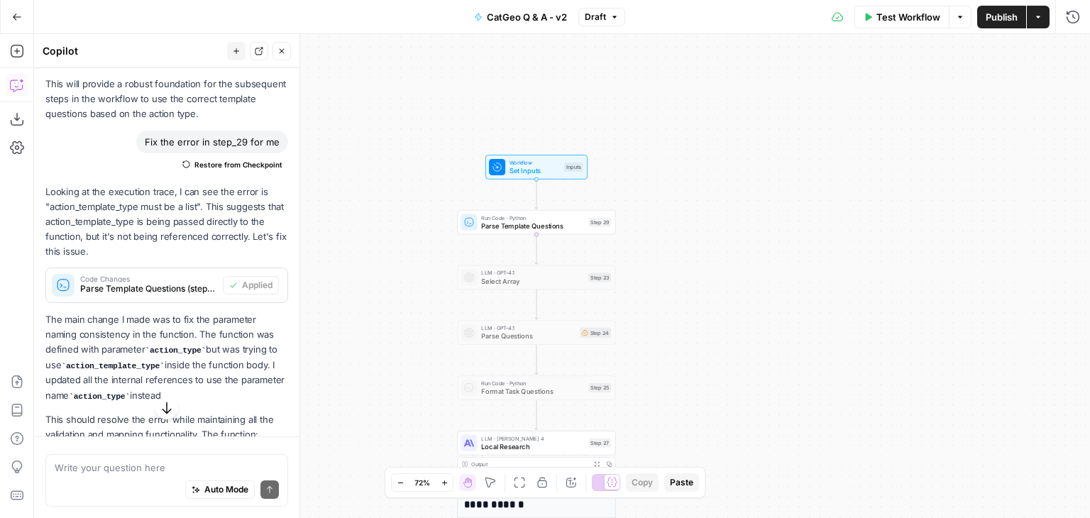
drag, startPoint x: 647, startPoint y: 311, endPoint x: 689, endPoint y: 211, distance: 108.4
click at [689, 211] on div "**********" at bounding box center [562, 276] width 1056 height 484
click at [526, 166] on span "Set Inputs" at bounding box center [535, 166] width 50 height 10
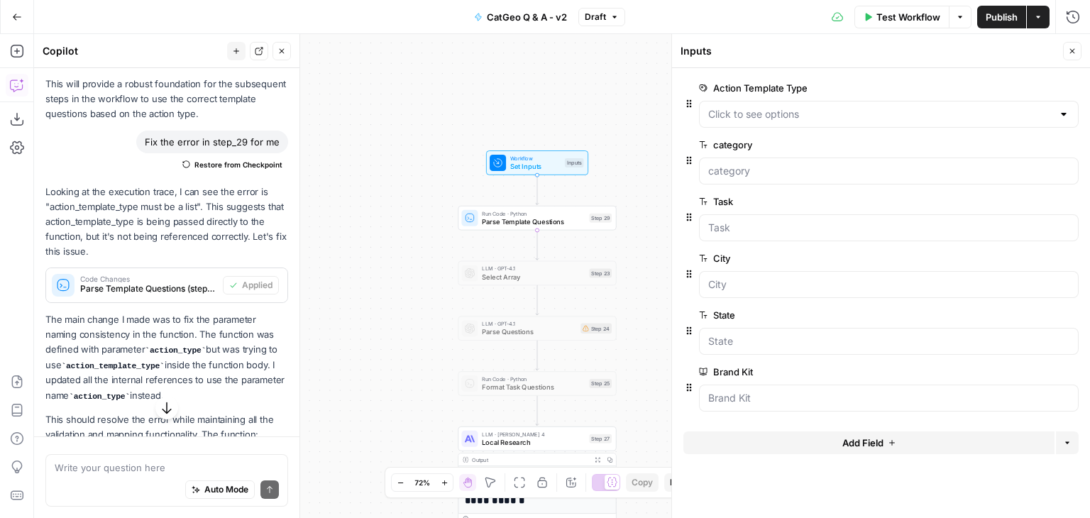
click at [1021, 81] on button "edit field" at bounding box center [1031, 87] width 55 height 17
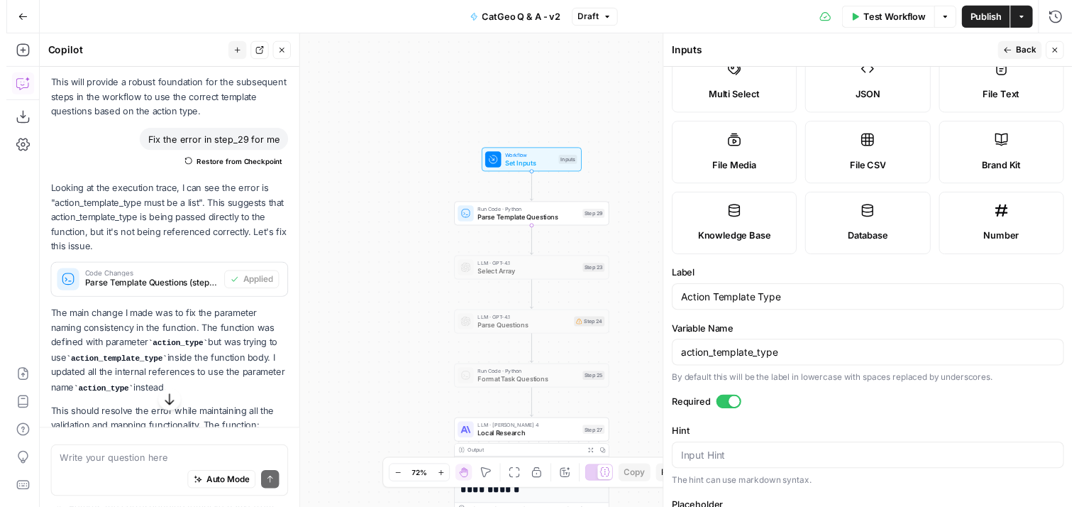
scroll to position [0, 0]
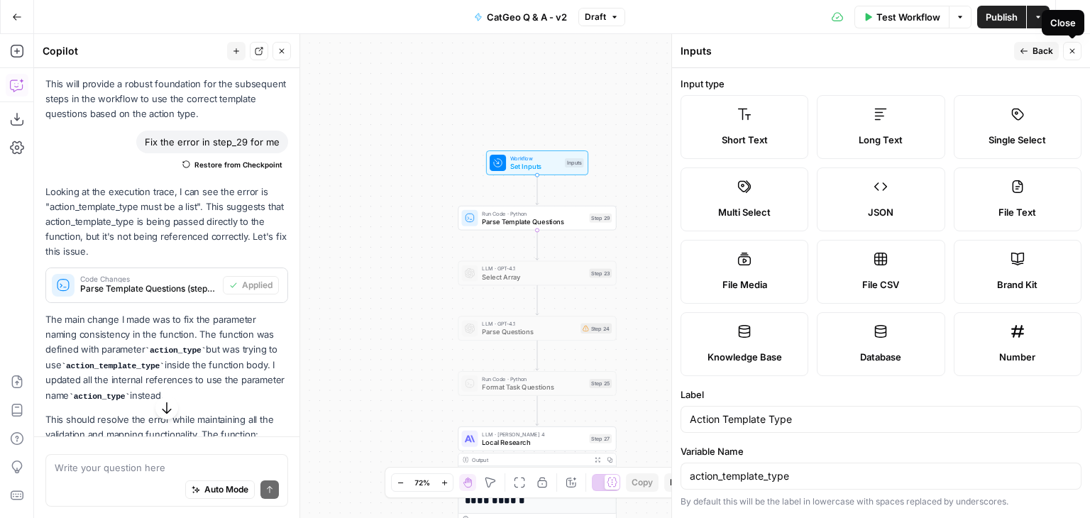
click at [1070, 53] on icon "button" at bounding box center [1072, 51] width 5 height 5
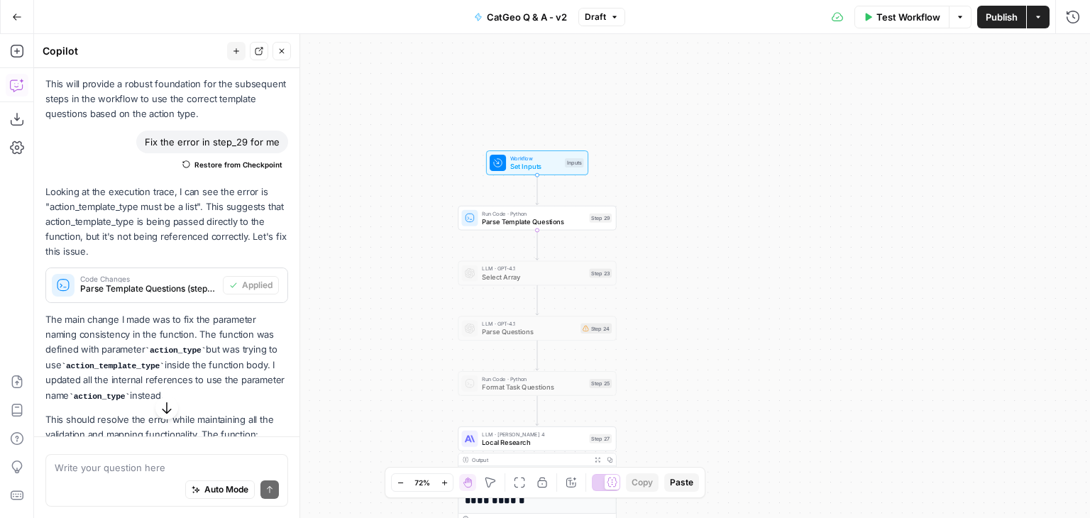
click at [915, 22] on span "Test Workflow" at bounding box center [908, 17] width 64 height 14
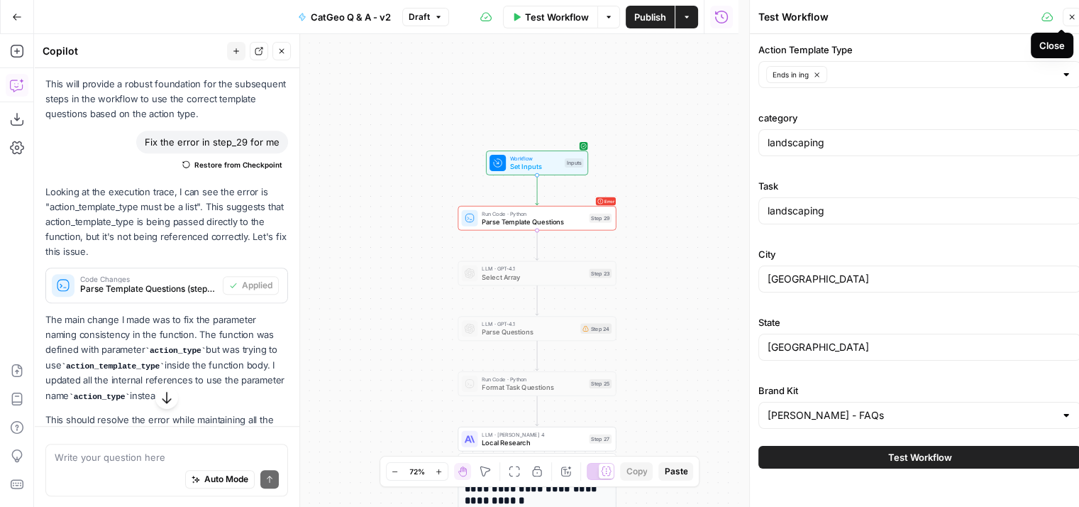
click at [1073, 15] on icon "button" at bounding box center [1072, 17] width 9 height 9
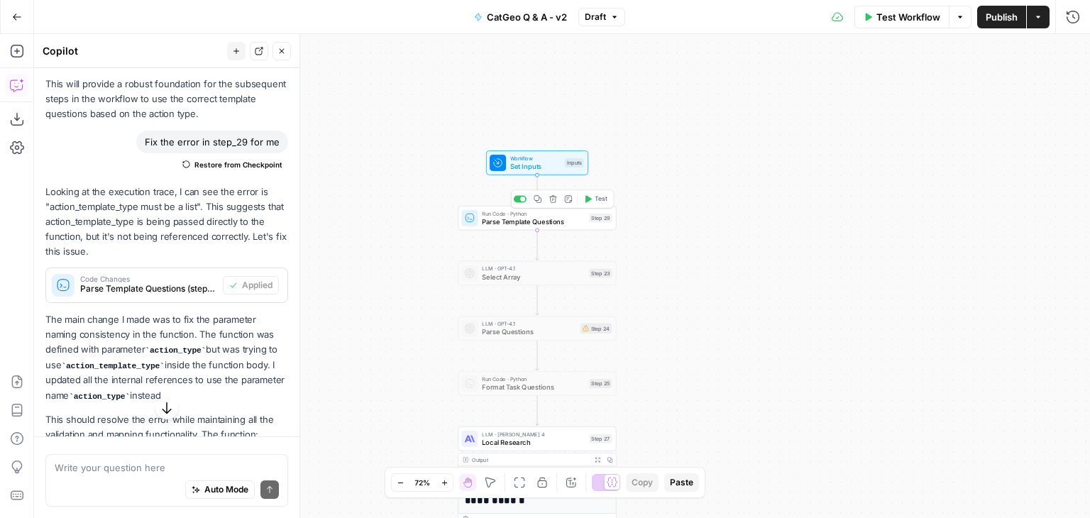
click at [596, 197] on span "Test" at bounding box center [601, 198] width 12 height 9
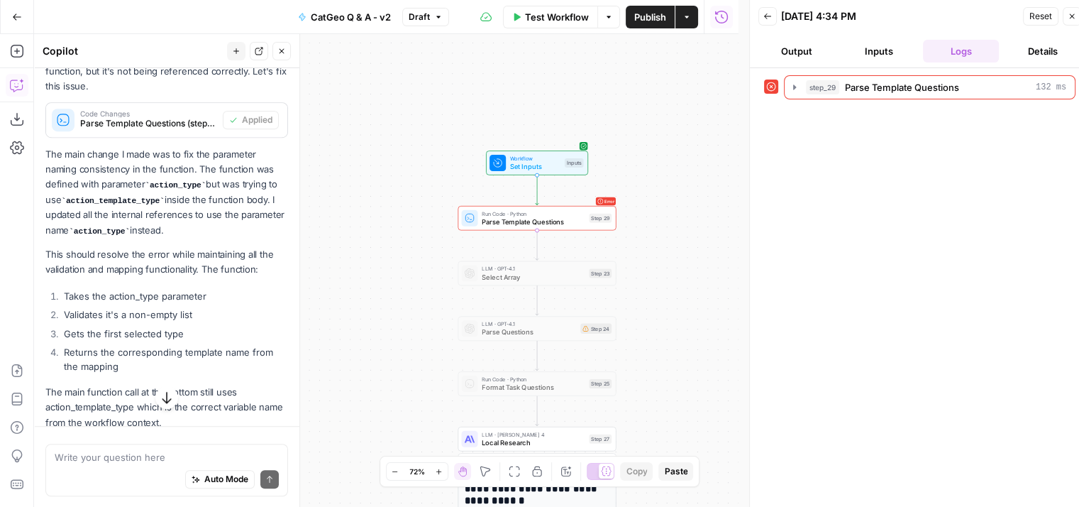
scroll to position [1115, 0]
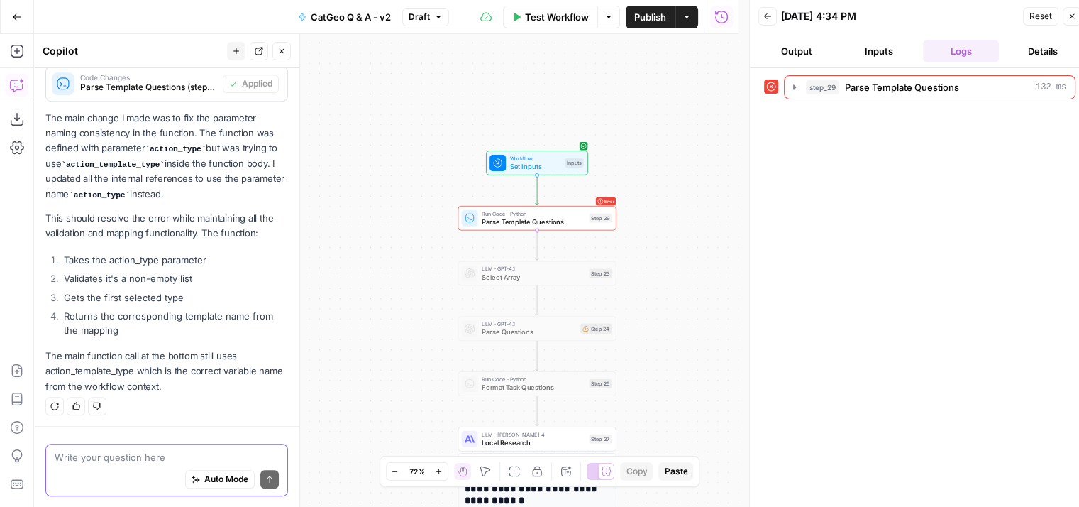
click at [162, 453] on textarea at bounding box center [167, 456] width 224 height 14
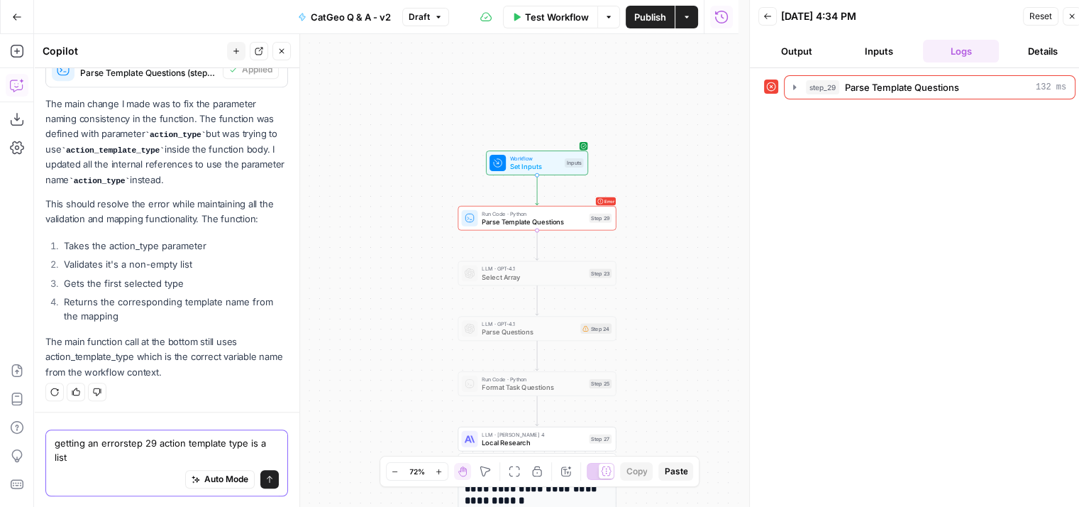
type textarea "getting an error step 29 action template type is a list"
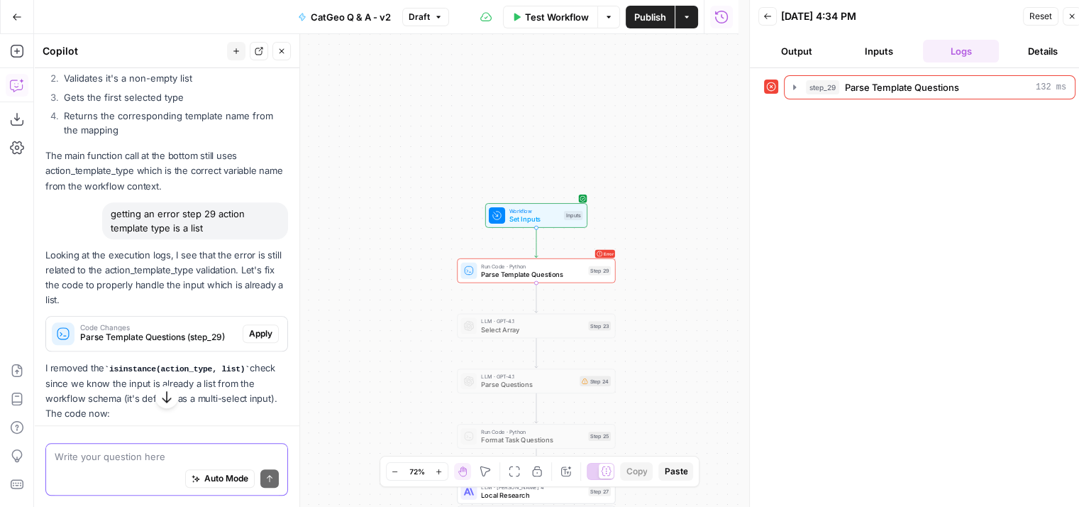
scroll to position [1457, 0]
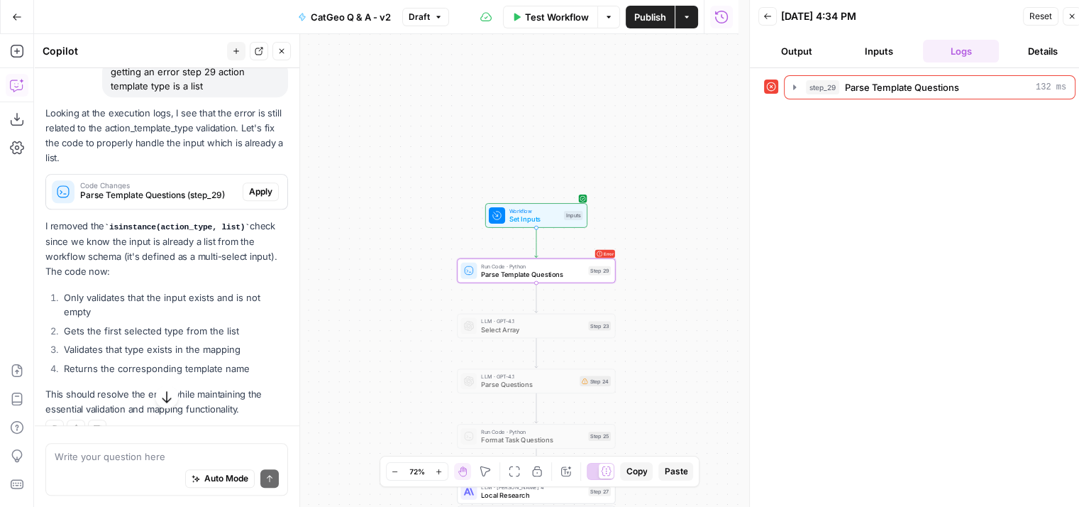
click at [255, 185] on span "Apply" at bounding box center [260, 191] width 23 height 13
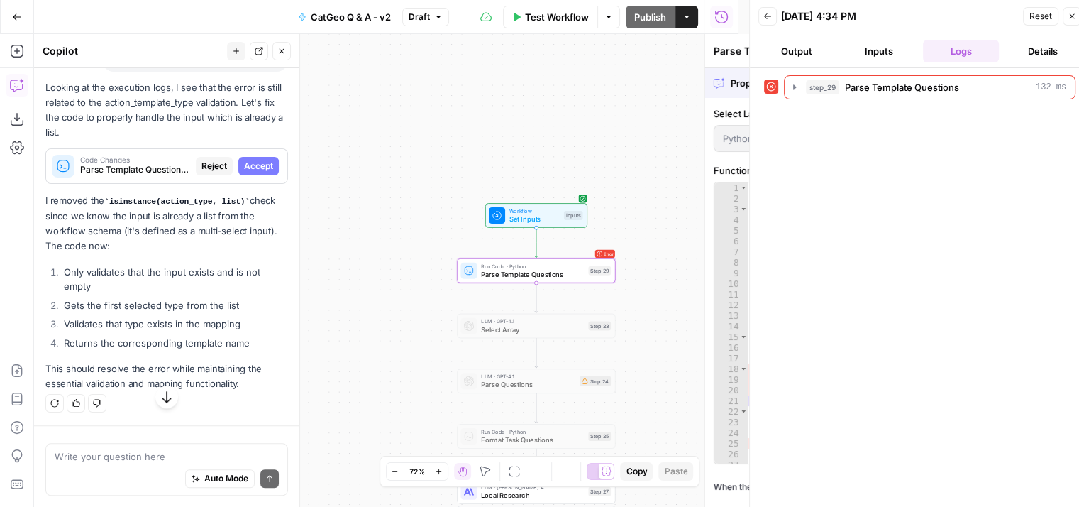
scroll to position [1412, 0]
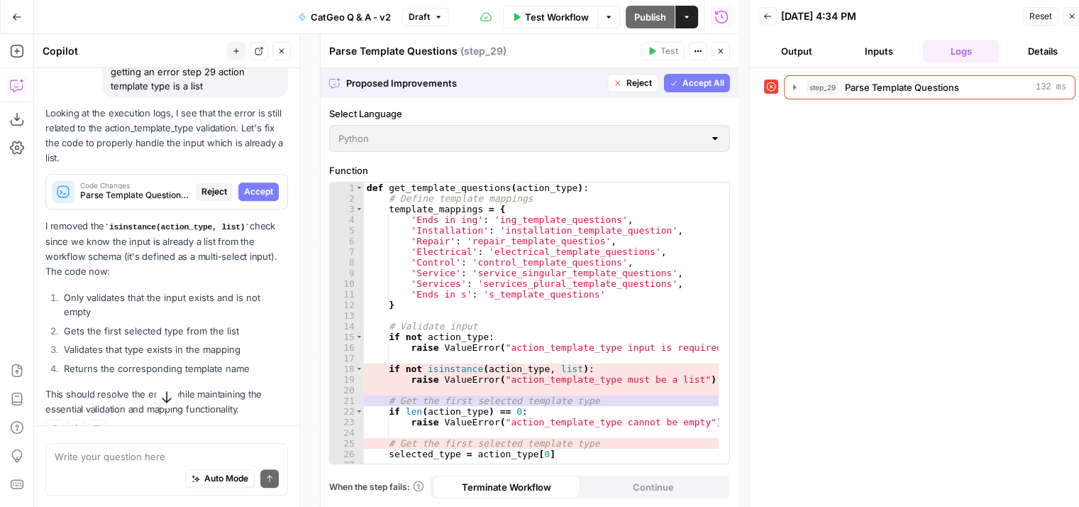
click at [696, 87] on span "Accept All" at bounding box center [704, 83] width 42 height 13
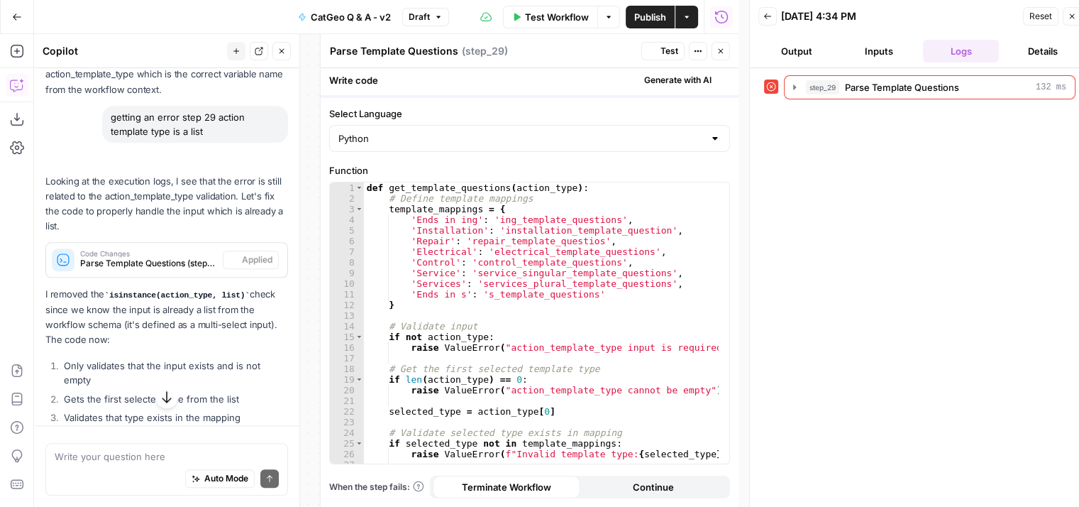
scroll to position [1457, 0]
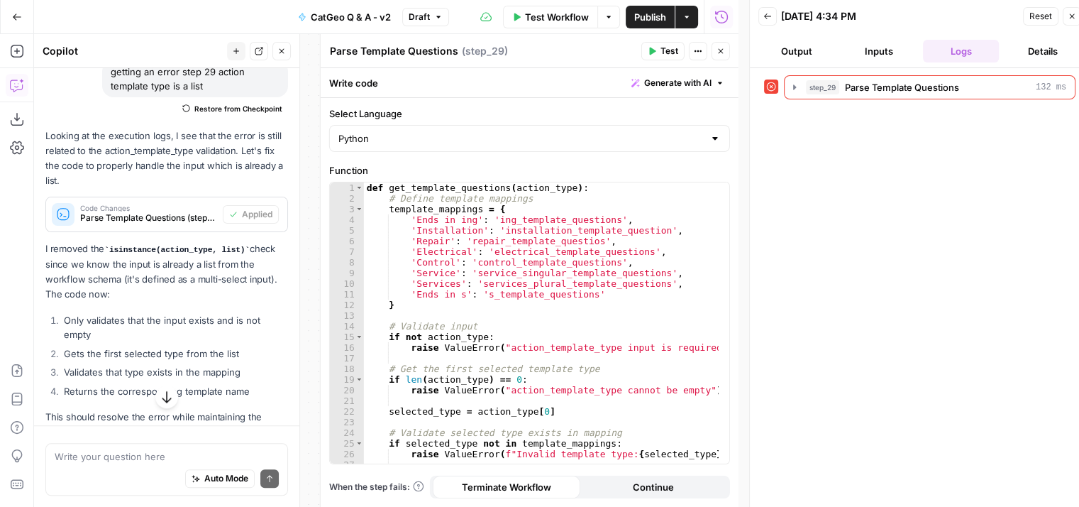
click at [647, 48] on button "Test" at bounding box center [662, 51] width 43 height 18
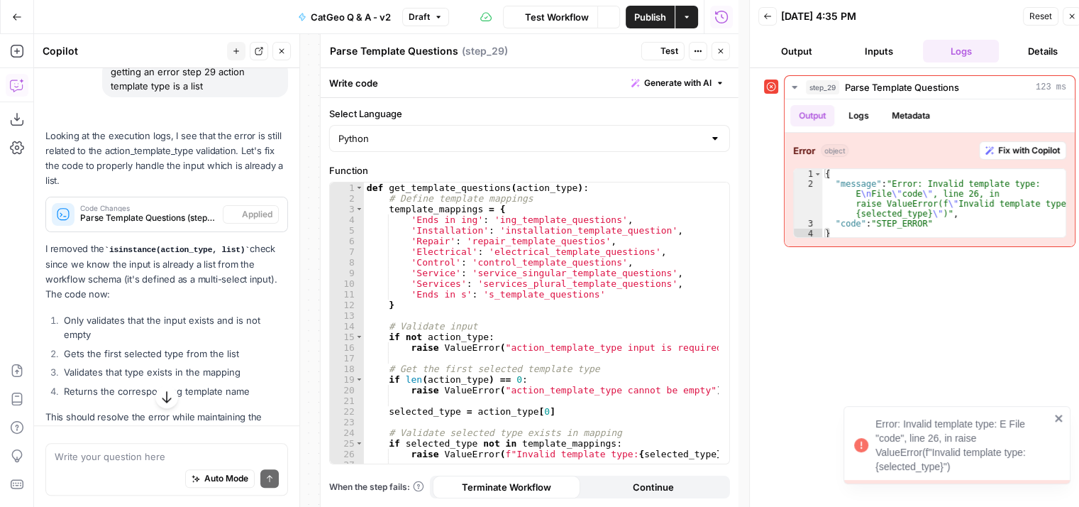
scroll to position [1503, 0]
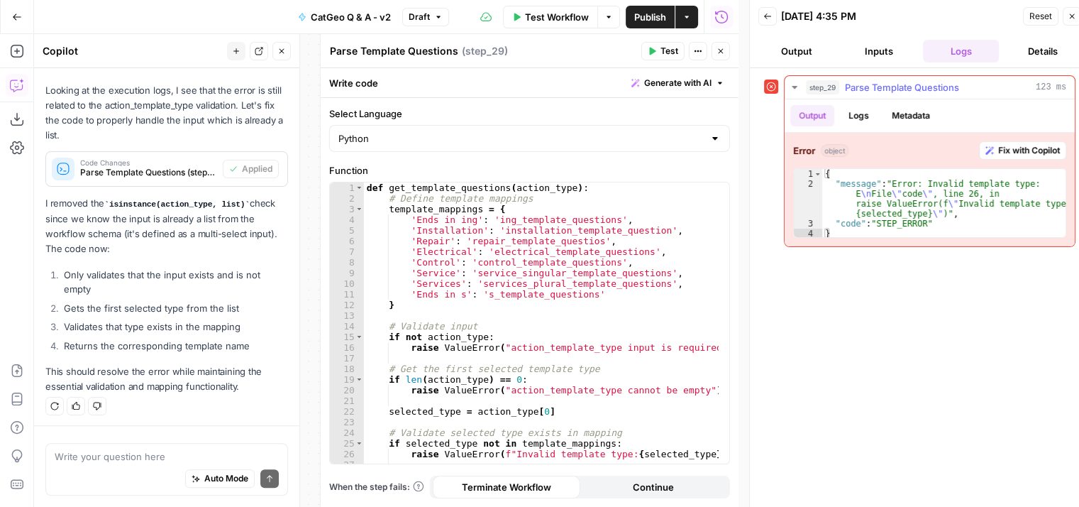
click at [1018, 144] on span "Fix with Copilot" at bounding box center [1029, 150] width 62 height 13
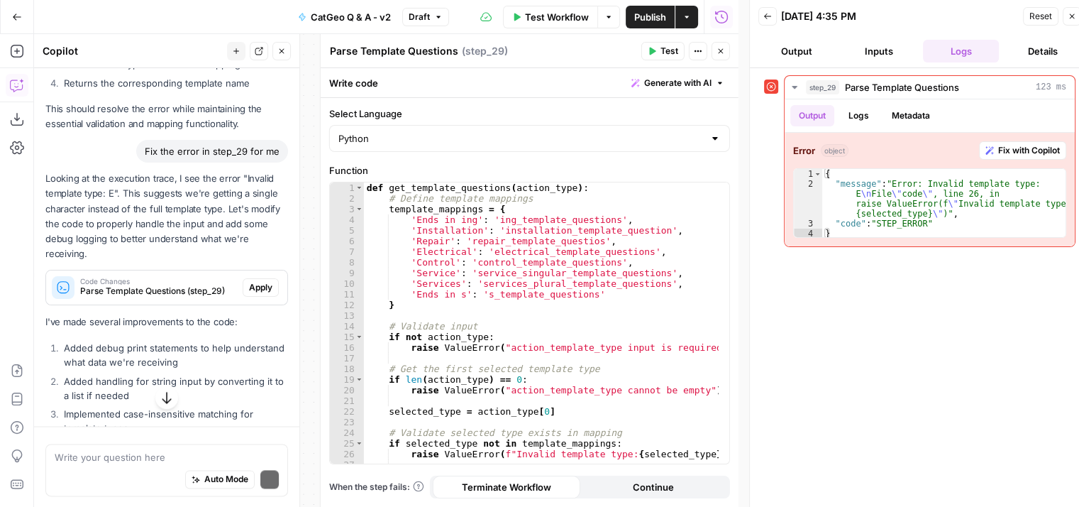
scroll to position [1833, 0]
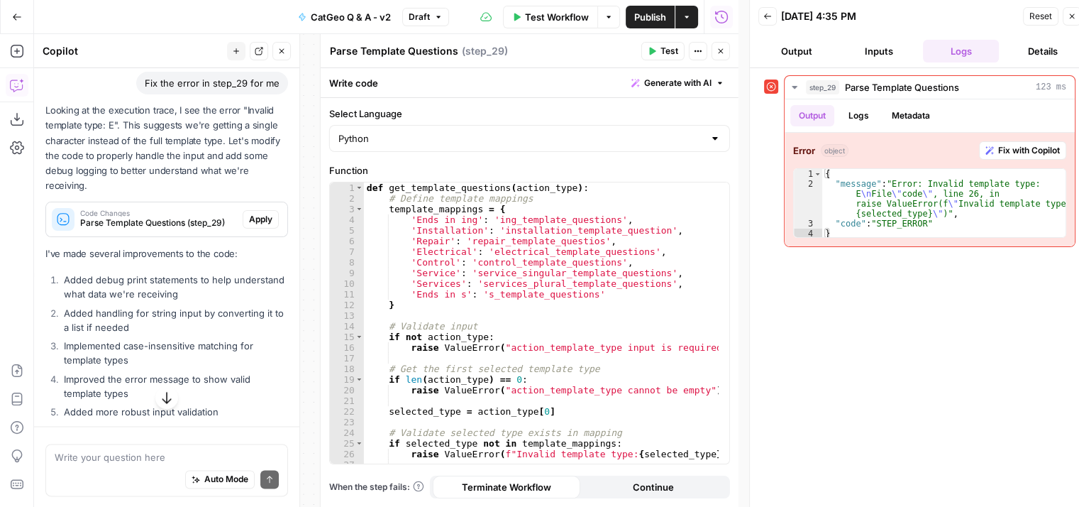
click at [251, 214] on span "Apply" at bounding box center [260, 219] width 23 height 13
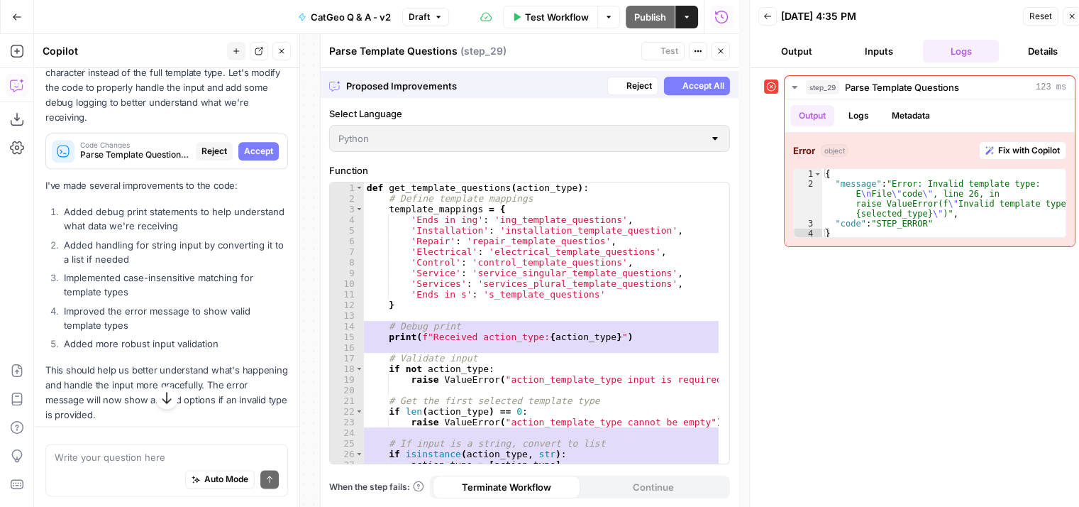
scroll to position [1765, 0]
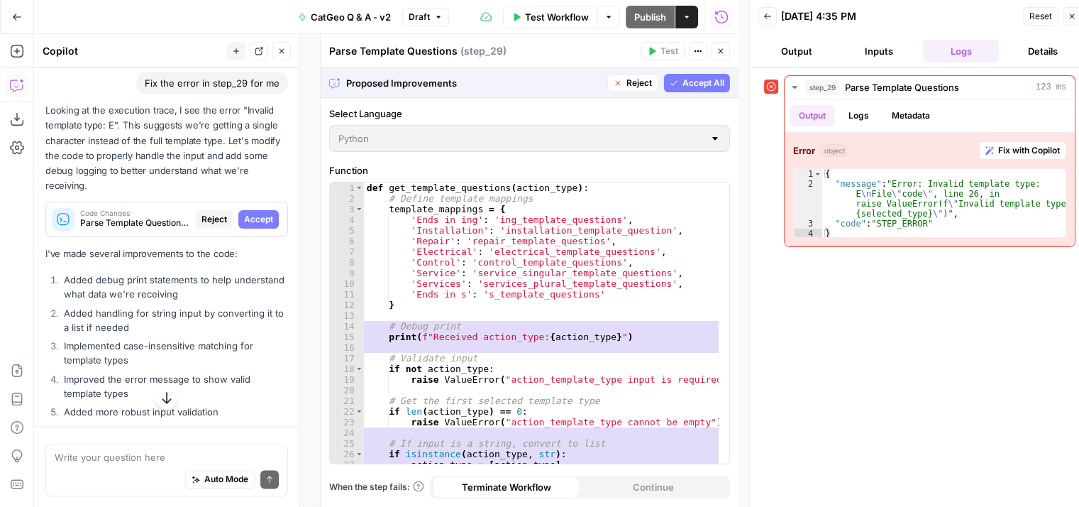
click at [695, 77] on span "Accept All" at bounding box center [704, 83] width 42 height 13
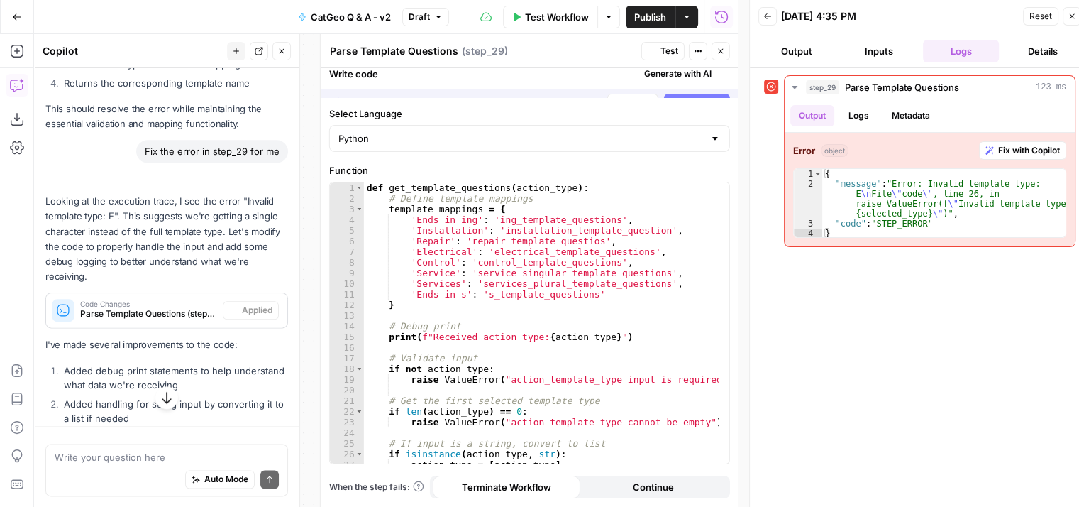
scroll to position [1833, 0]
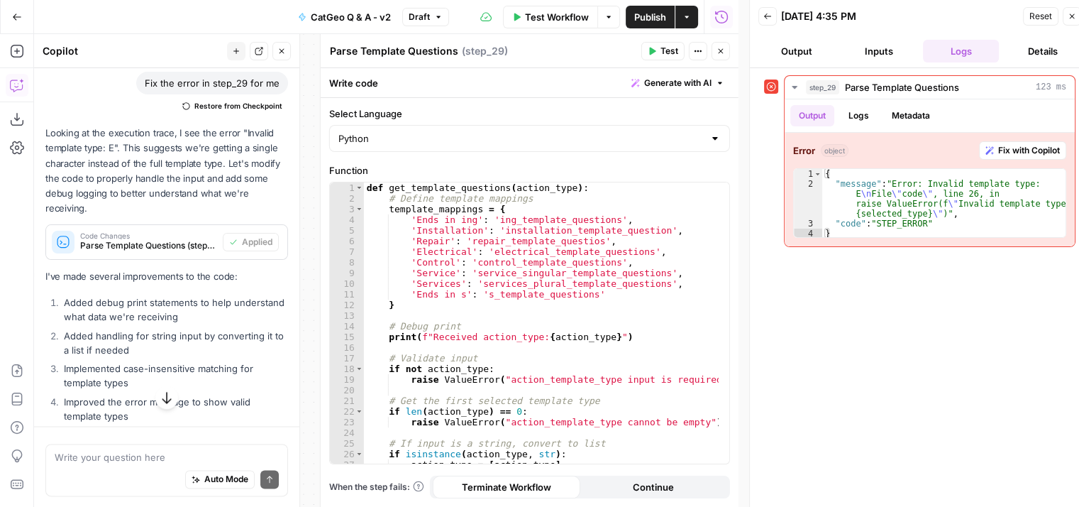
click at [655, 48] on icon "button" at bounding box center [652, 51] width 9 height 9
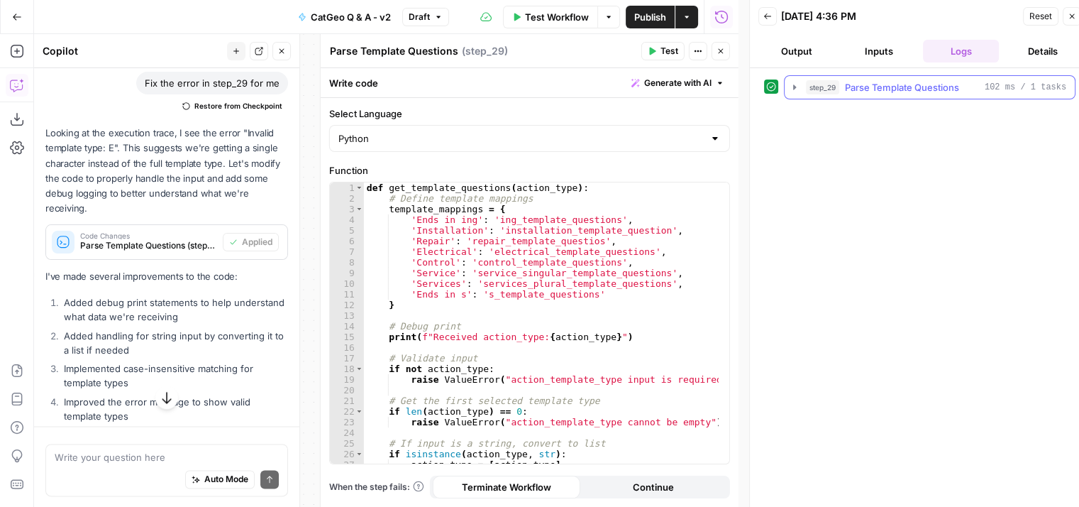
click at [792, 89] on icon "button" at bounding box center [794, 87] width 11 height 11
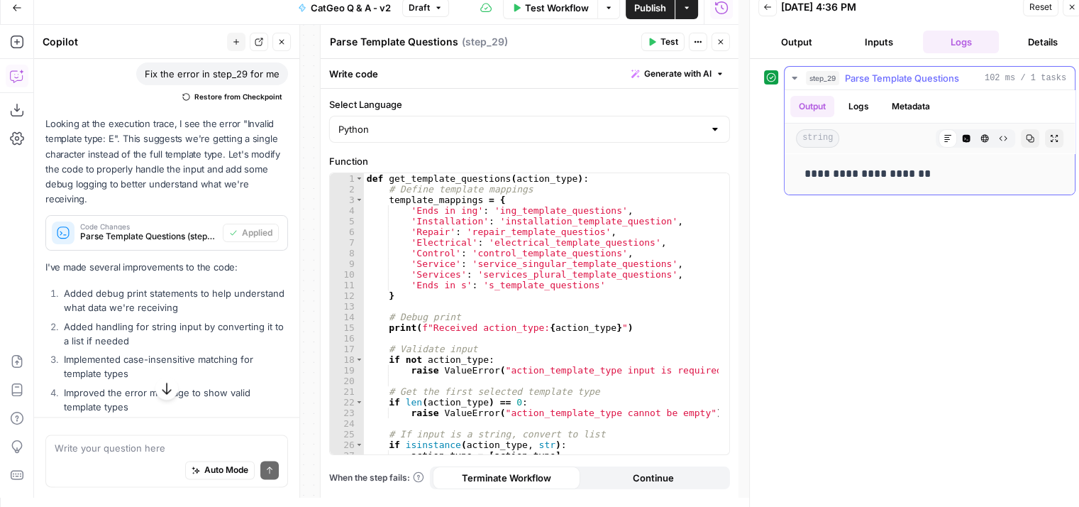
scroll to position [11, 0]
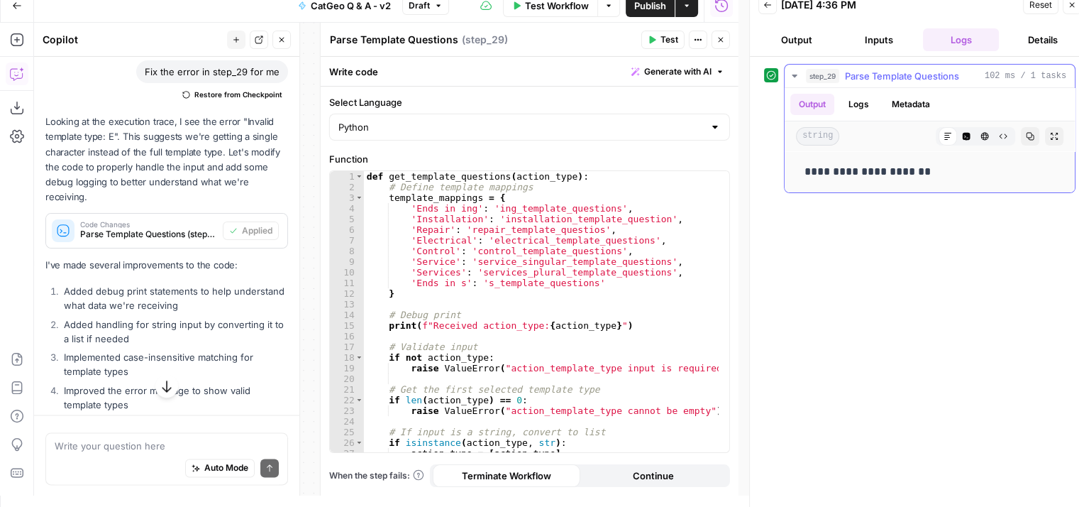
click at [857, 99] on button "Logs" at bounding box center [859, 104] width 38 height 21
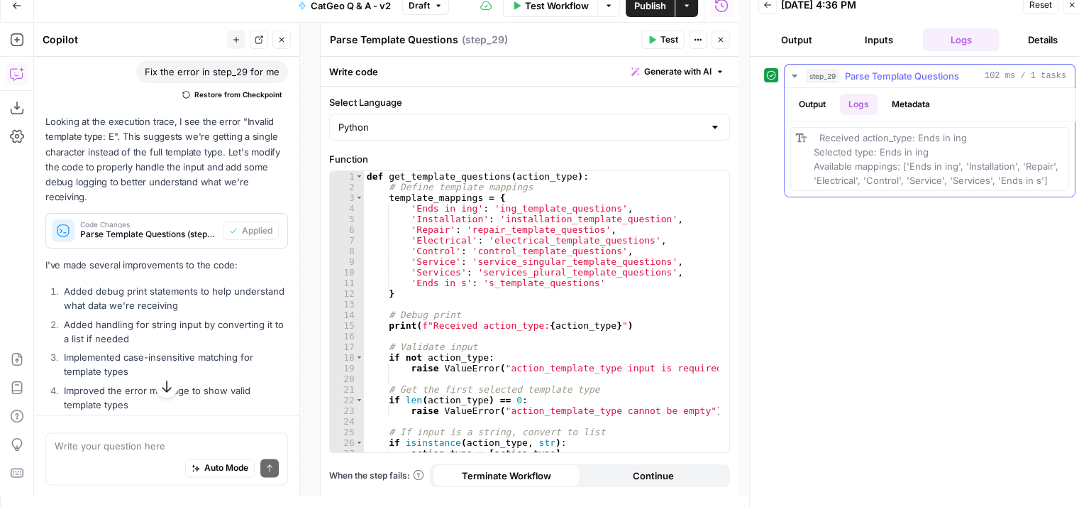
click at [812, 96] on button "Output" at bounding box center [812, 104] width 44 height 21
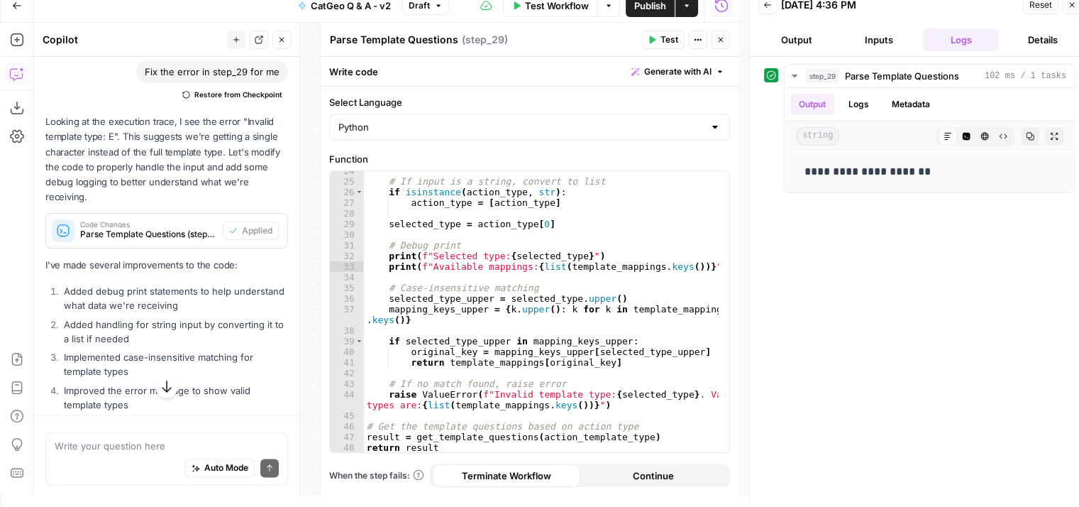
scroll to position [250, 0]
click at [968, 136] on icon "button" at bounding box center [967, 137] width 8 height 8
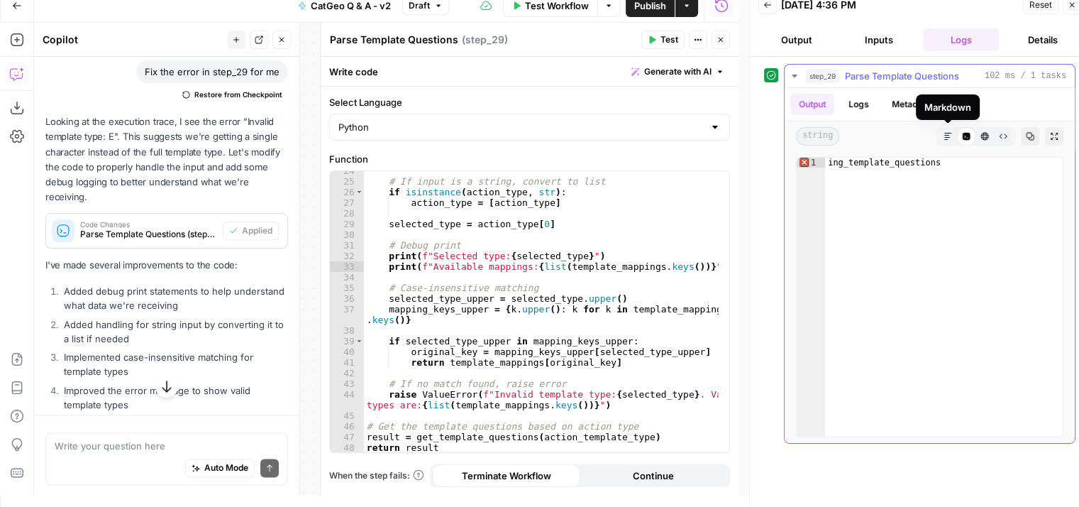
click at [944, 139] on icon "button" at bounding box center [948, 136] width 9 height 9
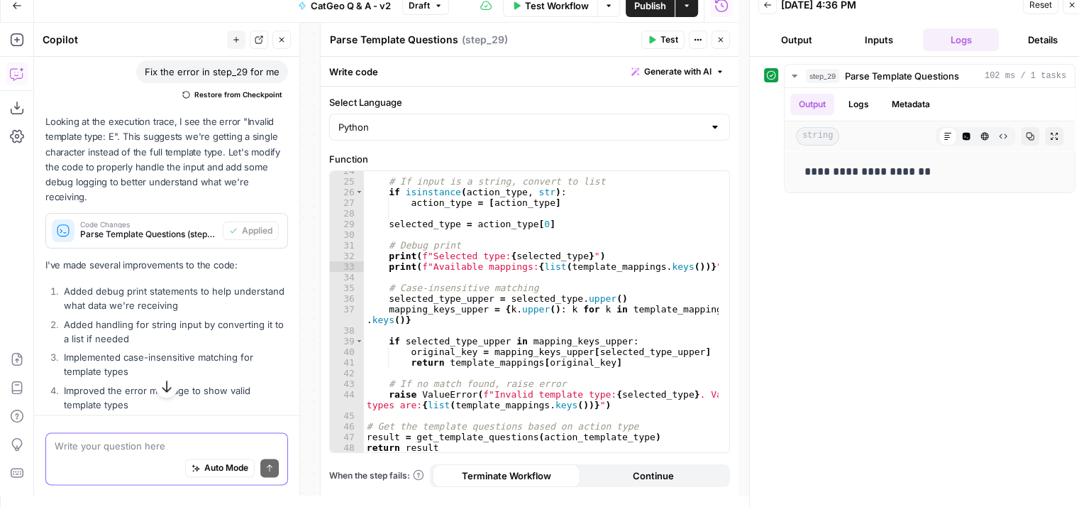
click at [142, 438] on textarea at bounding box center [167, 445] width 224 height 14
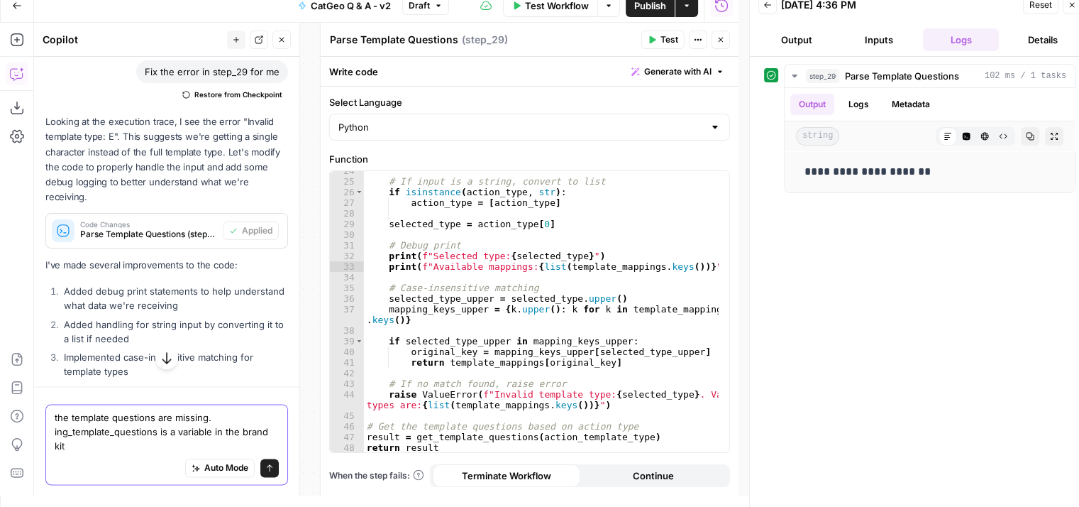
click at [206, 418] on textarea "the template questions are missing. ing_template_questions is a variable in the…" at bounding box center [167, 430] width 224 height 43
type textarea "the template questions are missing in the step 29 output. ing_template_question…"
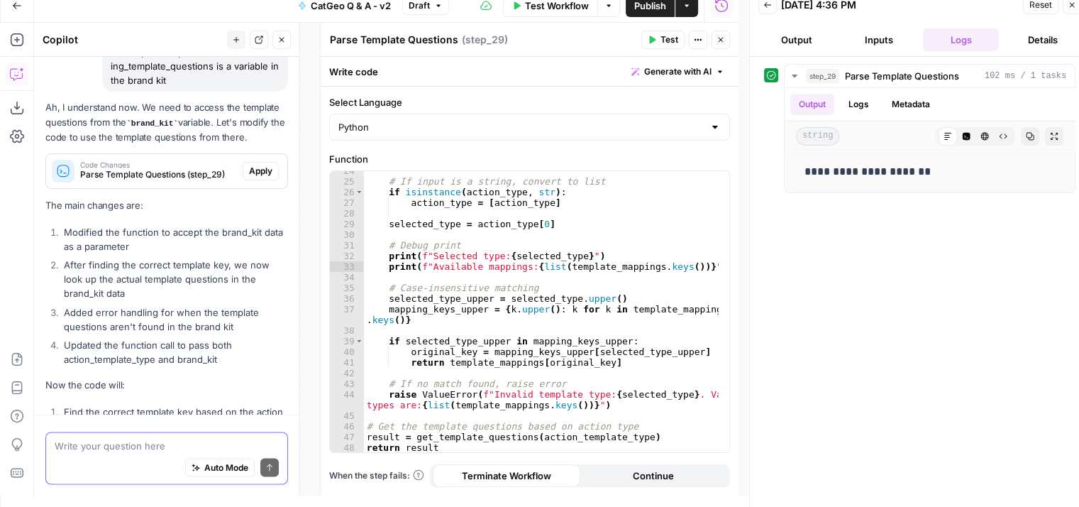
scroll to position [2331, 0]
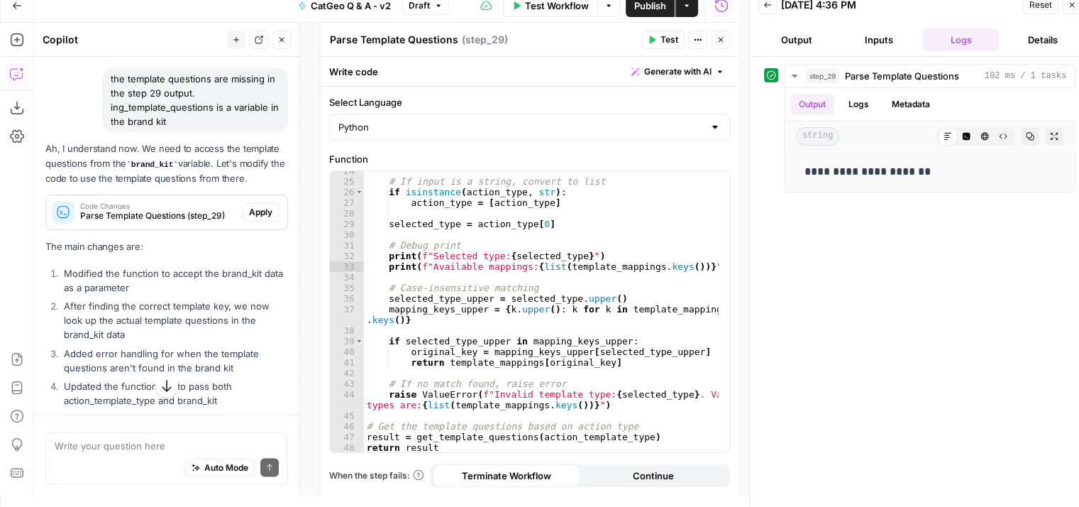
click at [249, 208] on span "Apply" at bounding box center [260, 212] width 23 height 13
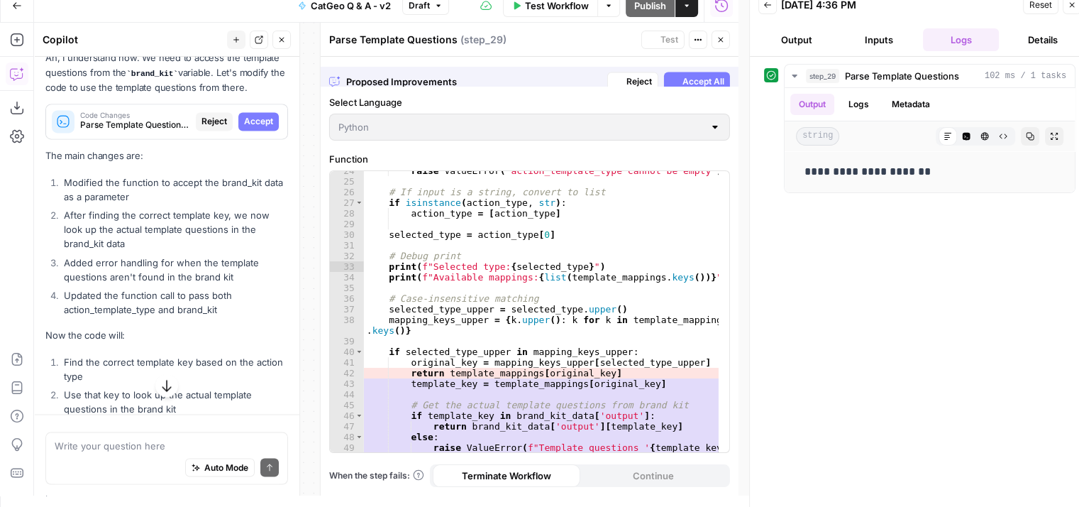
scroll to position [2240, 0]
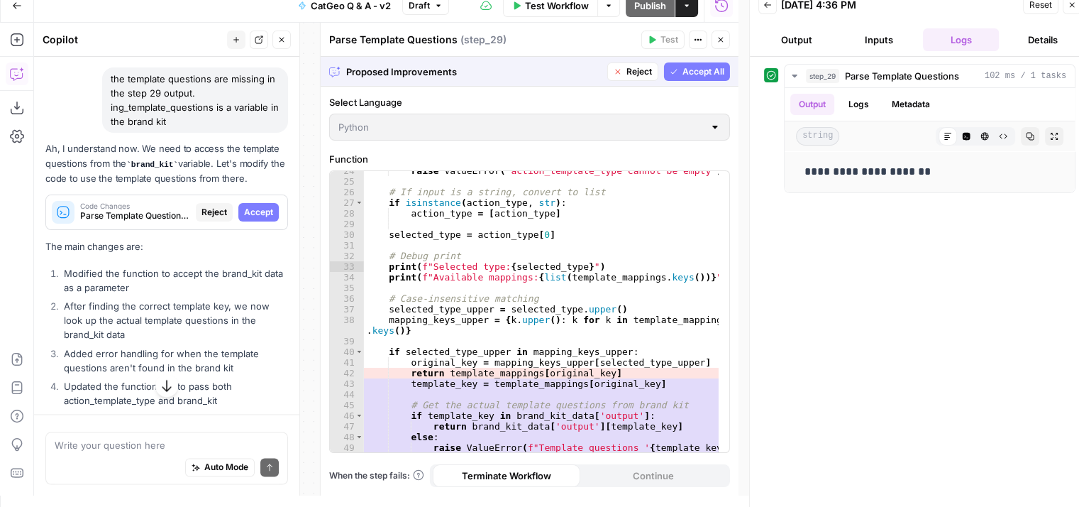
click at [698, 65] on span "Accept All" at bounding box center [704, 71] width 42 height 13
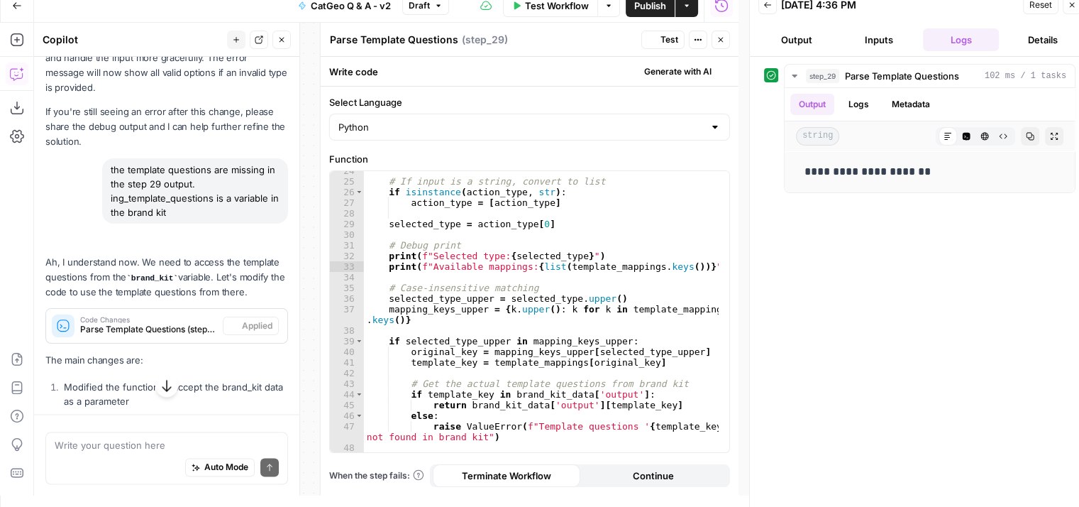
scroll to position [2331, 0]
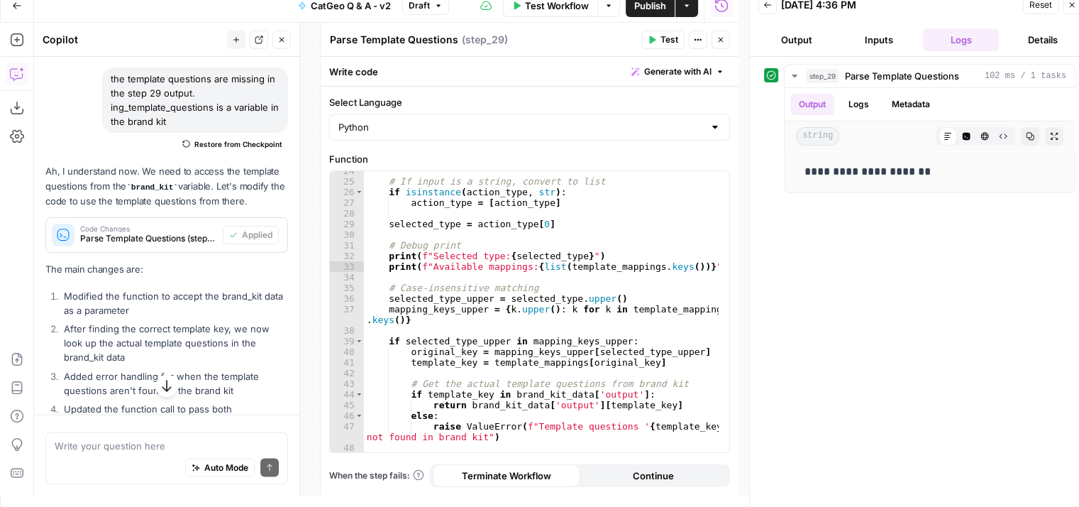
click at [655, 35] on icon "button" at bounding box center [652, 39] width 9 height 9
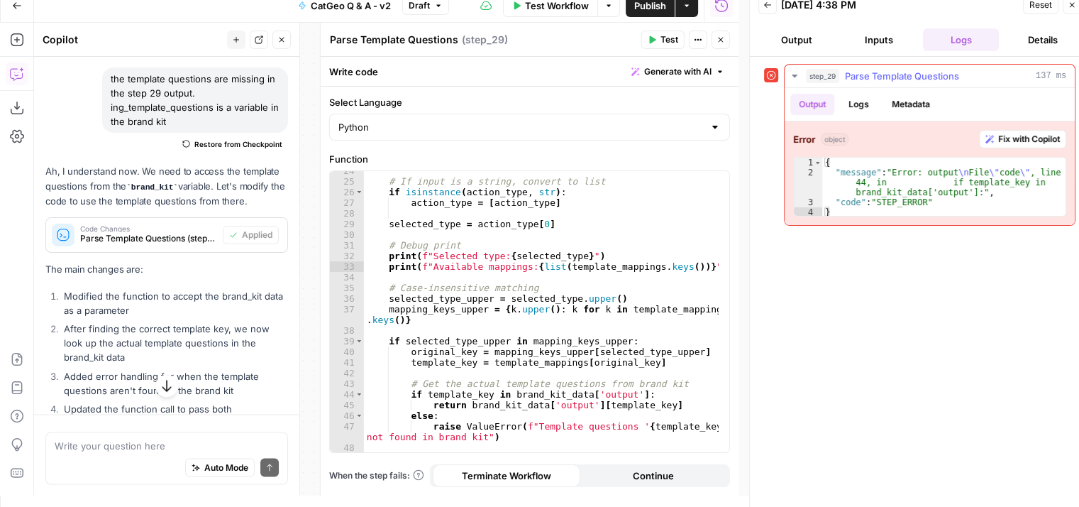
drag, startPoint x: 1033, startPoint y: 138, endPoint x: 966, endPoint y: 268, distance: 146.3
click at [1033, 138] on span "Fix with Copilot" at bounding box center [1029, 139] width 62 height 13
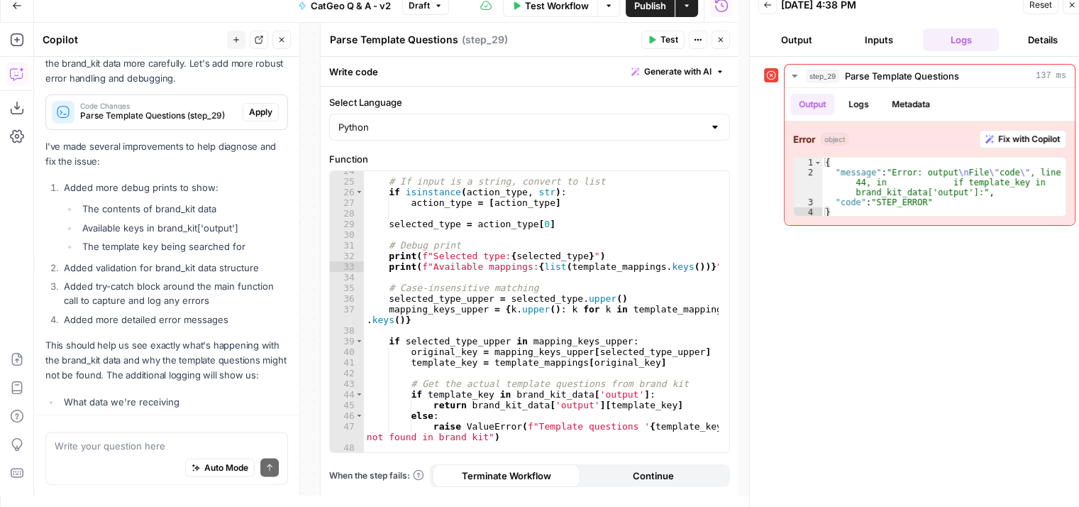
scroll to position [2926, 0]
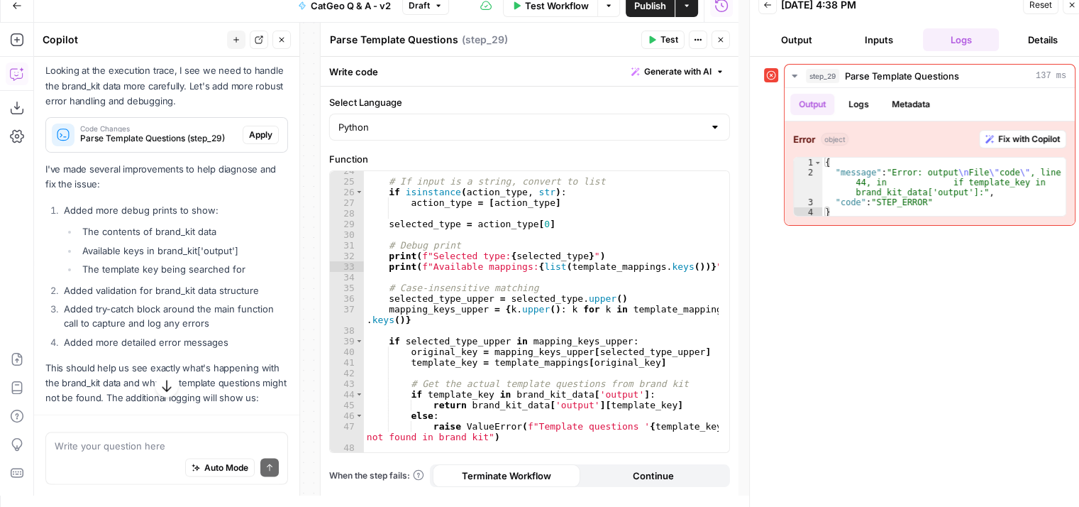
click at [249, 131] on span "Apply" at bounding box center [260, 134] width 23 height 13
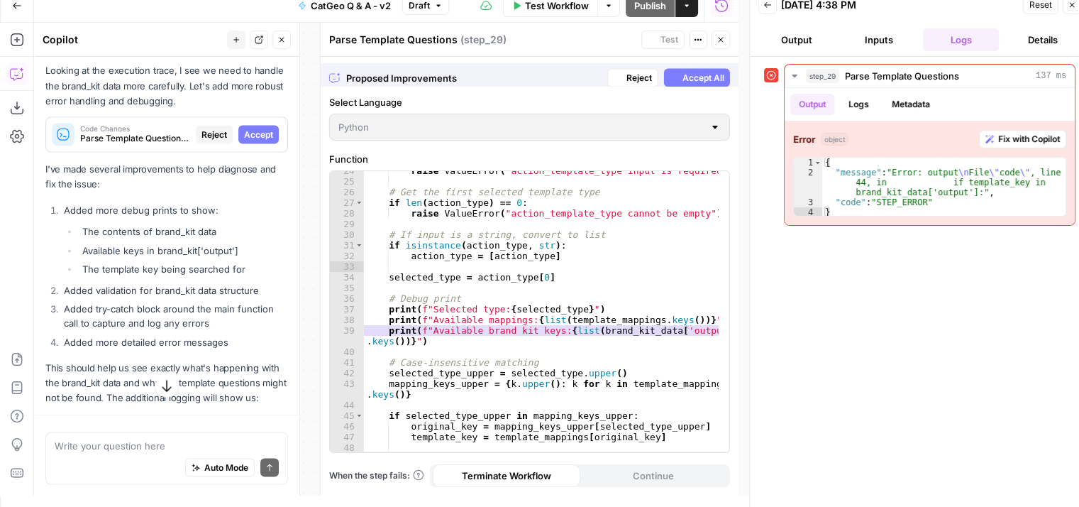
scroll to position [261, 0]
click at [688, 72] on span "Accept All" at bounding box center [704, 71] width 42 height 13
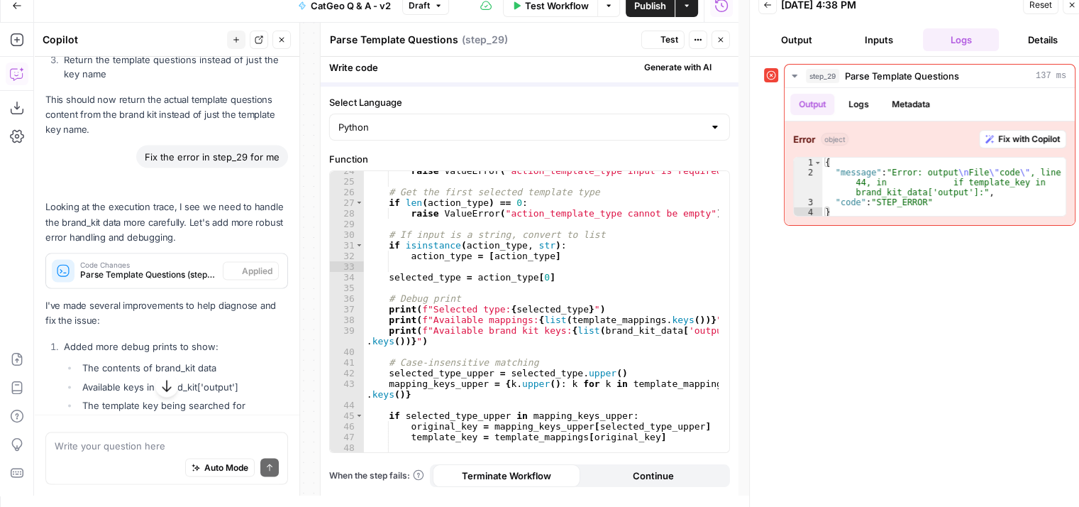
scroll to position [2949, 0]
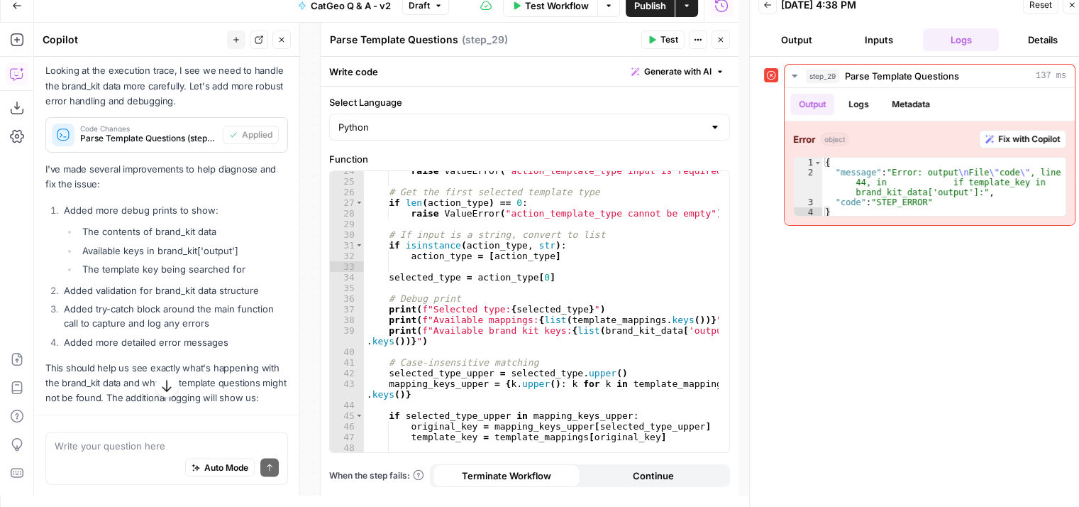
click at [664, 35] on span "Test" at bounding box center [670, 39] width 18 height 13
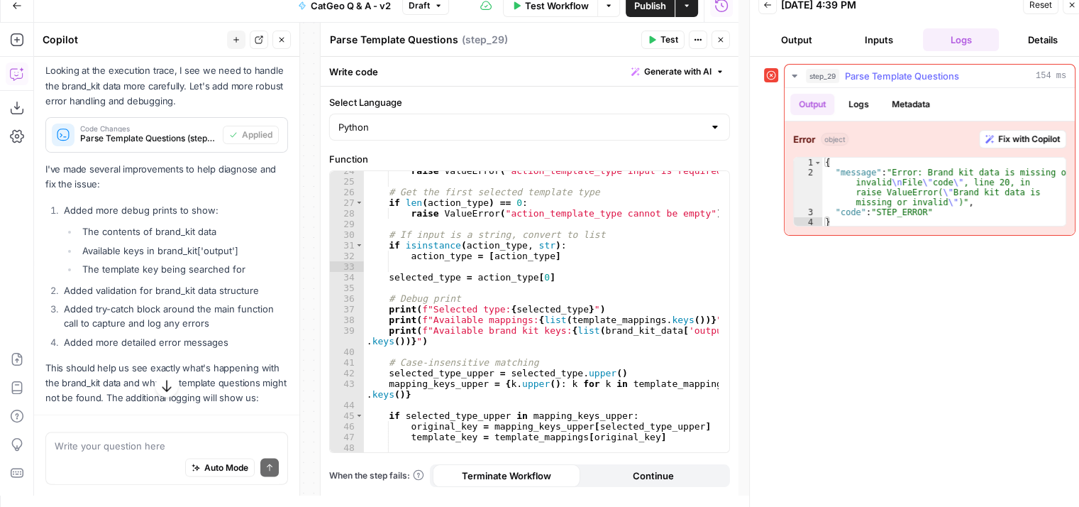
click at [1025, 133] on span "Fix with Copilot" at bounding box center [1029, 139] width 62 height 13
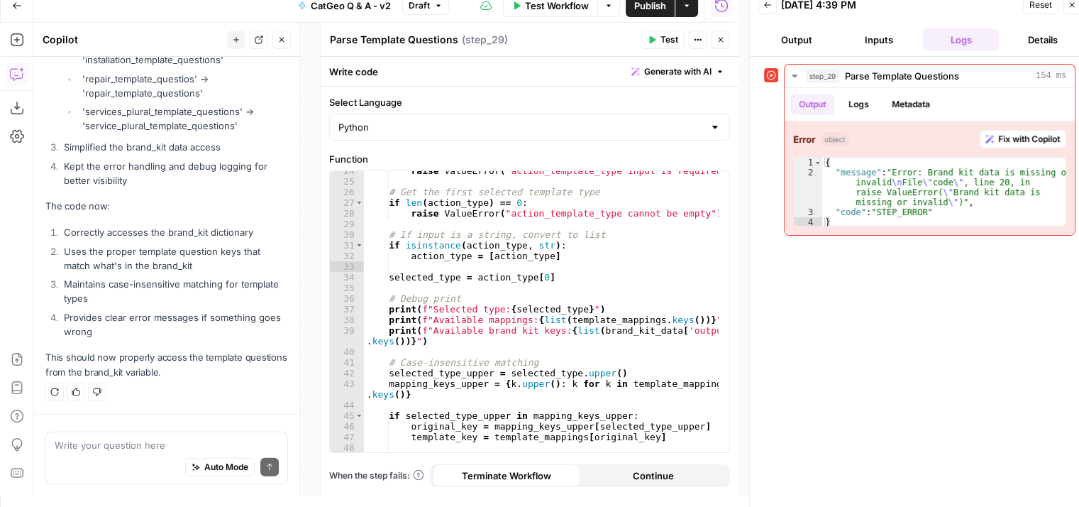
scroll to position [3452, 0]
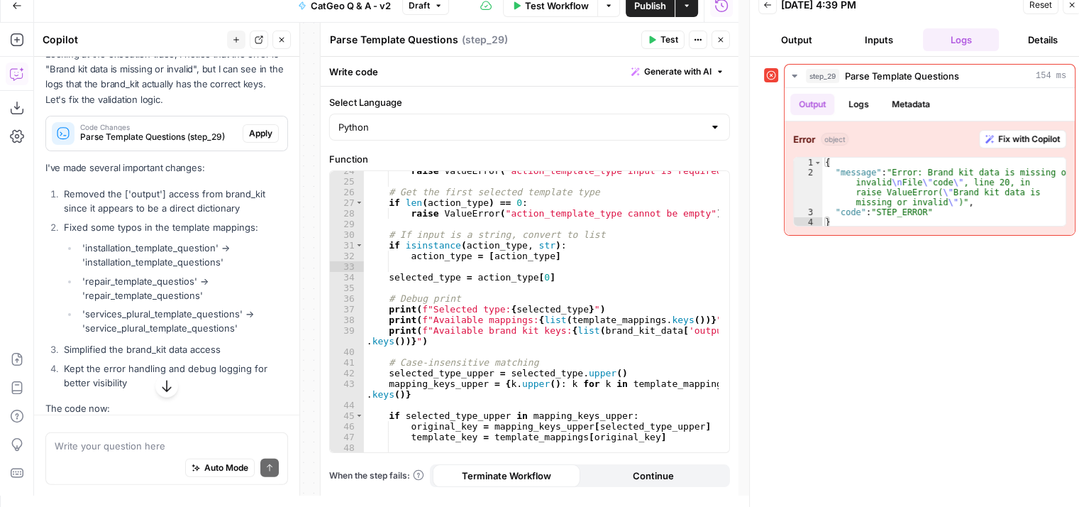
click at [249, 140] on span "Apply" at bounding box center [260, 133] width 23 height 13
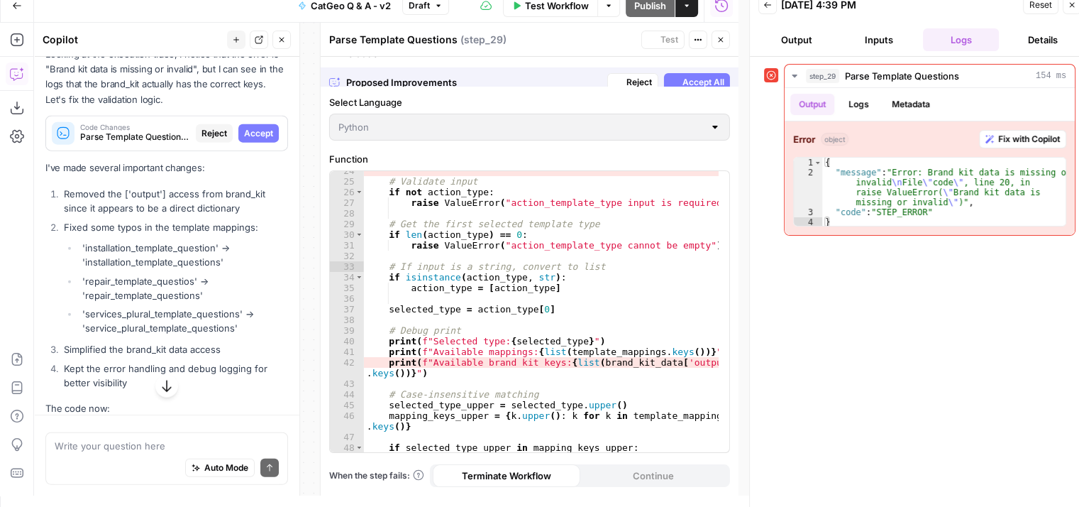
scroll to position [282, 0]
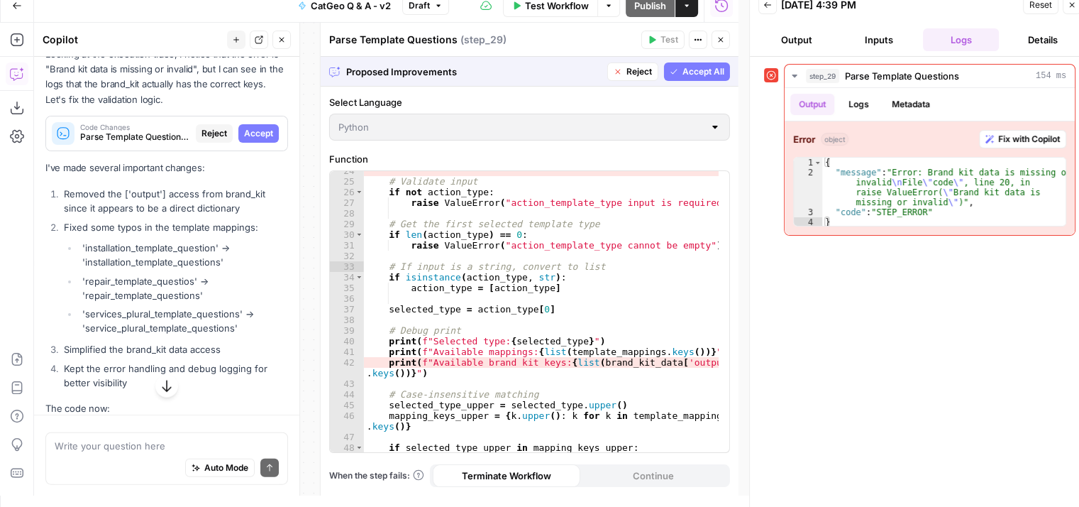
click at [690, 74] on span "Accept All" at bounding box center [704, 71] width 42 height 13
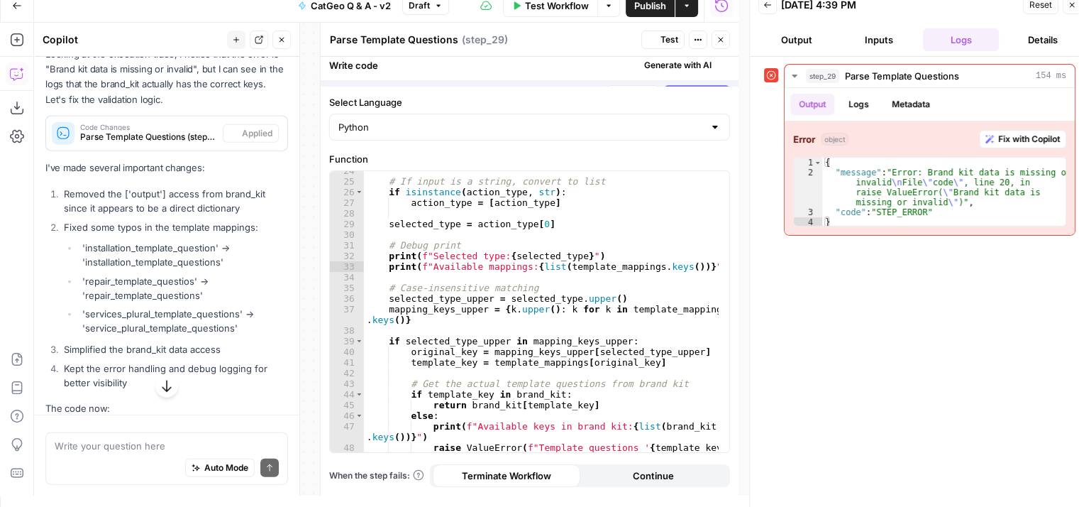
scroll to position [272, 0]
click at [661, 38] on span "Test" at bounding box center [670, 39] width 18 height 13
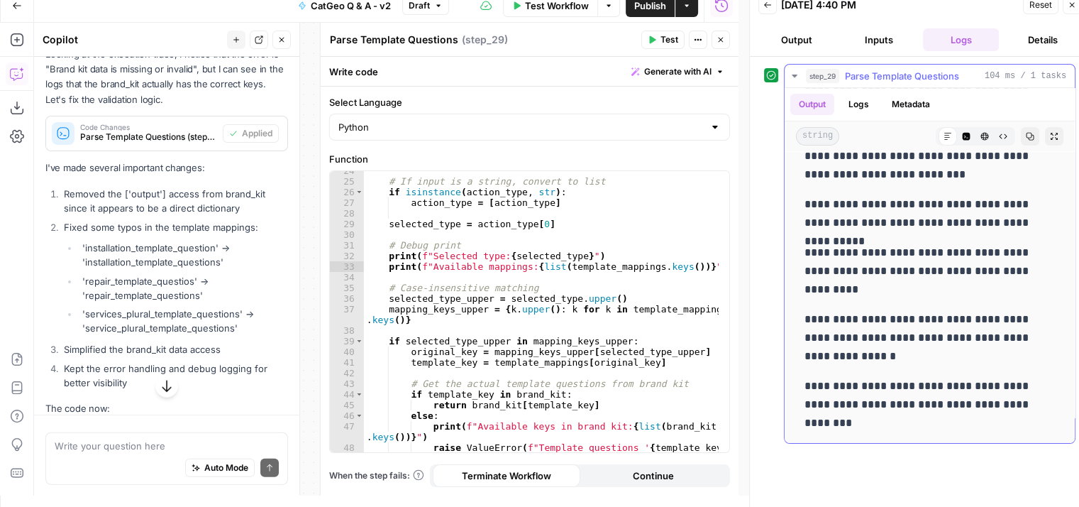
scroll to position [75, 0]
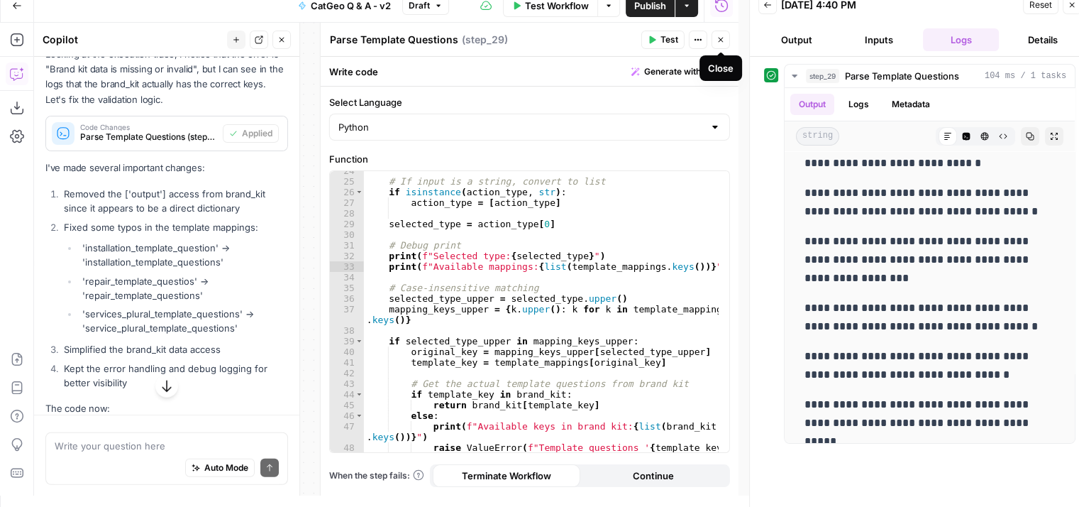
click at [722, 37] on icon "button" at bounding box center [721, 39] width 9 height 9
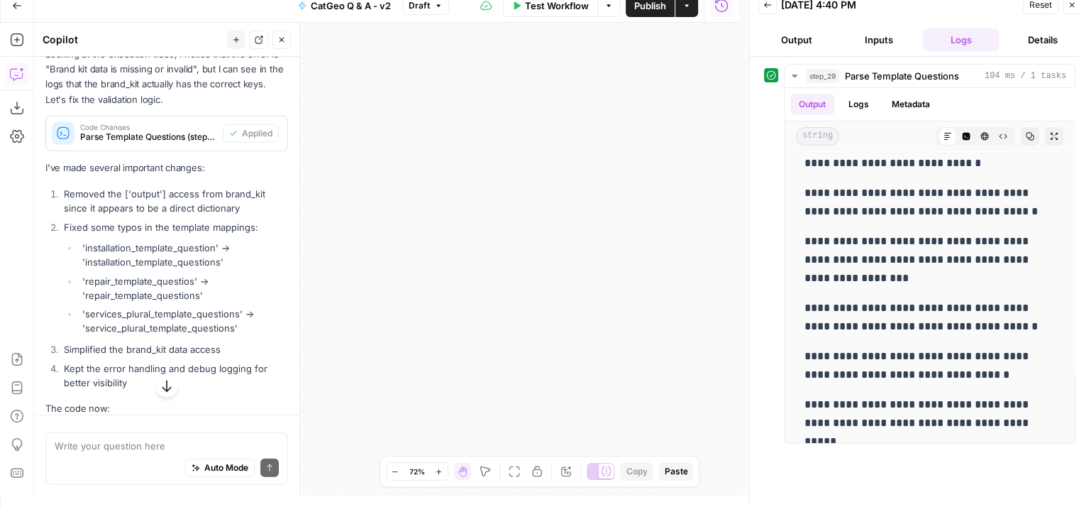
click at [655, 6] on span "Publish" at bounding box center [650, 6] width 32 height 14
click at [667, 277] on div "**********" at bounding box center [386, 259] width 705 height 473
click at [647, 4] on span "Publish" at bounding box center [650, 6] width 32 height 14
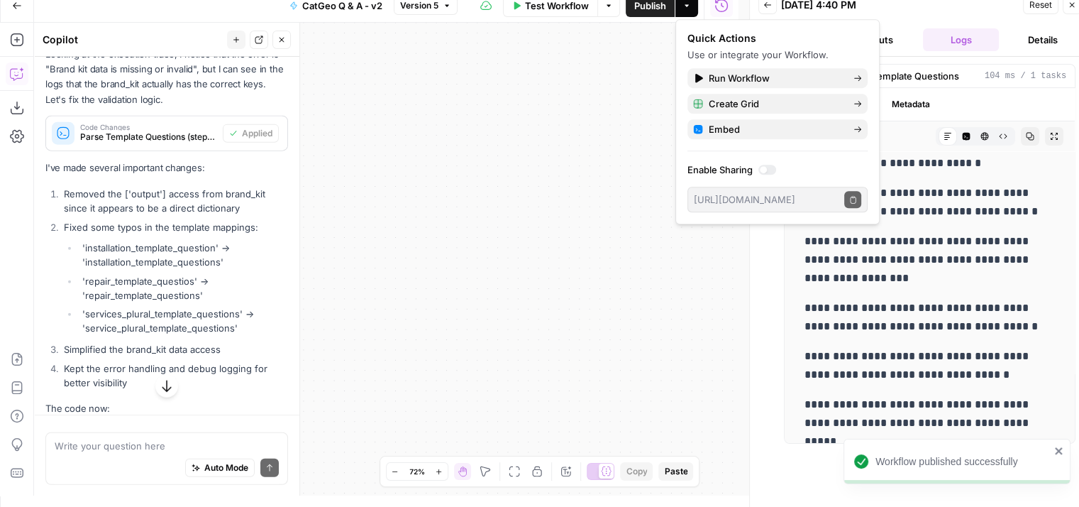
click at [630, 239] on div "**********" at bounding box center [386, 259] width 705 height 473
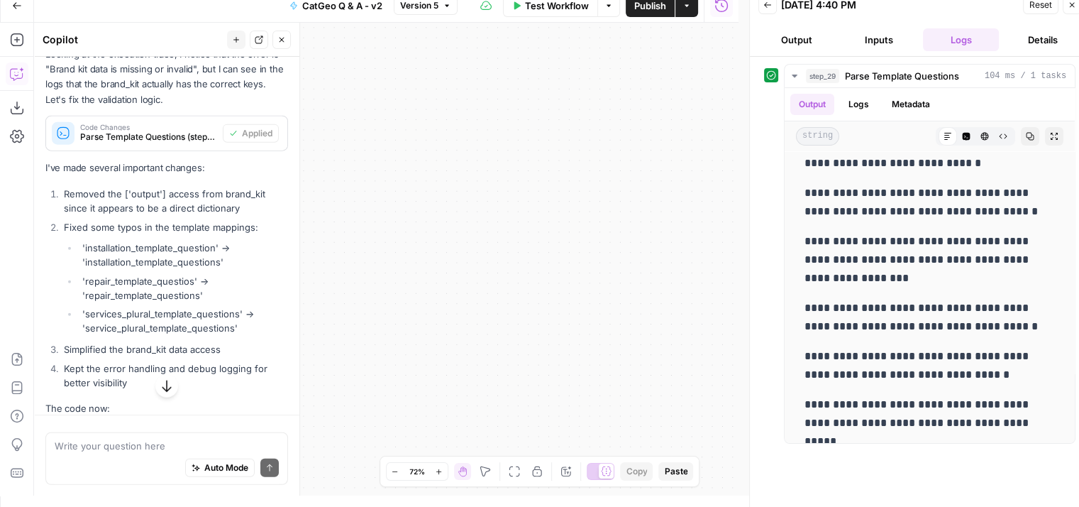
click at [1073, 4] on icon "button" at bounding box center [1072, 5] width 5 height 5
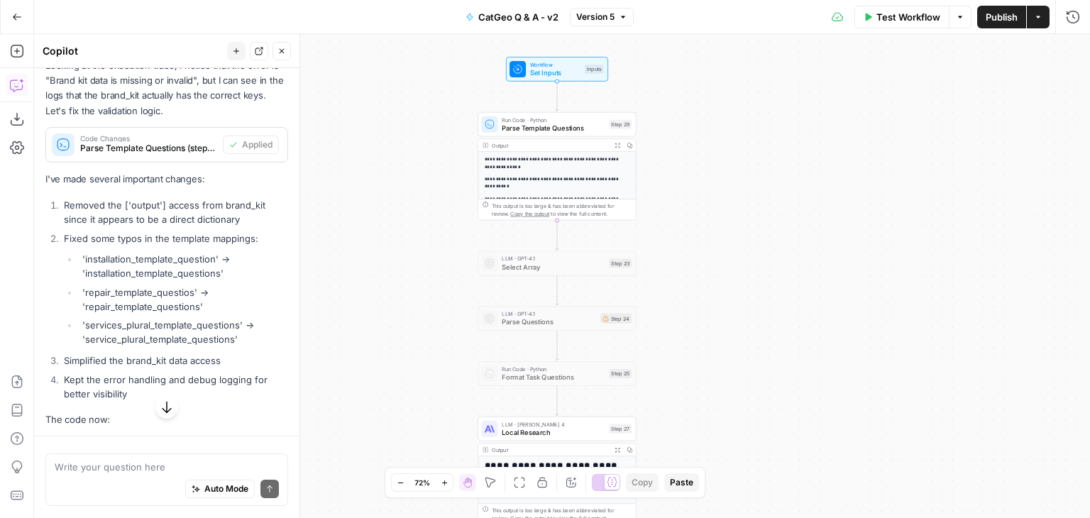
drag, startPoint x: 514, startPoint y: 250, endPoint x: 1020, endPoint y: 175, distance: 511.4
click at [1020, 175] on div "**********" at bounding box center [562, 276] width 1056 height 484
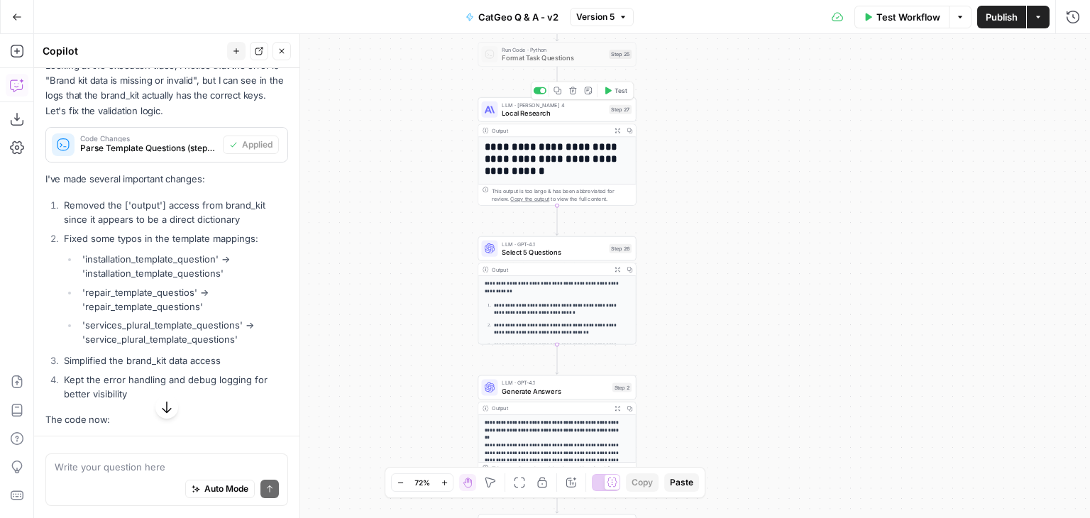
click at [565, 114] on span "Local Research" at bounding box center [553, 113] width 103 height 10
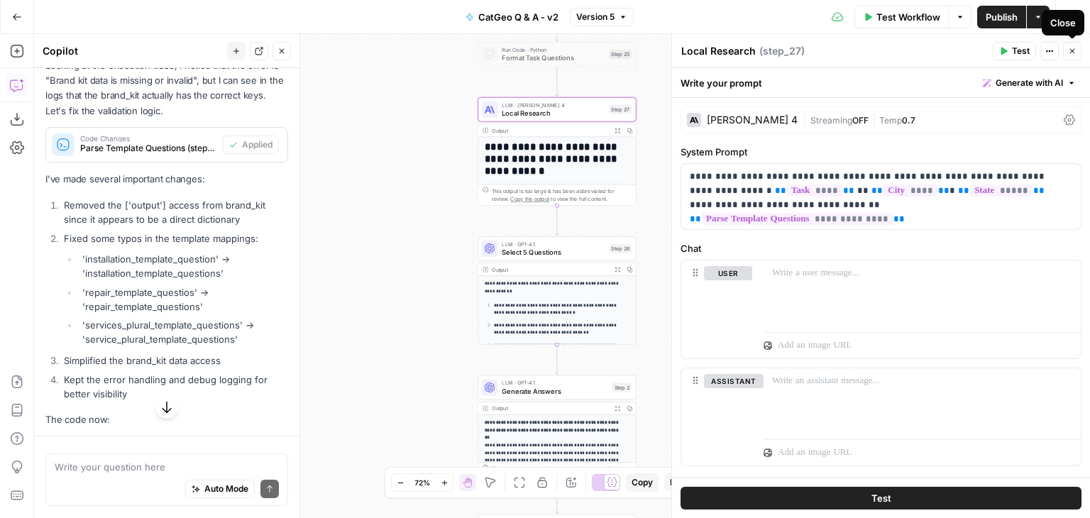
click at [1073, 48] on icon "button" at bounding box center [1072, 51] width 9 height 9
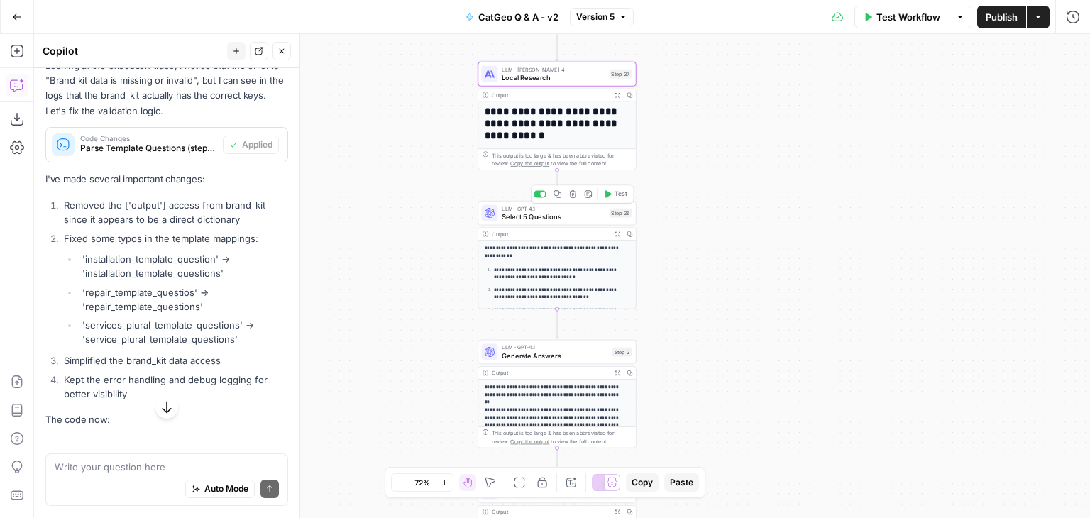
click at [563, 217] on span "Select 5 Questions" at bounding box center [553, 216] width 103 height 10
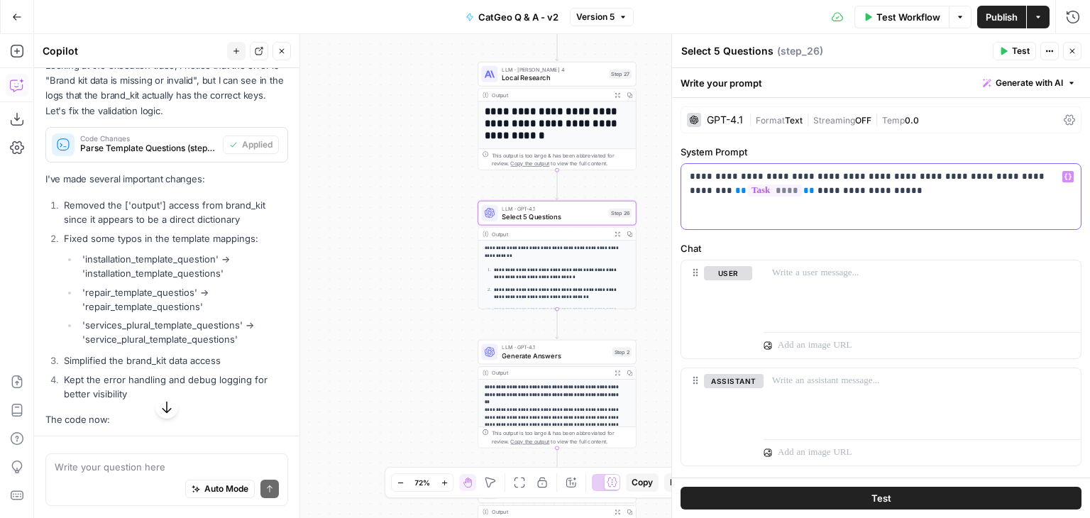
click at [844, 194] on p "**********" at bounding box center [876, 184] width 372 height 28
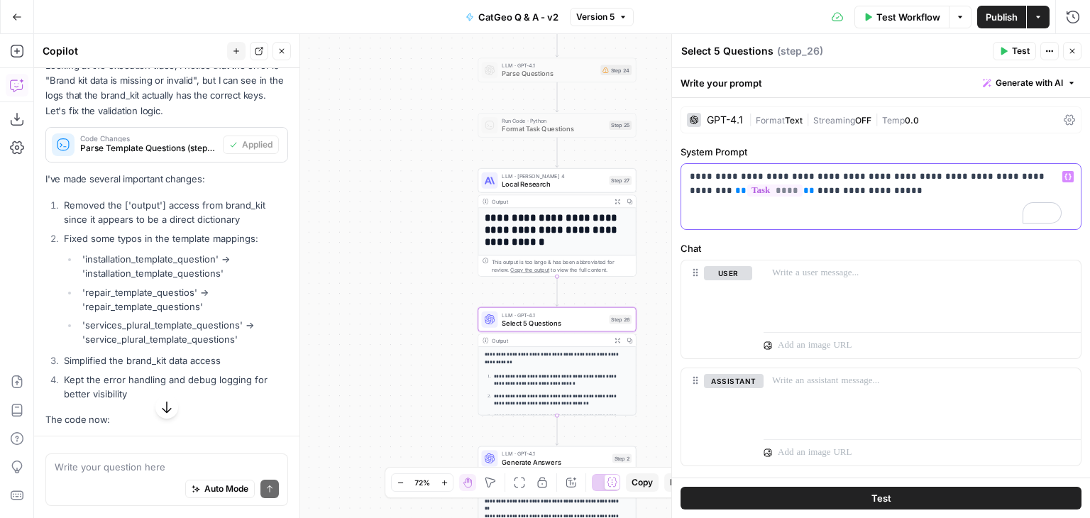
click at [858, 187] on p "**********" at bounding box center [876, 184] width 372 height 28
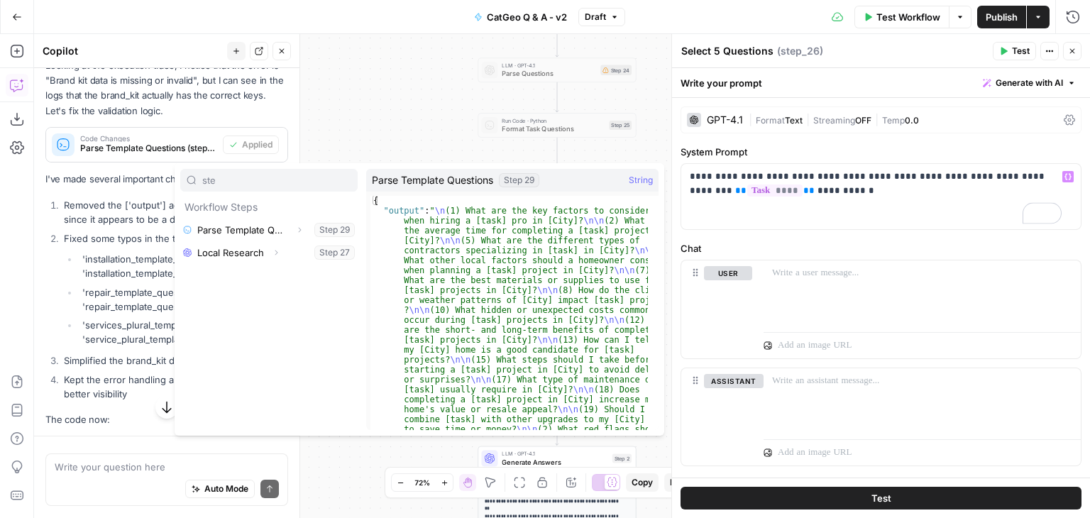
type input "ste"
click at [244, 219] on button "Select variable Parse Template Questions" at bounding box center [268, 230] width 177 height 23
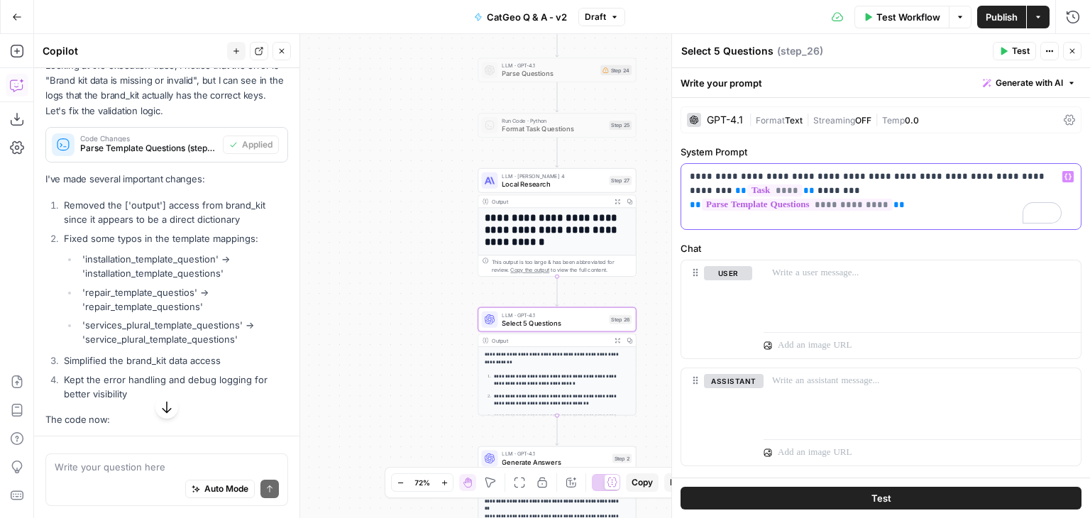
click at [859, 174] on p "**********" at bounding box center [876, 184] width 372 height 28
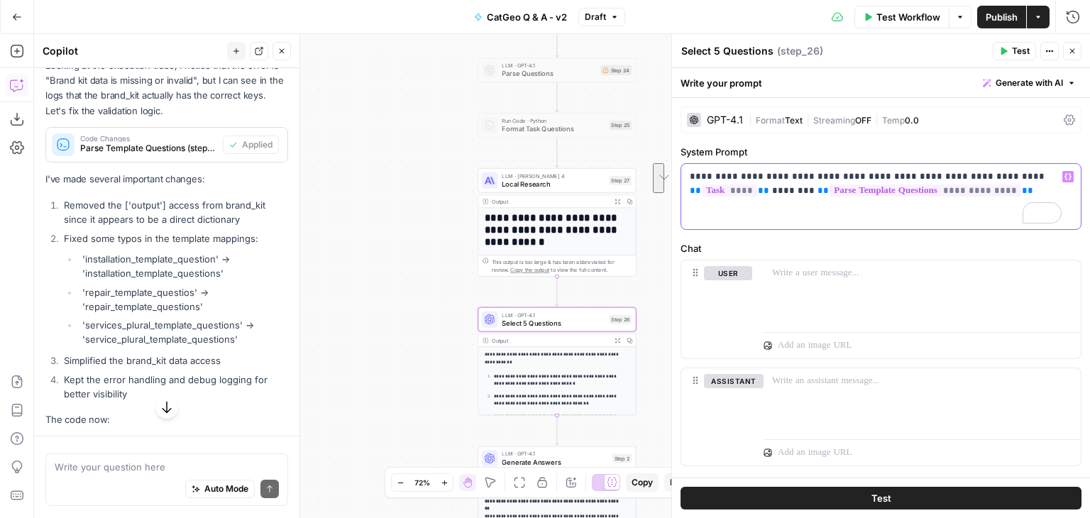
drag, startPoint x: 933, startPoint y: 194, endPoint x: 680, endPoint y: 170, distance: 253.7
click at [681, 170] on div "**********" at bounding box center [880, 196] width 399 height 65
copy p "**********"
drag, startPoint x: 1069, startPoint y: 49, endPoint x: 658, endPoint y: 243, distance: 454.2
click at [1069, 50] on icon "button" at bounding box center [1072, 51] width 9 height 9
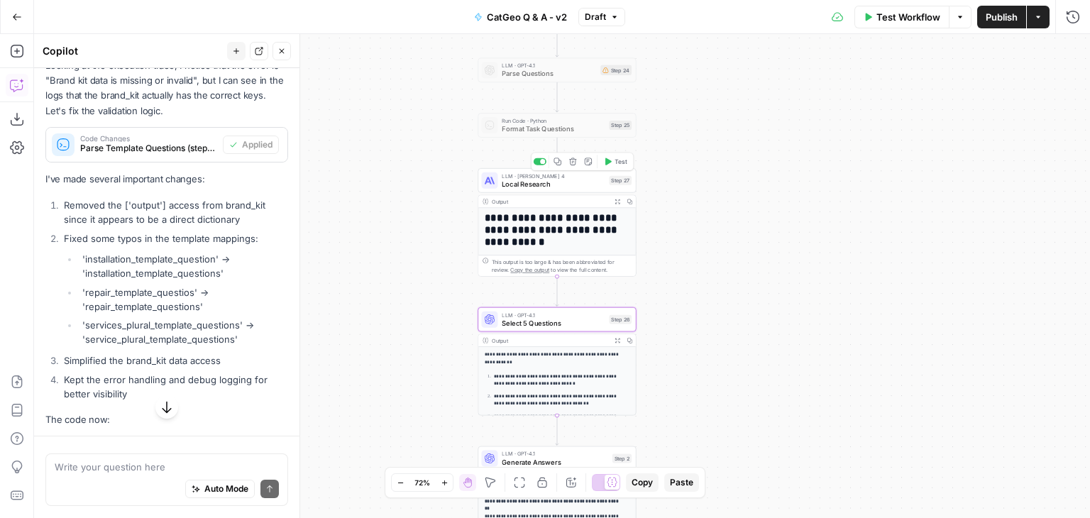
click at [553, 186] on span "Local Research" at bounding box center [553, 184] width 103 height 10
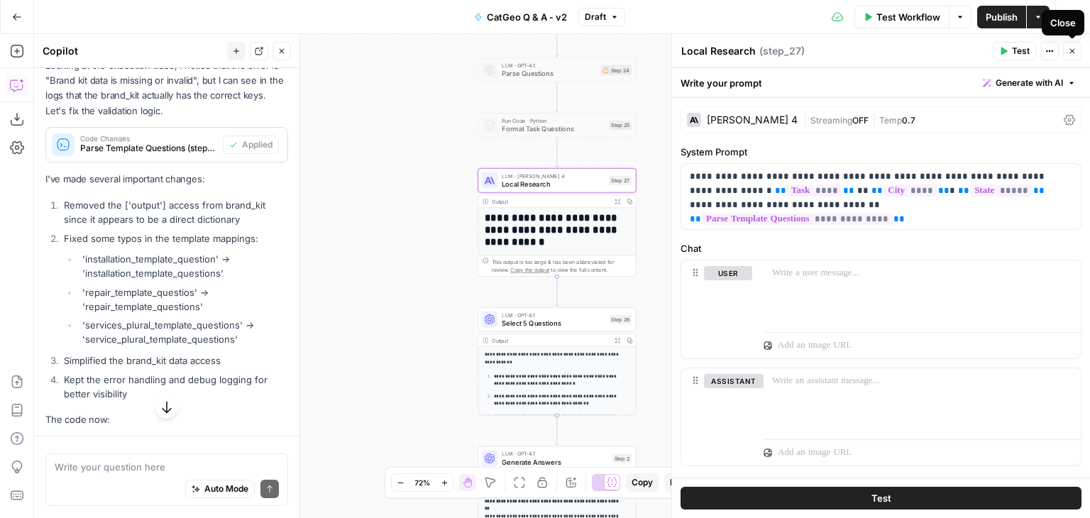
click at [1076, 48] on icon "button" at bounding box center [1072, 51] width 9 height 9
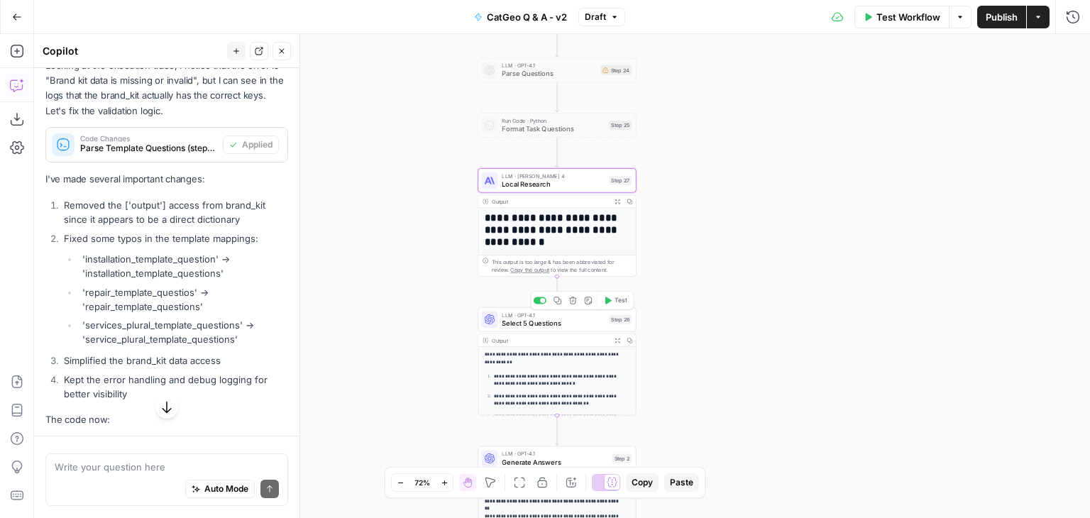
click at [557, 323] on span "Select 5 Questions" at bounding box center [553, 323] width 103 height 10
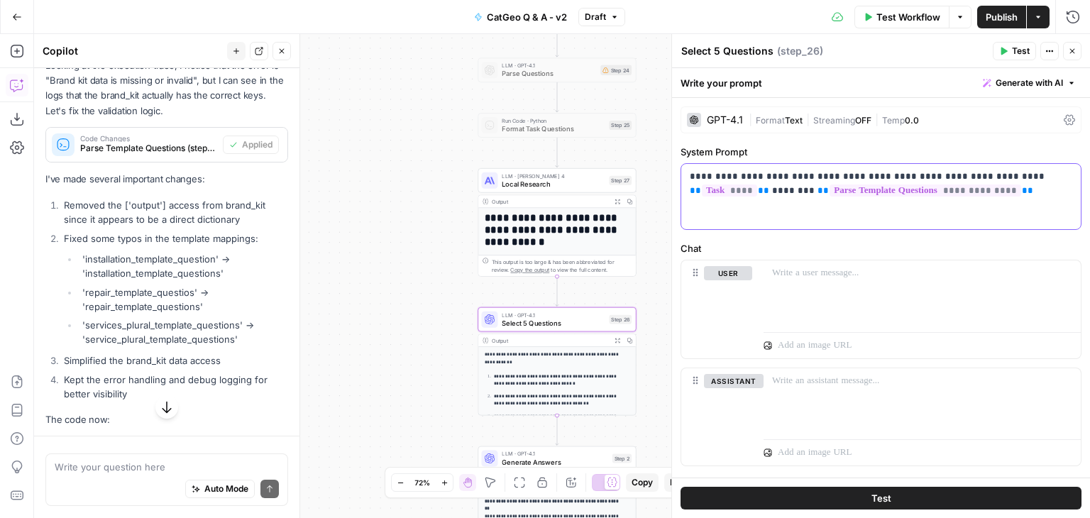
click at [846, 208] on div "**********" at bounding box center [880, 196] width 399 height 65
click at [950, 189] on p "**********" at bounding box center [876, 184] width 372 height 28
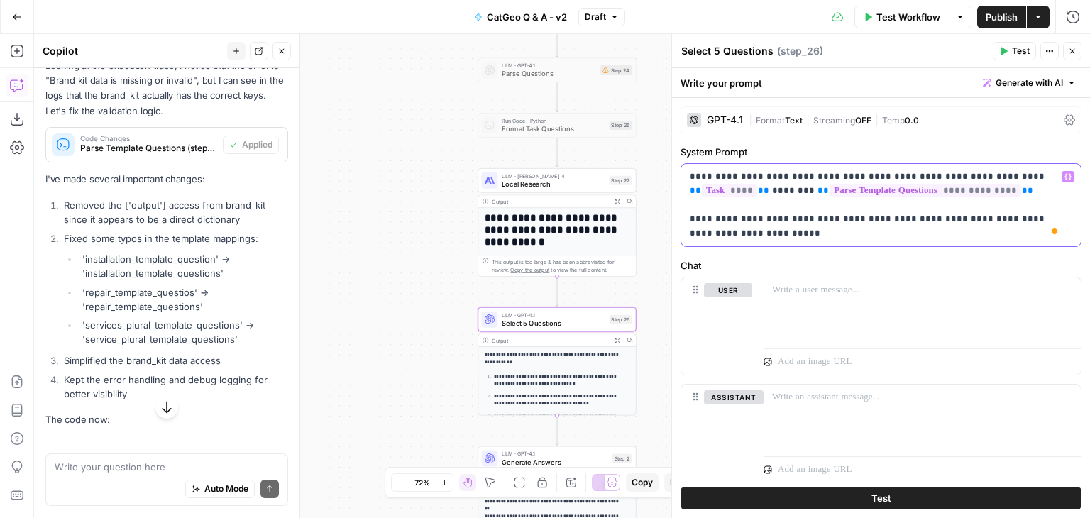
click at [816, 220] on p "**********" at bounding box center [876, 205] width 372 height 71
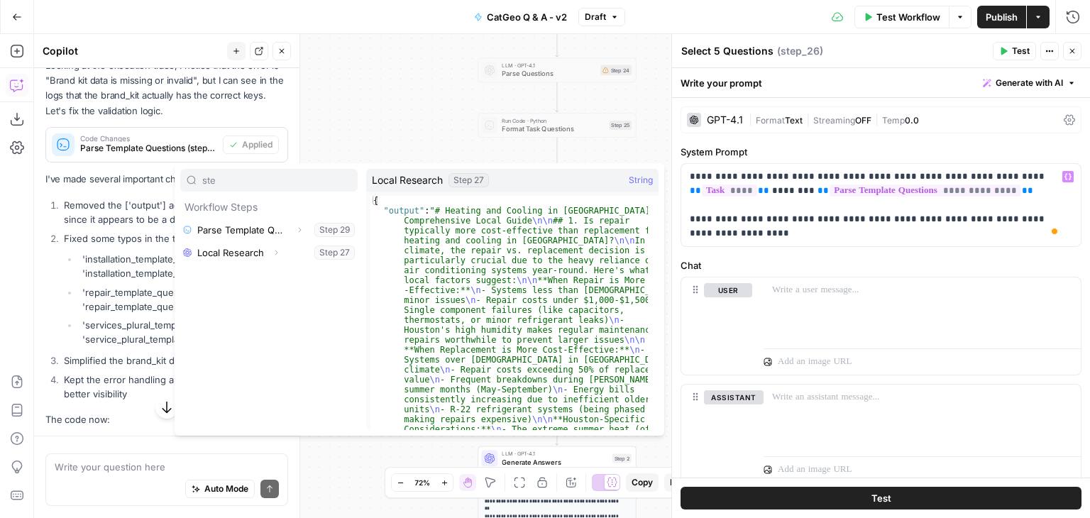
type input "ste"
click at [244, 260] on button "Select variable Local Research" at bounding box center [268, 252] width 177 height 23
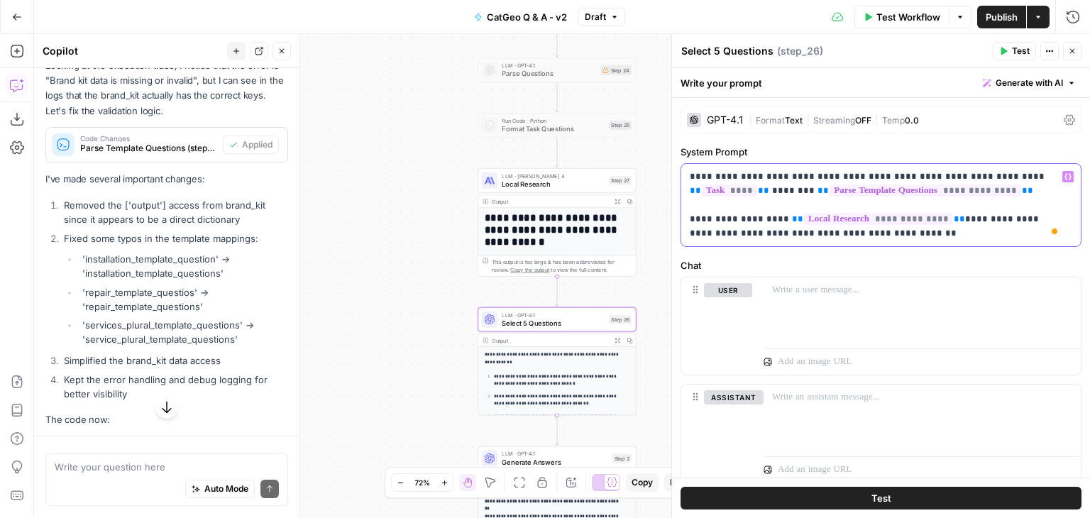
click at [775, 216] on p "**********" at bounding box center [876, 205] width 372 height 71
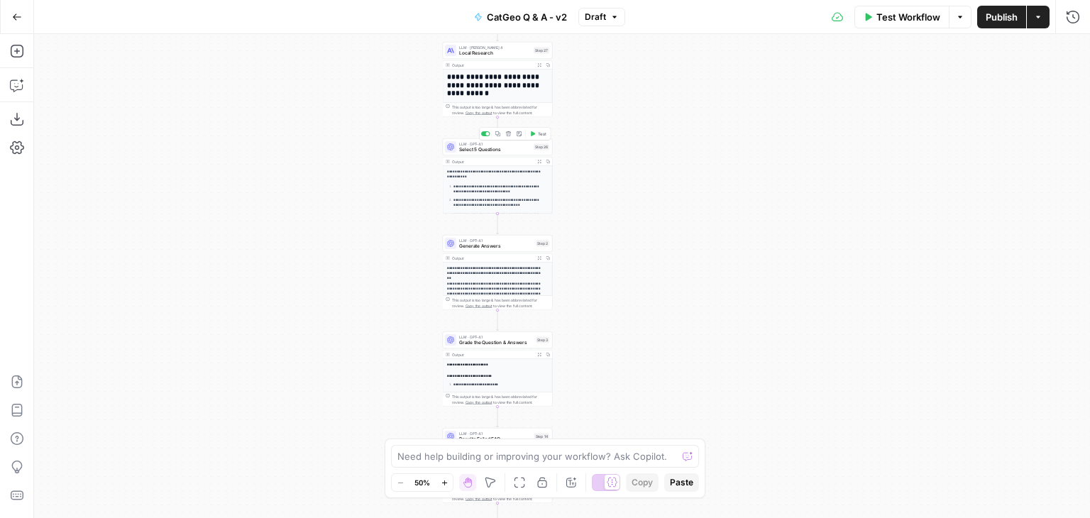
click at [502, 155] on div "LLM · GPT-4.1 Select 5 Questions Step 26 Copy step Delete step Add Note Test" at bounding box center [498, 146] width 110 height 17
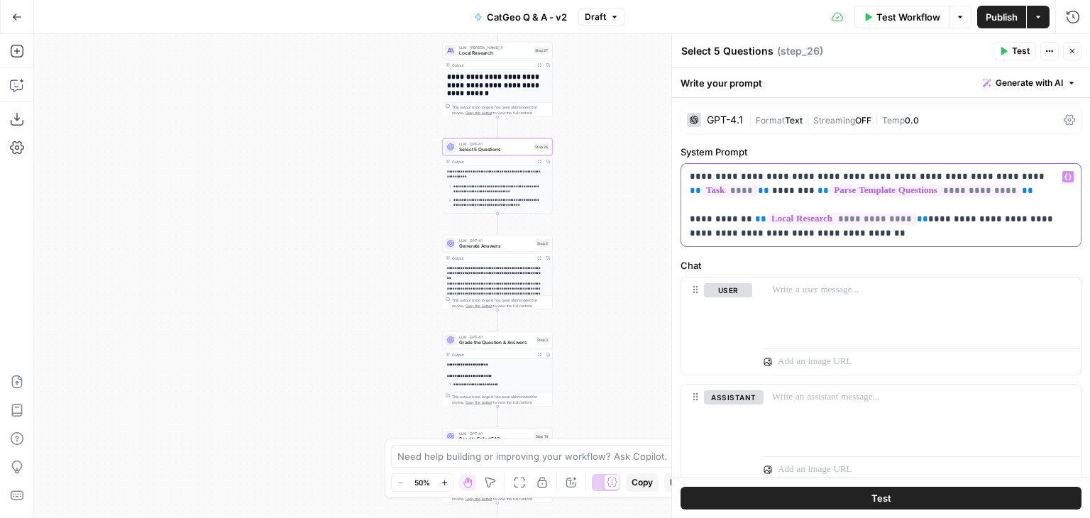
click at [883, 238] on p "**********" at bounding box center [876, 205] width 372 height 71
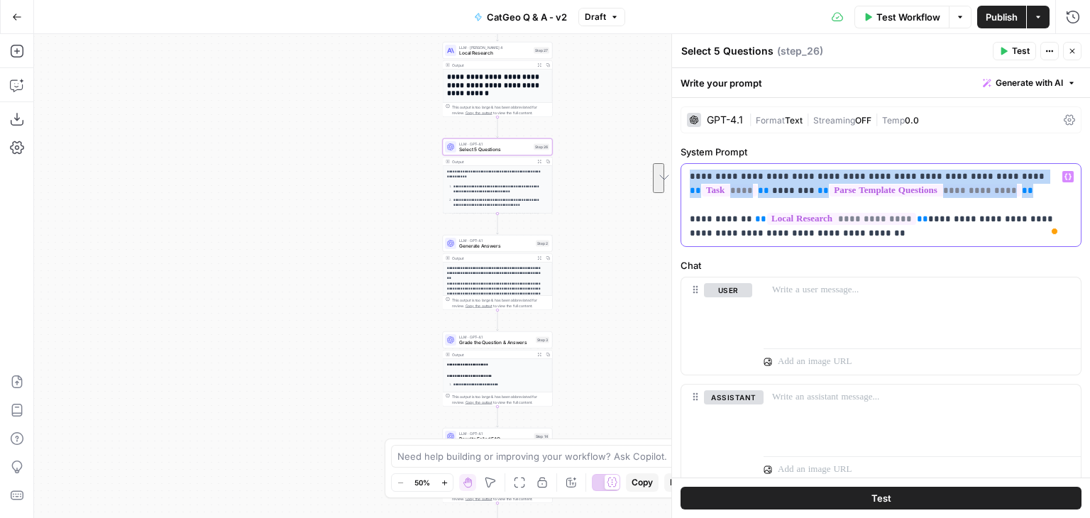
drag, startPoint x: 938, startPoint y: 189, endPoint x: 680, endPoint y: 176, distance: 258.6
click at [680, 176] on div "**********" at bounding box center [880, 205] width 401 height 84
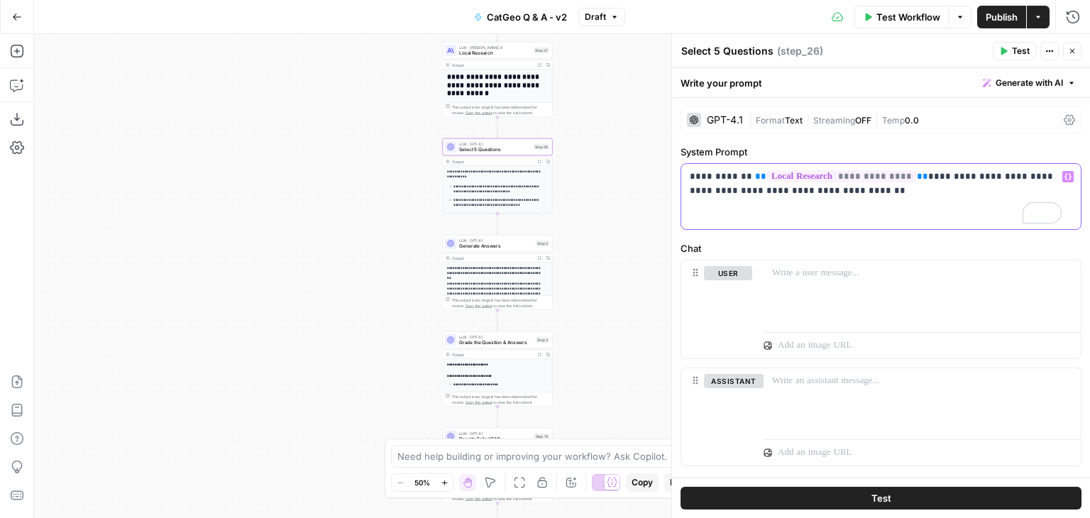
click at [860, 194] on p "**********" at bounding box center [876, 184] width 372 height 28
click at [1004, 177] on p "**********" at bounding box center [876, 184] width 372 height 28
click at [1002, 171] on p "**********" at bounding box center [876, 184] width 372 height 28
click at [1002, 177] on p "**********" at bounding box center [876, 184] width 372 height 28
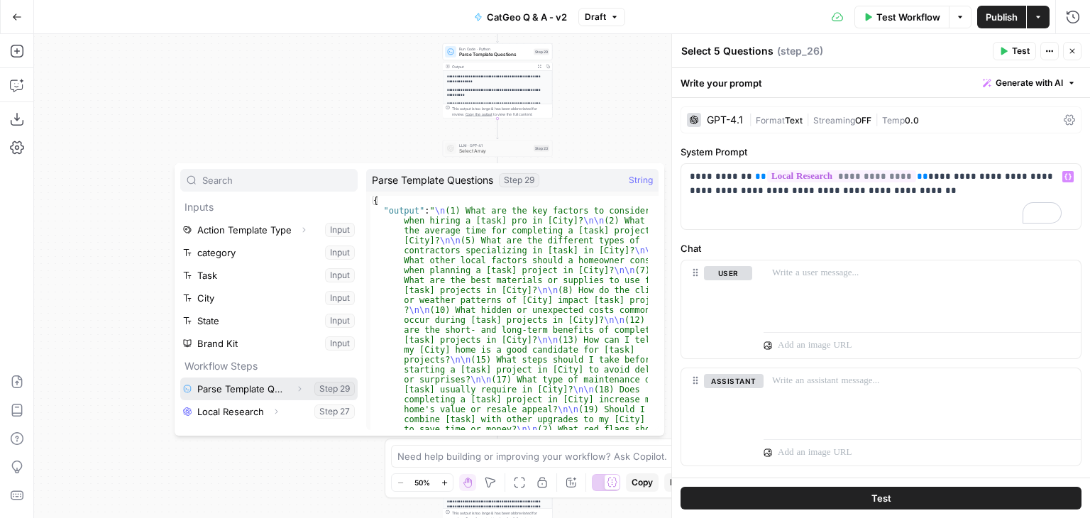
click at [252, 382] on button "Select variable Parse Template Questions" at bounding box center [268, 388] width 177 height 23
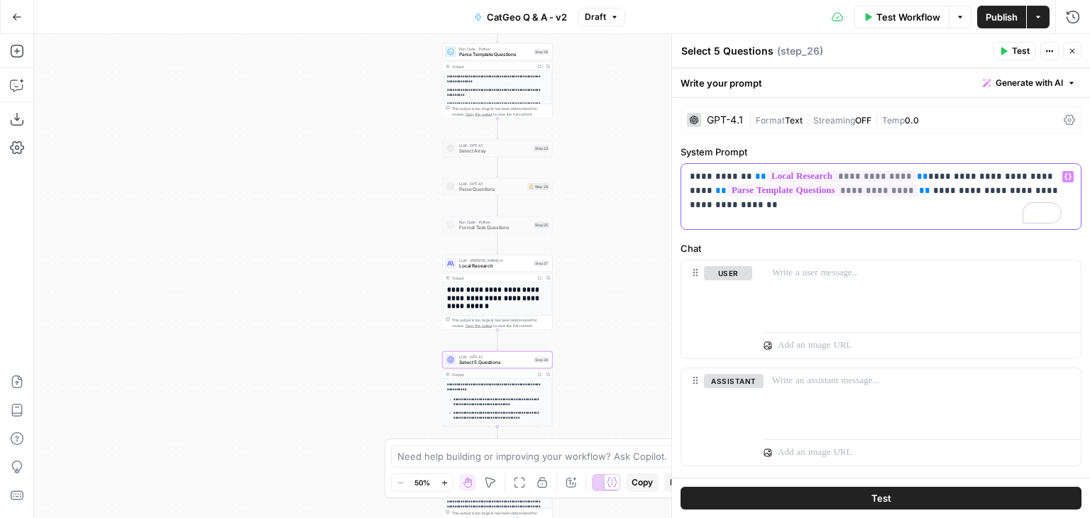
click at [952, 172] on p "**********" at bounding box center [876, 191] width 372 height 43
click at [893, 207] on p "**********" at bounding box center [876, 191] width 372 height 43
click at [1070, 50] on icon "button" at bounding box center [1072, 51] width 9 height 9
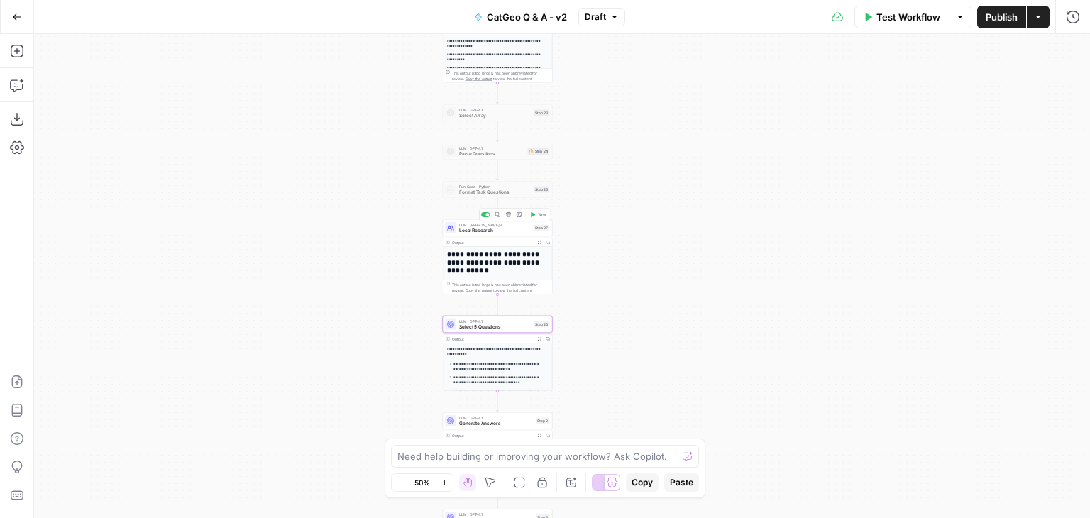
click at [504, 231] on span "Local Research" at bounding box center [495, 230] width 72 height 7
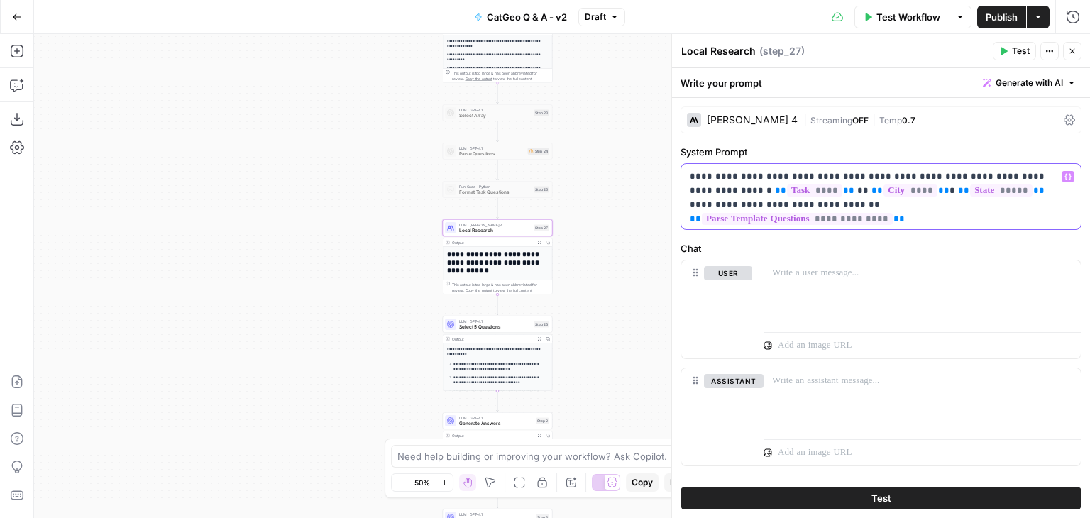
click at [946, 189] on p "**********" at bounding box center [876, 191] width 372 height 43
click at [1003, 197] on p "**********" at bounding box center [876, 191] width 372 height 43
click at [1076, 49] on icon "button" at bounding box center [1072, 51] width 9 height 9
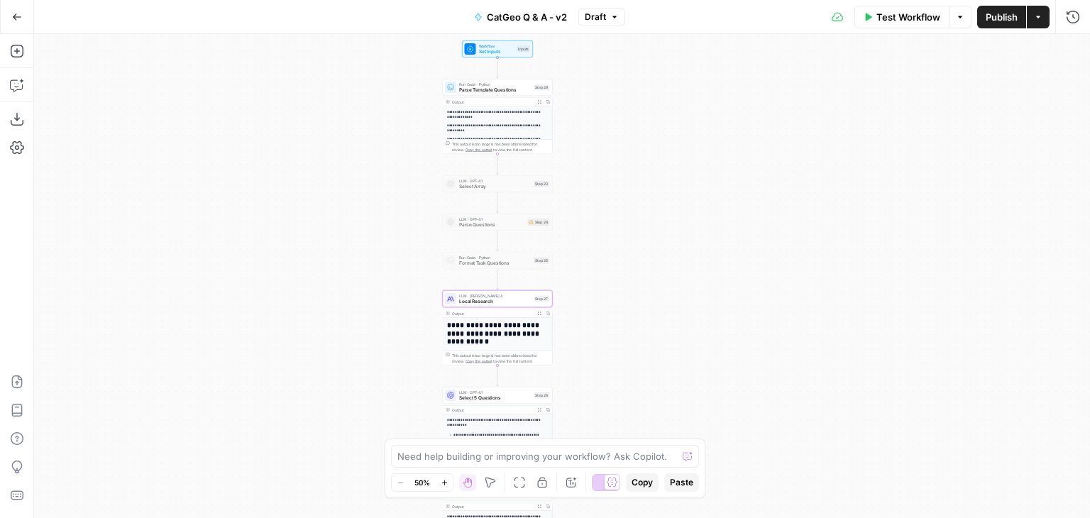
click at [893, 15] on span "Test Workflow" at bounding box center [908, 17] width 64 height 14
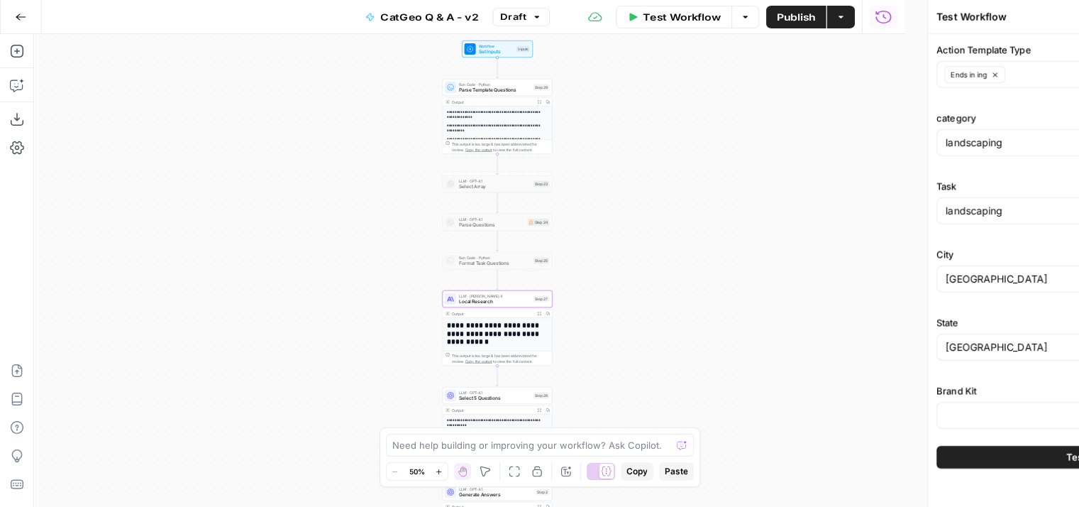
type input "[PERSON_NAME] - FAQs"
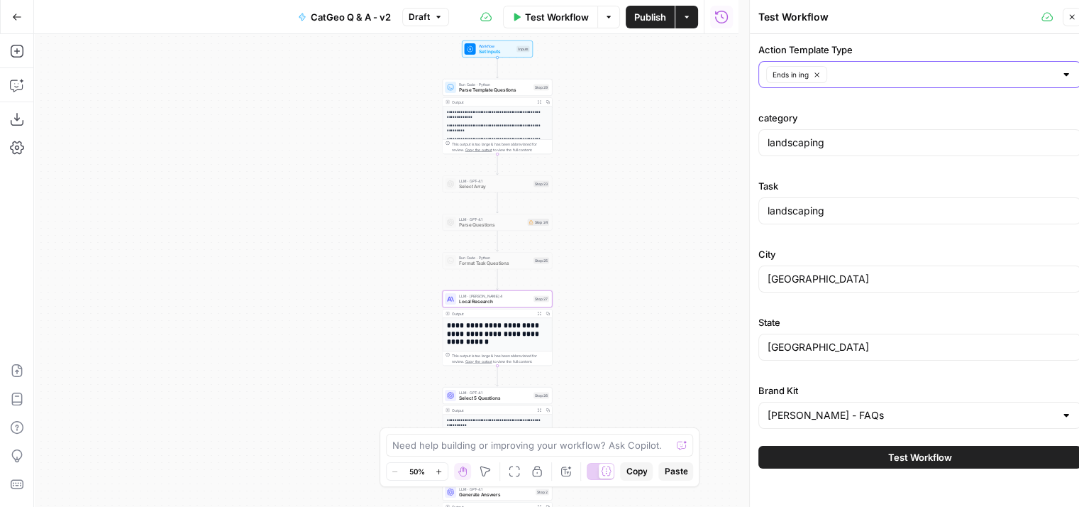
click at [867, 78] on input "Action Template Type" at bounding box center [943, 74] width 223 height 14
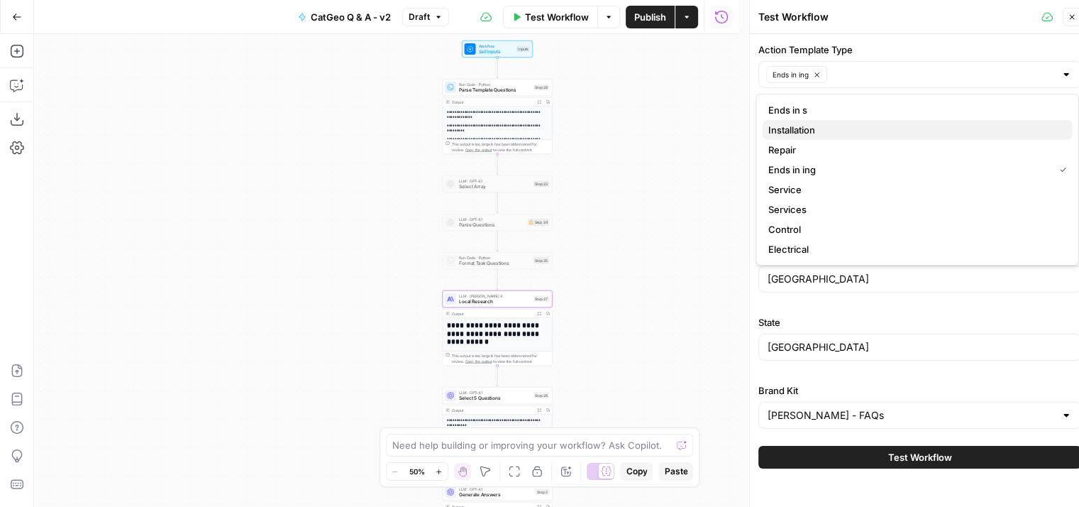
click at [815, 123] on span "Installation" at bounding box center [914, 130] width 293 height 14
click at [881, 73] on icon "button" at bounding box center [880, 74] width 4 height 4
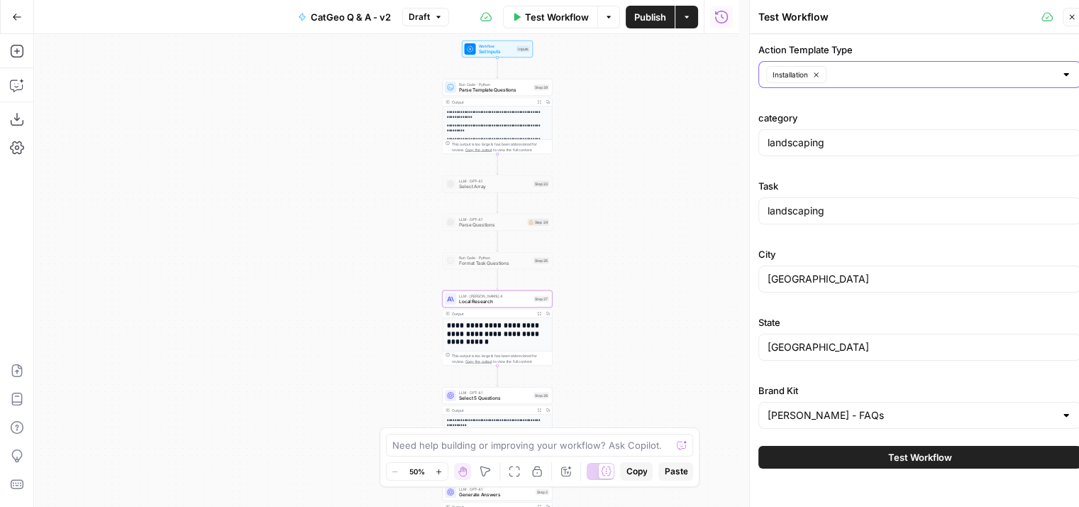
click at [888, 46] on label "Action Template Type" at bounding box center [919, 50] width 323 height 14
click at [888, 67] on input "Action Template Type" at bounding box center [943, 74] width 224 height 14
click at [732, 120] on div "**********" at bounding box center [386, 270] width 705 height 473
drag, startPoint x: 843, startPoint y: 145, endPoint x: 760, endPoint y: 140, distance: 83.2
click at [760, 140] on div "landscaping" at bounding box center [919, 142] width 323 height 27
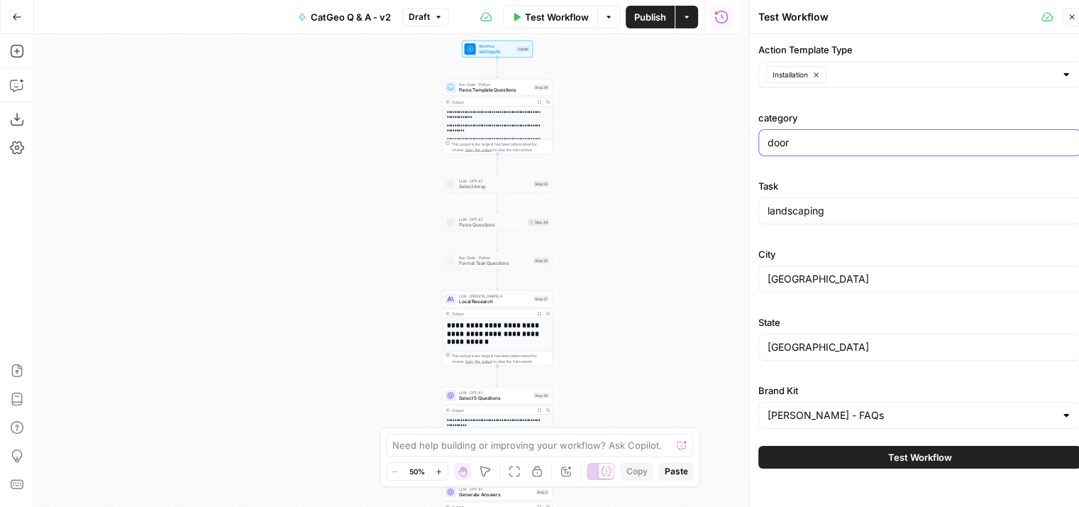
type input "door"
drag, startPoint x: 844, startPoint y: 210, endPoint x: 761, endPoint y: 222, distance: 83.2
click at [761, 222] on div "landscaping" at bounding box center [919, 210] width 323 height 27
type input "door installation"
click at [808, 148] on input "door" at bounding box center [920, 143] width 304 height 14
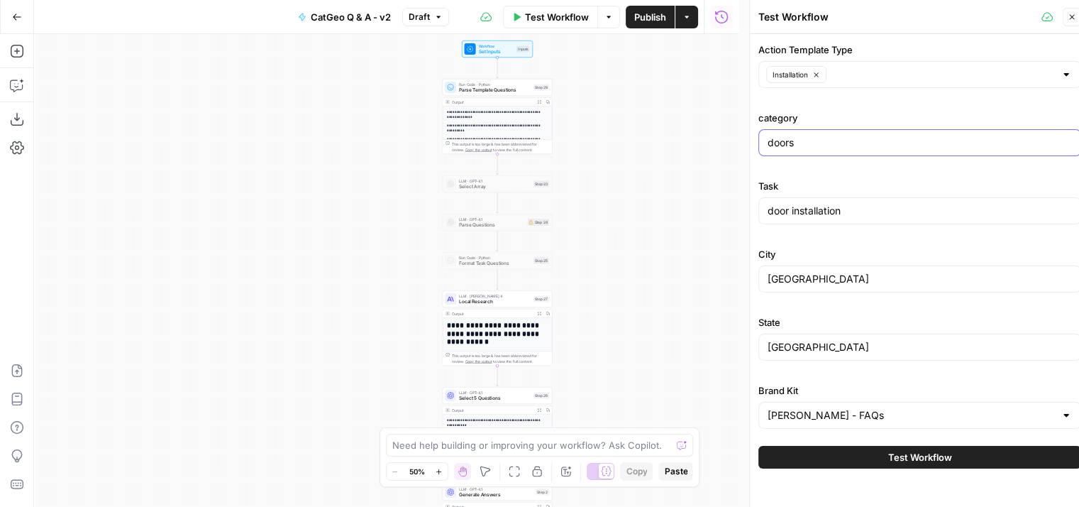
type input "doors"
click at [933, 452] on span "Test Workflow" at bounding box center [920, 457] width 64 height 14
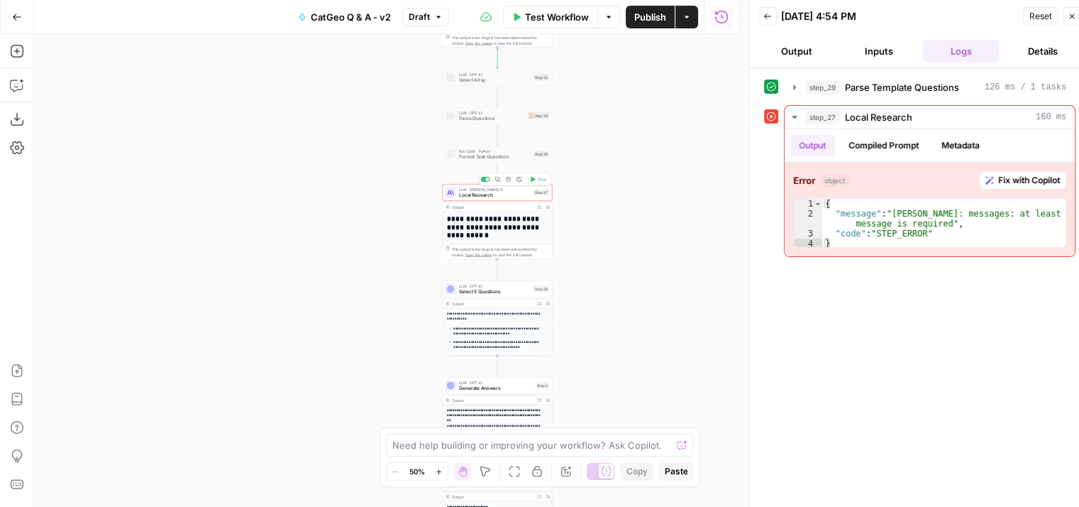
click at [480, 197] on span "Local Research" at bounding box center [495, 195] width 72 height 7
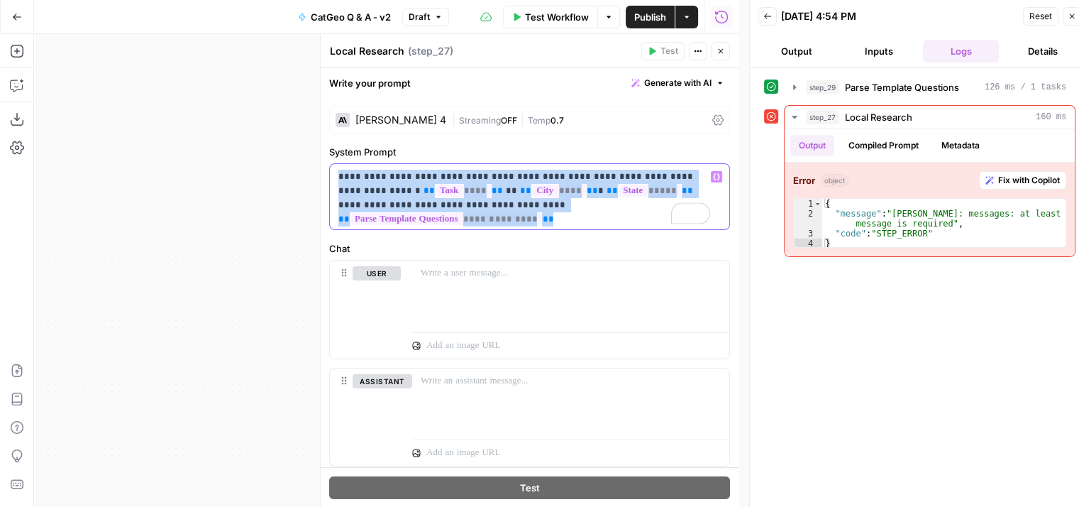
drag, startPoint x: 659, startPoint y: 204, endPoint x: 319, endPoint y: 172, distance: 342.1
click at [320, 172] on div "**********" at bounding box center [529, 270] width 419 height 473
copy p "**********"
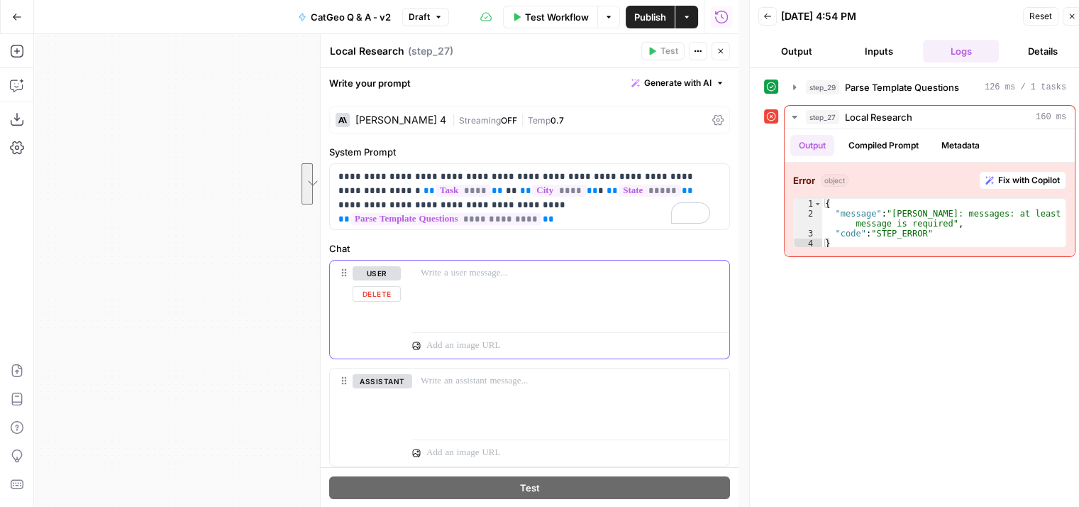
click at [446, 276] on p at bounding box center [571, 273] width 300 height 14
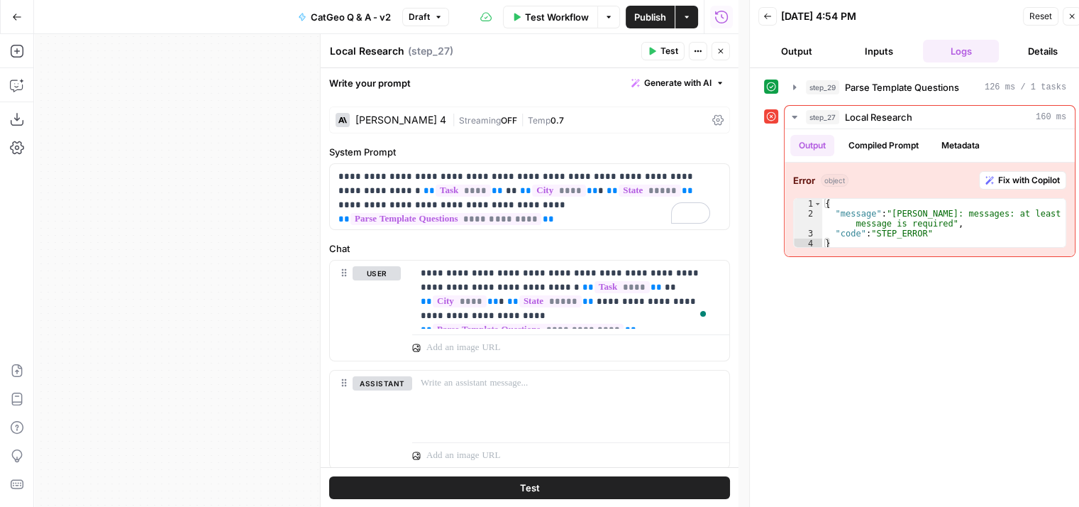
click at [1039, 14] on span "Reset" at bounding box center [1041, 16] width 23 height 13
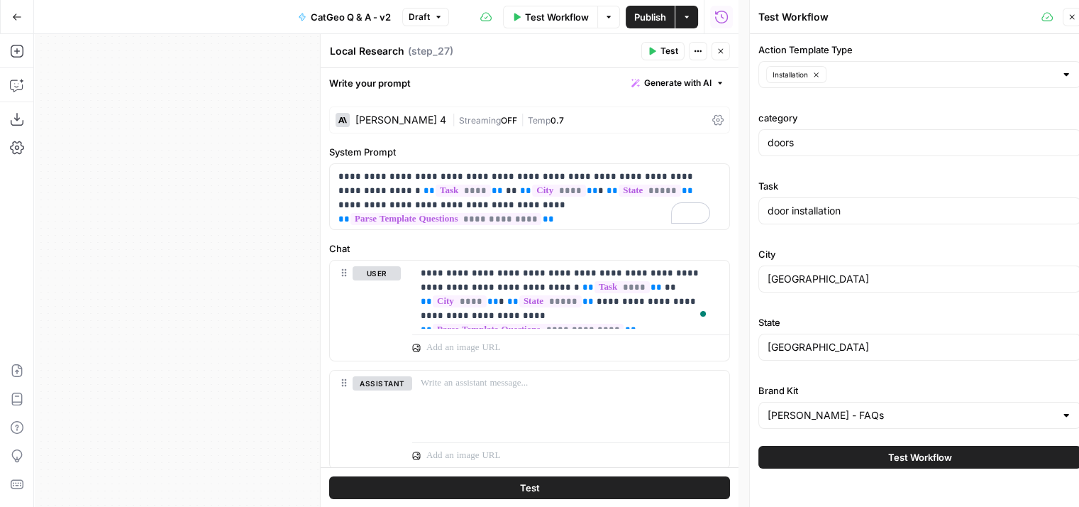
click at [940, 451] on span "Test Workflow" at bounding box center [920, 457] width 64 height 14
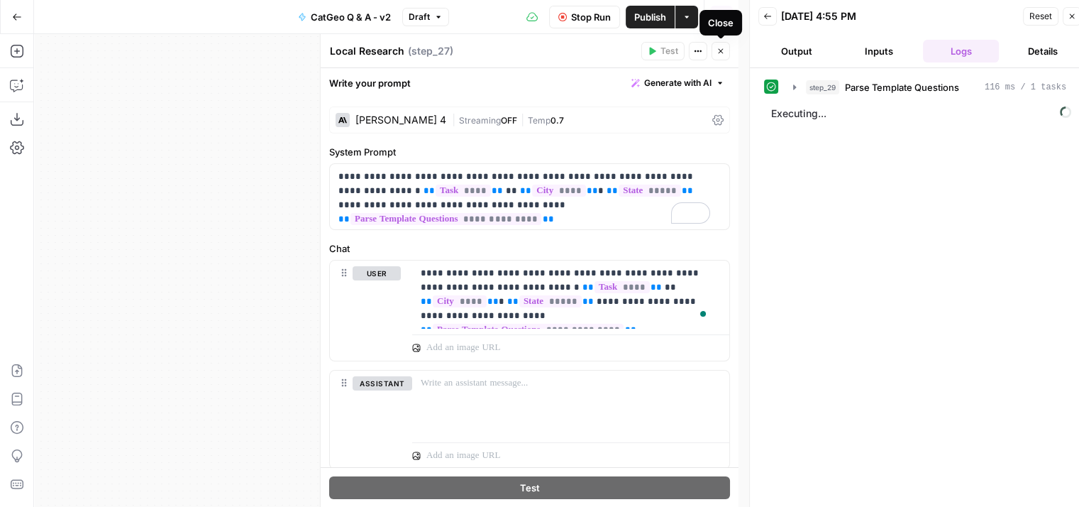
click at [722, 51] on icon "button" at bounding box center [721, 51] width 9 height 9
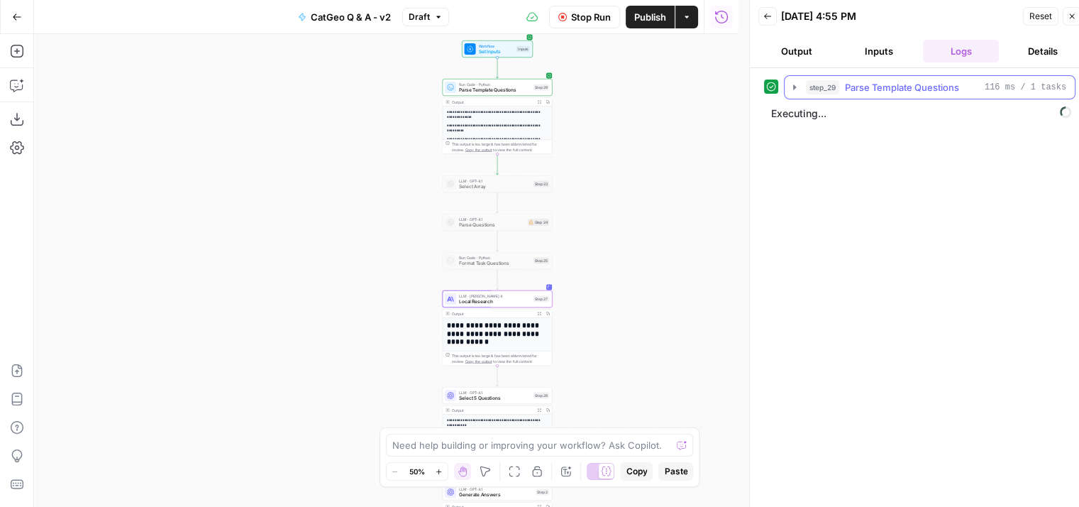
click at [793, 84] on icon "button" at bounding box center [794, 87] width 11 height 11
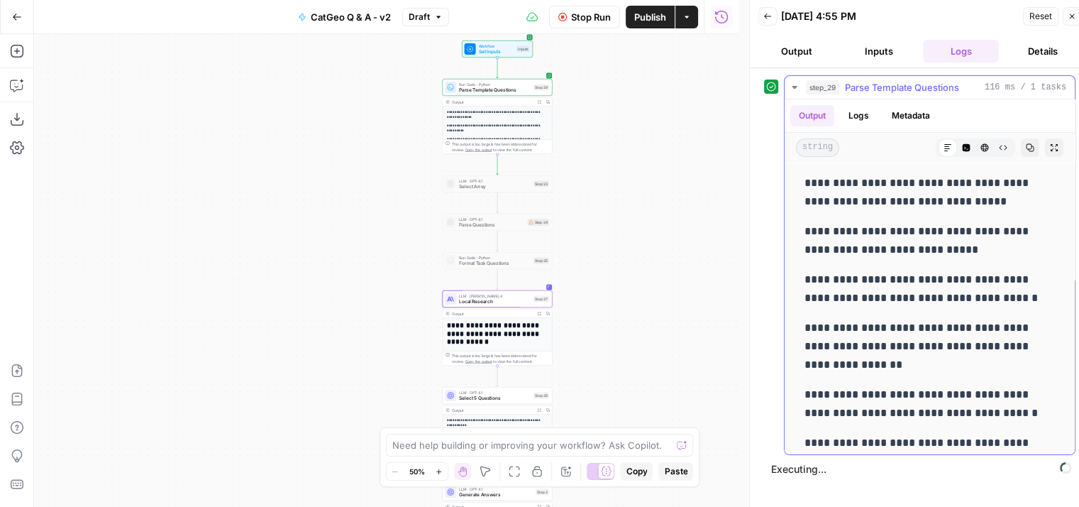
click at [861, 117] on button "Logs" at bounding box center [859, 115] width 38 height 21
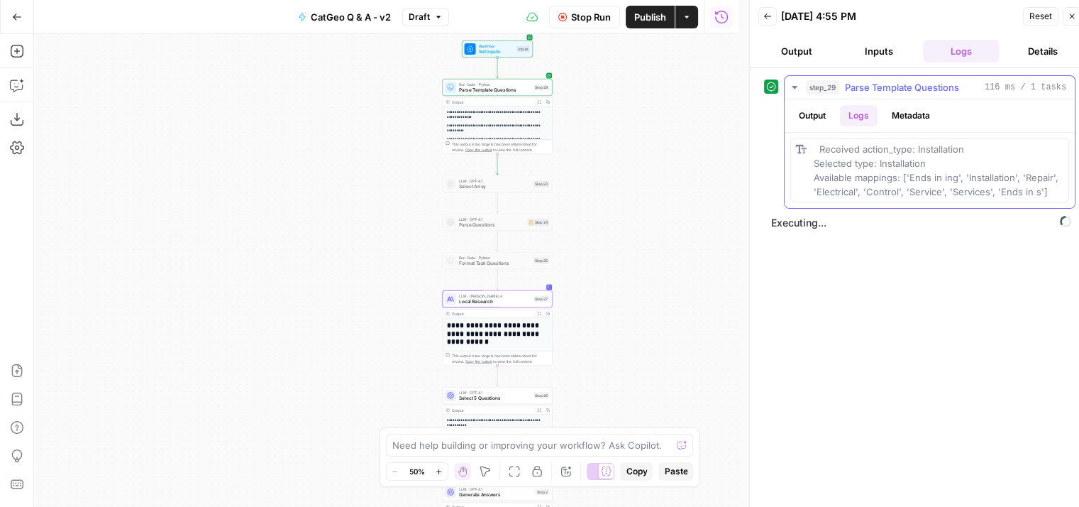
click at [812, 117] on button "Output" at bounding box center [812, 115] width 44 height 21
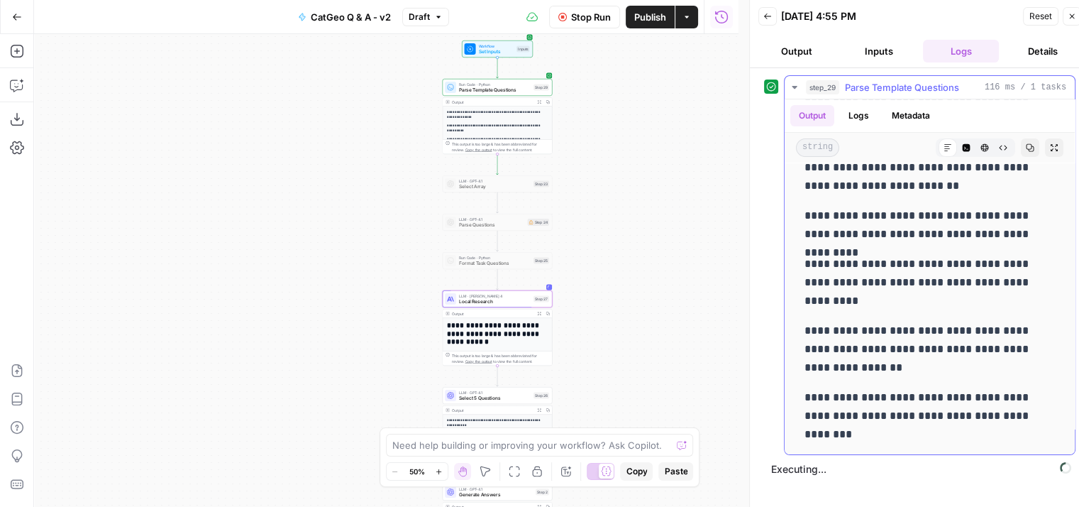
scroll to position [146, 0]
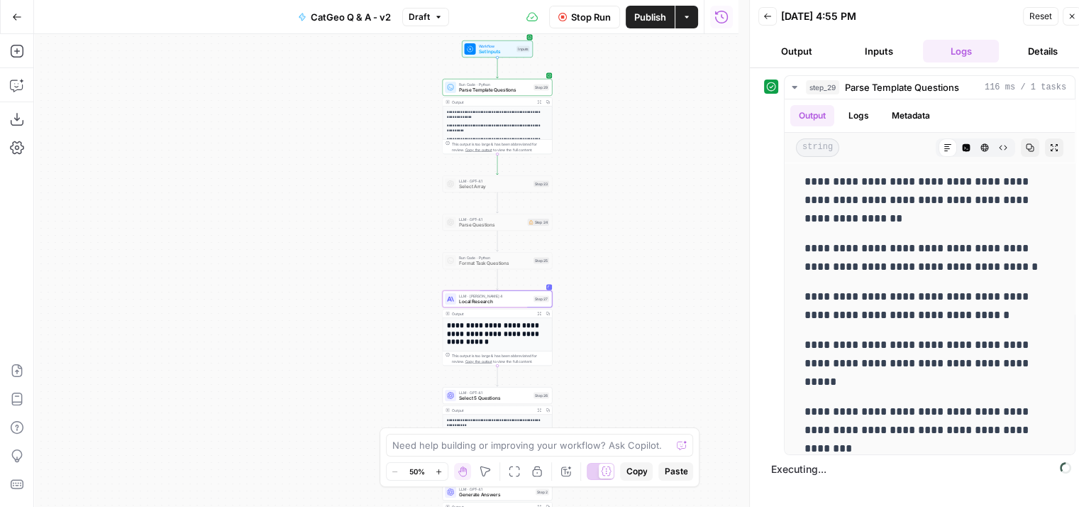
click at [1043, 51] on button "Details" at bounding box center [1043, 51] width 77 height 23
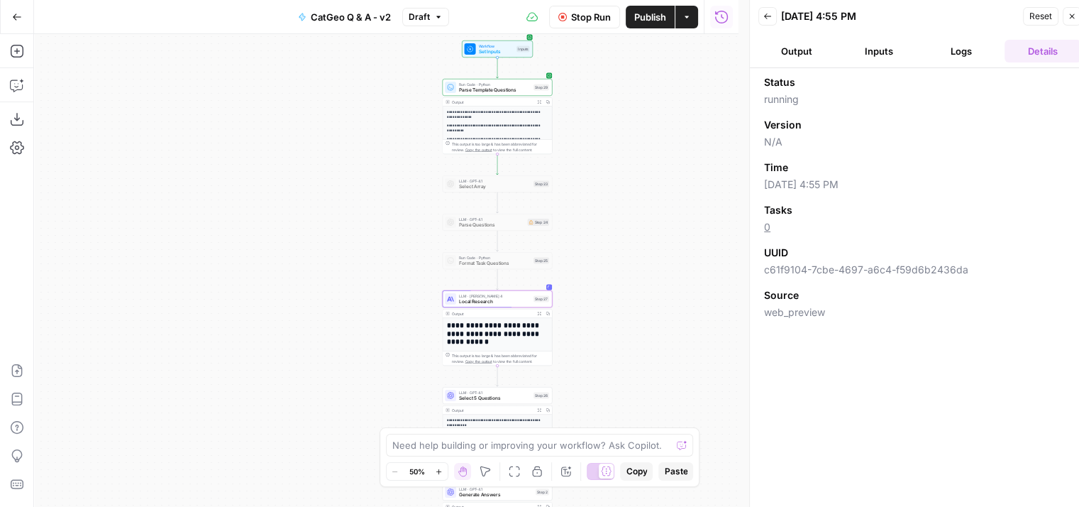
click at [949, 52] on button "Logs" at bounding box center [961, 51] width 77 height 23
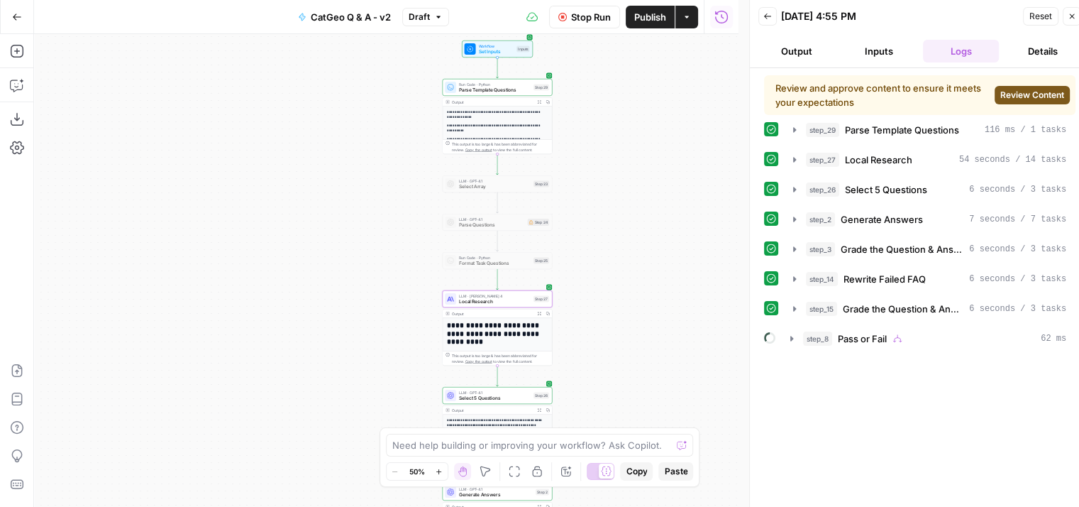
click at [1028, 92] on span "Review Content" at bounding box center [1032, 95] width 64 height 13
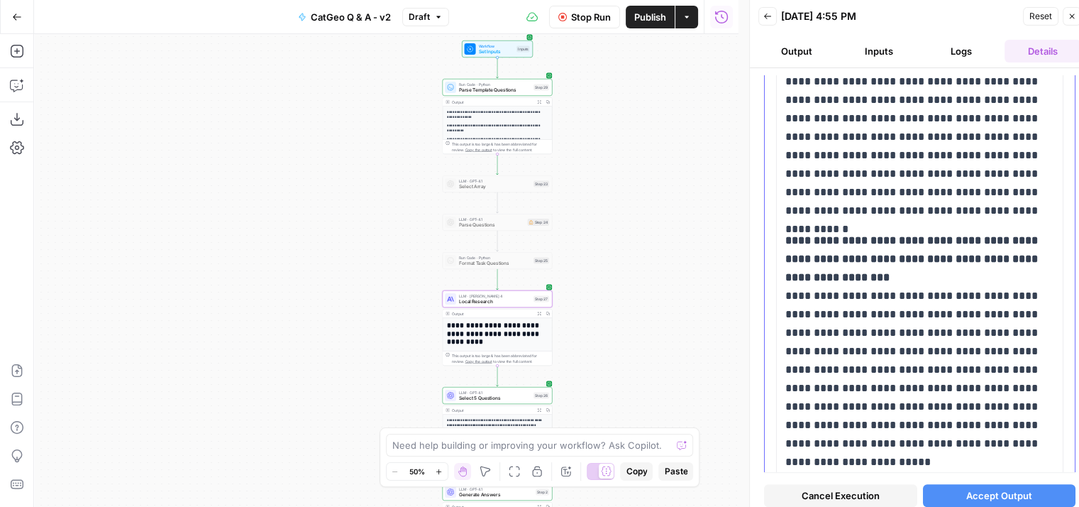
scroll to position [1419, 0]
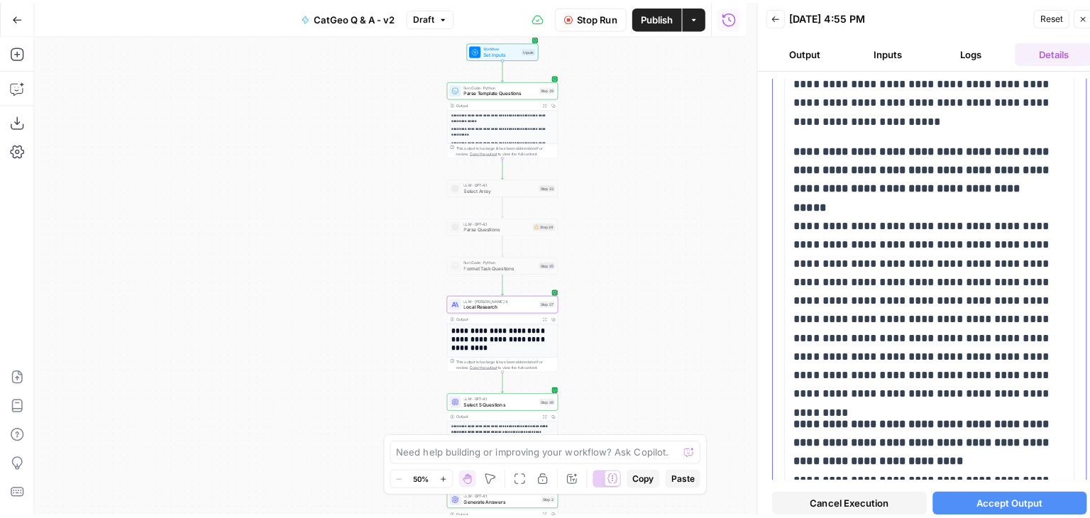
scroll to position [1556, 0]
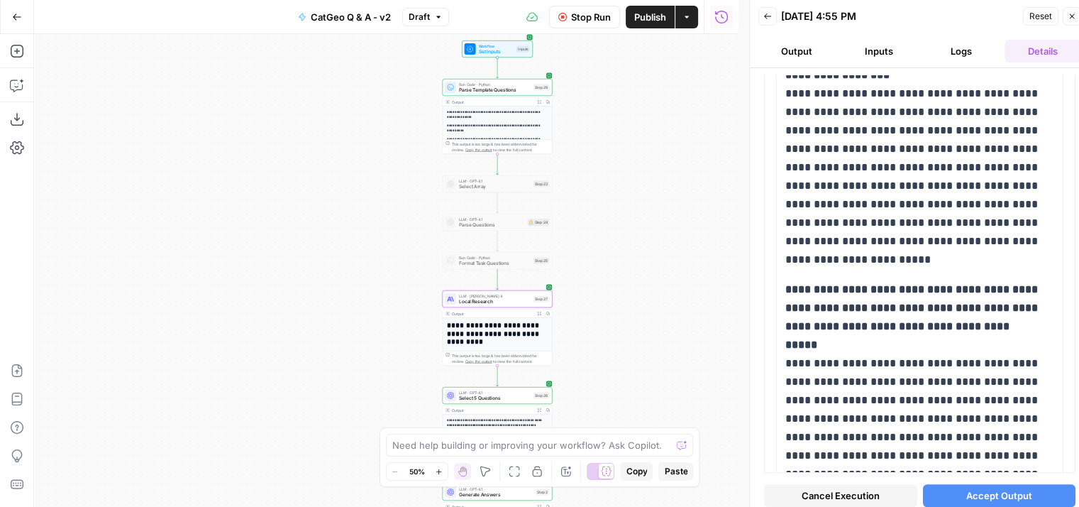
click at [996, 494] on span "Accept Output" at bounding box center [999, 495] width 66 height 14
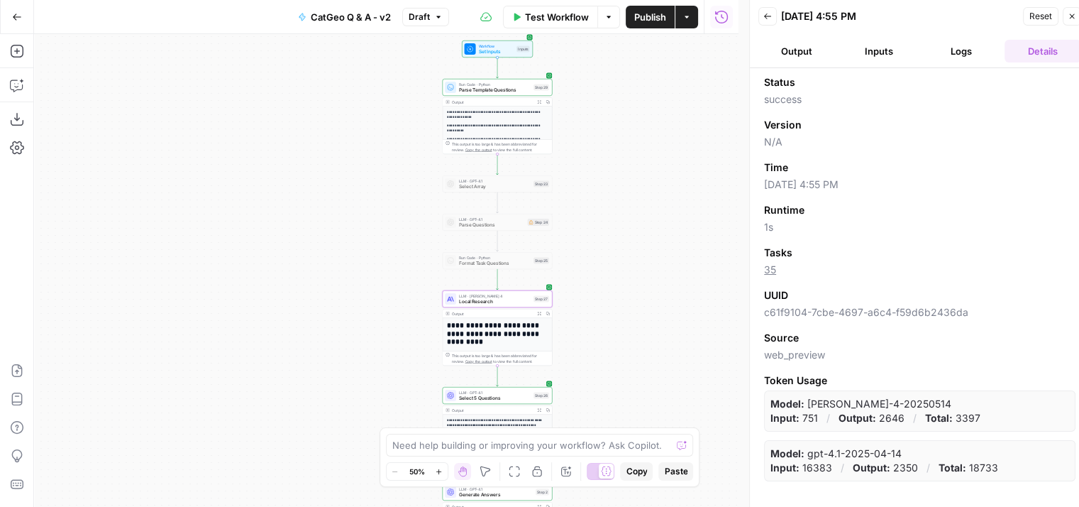
click at [1034, 15] on span "Reset" at bounding box center [1041, 16] width 23 height 13
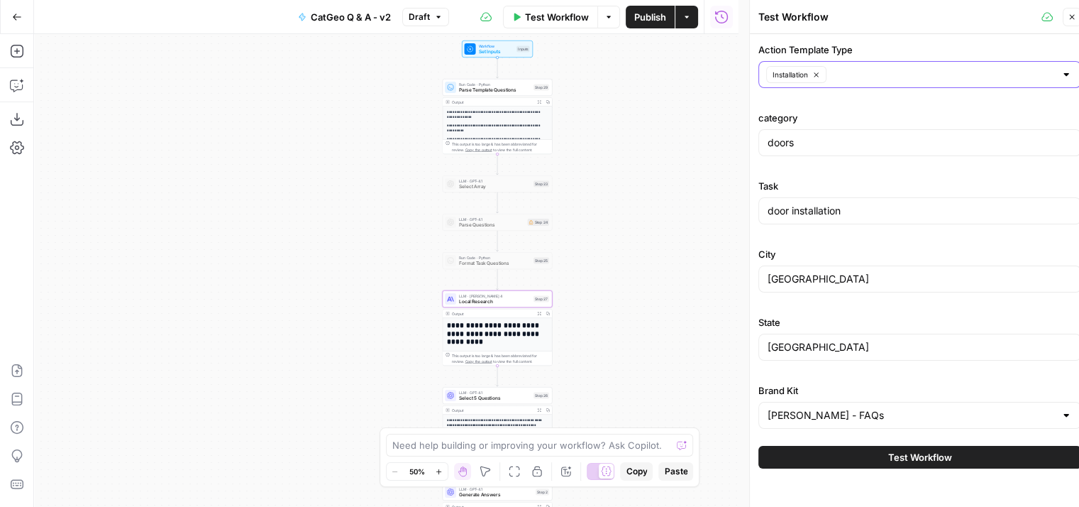
click at [1013, 74] on input "Action Template Type" at bounding box center [943, 74] width 224 height 14
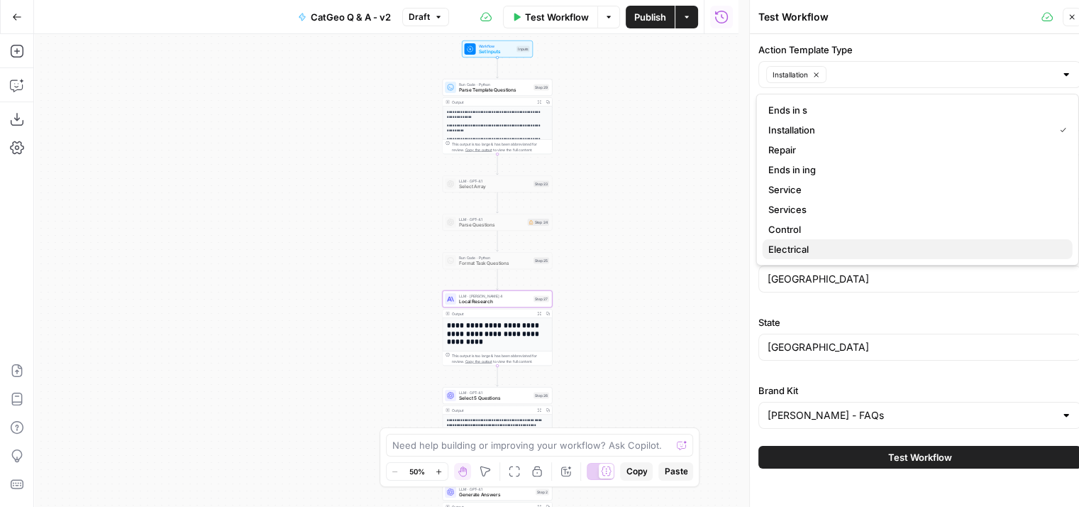
click at [857, 248] on span "Electrical" at bounding box center [914, 249] width 293 height 14
click at [814, 72] on icon "button" at bounding box center [816, 75] width 8 height 8
click at [901, 44] on label "Action Template Type" at bounding box center [919, 50] width 323 height 14
click at [901, 67] on input "Action Template Type" at bounding box center [940, 74] width 229 height 14
click at [688, 143] on div "**********" at bounding box center [386, 270] width 705 height 473
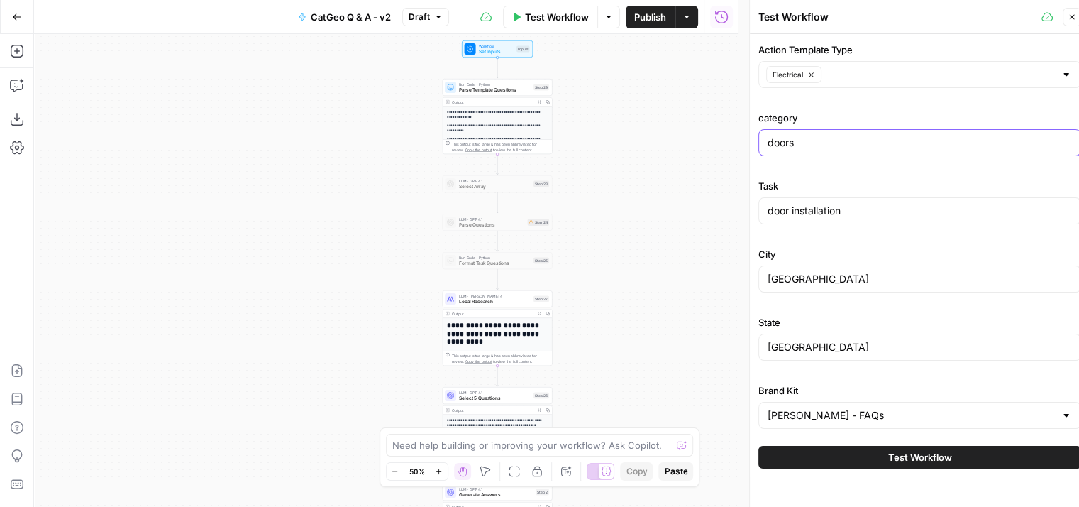
drag, startPoint x: 826, startPoint y: 148, endPoint x: 745, endPoint y: 146, distance: 80.9
click at [749, 146] on div "Test Workflow Close Action Template Type Electrical category doors Task door in…" at bounding box center [919, 259] width 341 height 518
type input "electrical"
drag, startPoint x: 847, startPoint y: 211, endPoint x: 761, endPoint y: 197, distance: 87.8
click at [761, 197] on div "door installation" at bounding box center [919, 210] width 323 height 27
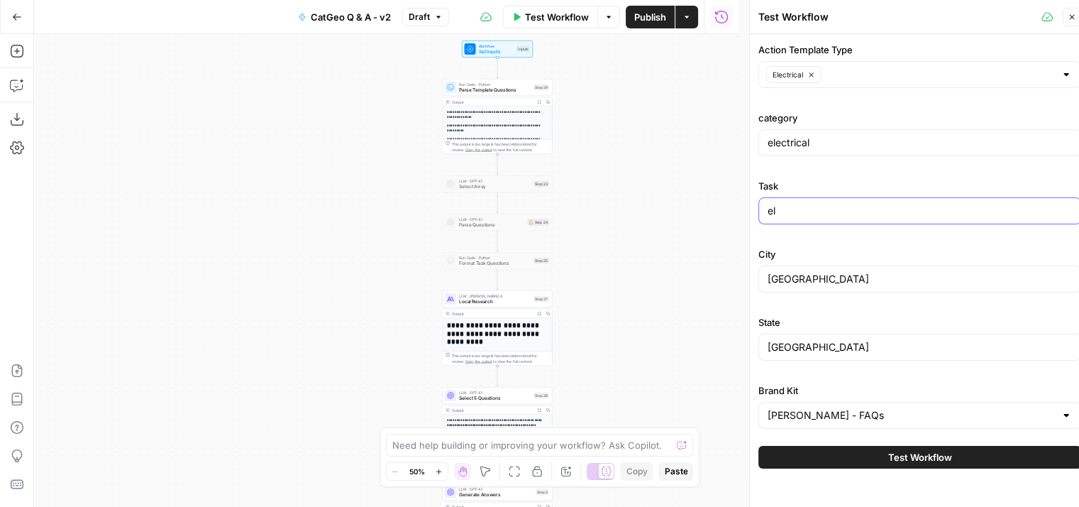
type input "electrical"
click at [1069, 11] on button "Close" at bounding box center [1072, 17] width 18 height 18
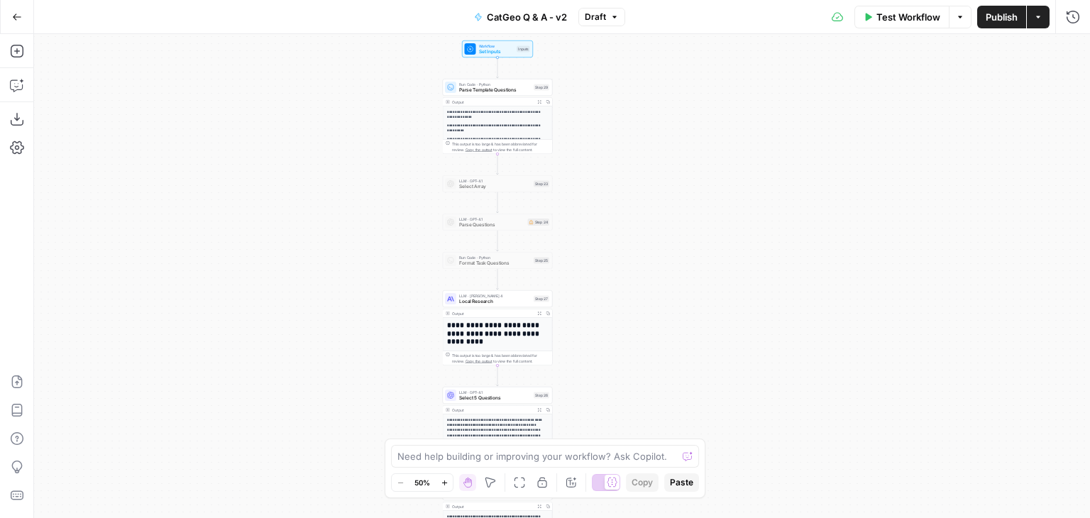
click at [988, 18] on span "Publish" at bounding box center [1002, 17] width 32 height 14
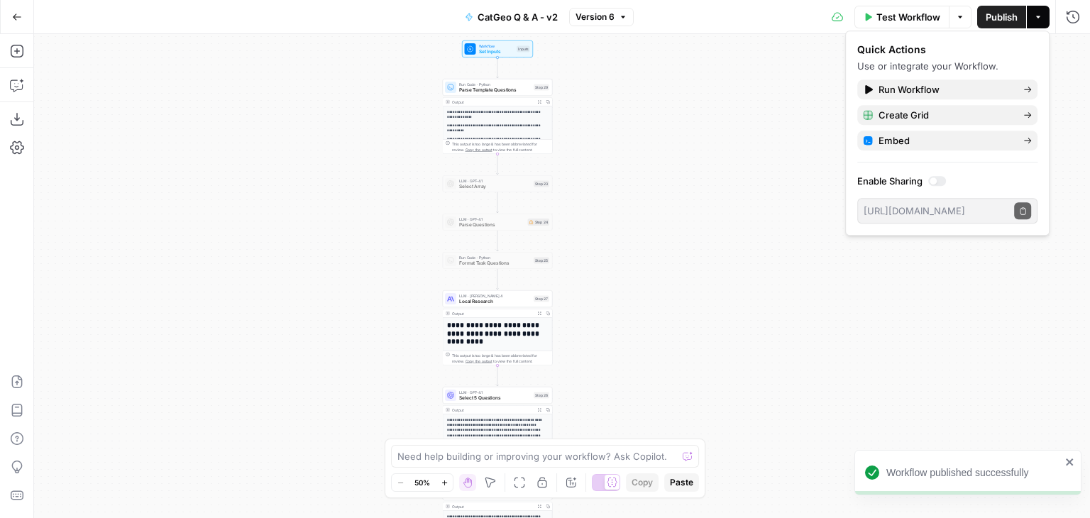
click at [758, 153] on div "**********" at bounding box center [562, 276] width 1056 height 484
